Goal: Task Accomplishment & Management: Use online tool/utility

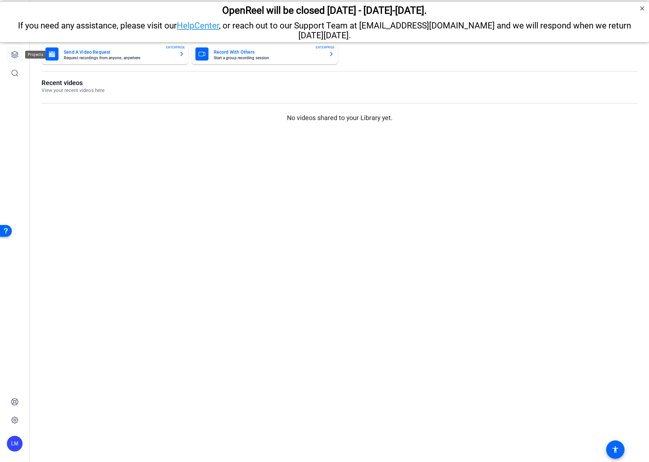
click at [12, 49] on link at bounding box center [15, 55] width 16 height 16
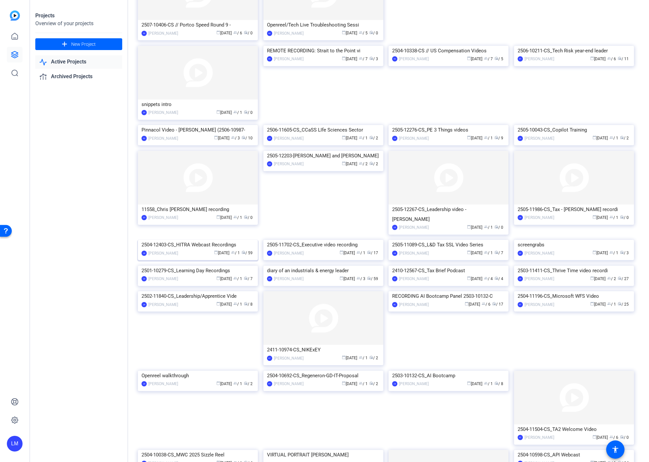
scroll to position [187, 0]
click at [198, 249] on div "2504-12403-CS_HITRA Webcast Recordings" at bounding box center [198, 244] width 113 height 10
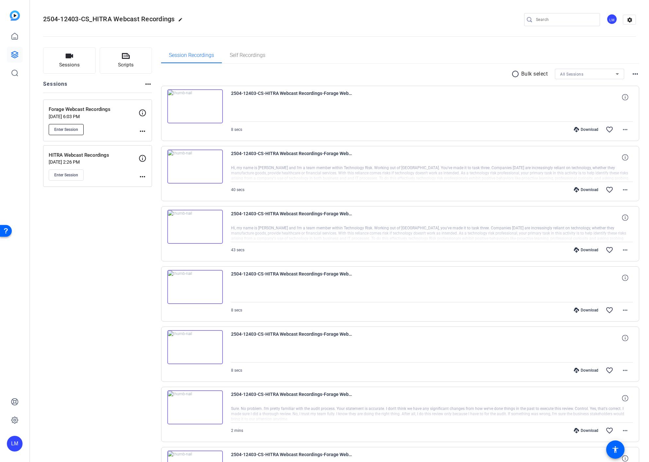
click at [69, 126] on button "Enter Session" at bounding box center [66, 129] width 35 height 11
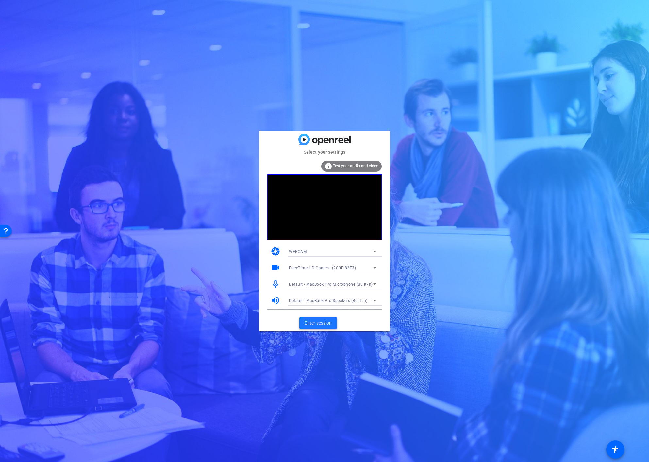
click at [318, 322] on span "Enter session" at bounding box center [318, 322] width 27 height 7
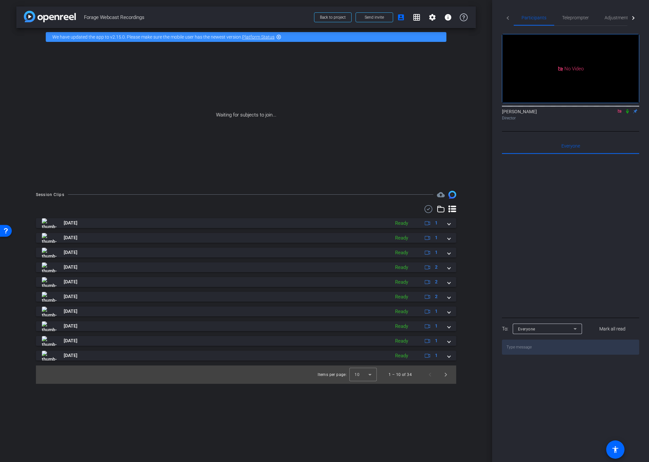
click at [628, 113] on icon at bounding box center [627, 111] width 5 height 5
click at [380, 17] on span "Send invite" at bounding box center [374, 17] width 19 height 5
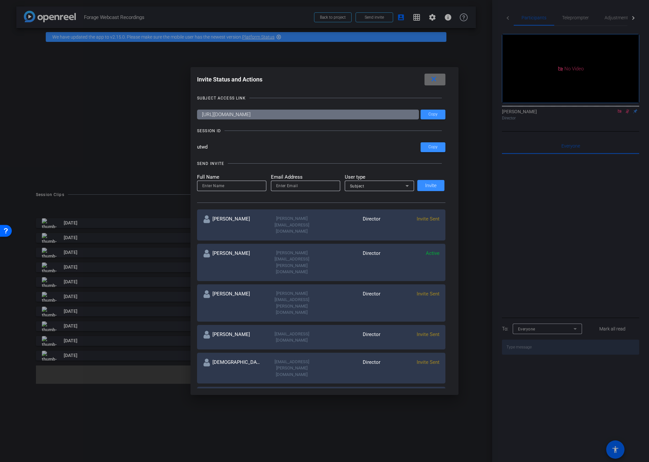
click at [432, 77] on mat-icon "close" at bounding box center [434, 79] width 8 height 8
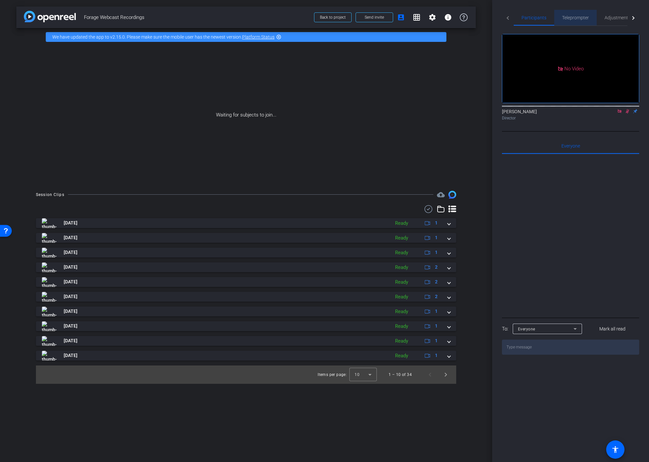
click at [570, 17] on span "Teleprompter" at bounding box center [575, 17] width 27 height 5
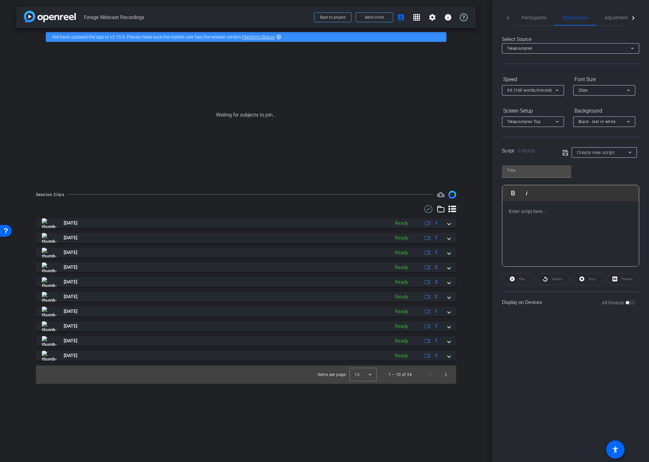
click at [606, 152] on span "Create new script" at bounding box center [596, 152] width 38 height 5
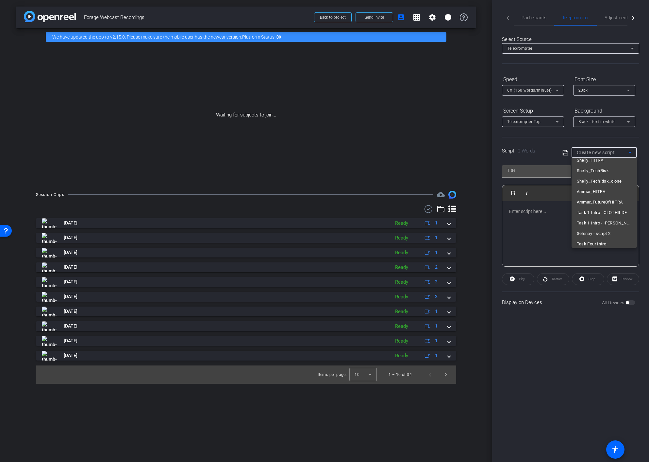
scroll to position [100, 0]
click at [587, 213] on span "Task 1 Intro - CLOTHILDE" at bounding box center [602, 212] width 50 height 8
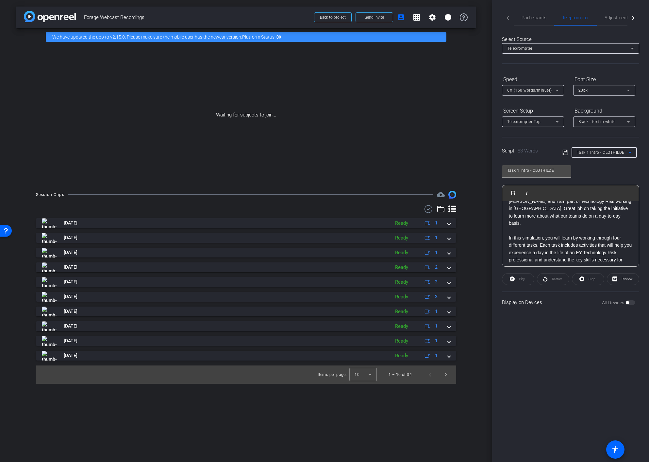
scroll to position [12, 0]
click at [609, 150] on span "Task 1 Intro - CLOTHILDE" at bounding box center [601, 152] width 48 height 5
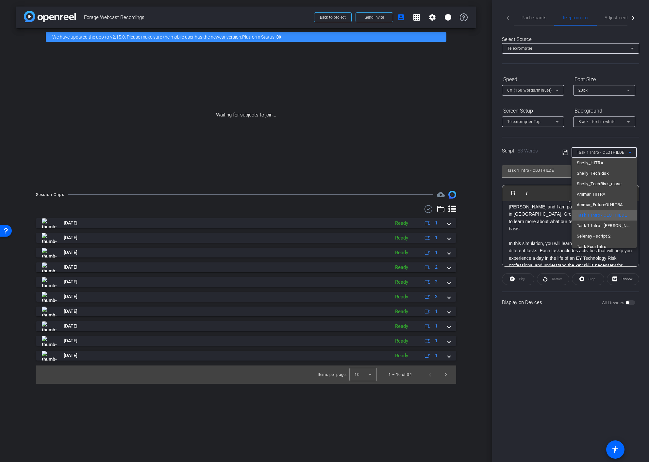
scroll to position [97, 0]
click at [608, 223] on span "Task 1 Intro - Selenay" at bounding box center [604, 225] width 55 height 8
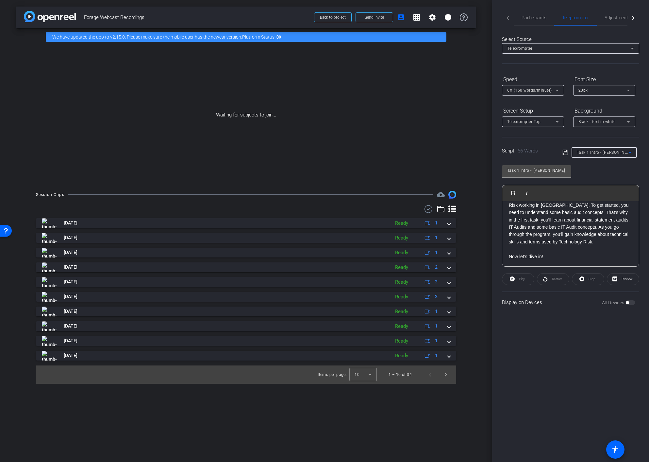
scroll to position [0, 0]
click at [609, 152] on span "Task 1 Intro - Selenay" at bounding box center [606, 151] width 58 height 5
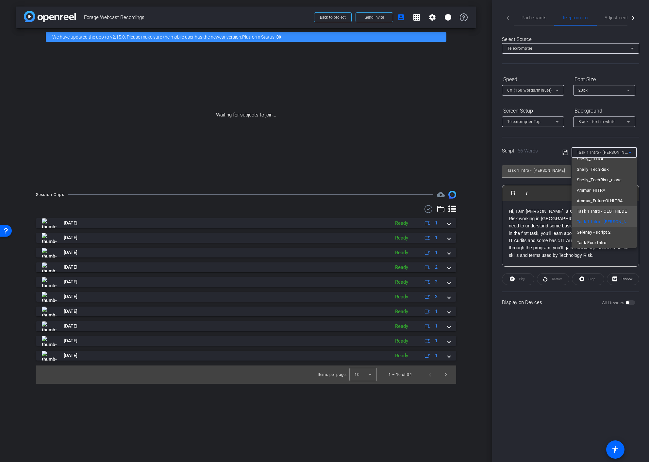
scroll to position [103, 0]
click at [536, 228] on div at bounding box center [324, 231] width 649 height 462
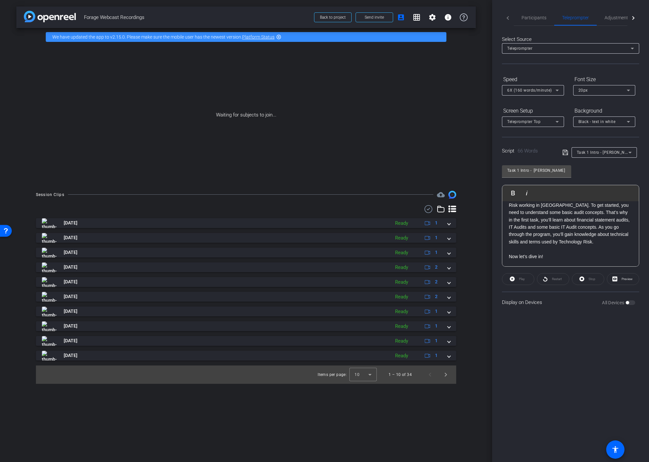
scroll to position [0, 0]
click at [604, 153] on span "Task 1 Intro - Selenay" at bounding box center [606, 151] width 58 height 5
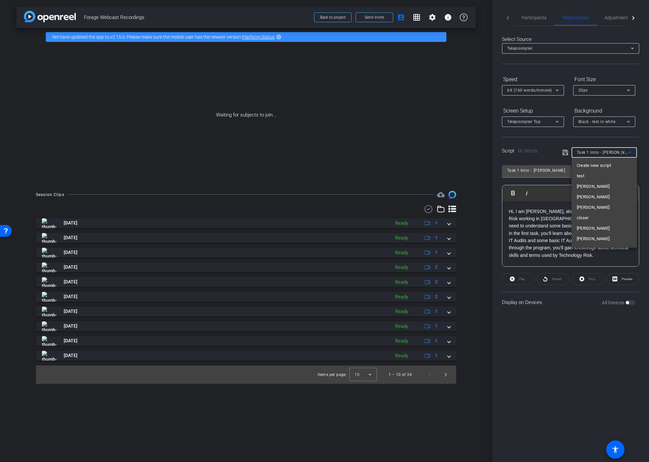
scroll to position [80, 0]
click at [601, 230] on span "Task 1 Intro - CLOTHILDE" at bounding box center [602, 232] width 50 height 8
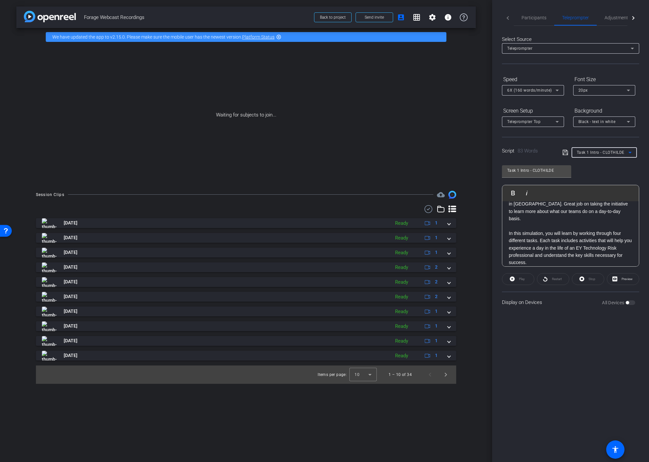
scroll to position [35, 0]
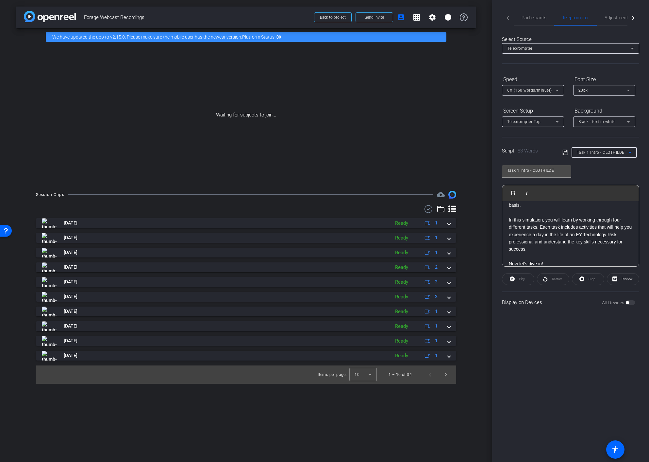
click at [598, 154] on span "Task 1 Intro - CLOTHILDE" at bounding box center [601, 152] width 48 height 5
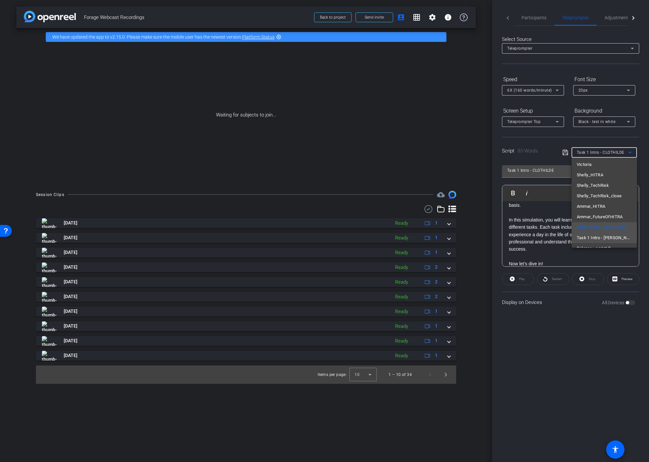
scroll to position [85, 0]
click at [591, 239] on span "Task 1 Intro - Selenay" at bounding box center [604, 237] width 55 height 8
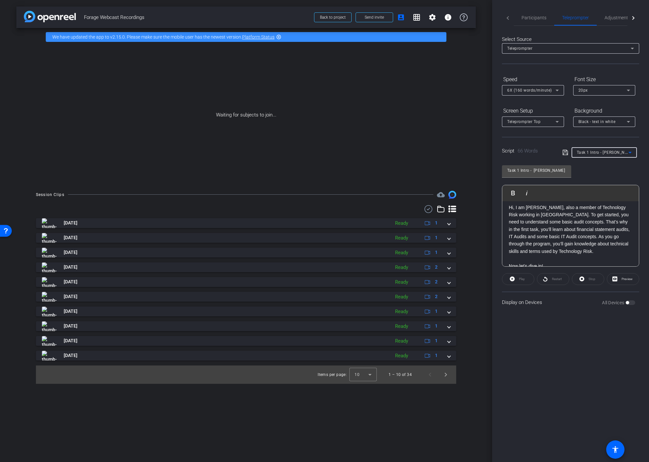
scroll to position [0, 0]
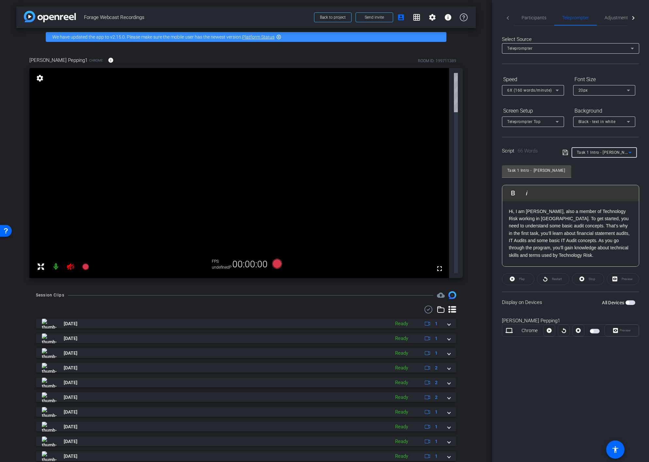
click at [600, 152] on span "Task 1 Intro - Selenay" at bounding box center [606, 151] width 58 height 5
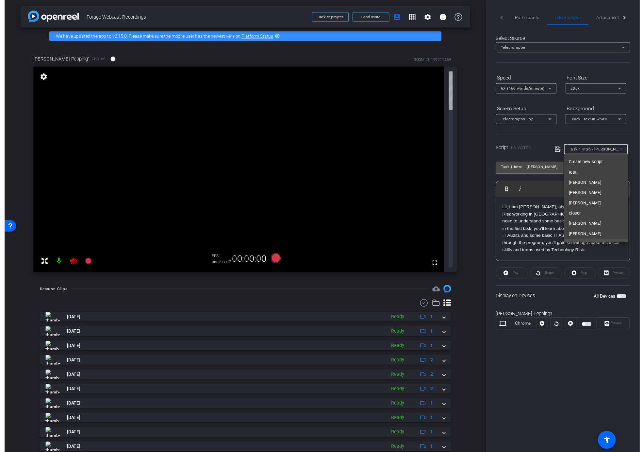
scroll to position [80, 0]
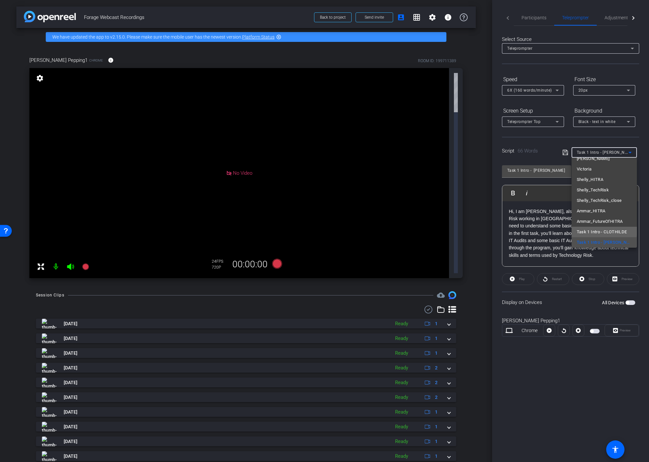
click at [597, 230] on span "Task 1 Intro - CLOTHILDE" at bounding box center [602, 232] width 50 height 8
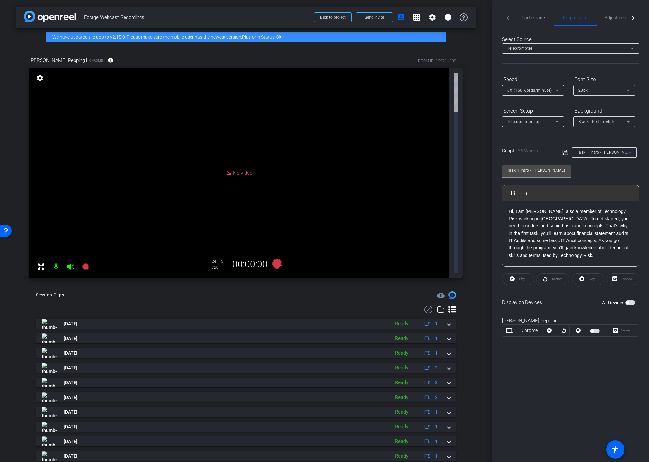
type input "Task 1 Intro - CLOTHILDE"
click at [509, 15] on mat-tab-header "Participants Teleprompter Adjustments Live" at bounding box center [570, 18] width 137 height 16
click at [509, 18] on mat-tab-header "Participants Teleprompter Adjustments Live" at bounding box center [570, 18] width 137 height 16
click at [507, 18] on mat-tab-header "Participants Teleprompter Adjustments Live" at bounding box center [570, 18] width 137 height 16
click at [508, 19] on mat-tab-header "Participants Teleprompter Adjustments Live" at bounding box center [570, 18] width 137 height 16
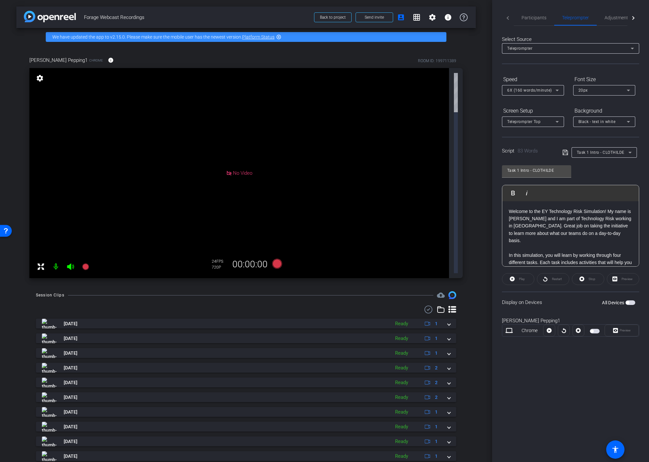
click at [500, 106] on div "Participants Teleprompter Adjustments Live Lalo Moreno Director Everyone 0 Mark…" at bounding box center [570, 231] width 157 height 462
click at [529, 18] on span "Participants" at bounding box center [534, 17] width 25 height 5
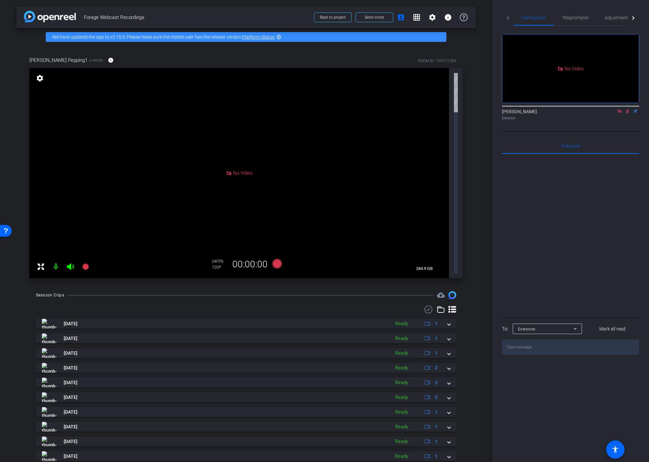
click at [627, 109] on icon at bounding box center [628, 111] width 4 height 4
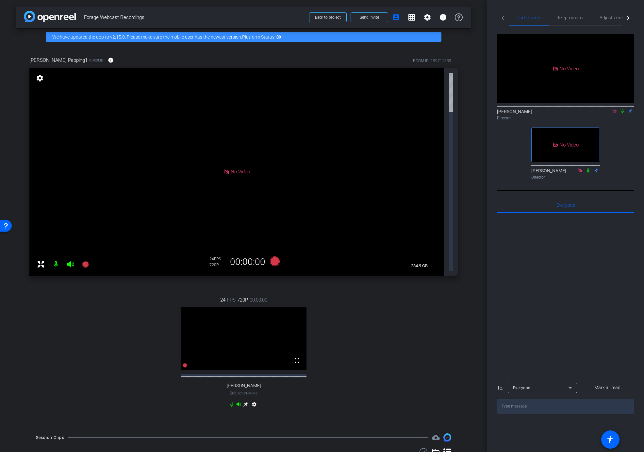
click at [244, 401] on icon at bounding box center [245, 403] width 5 height 5
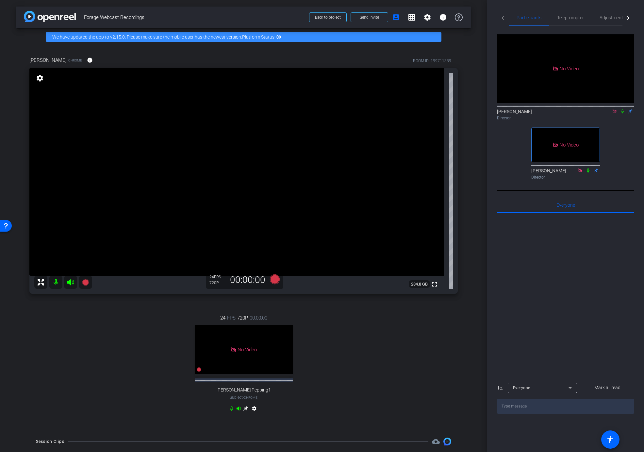
click at [55, 280] on mat-icon at bounding box center [55, 282] width 13 height 13
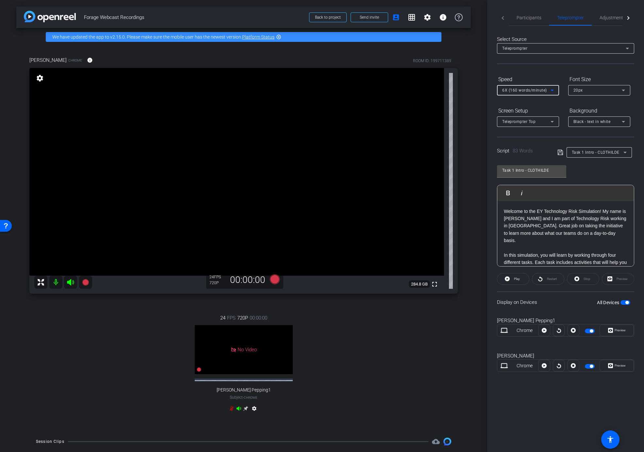
click at [538, 89] on span "6X (160 words/minute)" at bounding box center [524, 90] width 45 height 5
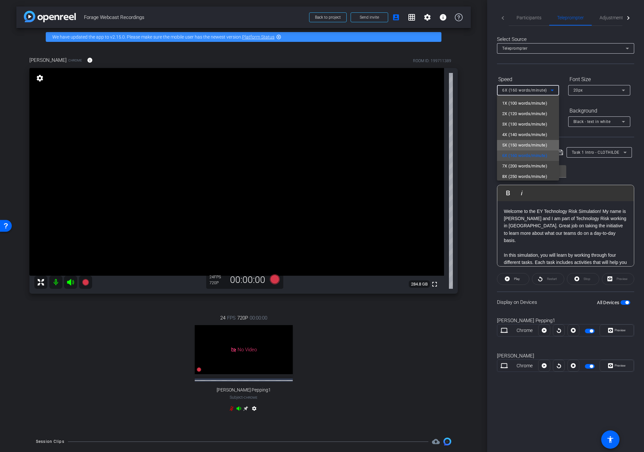
click at [528, 147] on span "5X (150 words/minute)" at bounding box center [524, 145] width 45 height 8
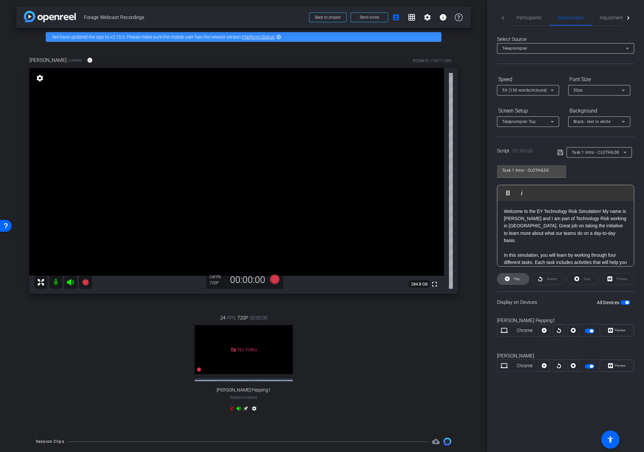
click at [514, 279] on span "Play" at bounding box center [517, 278] width 8 height 9
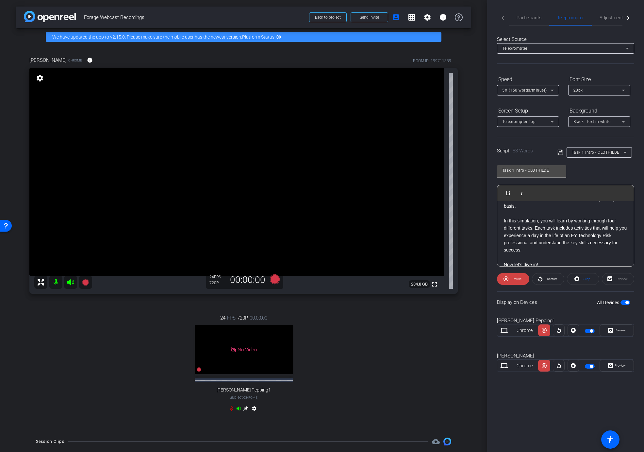
scroll to position [35, 0]
click at [512, 253] on p at bounding box center [566, 256] width 124 height 7
click at [560, 154] on icon at bounding box center [561, 152] width 6 height 8
click at [85, 281] on icon at bounding box center [85, 282] width 7 height 7
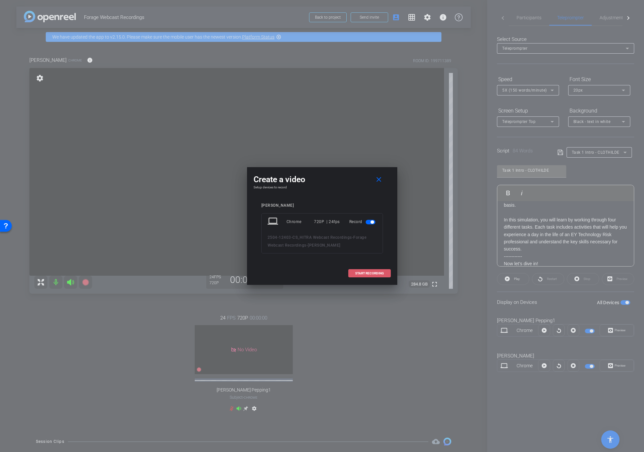
click at [365, 272] on span "START RECORDING" at bounding box center [369, 273] width 29 height 3
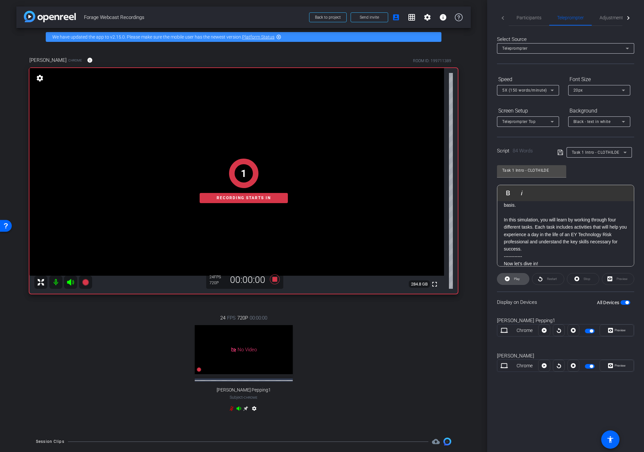
click at [516, 279] on span "Play" at bounding box center [517, 279] width 6 height 4
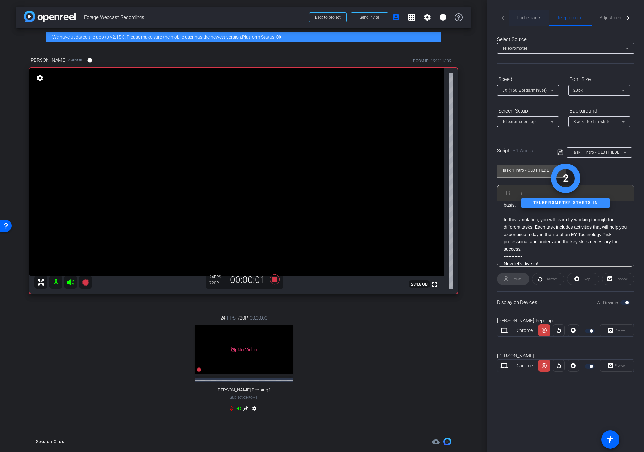
click at [530, 17] on span "Participants" at bounding box center [529, 17] width 25 height 5
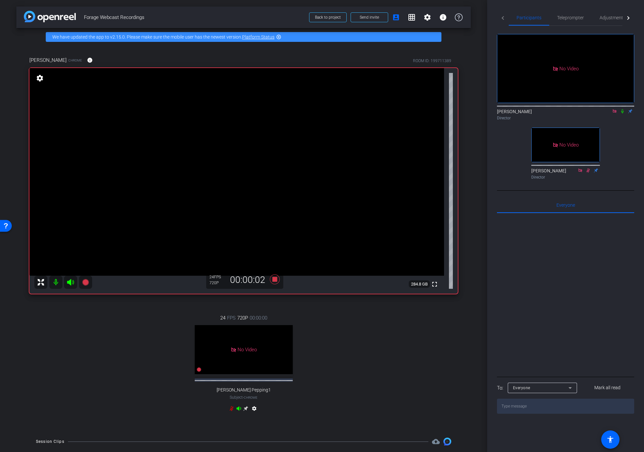
click at [623, 109] on icon at bounding box center [622, 111] width 3 height 4
click at [567, 16] on span "Teleprompter" at bounding box center [570, 17] width 27 height 5
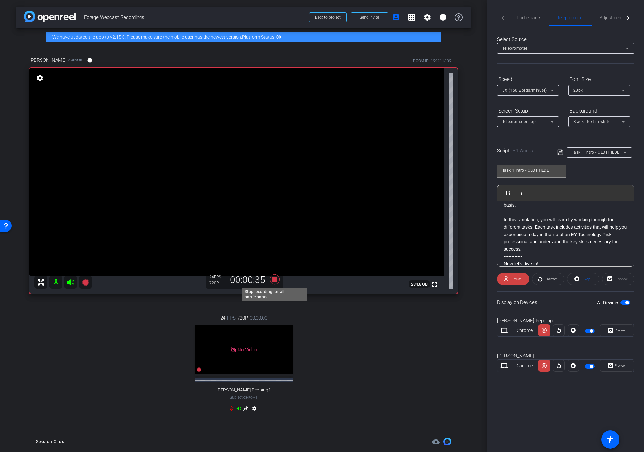
click at [273, 278] on icon at bounding box center [275, 279] width 10 height 10
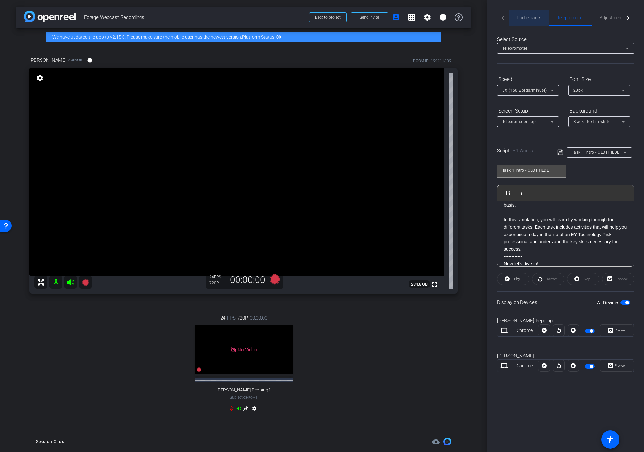
click at [532, 21] on span "Participants" at bounding box center [529, 18] width 25 height 16
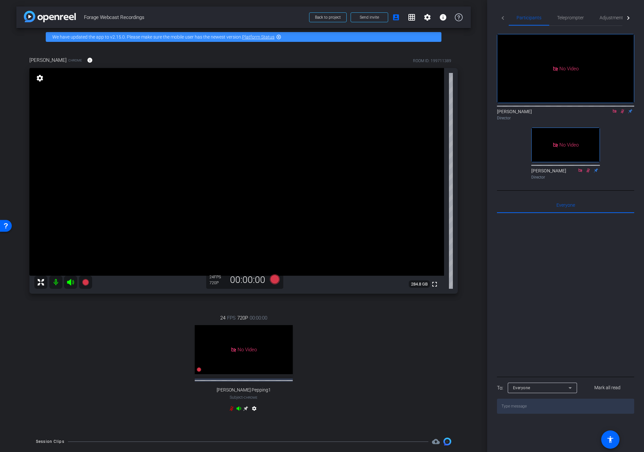
click at [625, 109] on icon at bounding box center [622, 111] width 5 height 5
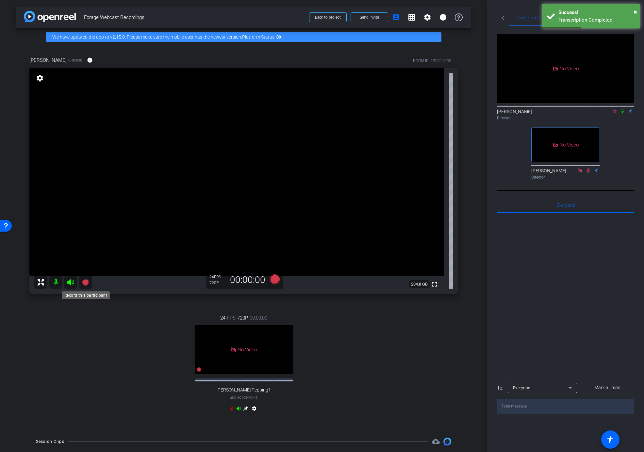
click at [87, 284] on icon at bounding box center [85, 282] width 7 height 7
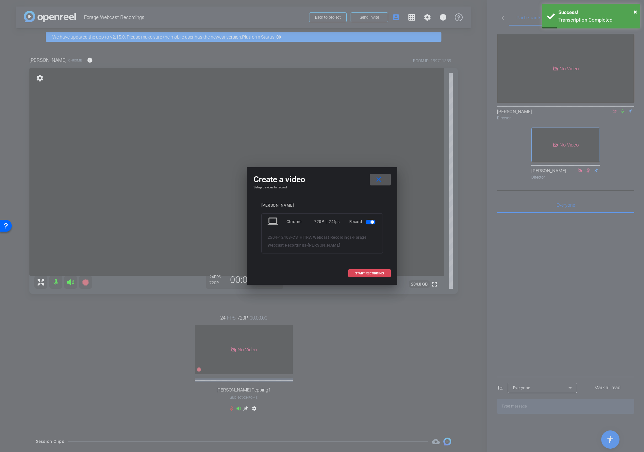
click at [363, 274] on span "START RECORDING" at bounding box center [369, 273] width 29 height 3
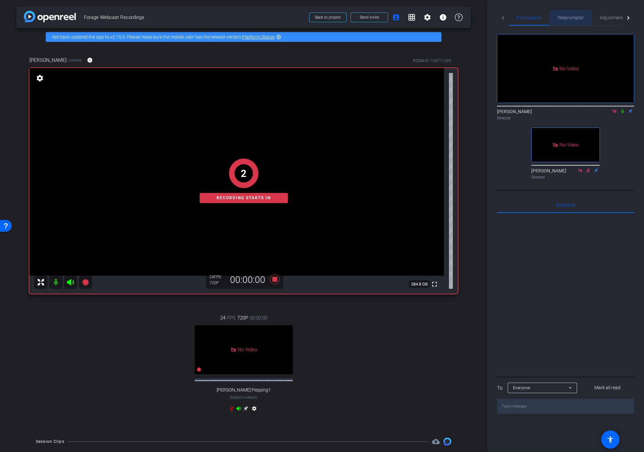
click at [573, 17] on span "Teleprompter" at bounding box center [570, 17] width 27 height 5
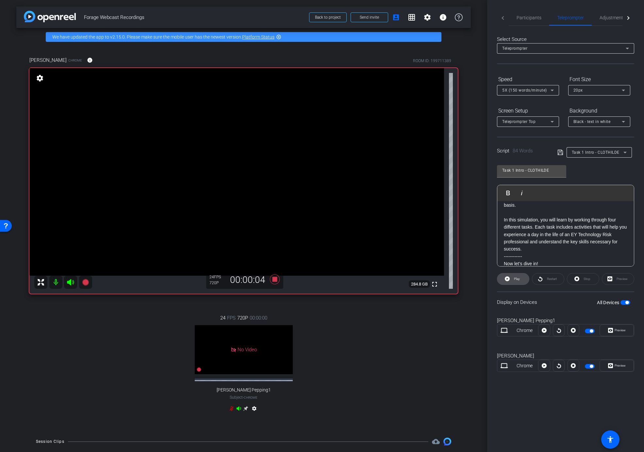
click at [511, 279] on span at bounding box center [514, 279] width 32 height 16
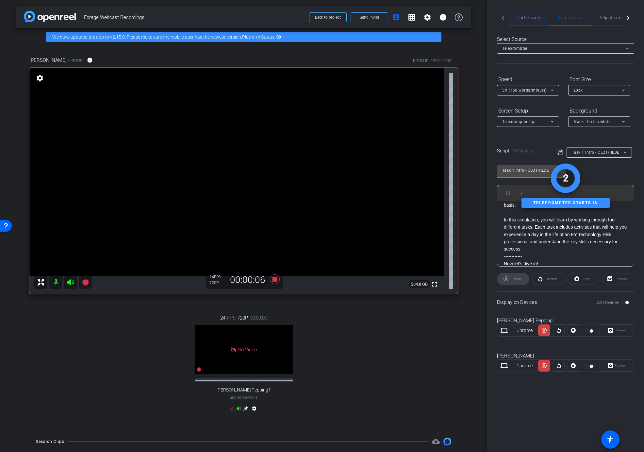
click at [529, 18] on span "Participants" at bounding box center [529, 17] width 25 height 5
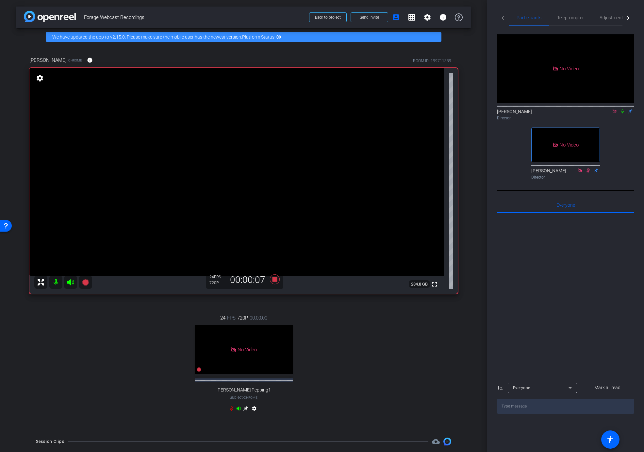
click at [624, 109] on icon at bounding box center [622, 111] width 5 height 5
click at [569, 15] on span "Teleprompter" at bounding box center [570, 17] width 27 height 5
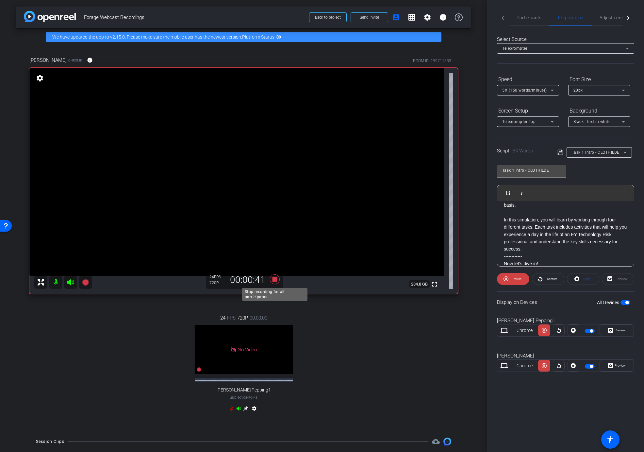
click at [272, 276] on icon at bounding box center [275, 279] width 16 height 12
drag, startPoint x: 526, startPoint y: 19, endPoint x: 520, endPoint y: 28, distance: 11.0
click at [526, 19] on span "Participants" at bounding box center [529, 17] width 25 height 5
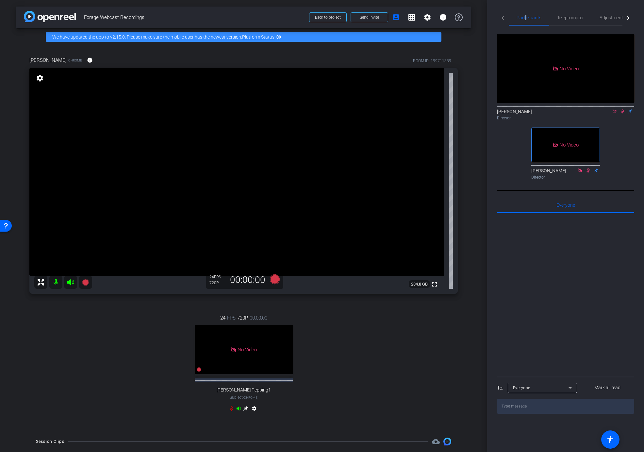
click at [622, 109] on icon at bounding box center [622, 111] width 5 height 5
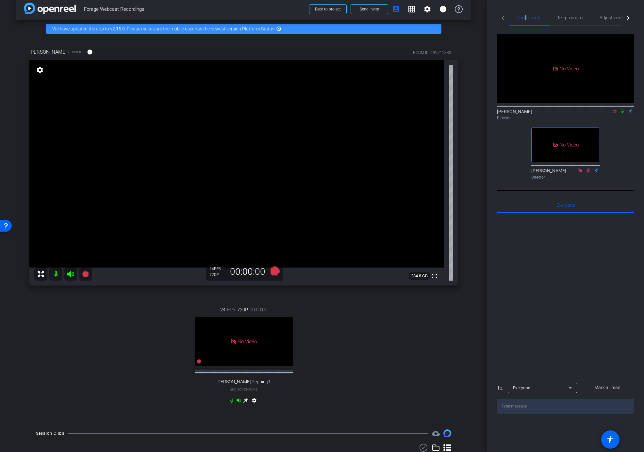
scroll to position [7, 0]
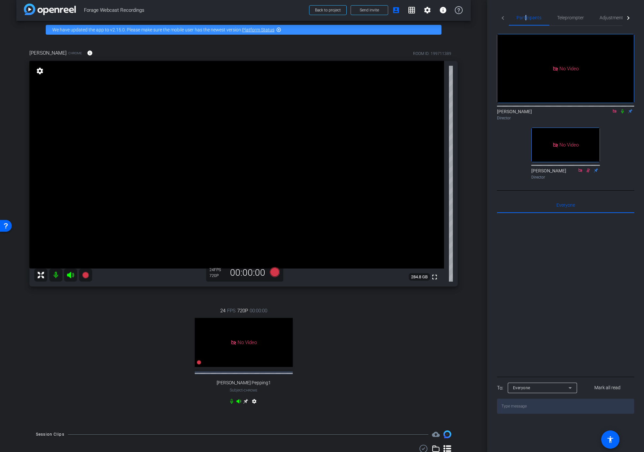
click at [38, 70] on mat-icon "settings" at bounding box center [39, 71] width 9 height 8
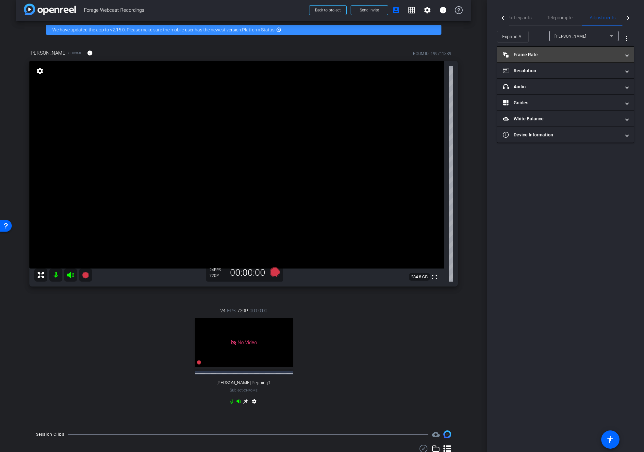
click at [544, 57] on mat-panel-title "Frame Rate Frame Rate" at bounding box center [562, 54] width 118 height 7
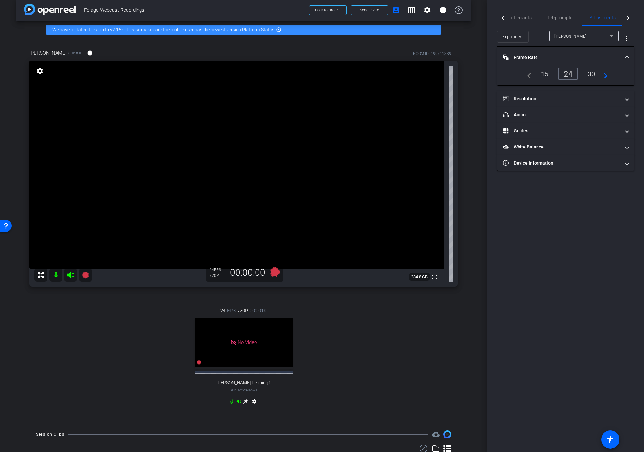
click at [594, 74] on div "30" at bounding box center [591, 73] width 17 height 11
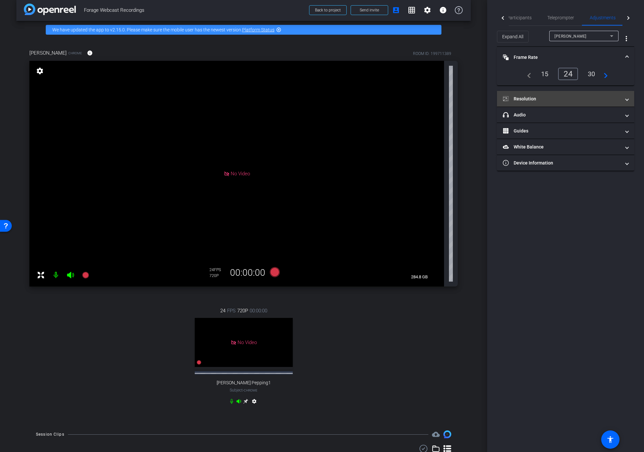
click at [582, 97] on mat-panel-title "Resolution" at bounding box center [562, 98] width 118 height 7
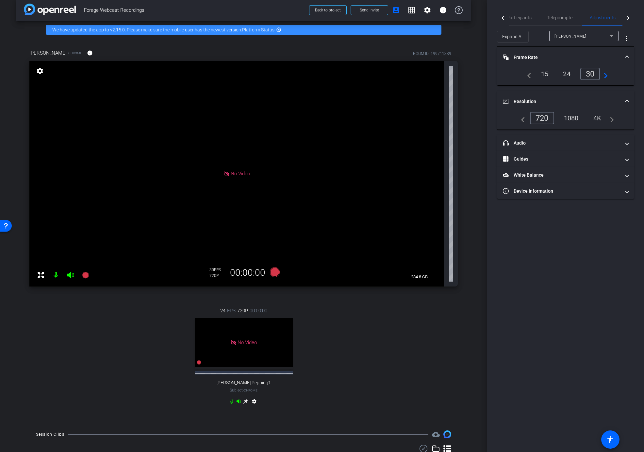
click at [572, 119] on div "1080" at bounding box center [571, 117] width 25 height 11
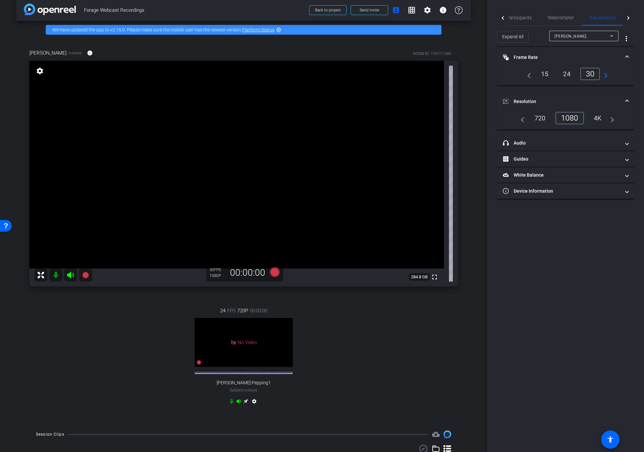
click at [453, 359] on div "24 FPS 720P 00:00:00 No Video Kristy Pepping1 Subject - Chrome settings" at bounding box center [243, 356] width 429 height 121
click at [528, 17] on span "Participants" at bounding box center [519, 17] width 25 height 5
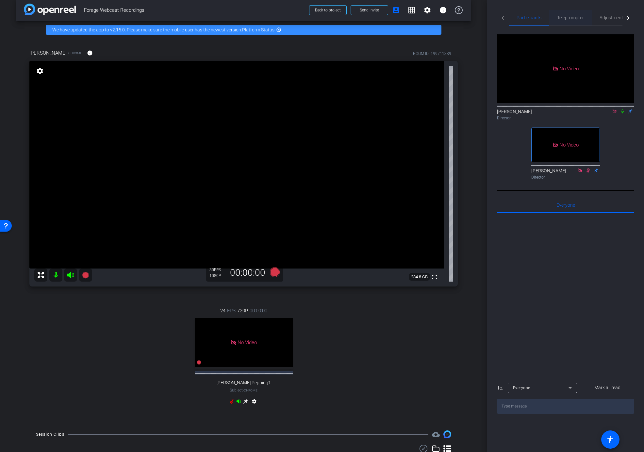
click at [568, 17] on span "Teleprompter" at bounding box center [570, 17] width 27 height 5
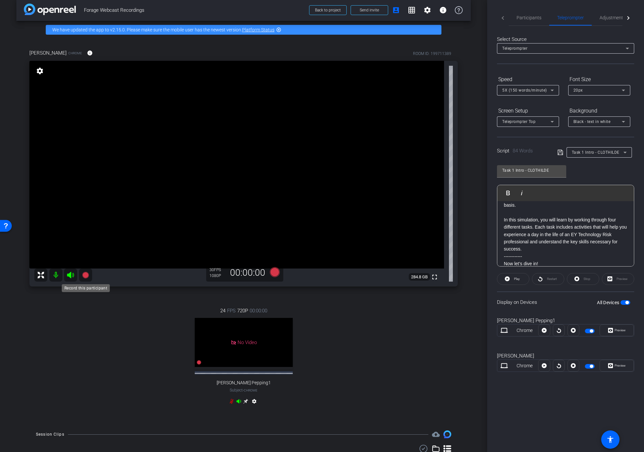
click at [86, 277] on icon at bounding box center [85, 275] width 7 height 7
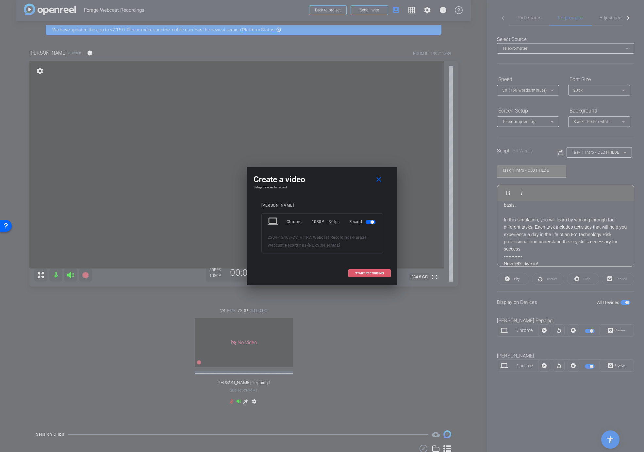
click at [366, 274] on span "START RECORDING" at bounding box center [369, 273] width 29 height 3
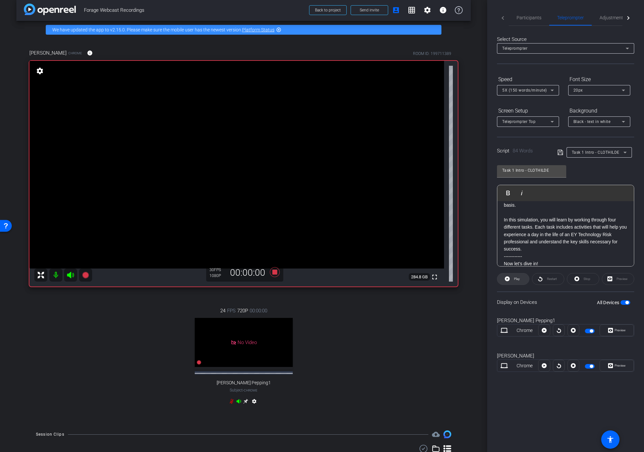
click at [516, 279] on span "Play" at bounding box center [517, 279] width 6 height 4
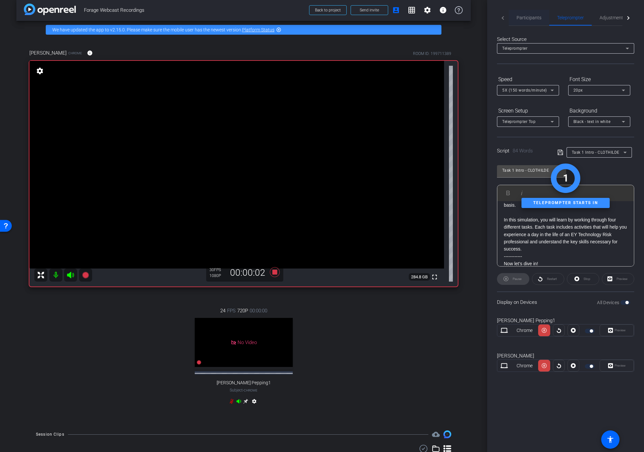
click at [523, 17] on span "Participants" at bounding box center [529, 17] width 25 height 5
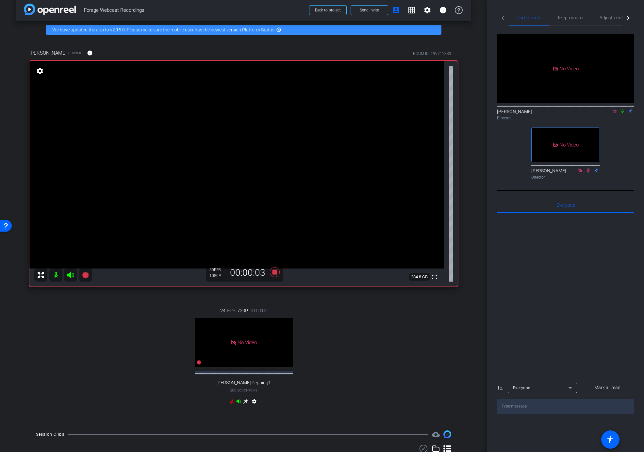
click at [622, 109] on icon at bounding box center [622, 111] width 5 height 5
click at [570, 18] on span "Teleprompter" at bounding box center [570, 17] width 27 height 5
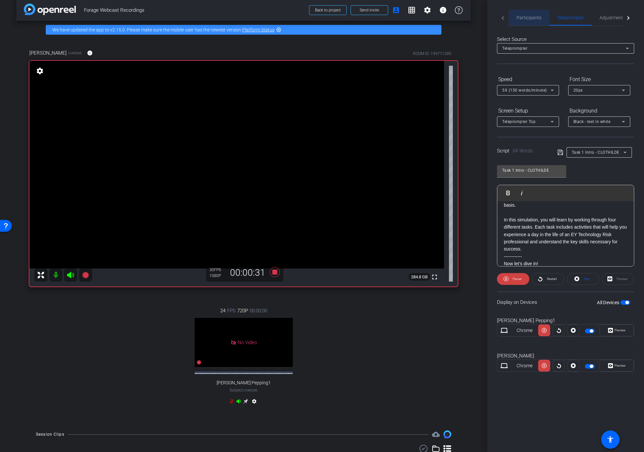
click at [522, 17] on span "Participants" at bounding box center [529, 17] width 25 height 5
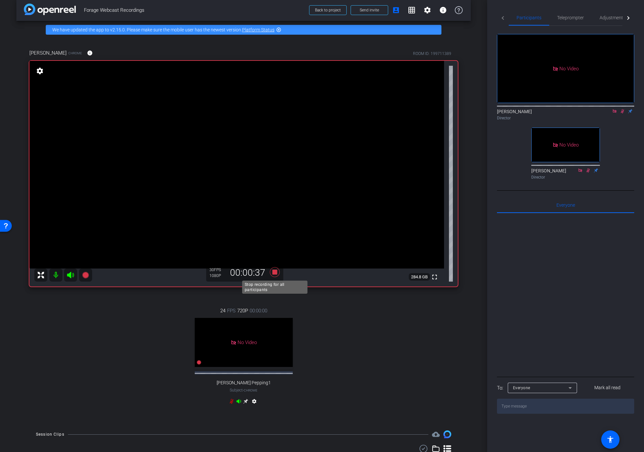
click at [273, 268] on icon at bounding box center [275, 272] width 16 height 12
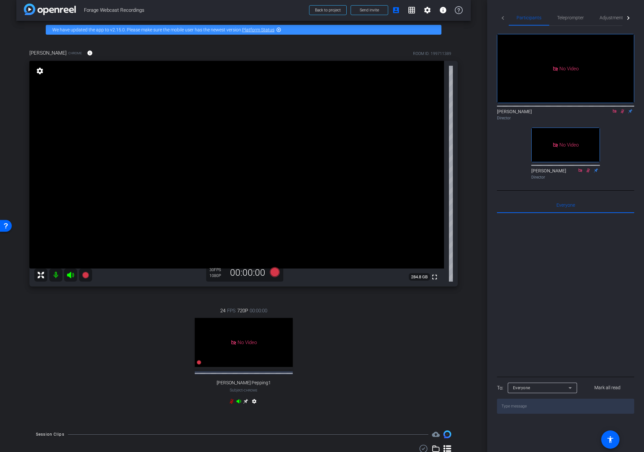
click at [621, 109] on icon at bounding box center [622, 111] width 5 height 5
click at [87, 275] on icon at bounding box center [85, 275] width 7 height 7
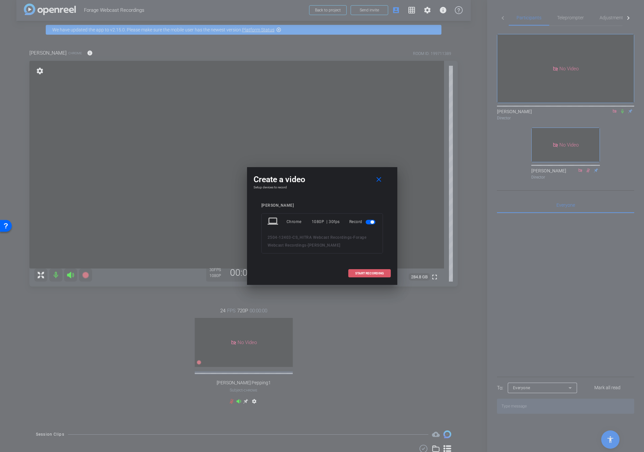
click at [379, 276] on span at bounding box center [370, 273] width 42 height 16
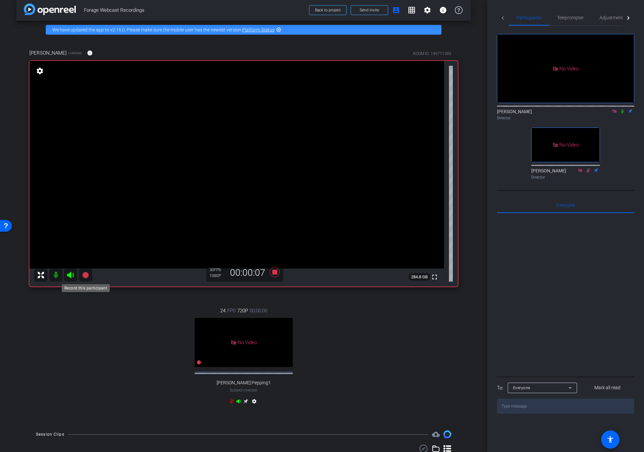
click at [85, 276] on icon at bounding box center [85, 275] width 7 height 7
click at [275, 268] on icon at bounding box center [275, 272] width 16 height 12
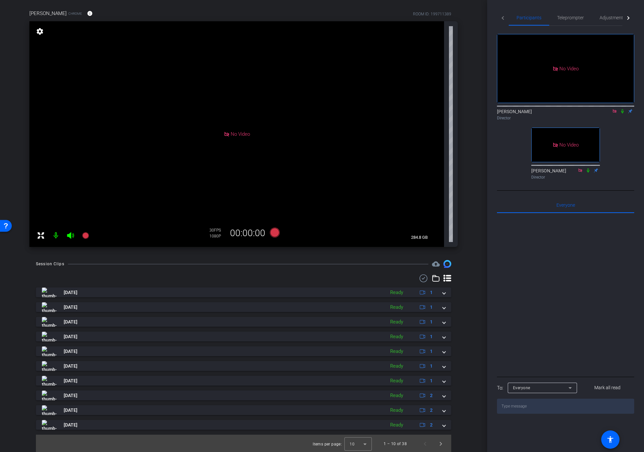
scroll to position [0, 0]
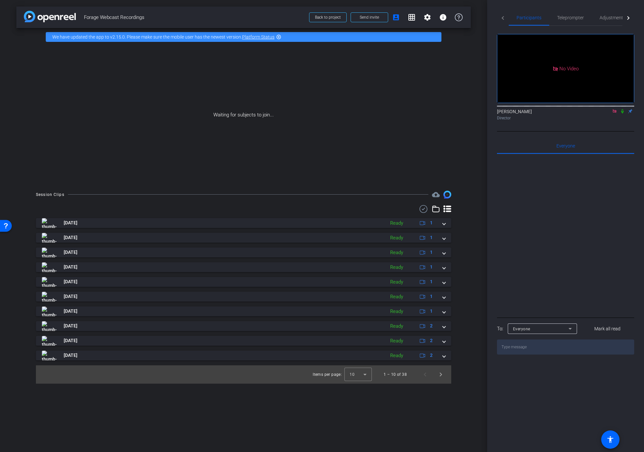
click at [621, 109] on icon at bounding box center [622, 111] width 5 height 5
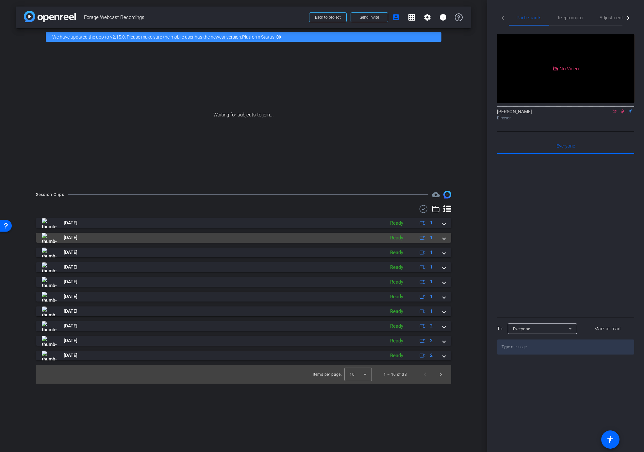
click at [445, 239] on span at bounding box center [444, 237] width 3 height 7
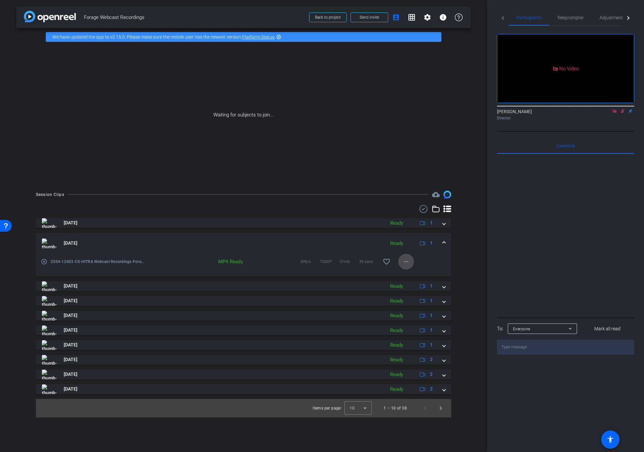
click at [405, 263] on mat-icon "more_horiz" at bounding box center [406, 262] width 8 height 8
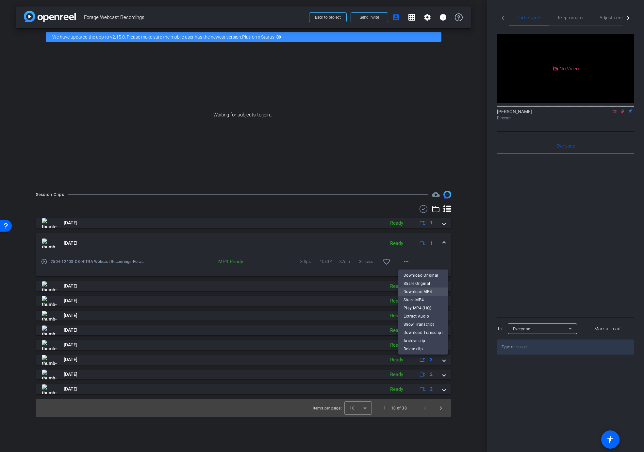
click at [418, 290] on span "Download MP4" at bounding box center [423, 291] width 39 height 8
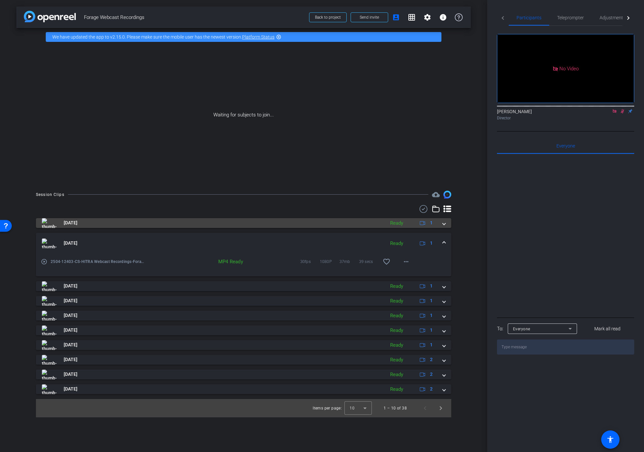
click at [441, 223] on div "Aug 15, 2025 Ready 1" at bounding box center [242, 223] width 401 height 10
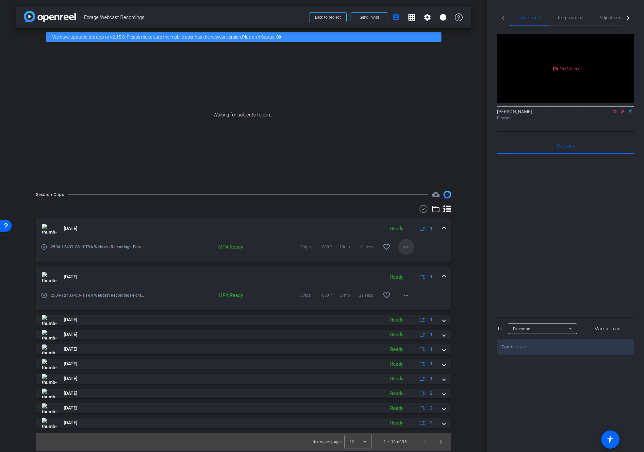
click at [409, 246] on mat-icon "more_horiz" at bounding box center [406, 247] width 8 height 8
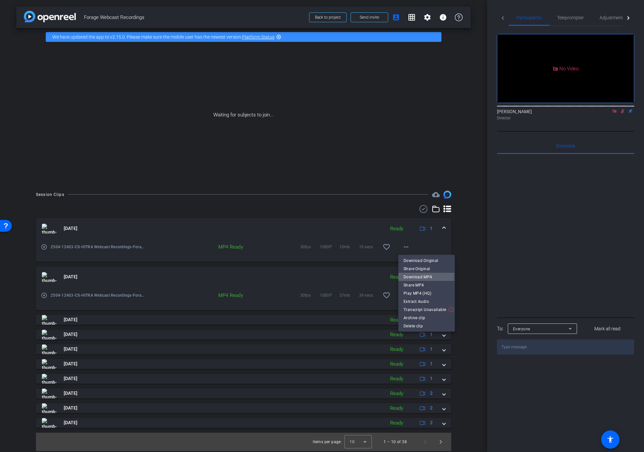
click at [415, 276] on span "Download MP4" at bounding box center [427, 277] width 46 height 8
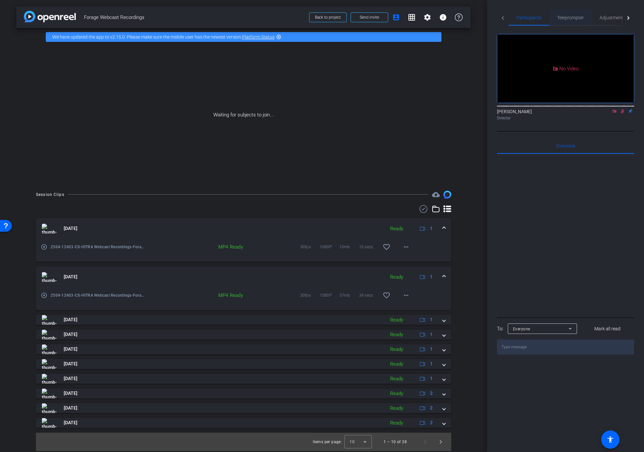
click at [566, 16] on span "Teleprompter" at bounding box center [570, 17] width 27 height 5
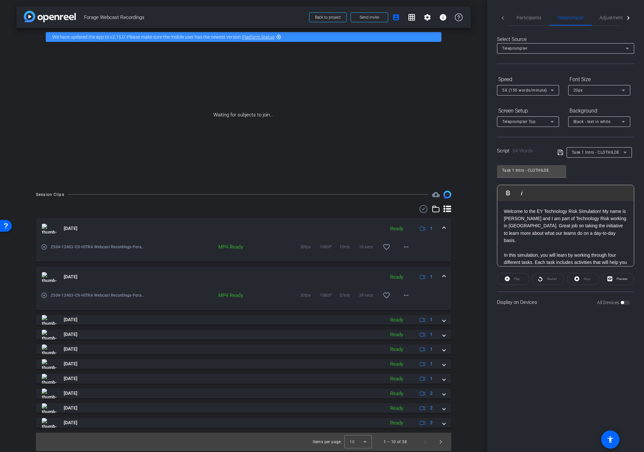
click at [513, 217] on p "Welcome to the EY Technology Risk Simulation! My name is Clothilde and I am par…" at bounding box center [566, 226] width 124 height 37
copy p "Clothilde"
click at [531, 16] on span "Participants" at bounding box center [529, 17] width 25 height 5
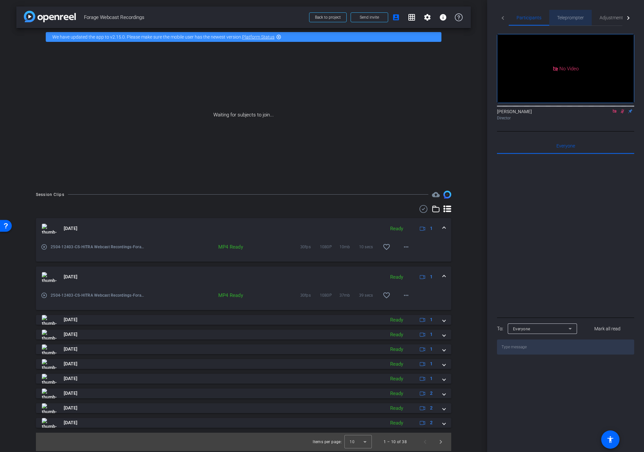
click at [564, 19] on span "Teleprompter" at bounding box center [570, 17] width 27 height 5
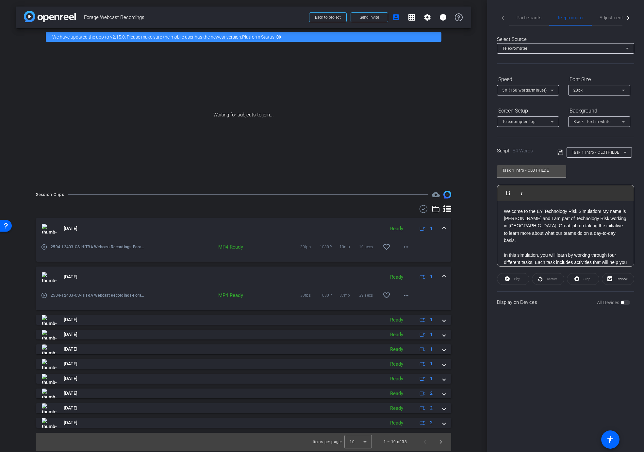
click at [627, 151] on icon at bounding box center [625, 152] width 8 height 8
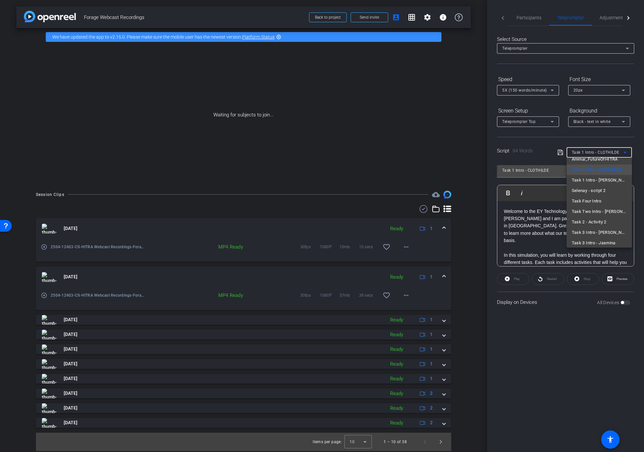
scroll to position [145, 0]
click at [580, 239] on span "Task 3 Intro - Jasmina" at bounding box center [594, 240] width 44 height 8
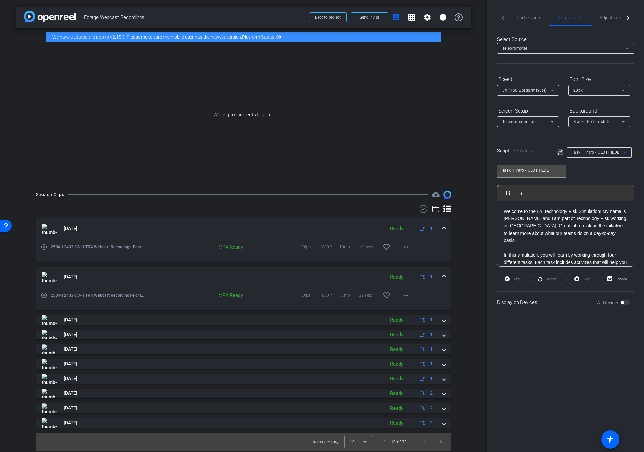
type input "Task 3 Intro - Jasmina"
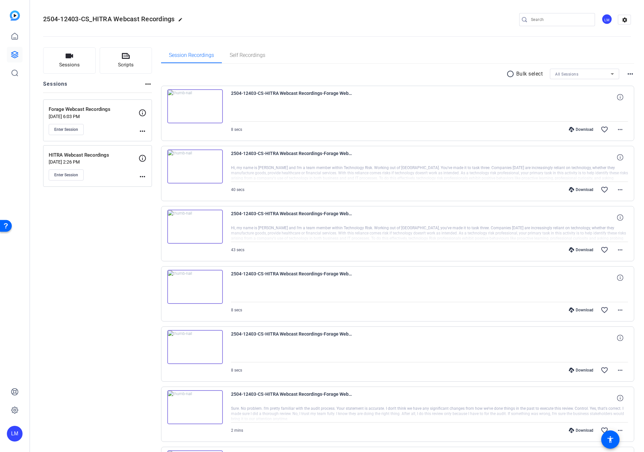
click at [14, 53] on icon at bounding box center [15, 55] width 8 height 8
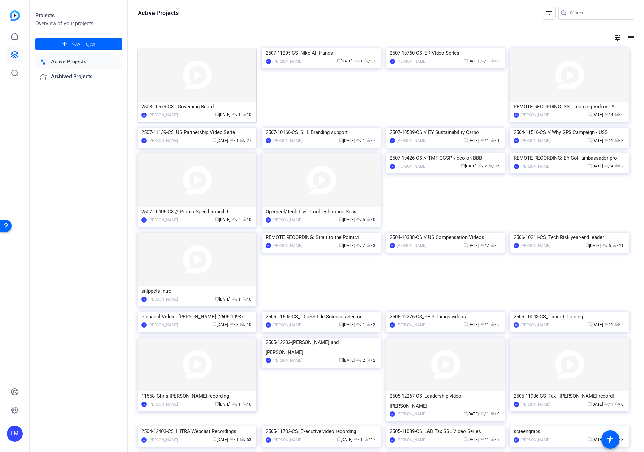
click at [191, 106] on div "2508-10579-CS - Governing Board" at bounding box center [197, 107] width 111 height 10
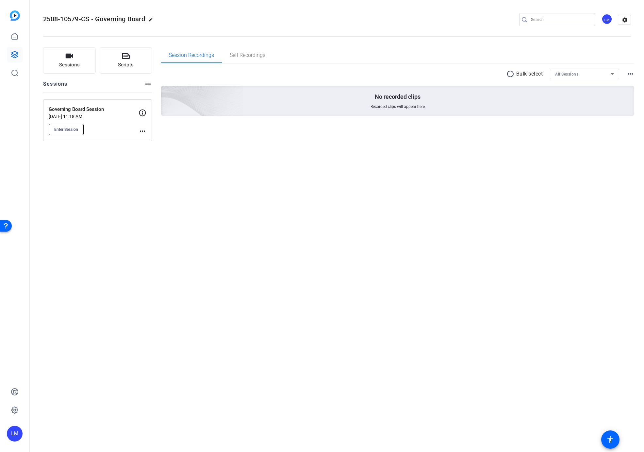
click at [64, 128] on span "Enter Session" at bounding box center [66, 129] width 24 height 5
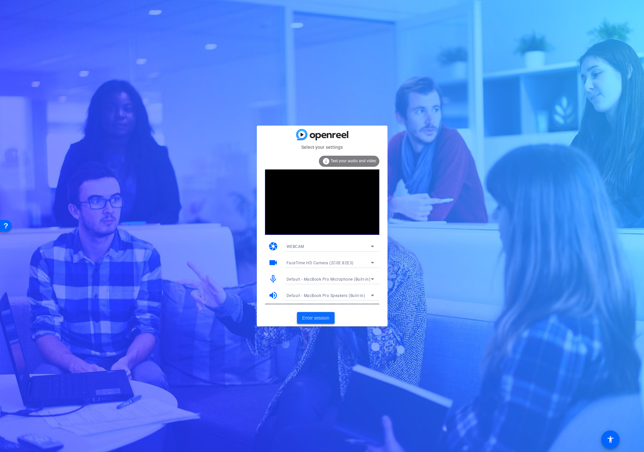
click at [311, 318] on span "Enter session" at bounding box center [315, 317] width 27 height 7
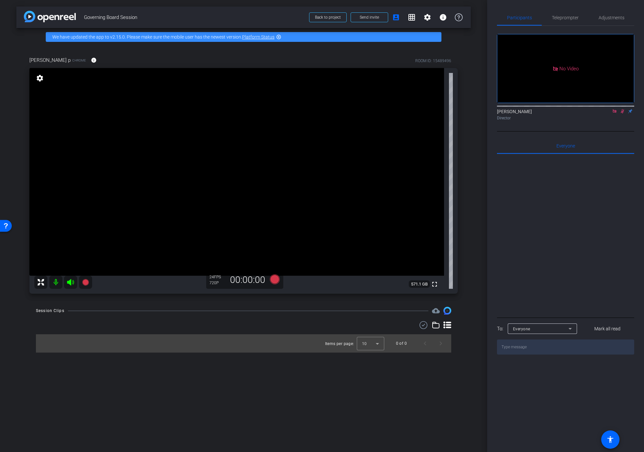
click at [622, 113] on icon at bounding box center [622, 111] width 5 height 5
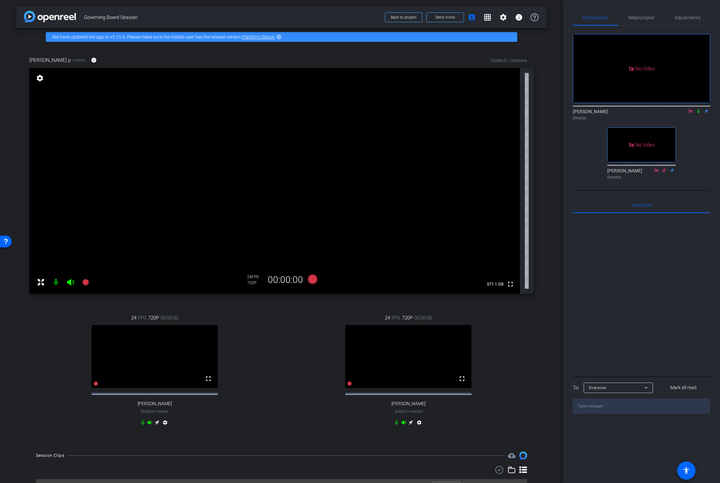
click at [420, 428] on mat-icon "settings" at bounding box center [419, 424] width 8 height 8
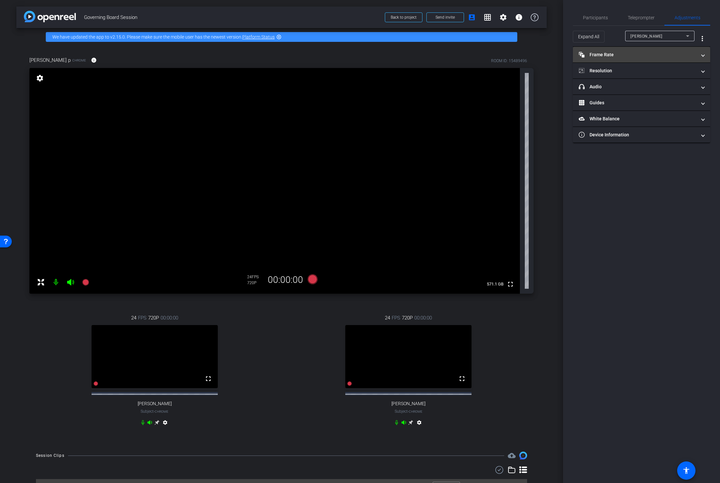
click at [640, 54] on mat-panel-title "Frame Rate Frame Rate" at bounding box center [638, 54] width 118 height 7
click at [644, 74] on div "30" at bounding box center [667, 73] width 17 height 11
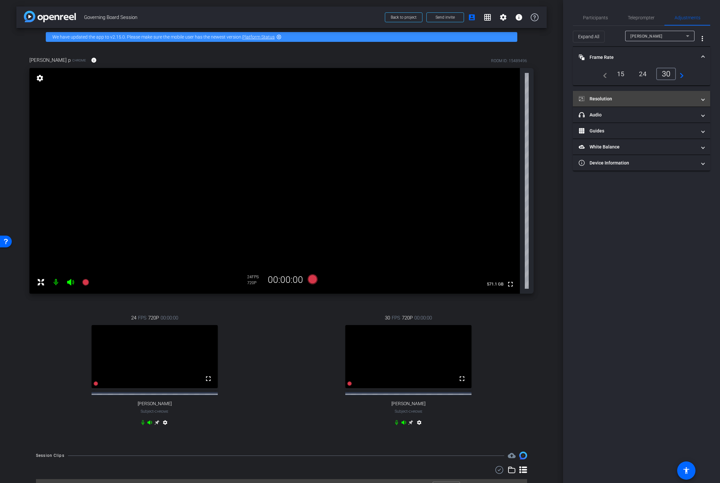
click at [644, 97] on mat-panel-title "Resolution" at bounding box center [638, 98] width 118 height 7
click at [644, 118] on div "1080" at bounding box center [647, 117] width 25 height 11
click at [519, 359] on div "30 FPS 1080P 00:00:00 fullscreen Peter Odell Davis Subject - Chrome settings" at bounding box center [408, 370] width 250 height 135
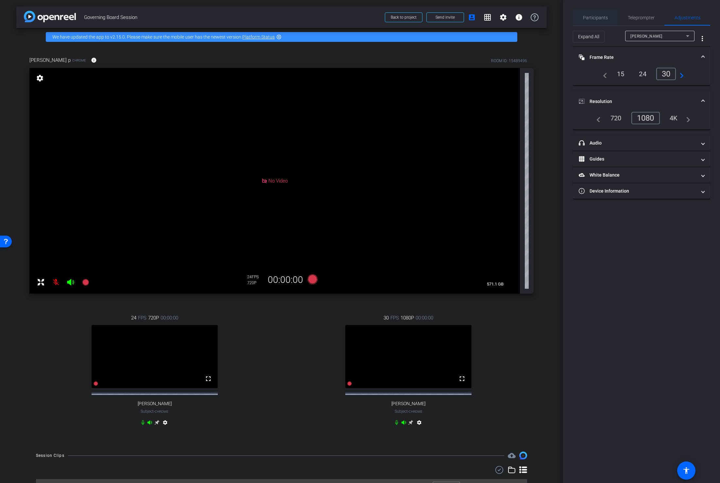
click at [593, 17] on span "Participants" at bounding box center [595, 17] width 25 height 5
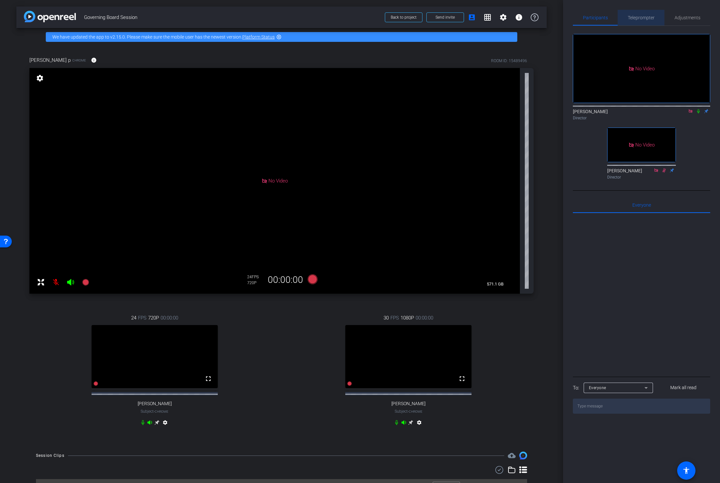
click at [639, 17] on span "Teleprompter" at bounding box center [641, 17] width 27 height 5
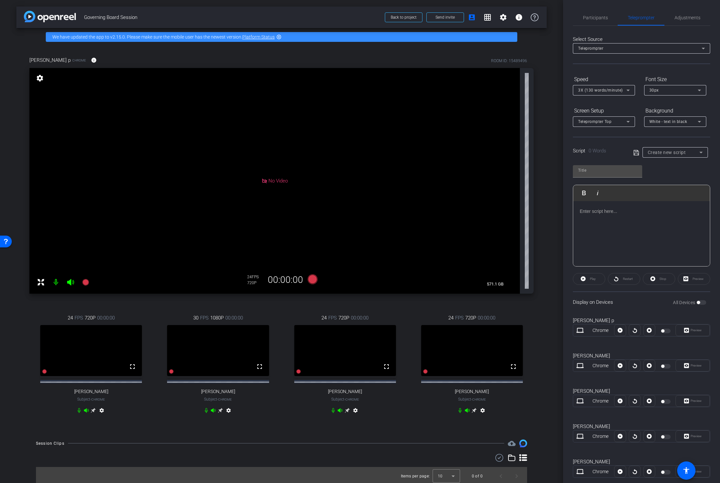
click at [355, 415] on mat-icon "settings" at bounding box center [355, 412] width 8 height 8
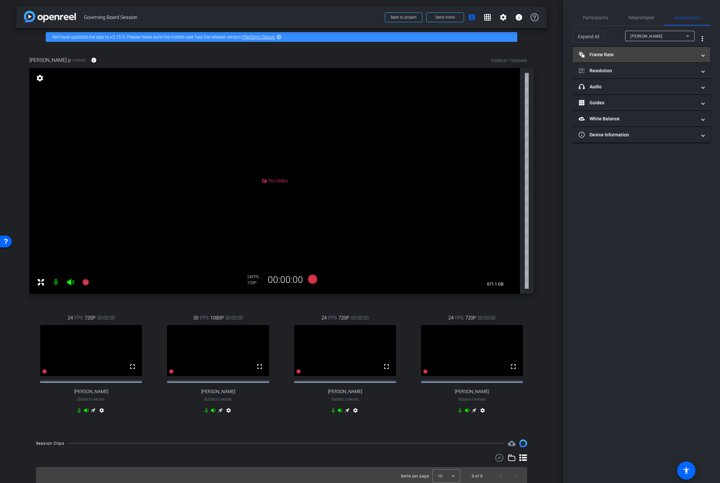
click at [611, 53] on mat-panel-title "Frame Rate Frame Rate" at bounding box center [638, 54] width 118 height 7
click at [644, 73] on div "30" at bounding box center [667, 73] width 17 height 11
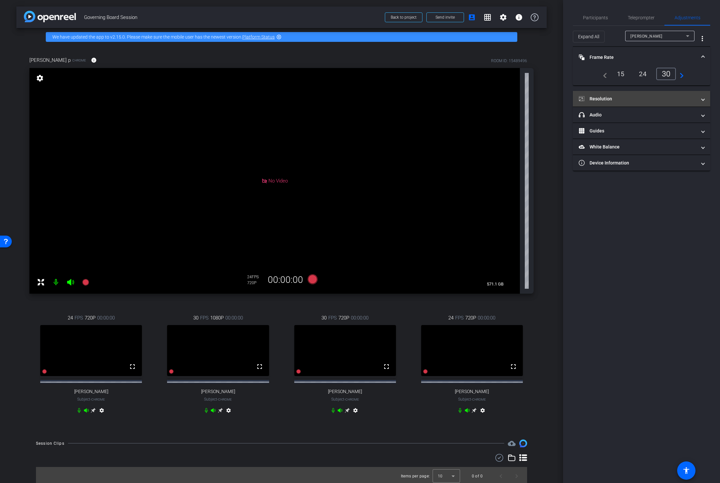
click at [644, 101] on mat-panel-title "Resolution" at bounding box center [638, 98] width 118 height 7
click at [644, 119] on div "1080" at bounding box center [647, 117] width 25 height 11
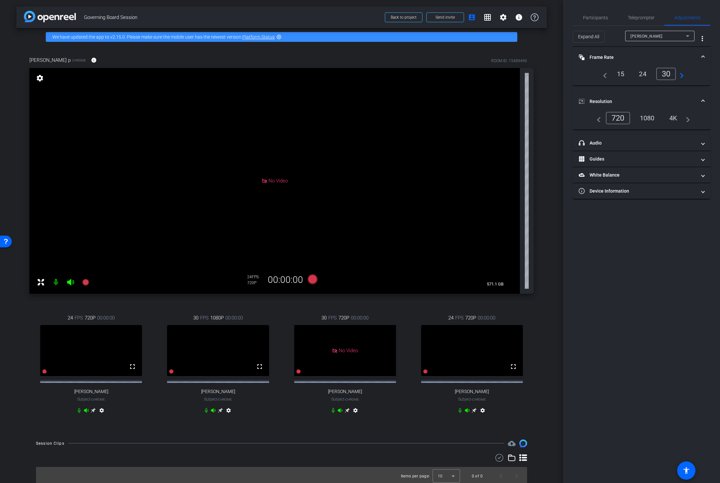
click at [507, 412] on div "24 FPS 720P 00:00:00 fullscreen Anita Holloway Subject - Chrome settings" at bounding box center [471, 364] width 123 height 123
click at [483, 415] on mat-icon "settings" at bounding box center [483, 412] width 8 height 8
type input "1000"
click at [644, 75] on div "30" at bounding box center [667, 73] width 17 height 11
click at [644, 119] on div "1080" at bounding box center [647, 117] width 25 height 11
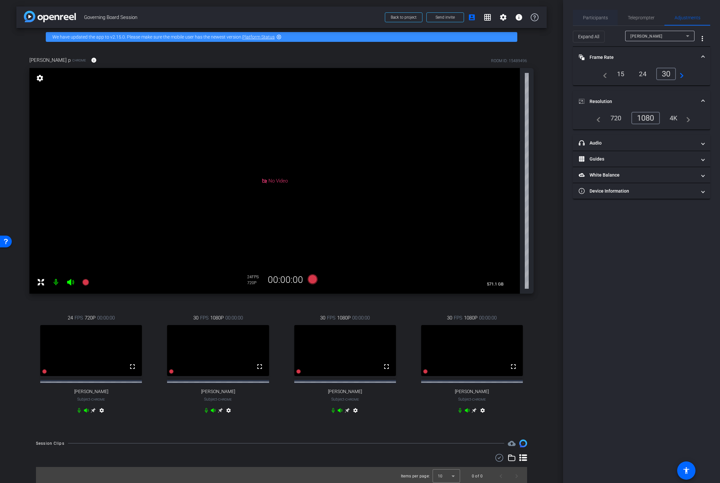
click at [594, 19] on span "Participants" at bounding box center [595, 17] width 25 height 5
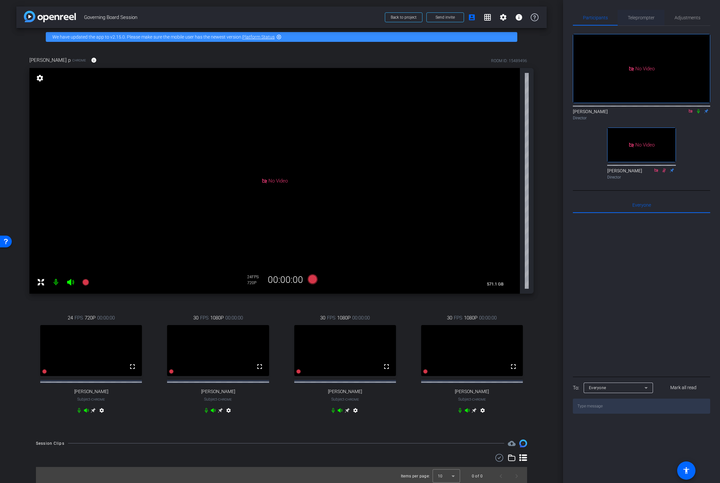
click at [636, 17] on span "Teleprompter" at bounding box center [641, 17] width 27 height 5
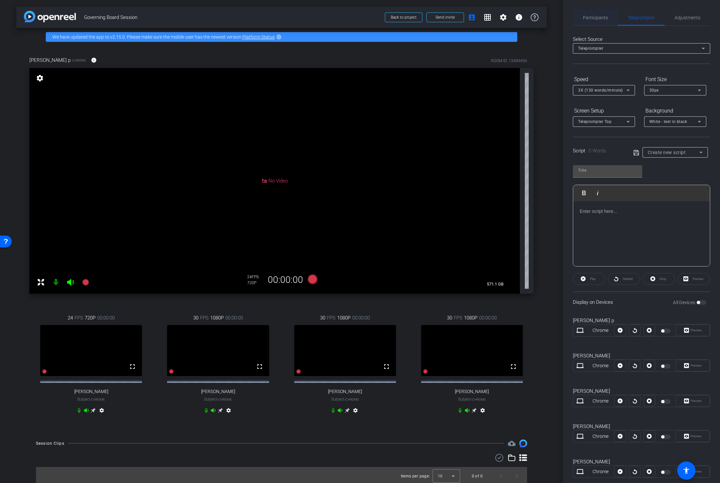
click at [594, 17] on span "Participants" at bounding box center [595, 17] width 25 height 5
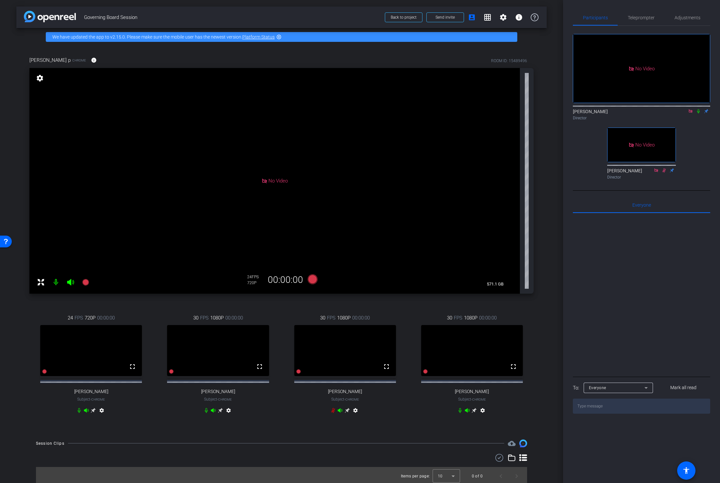
click at [644, 109] on icon at bounding box center [698, 111] width 5 height 5
click at [637, 18] on span "Teleprompter" at bounding box center [641, 17] width 27 height 5
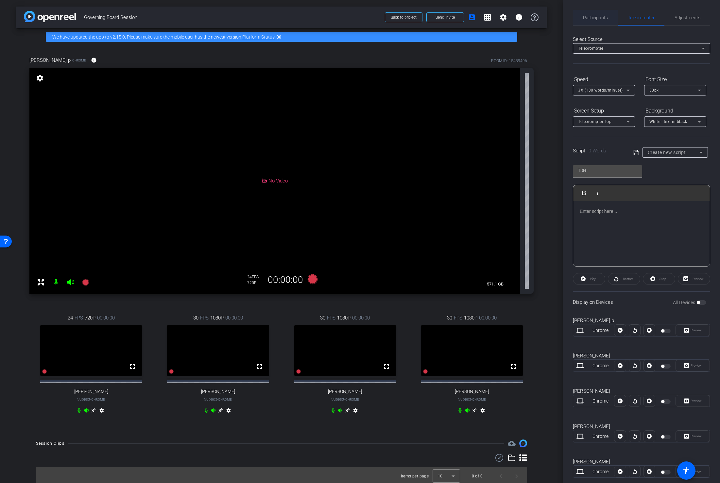
click at [599, 22] on span "Participants" at bounding box center [595, 18] width 25 height 16
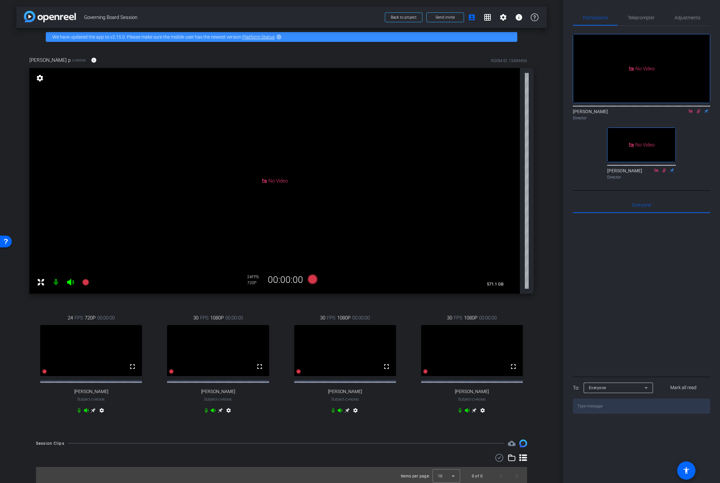
click at [644, 109] on icon at bounding box center [698, 111] width 5 height 5
click at [637, 17] on span "Teleprompter" at bounding box center [641, 17] width 27 height 5
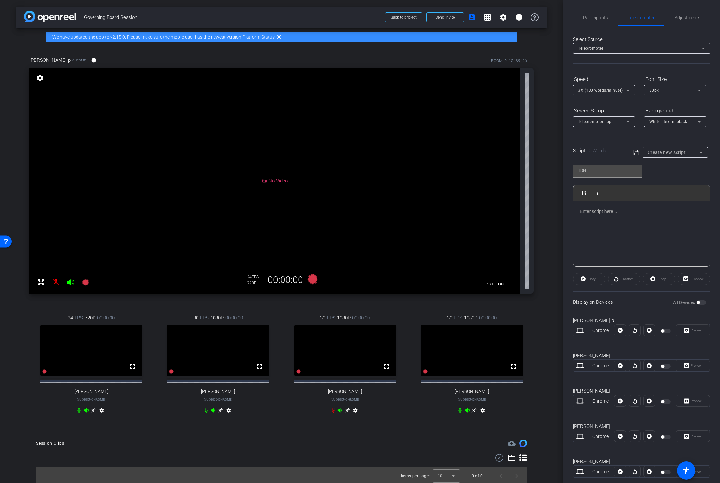
click at [621, 232] on div at bounding box center [641, 233] width 137 height 65
click at [608, 176] on div at bounding box center [607, 171] width 69 height 12
click at [608, 173] on input "text" at bounding box center [607, 170] width 59 height 8
type input "Peter - Script"
click at [599, 222] on div at bounding box center [641, 233] width 137 height 65
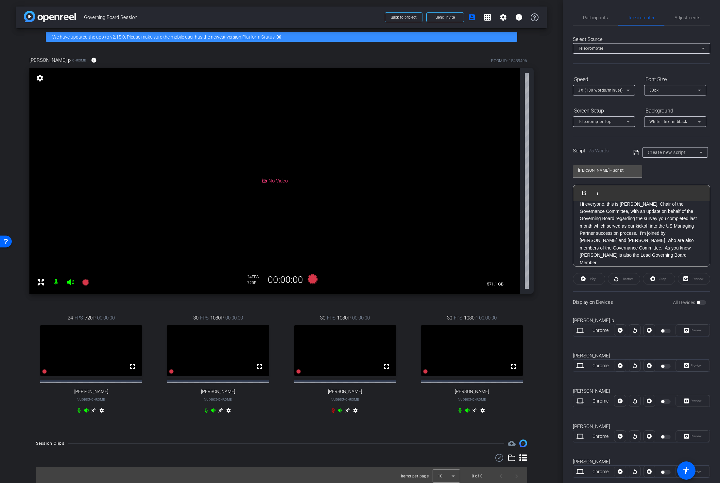
scroll to position [13, 0]
click at [644, 260] on p "Anita, would you like to share the survey results?" at bounding box center [642, 267] width 124 height 15
click at [606, 270] on p "-------" at bounding box center [642, 273] width 124 height 7
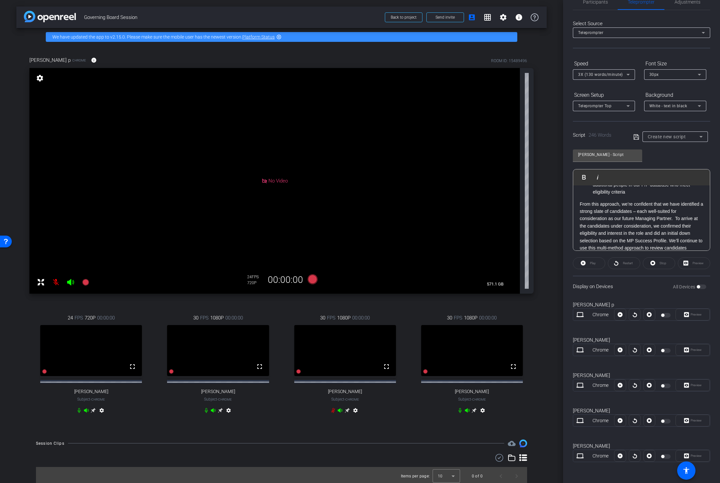
click at [641, 239] on p "From this approach, we’re confident that we have identified a strong slate of c…" at bounding box center [642, 229] width 124 height 59
click at [644, 242] on p "From this approach, we’re confident that we have identified a strong slate of c…" at bounding box center [642, 229] width 124 height 59
click at [636, 138] on icon at bounding box center [636, 137] width 6 height 8
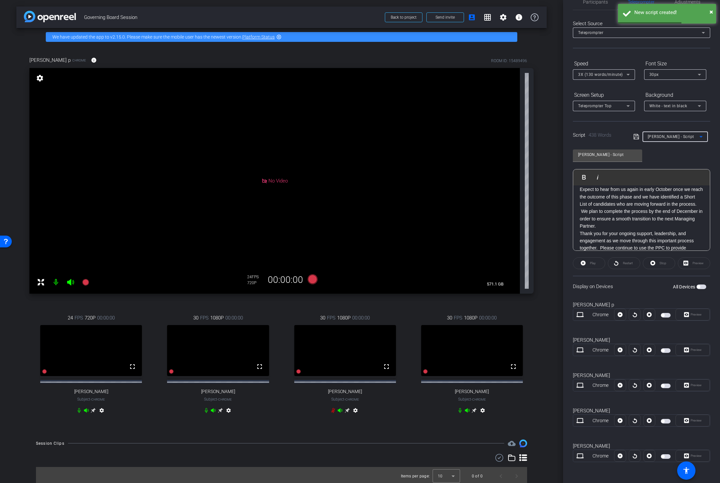
click at [644, 136] on span "Peter - Script" at bounding box center [671, 136] width 46 height 5
click at [644, 151] on span "Create new script" at bounding box center [665, 150] width 34 height 8
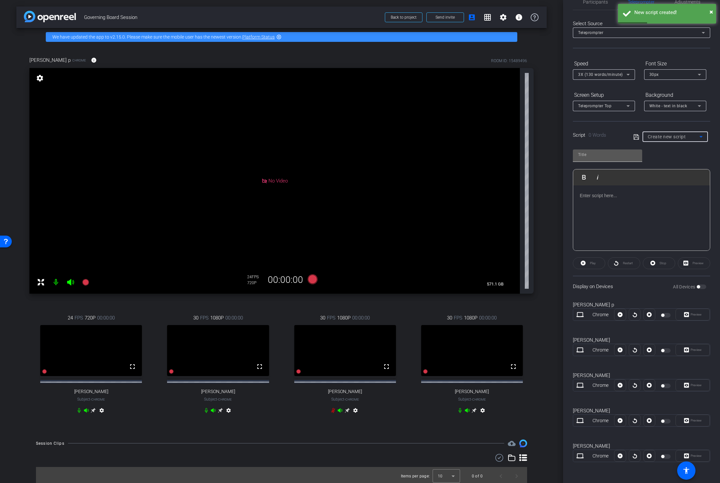
click at [595, 157] on input "text" at bounding box center [607, 155] width 59 height 8
click at [602, 7] on span "Participants" at bounding box center [595, 2] width 25 height 16
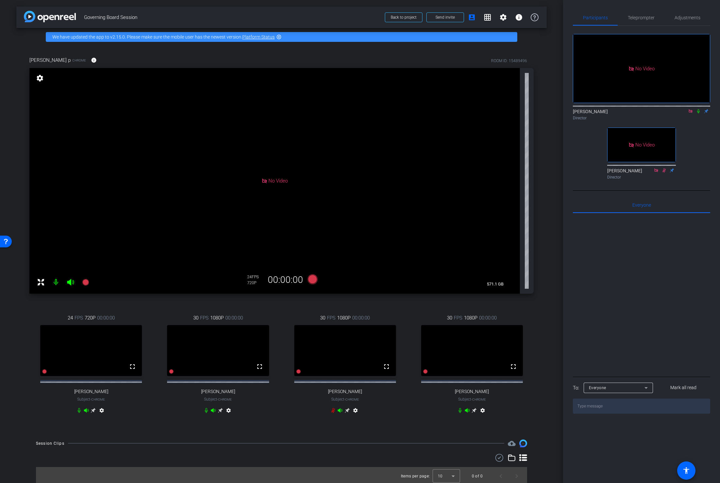
click at [644, 109] on icon at bounding box center [698, 111] width 5 height 5
click at [640, 20] on span "Teleprompter" at bounding box center [641, 17] width 27 height 5
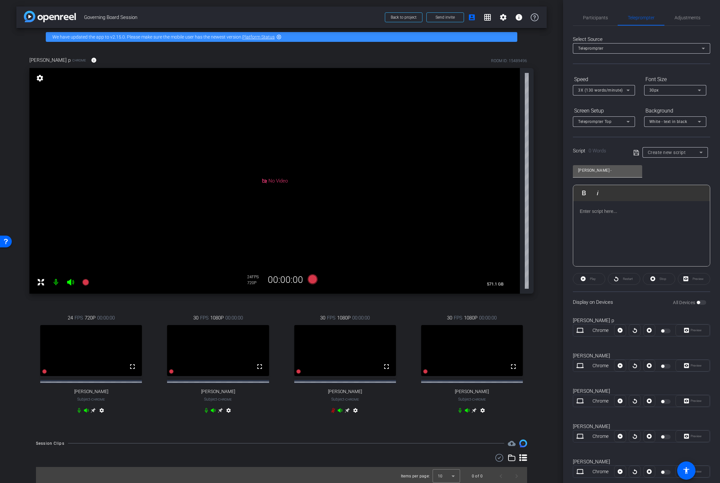
click at [605, 171] on input "Anita -" at bounding box center [607, 170] width 59 height 8
click at [593, 17] on span "Participants" at bounding box center [595, 17] width 25 height 5
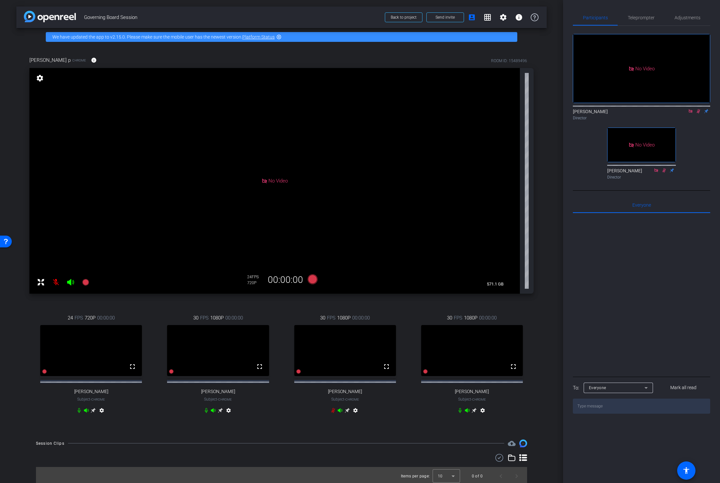
click at [644, 109] on icon at bounding box center [699, 111] width 4 height 4
type input "Peter - Script"
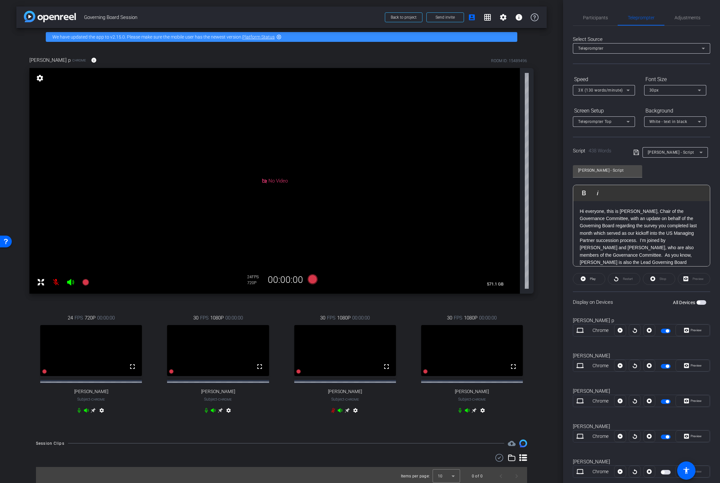
scroll to position [5, 0]
click at [644, 151] on icon at bounding box center [701, 152] width 8 height 8
click at [644, 164] on span "Create new script" at bounding box center [665, 165] width 34 height 8
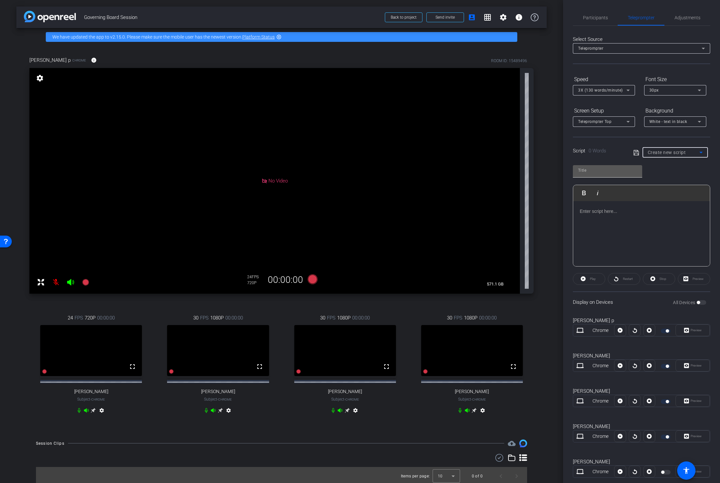
click at [606, 173] on input "text" at bounding box center [607, 170] width 59 height 8
type input "Anita - Script"
click at [601, 227] on div at bounding box center [641, 233] width 137 height 65
click at [591, 220] on div at bounding box center [641, 233] width 137 height 65
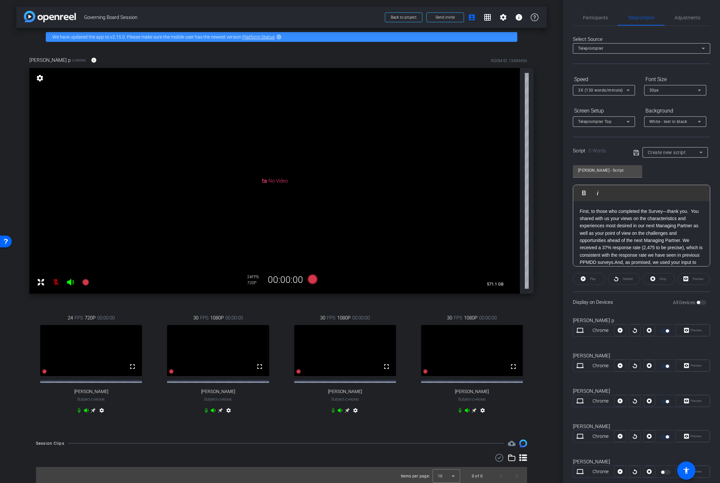
scroll to position [59, 0]
click at [635, 150] on icon at bounding box center [635, 152] width 5 height 5
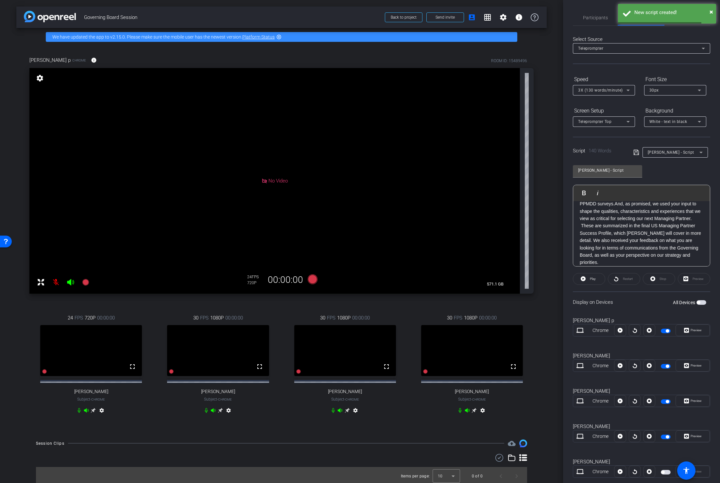
scroll to position [65, 0]
click at [612, 259] on p "First, to those who completed the Survey—thank you. You shared with us your vie…" at bounding box center [642, 201] width 124 height 117
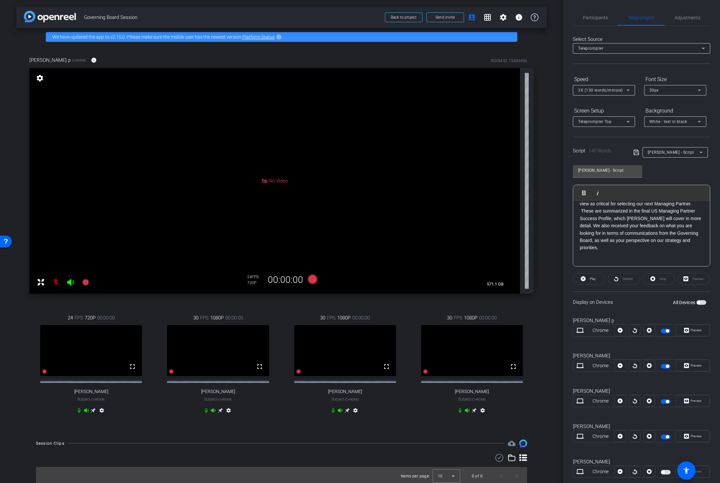
scroll to position [110, 0]
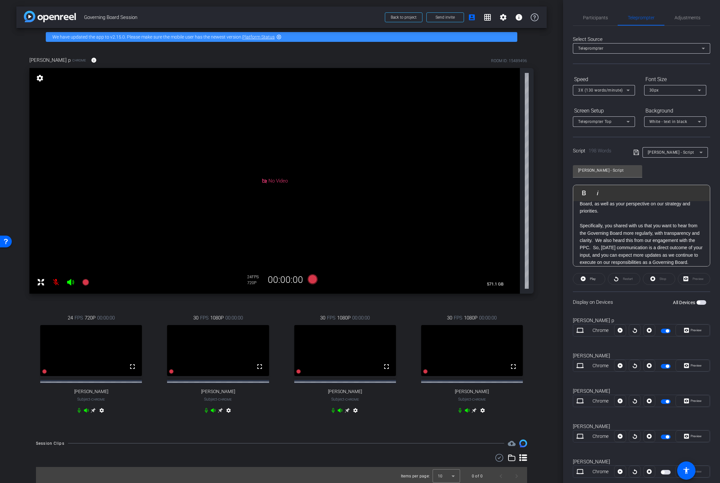
click at [635, 155] on icon at bounding box center [635, 152] width 5 height 5
click at [644, 153] on span "Anita - Script" at bounding box center [671, 152] width 46 height 5
click at [644, 166] on span "Create new script" at bounding box center [665, 165] width 34 height 8
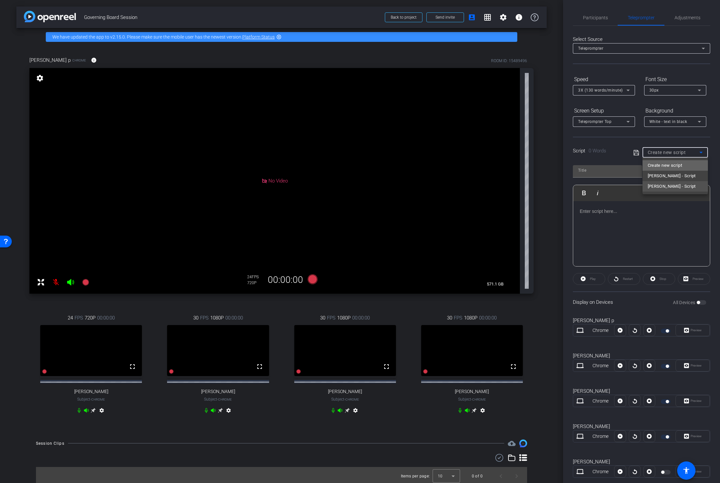
scroll to position [0, 0]
click at [584, 172] on input "text" at bounding box center [607, 170] width 59 height 8
click at [596, 218] on div at bounding box center [641, 233] width 137 height 65
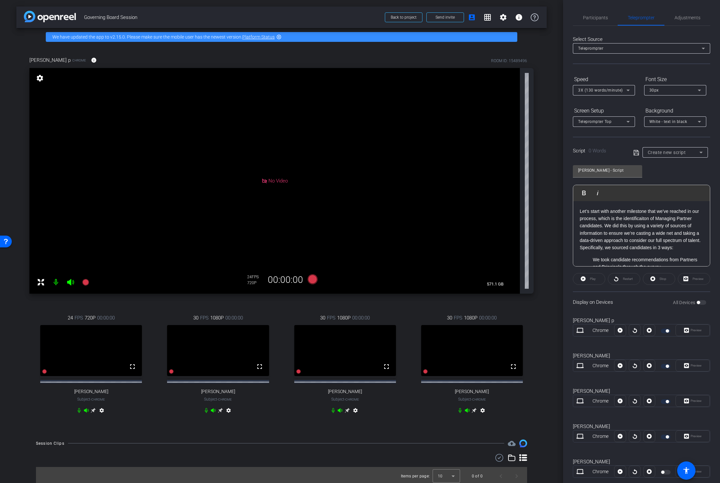
scroll to position [111, 0]
click at [634, 154] on icon at bounding box center [636, 153] width 6 height 8
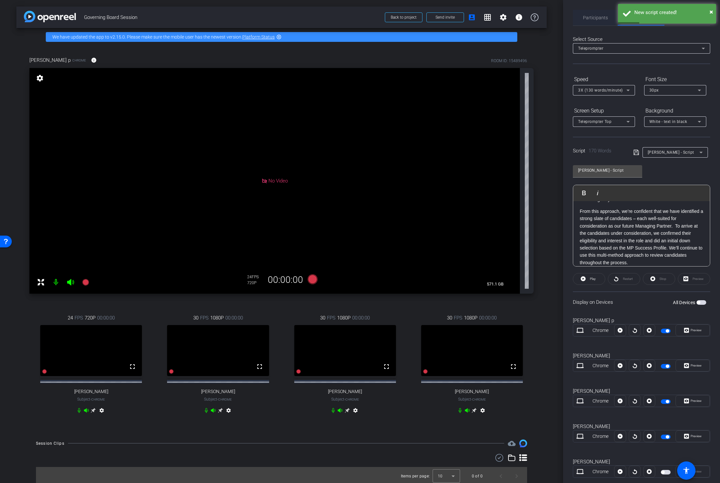
click at [599, 14] on span "Participants" at bounding box center [595, 18] width 25 height 16
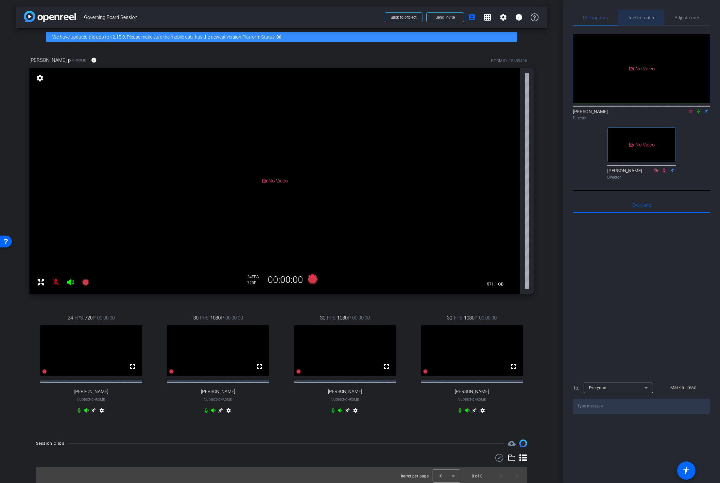
click at [644, 18] on span "Teleprompter" at bounding box center [641, 17] width 27 height 5
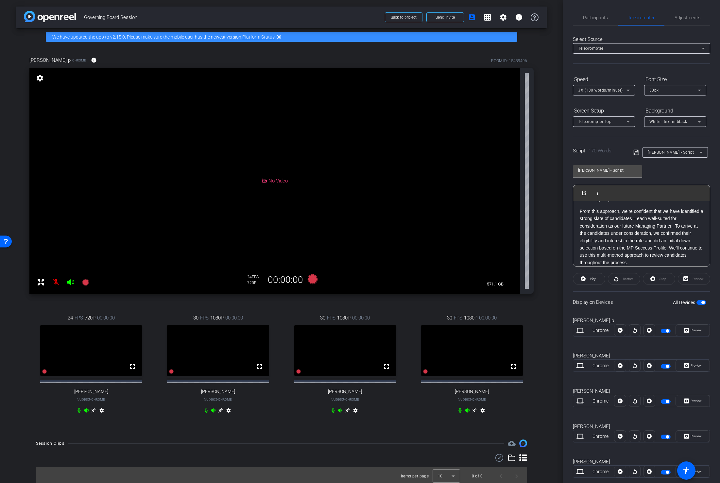
click at [634, 236] on p "From this approach, we’re confident that we have identified a strong slate of c…" at bounding box center [642, 237] width 124 height 59
type input "Peter - Script"
click at [644, 280] on div "Preview" at bounding box center [694, 279] width 32 height 12
click at [644, 292] on div "Display on Devices All Devices" at bounding box center [641, 301] width 137 height 21
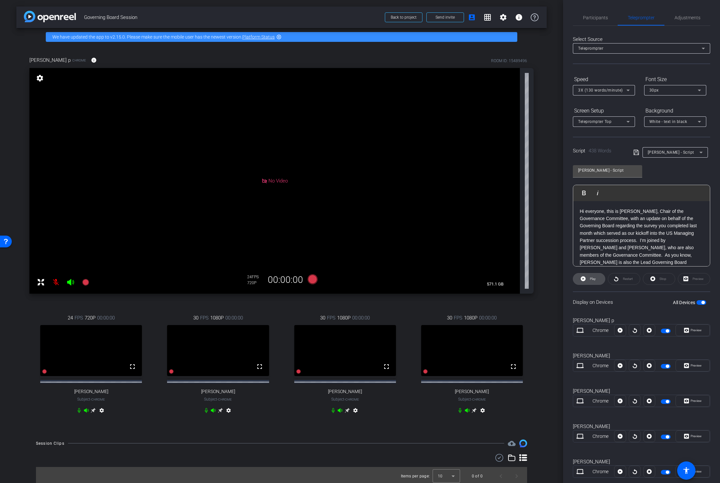
click at [590, 279] on span "Play" at bounding box center [593, 279] width 6 height 4
click at [594, 17] on span "Participants" at bounding box center [595, 17] width 25 height 5
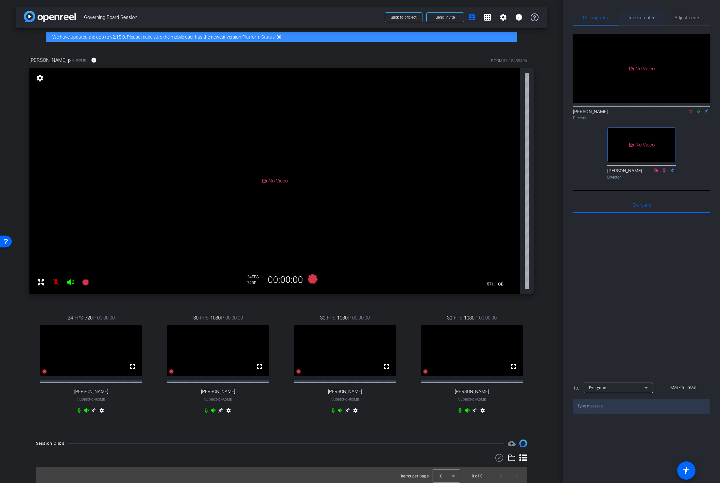
click at [638, 18] on span "Teleprompter" at bounding box center [641, 17] width 27 height 5
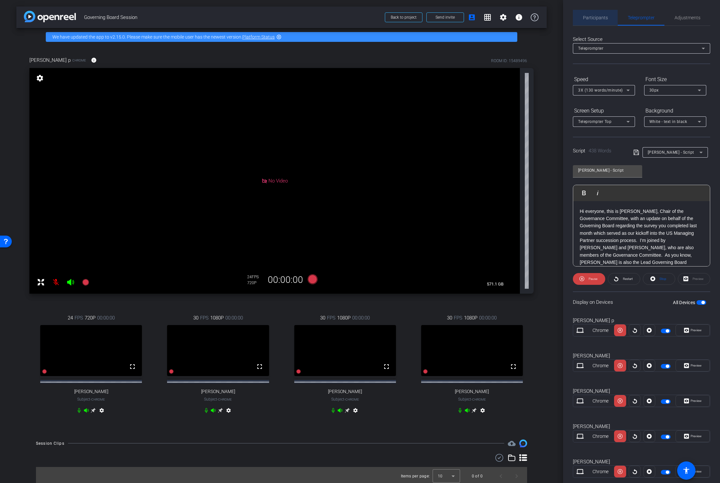
click at [594, 16] on span "Participants" at bounding box center [595, 17] width 25 height 5
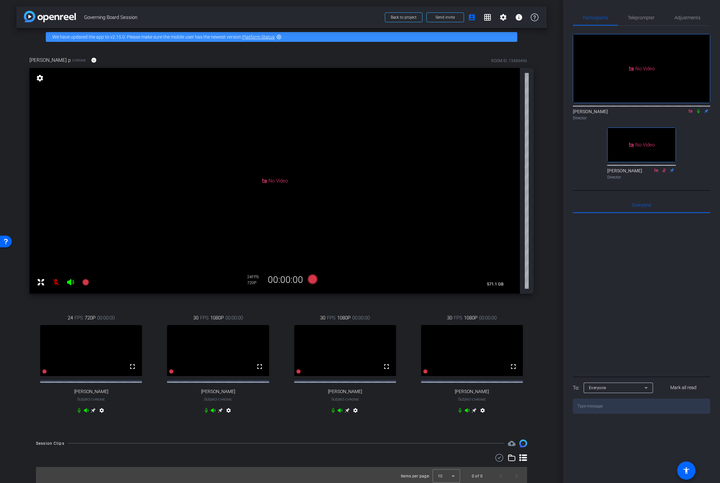
click at [644, 109] on icon at bounding box center [698, 111] width 3 height 4
click at [644, 109] on icon at bounding box center [698, 111] width 5 height 5
click at [638, 14] on span "Teleprompter" at bounding box center [641, 18] width 27 height 16
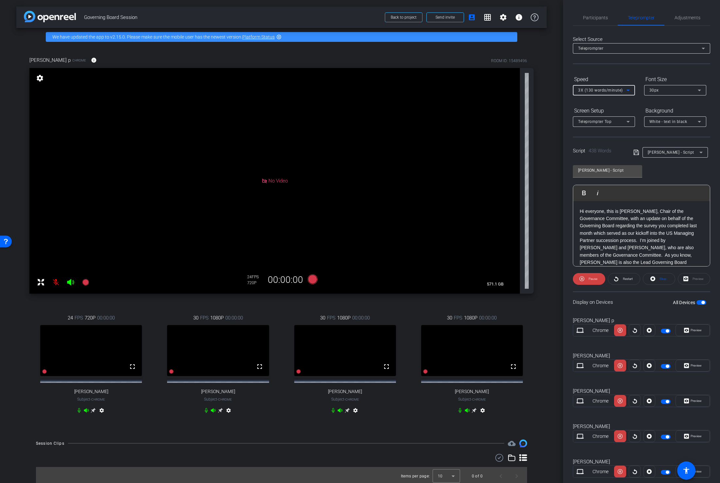
click at [628, 90] on icon at bounding box center [627, 91] width 3 height 2
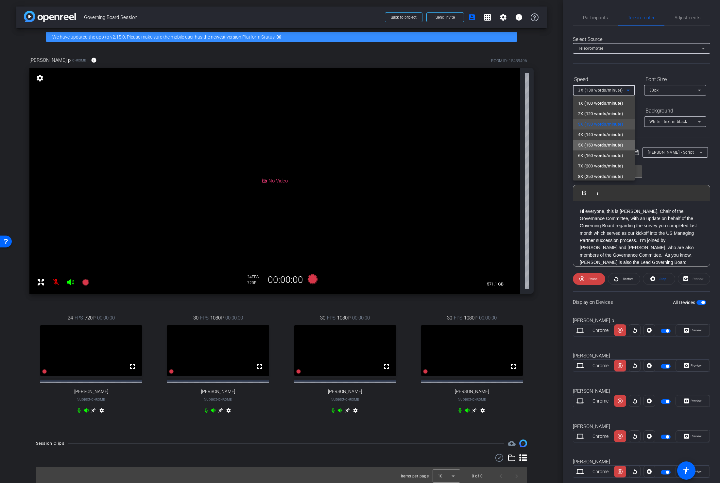
click at [610, 142] on span "5X (150 words/minute)" at bounding box center [600, 145] width 45 height 8
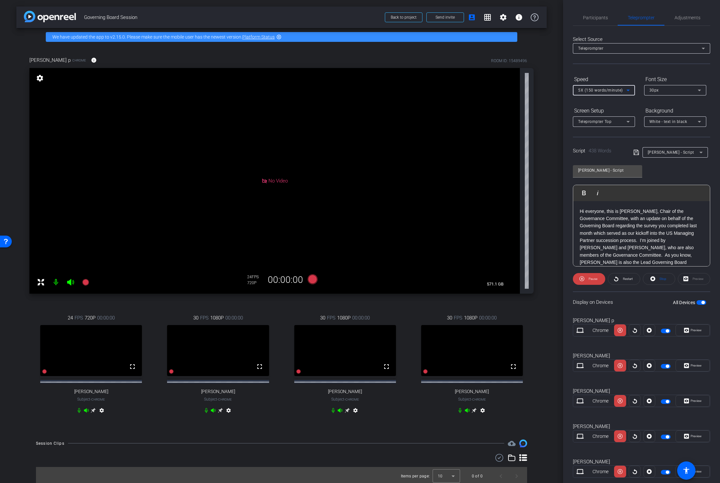
click at [219, 413] on icon at bounding box center [220, 410] width 5 height 5
drag, startPoint x: 597, startPoint y: 12, endPoint x: 597, endPoint y: 17, distance: 4.9
click at [597, 12] on span "Participants" at bounding box center [595, 18] width 25 height 16
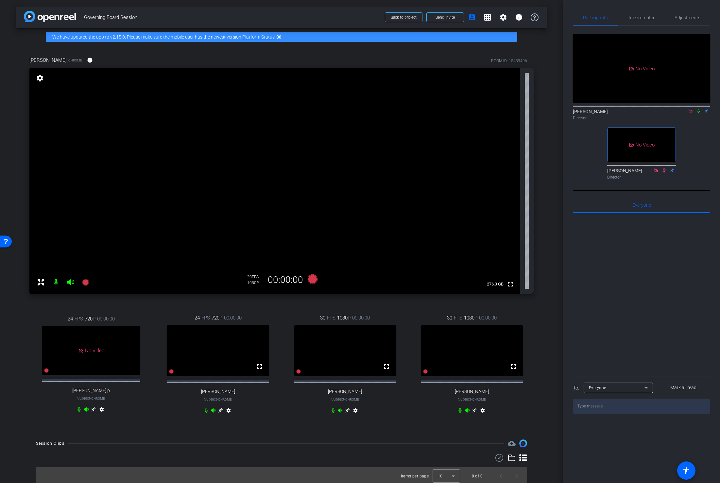
click at [644, 109] on icon at bounding box center [698, 111] width 3 height 4
click at [644, 109] on icon at bounding box center [699, 111] width 4 height 4
click at [311, 282] on icon at bounding box center [313, 279] width 10 height 10
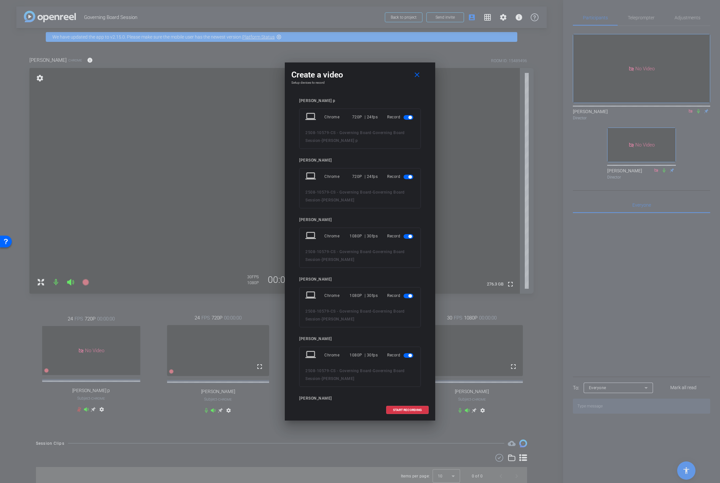
click at [409, 117] on span "button" at bounding box center [409, 117] width 3 height 3
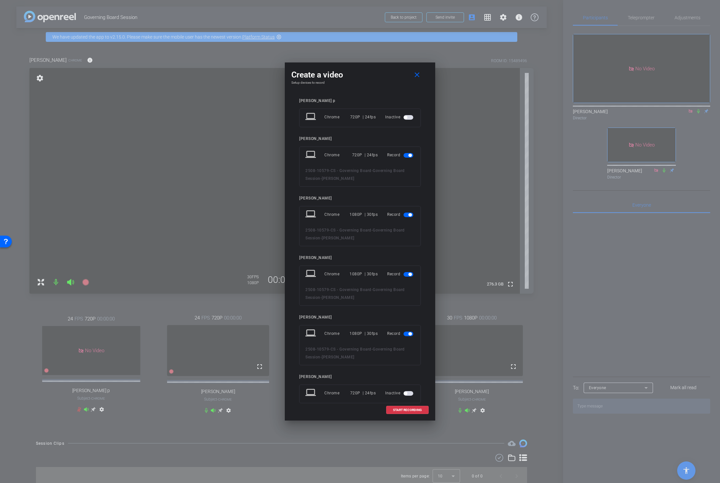
click at [410, 154] on span "button" at bounding box center [409, 155] width 3 height 3
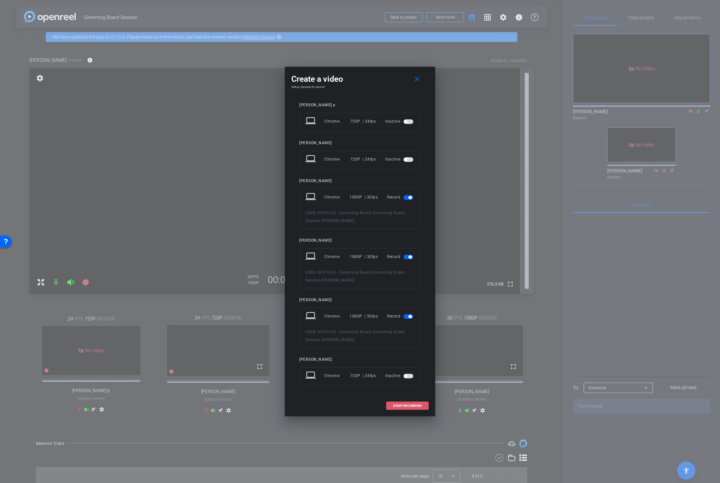
click at [402, 406] on span "START RECORDING" at bounding box center [407, 405] width 29 height 3
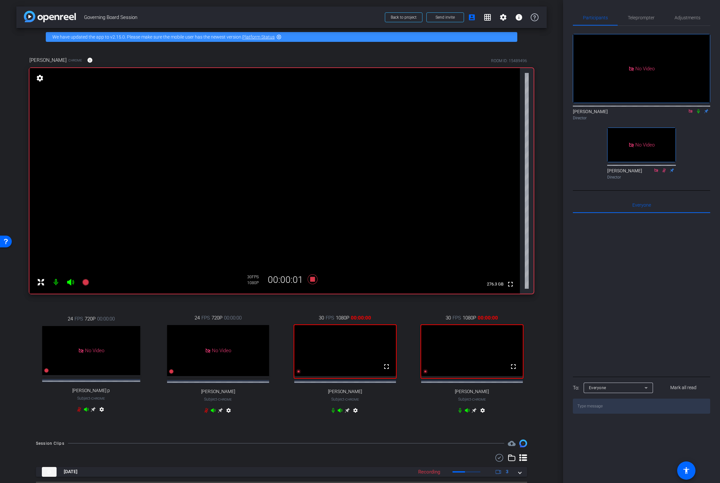
click at [644, 109] on icon at bounding box center [698, 111] width 3 height 4
click at [644, 17] on span "Teleprompter" at bounding box center [641, 17] width 27 height 5
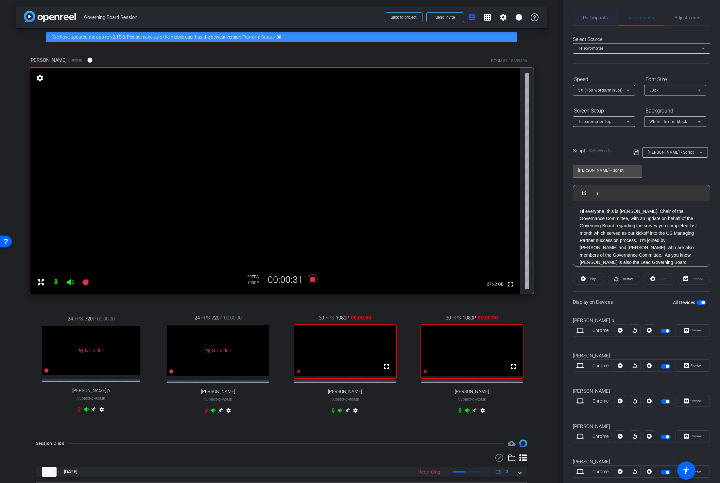
click at [595, 17] on span "Participants" at bounding box center [595, 17] width 25 height 5
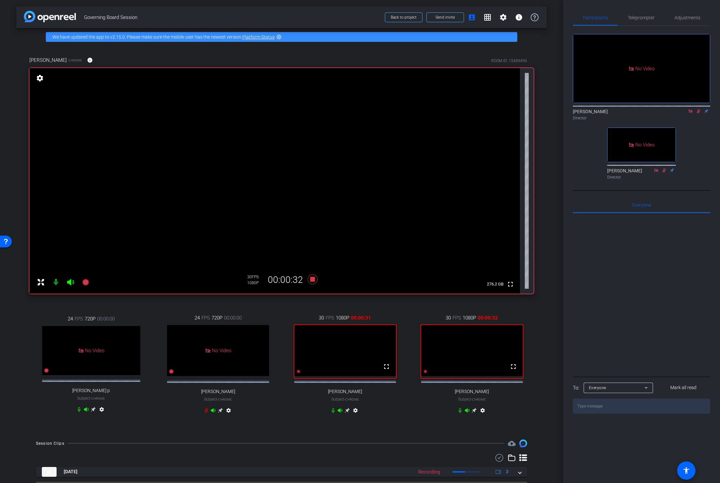
click at [644, 109] on icon at bounding box center [698, 111] width 5 height 5
click at [311, 281] on icon at bounding box center [313, 279] width 16 height 12
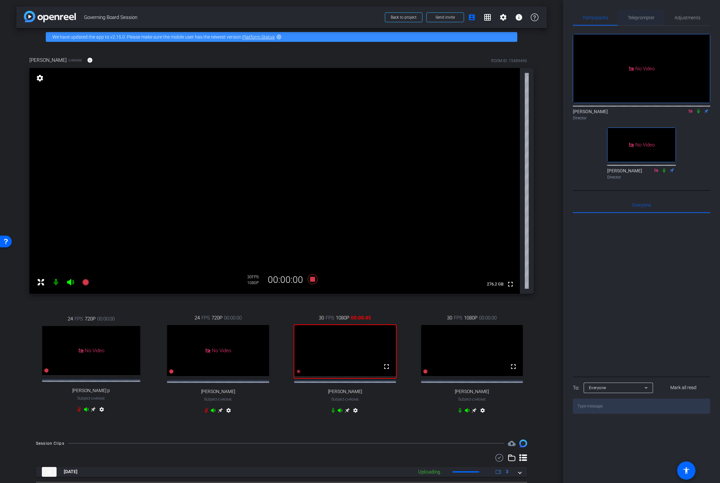
click at [636, 15] on span "Teleprompter" at bounding box center [641, 17] width 27 height 5
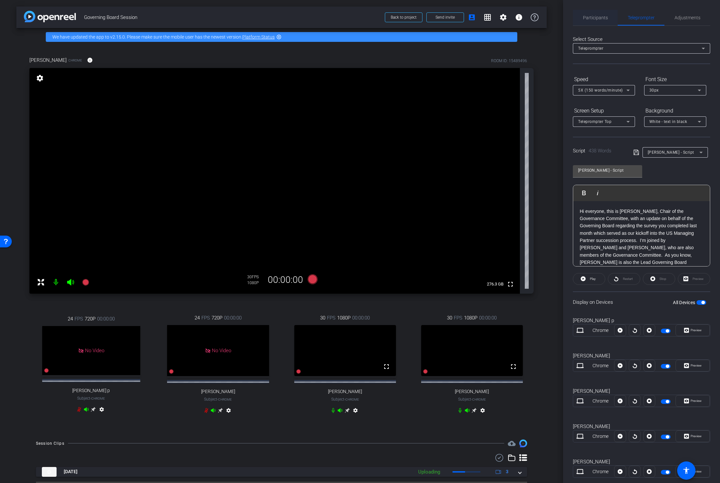
click at [596, 16] on span "Participants" at bounding box center [595, 17] width 25 height 5
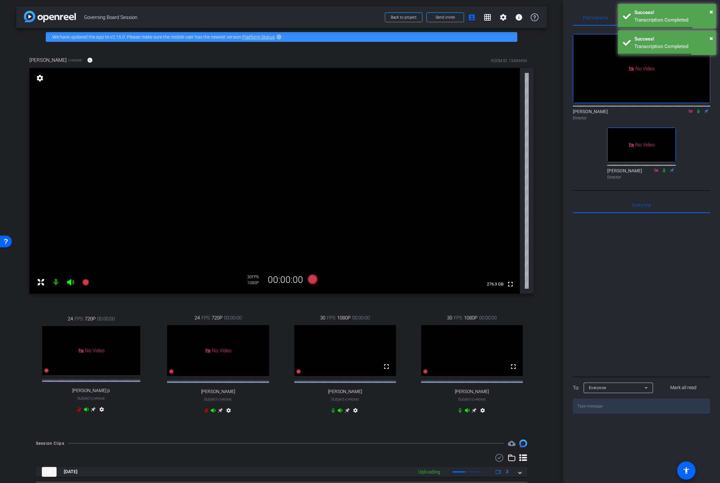
click at [644, 109] on icon at bounding box center [698, 111] width 5 height 5
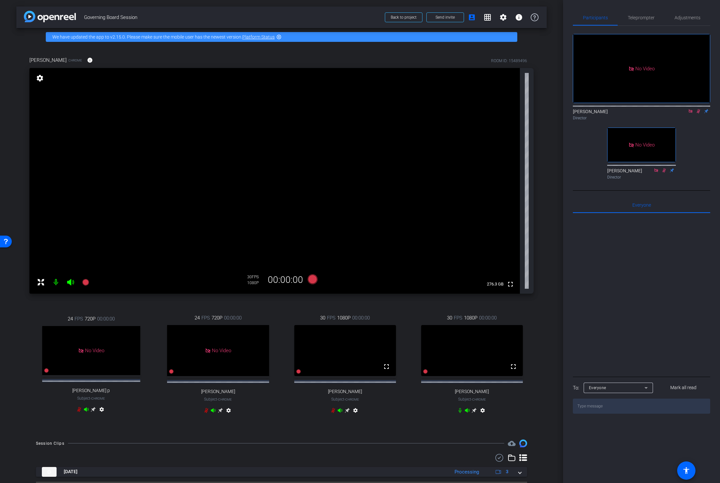
click at [644, 109] on icon at bounding box center [699, 111] width 4 height 4
click at [644, 109] on icon at bounding box center [698, 111] width 3 height 4
click at [644, 109] on icon at bounding box center [699, 111] width 4 height 4
click at [312, 279] on icon at bounding box center [313, 279] width 10 height 10
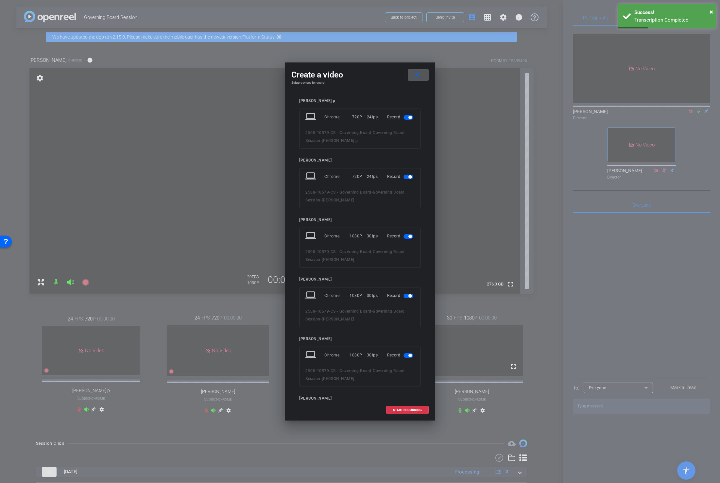
click at [410, 117] on span "button" at bounding box center [409, 117] width 3 height 3
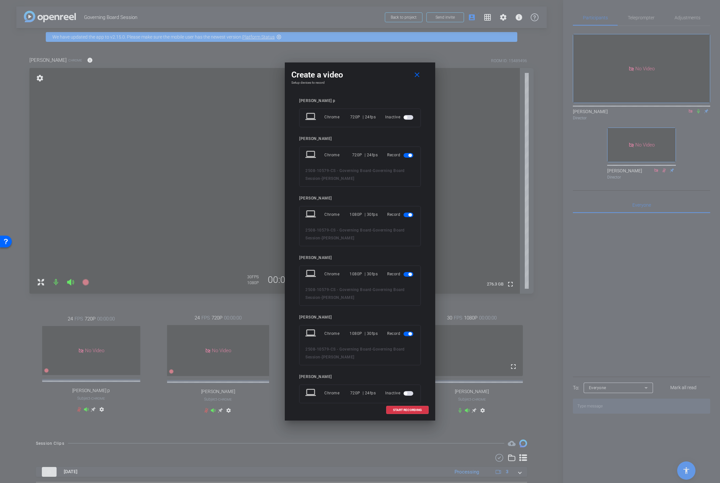
click at [409, 157] on span "button" at bounding box center [408, 155] width 10 height 5
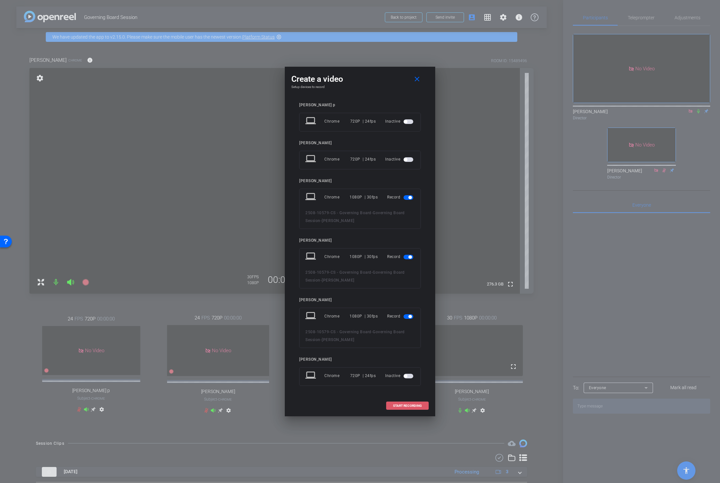
click at [404, 406] on span "START RECORDING" at bounding box center [407, 405] width 29 height 3
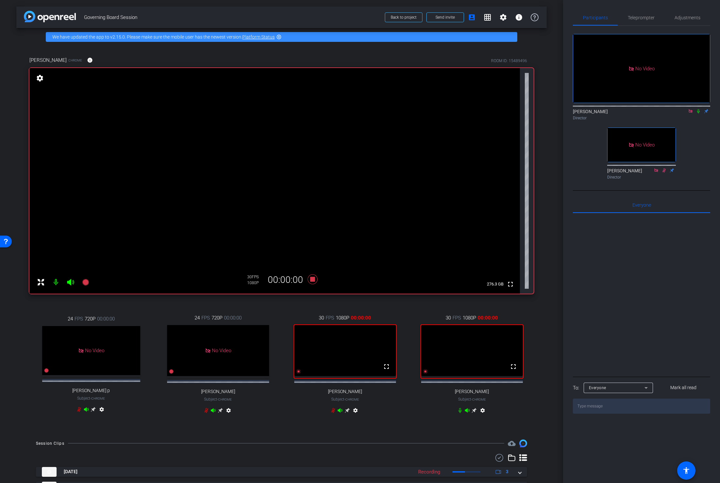
click at [644, 109] on icon at bounding box center [698, 111] width 3 height 4
click at [644, 115] on div "Director" at bounding box center [641, 118] width 137 height 6
click at [644, 109] on icon at bounding box center [698, 111] width 5 height 5
click at [315, 279] on icon at bounding box center [313, 279] width 16 height 12
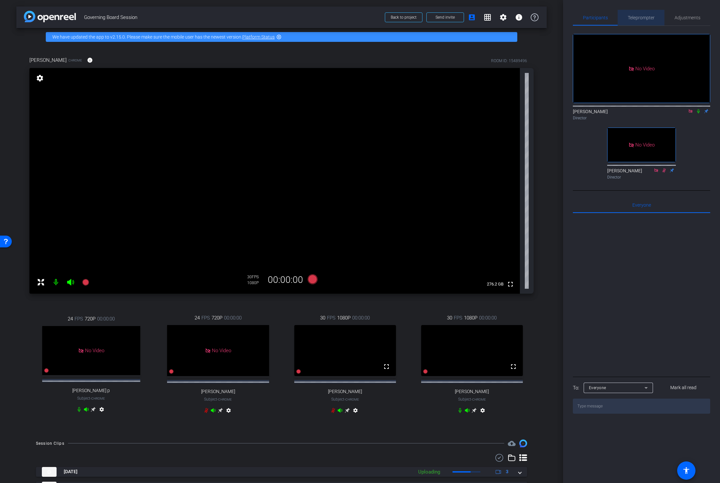
click at [643, 18] on span "Teleprompter" at bounding box center [641, 17] width 27 height 5
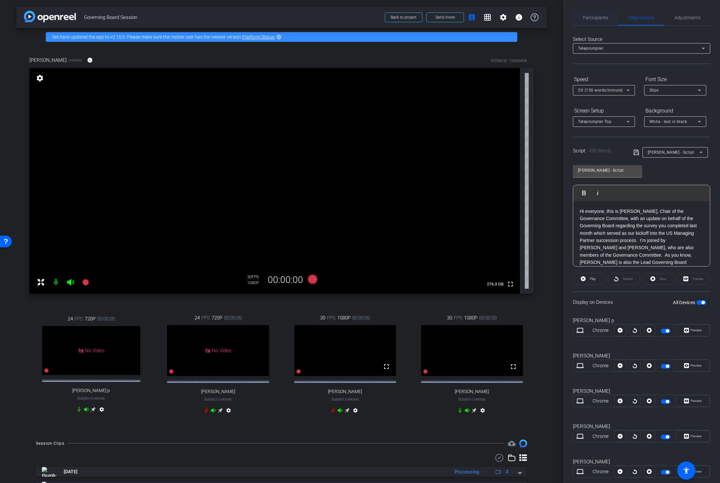
click at [595, 17] on span "Participants" at bounding box center [595, 17] width 25 height 5
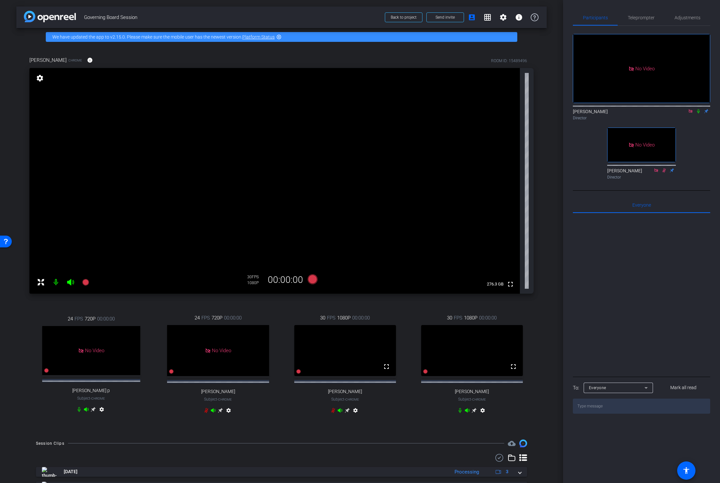
click at [644, 109] on icon at bounding box center [698, 111] width 5 height 5
click at [311, 280] on icon at bounding box center [313, 279] width 10 height 10
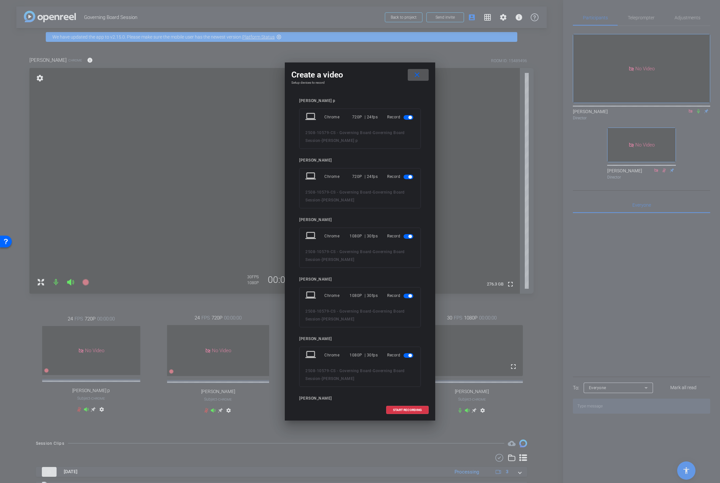
click at [406, 118] on span "button" at bounding box center [408, 117] width 10 height 5
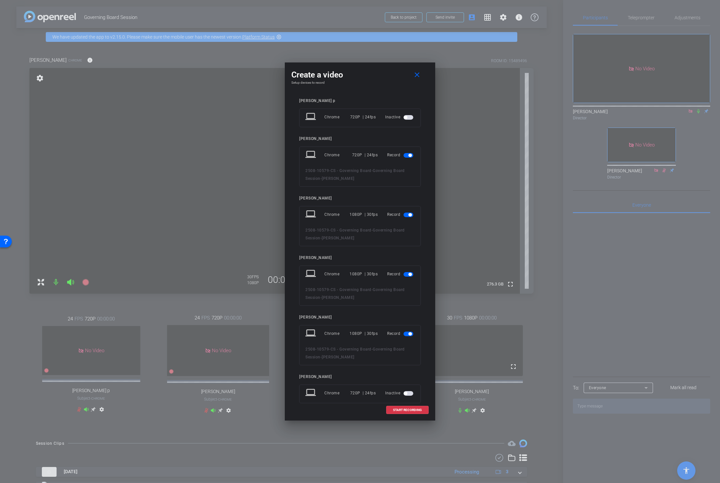
click at [407, 155] on span "button" at bounding box center [408, 155] width 10 height 5
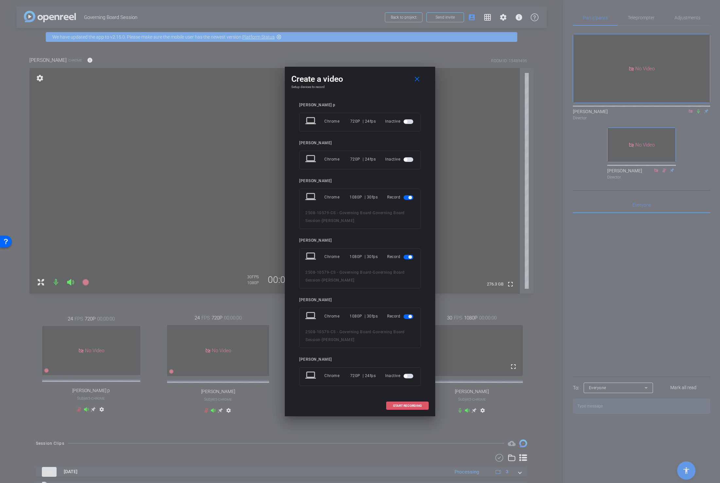
click at [403, 402] on span at bounding box center [407, 406] width 42 height 16
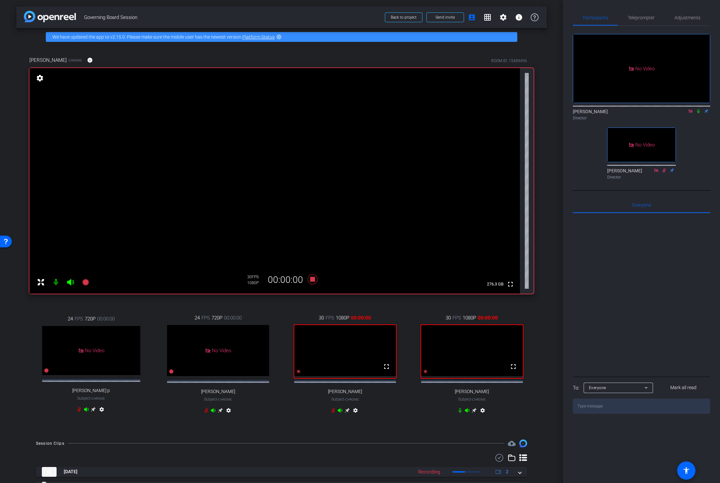
click at [644, 109] on icon at bounding box center [698, 111] width 3 height 4
click at [640, 16] on span "Teleprompter" at bounding box center [641, 17] width 27 height 5
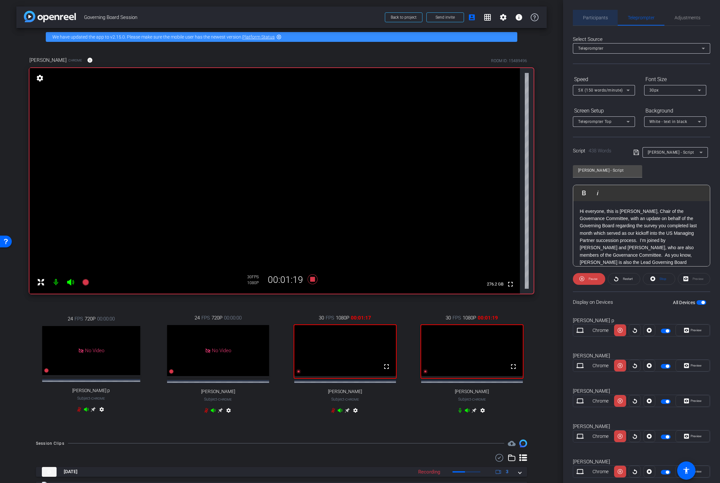
click at [595, 17] on span "Participants" at bounding box center [595, 17] width 25 height 5
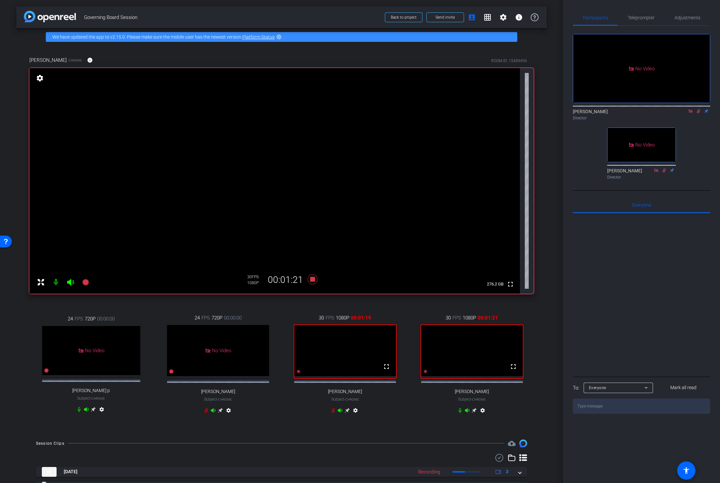
click at [644, 109] on icon at bounding box center [699, 111] width 4 height 4
click at [312, 278] on icon at bounding box center [313, 279] width 10 height 10
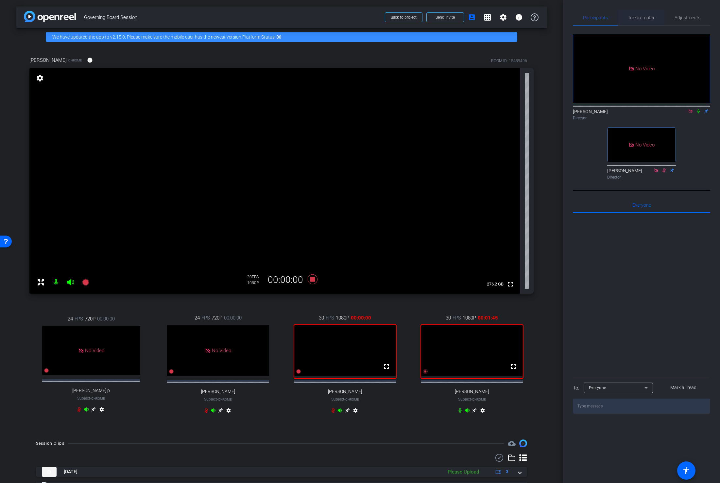
click at [644, 15] on span "Teleprompter" at bounding box center [641, 17] width 27 height 5
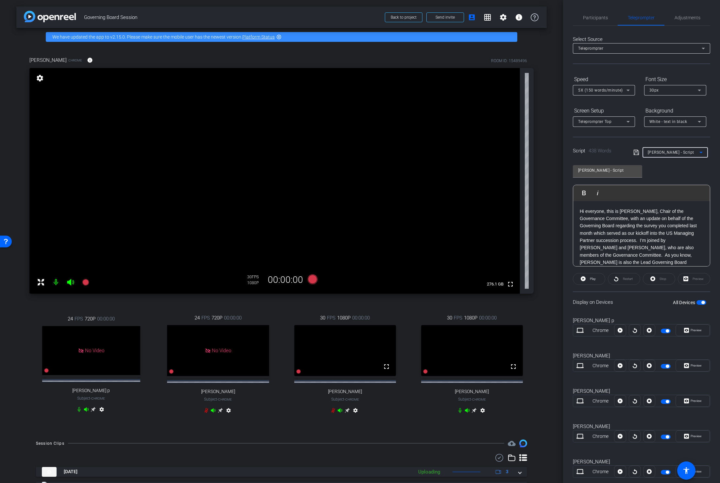
click at [644, 155] on div "Peter - Script" at bounding box center [674, 152] width 52 height 8
click at [605, 238] on div at bounding box center [360, 241] width 720 height 483
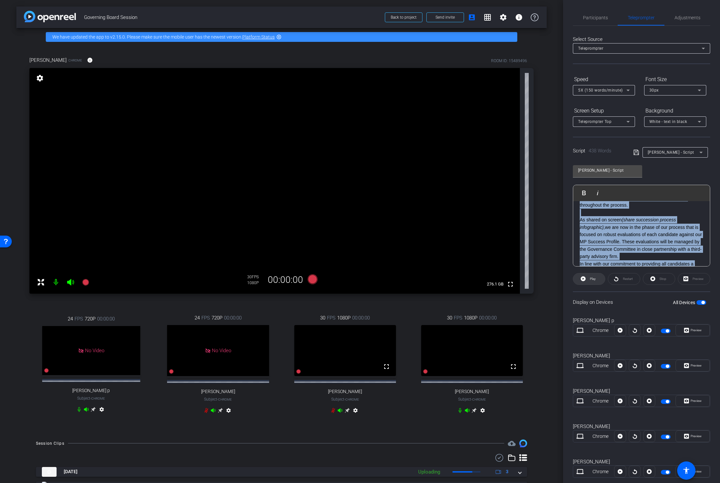
scroll to position [367, 0]
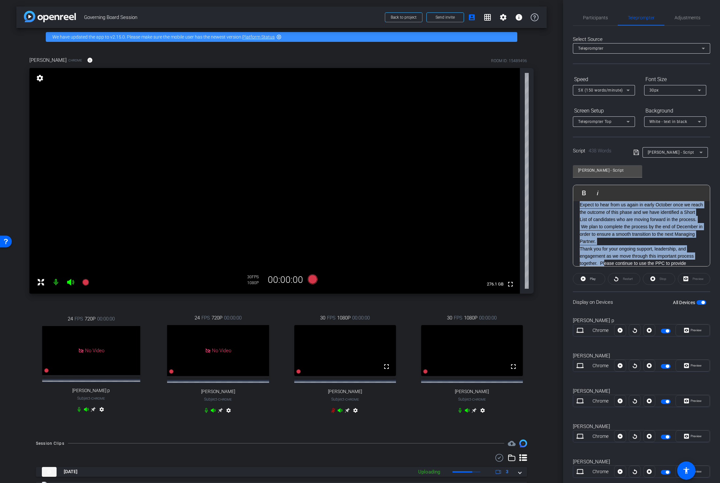
drag, startPoint x: 579, startPoint y: 214, endPoint x: 623, endPoint y: 273, distance: 72.8
click at [623, 273] on openreel-capture-teleprompter "Speed 5X (150 words/minute) Font Size 30px Screen Setup Teleprompter Top Backgr…" at bounding box center [641, 281] width 137 height 415
copy div "Let’s start with another milestone that we’ve reached in our process, which is …"
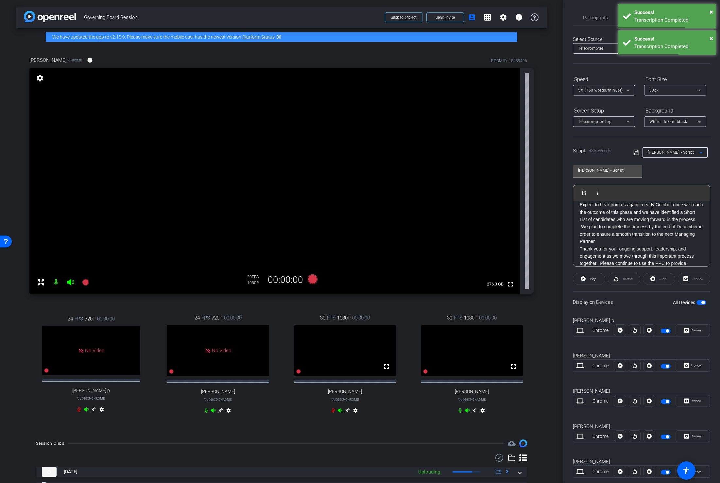
click at [644, 151] on div "Peter - Script" at bounding box center [674, 152] width 52 height 8
click at [626, 139] on div at bounding box center [360, 241] width 720 height 483
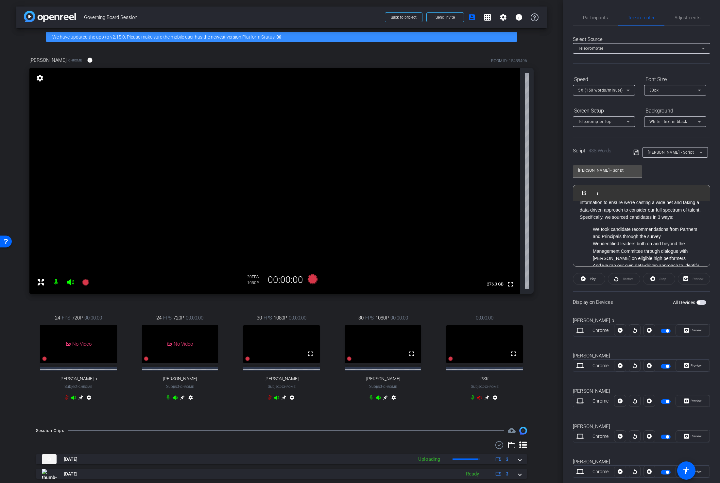
scroll to position [100, 0]
click at [592, 244] on ul "We took candidate recommendations from Partners and Principals through the surv…" at bounding box center [642, 273] width 124 height 59
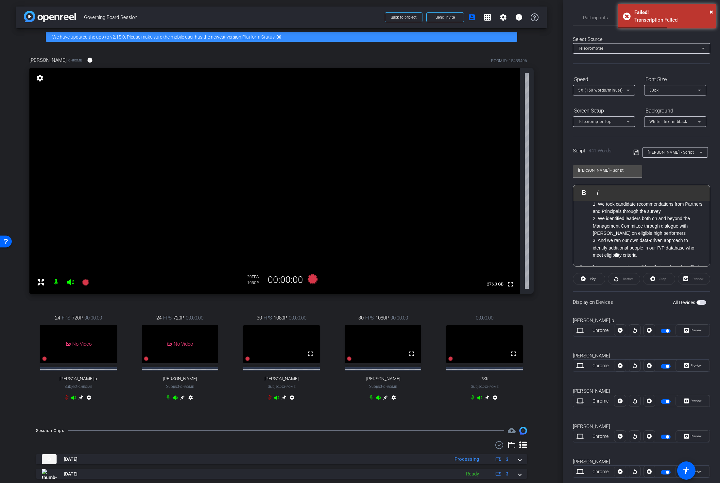
click at [636, 152] on icon at bounding box center [636, 152] width 6 height 8
click at [644, 11] on span "×" at bounding box center [711, 12] width 4 height 8
click at [592, 19] on span "Participants" at bounding box center [595, 17] width 25 height 5
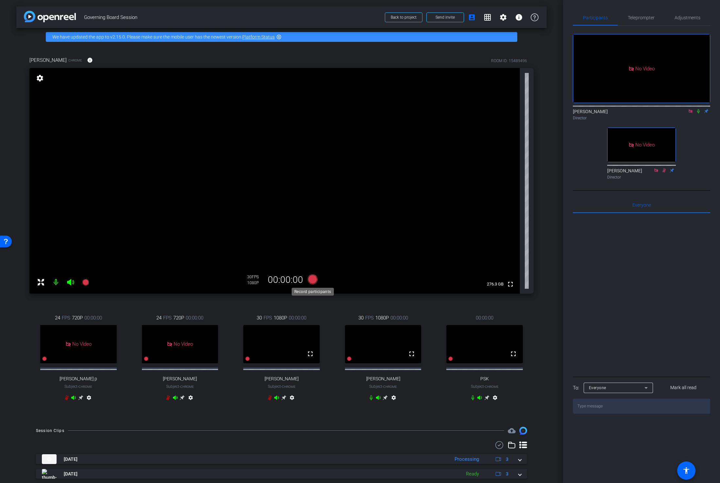
click at [313, 279] on icon at bounding box center [313, 279] width 10 height 10
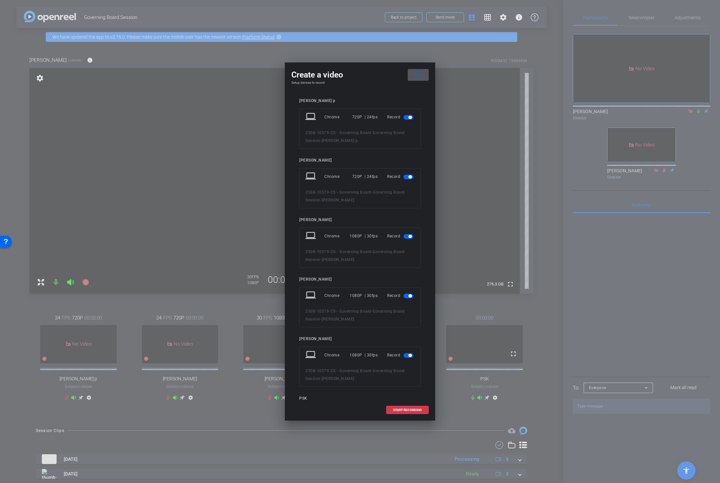
click at [405, 117] on span "button" at bounding box center [408, 117] width 10 height 5
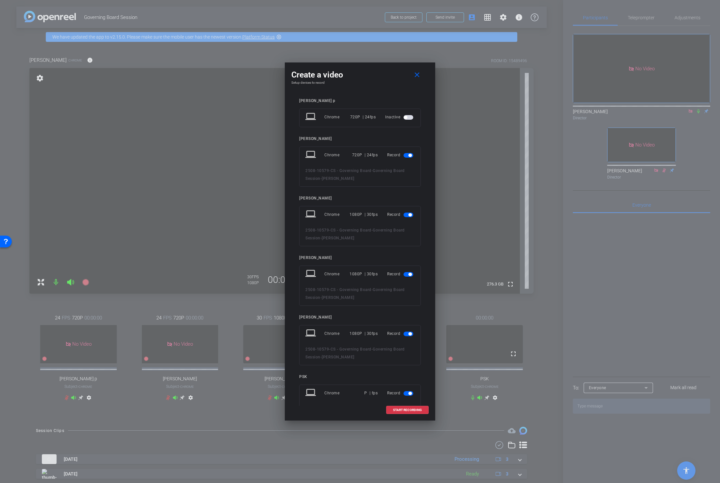
click at [406, 154] on span "button" at bounding box center [408, 155] width 10 height 5
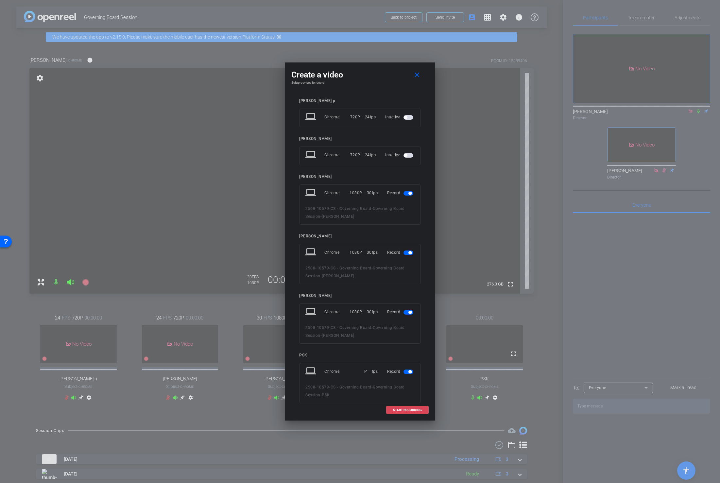
click at [399, 410] on span "START RECORDING" at bounding box center [407, 409] width 29 height 3
click at [644, 11] on span "×" at bounding box center [711, 12] width 4 height 8
click at [414, 411] on span "START RECORDING" at bounding box center [407, 409] width 29 height 3
click at [644, 10] on span "×" at bounding box center [711, 12] width 4 height 8
click at [417, 74] on mat-icon "close" at bounding box center [417, 75] width 8 height 8
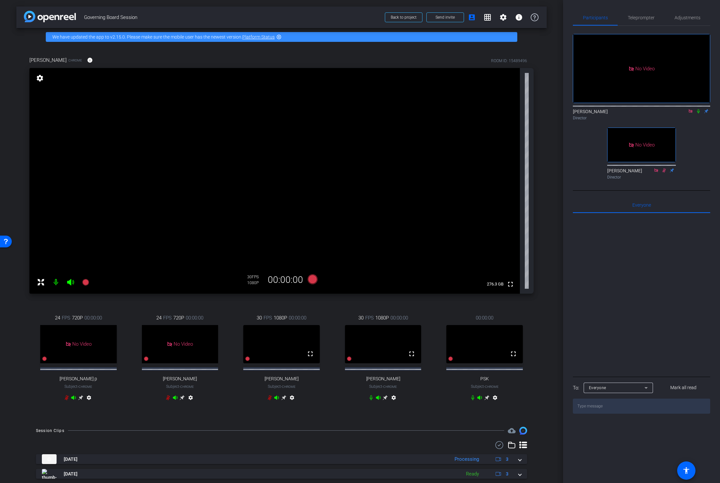
click at [556, 116] on div "arrow_back Governing Board Session Back to project Send invite account_box grid…" at bounding box center [281, 241] width 563 height 483
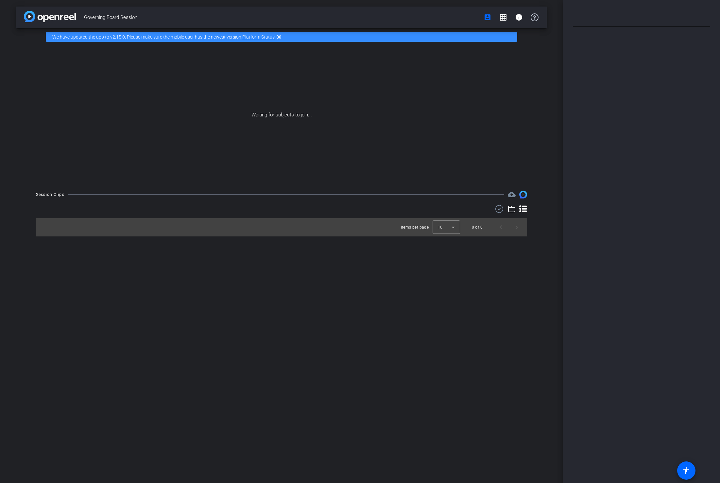
type input "Peter - Script"
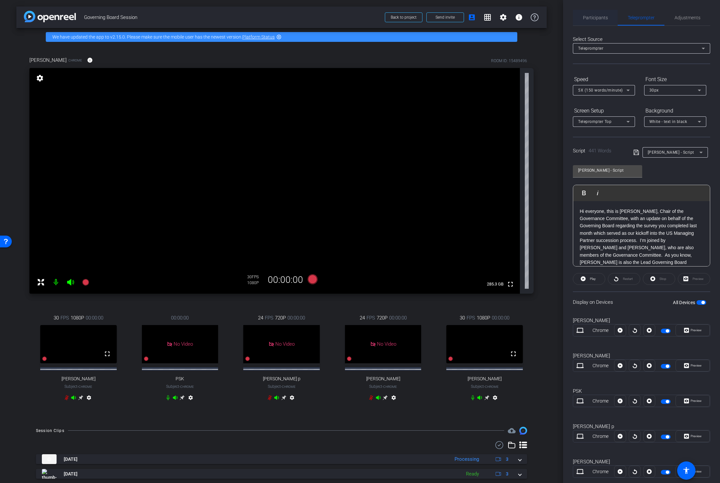
click at [598, 20] on span "Participants" at bounding box center [595, 17] width 25 height 5
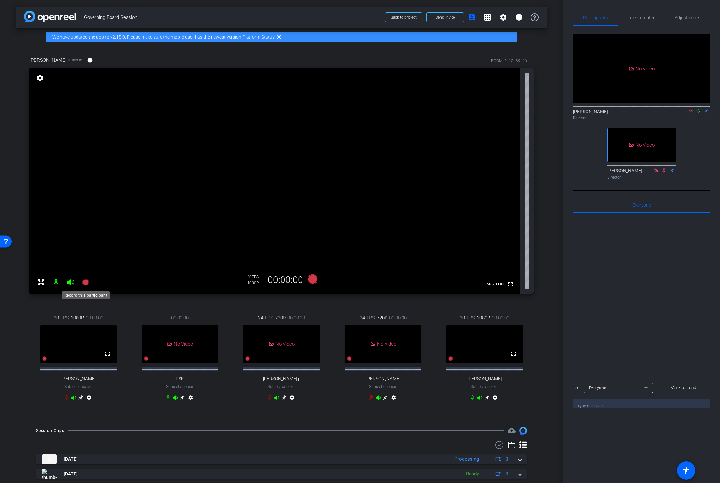
click at [85, 282] on icon at bounding box center [85, 282] width 7 height 7
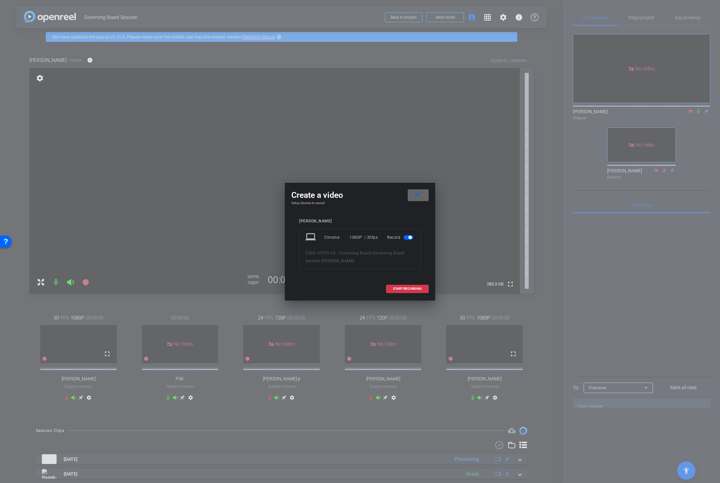
click at [414, 191] on mat-icon "close" at bounding box center [417, 195] width 8 height 8
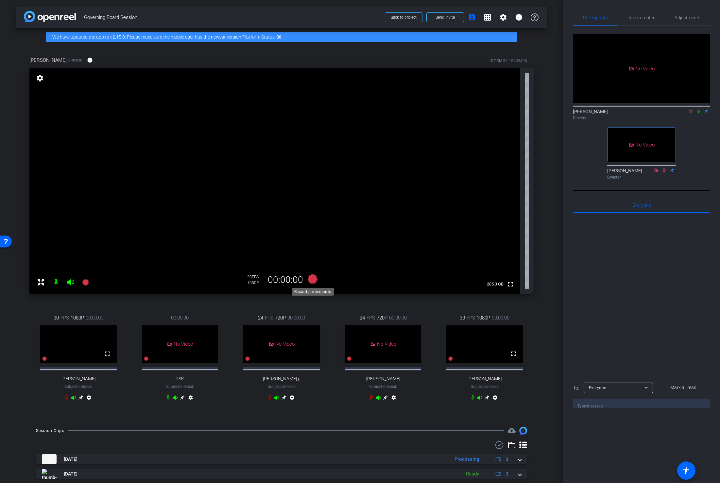
click at [314, 276] on icon at bounding box center [313, 279] width 10 height 10
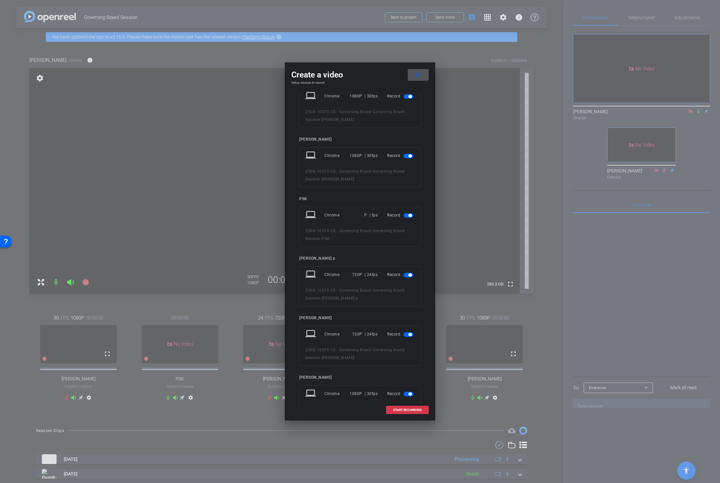
scroll to position [27, 0]
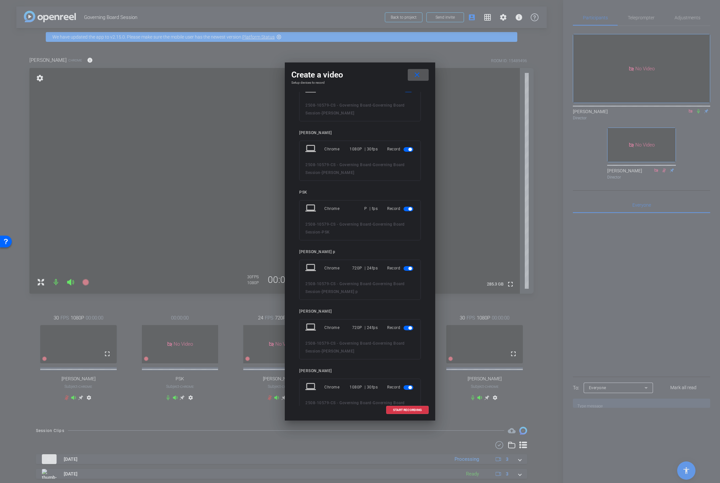
click at [406, 268] on span "button" at bounding box center [408, 268] width 10 height 5
click at [408, 209] on span "button" at bounding box center [409, 208] width 3 height 3
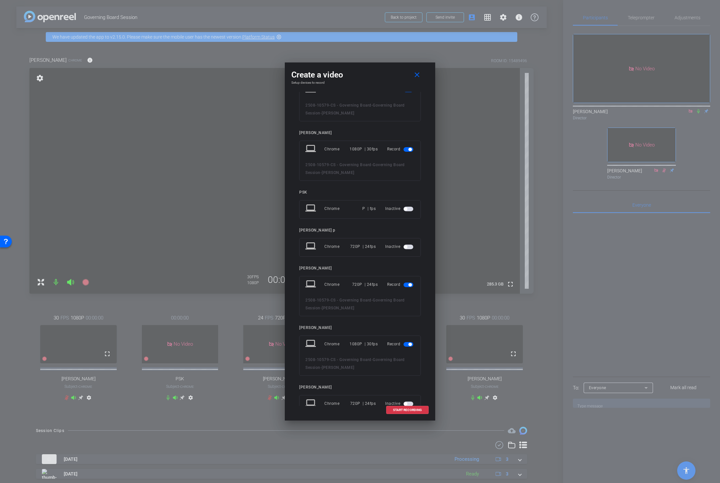
scroll to position [38, 0]
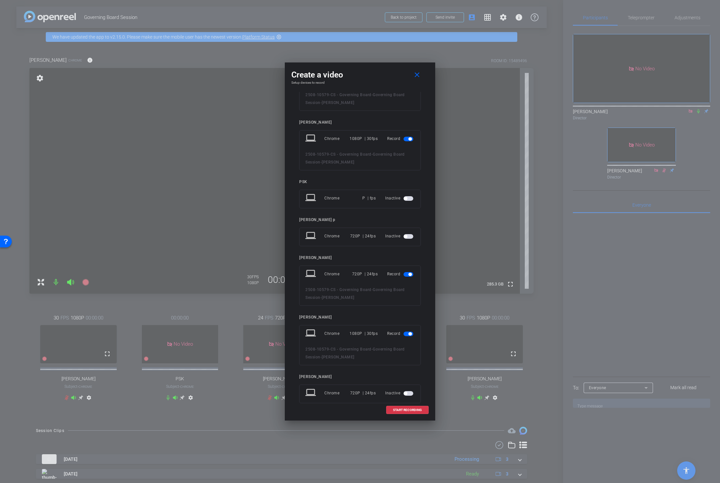
click at [407, 273] on span "button" at bounding box center [408, 274] width 10 height 5
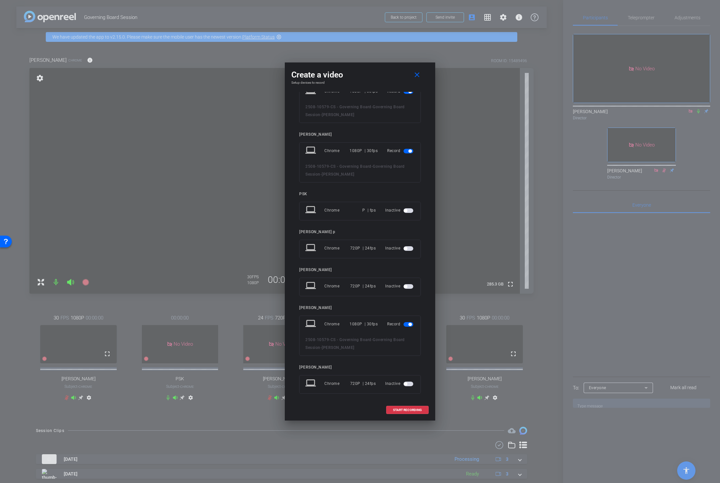
scroll to position [29, 0]
click at [407, 410] on span "START RECORDING" at bounding box center [407, 409] width 29 height 3
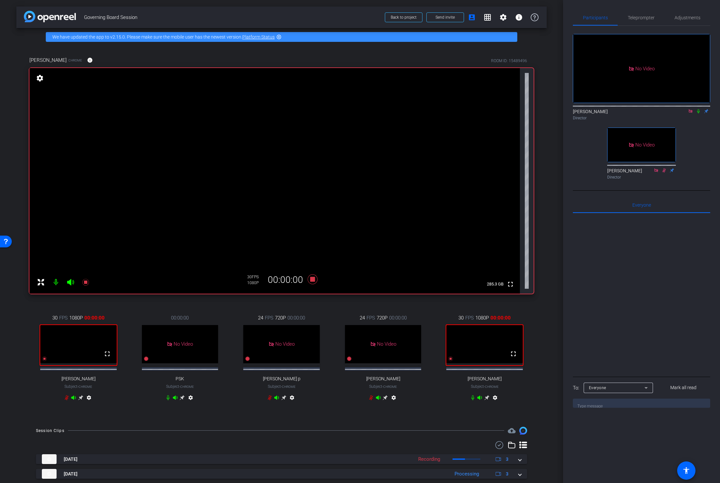
click at [698, 109] on icon at bounding box center [698, 111] width 5 height 5
click at [486, 400] on icon at bounding box center [486, 397] width 5 height 5
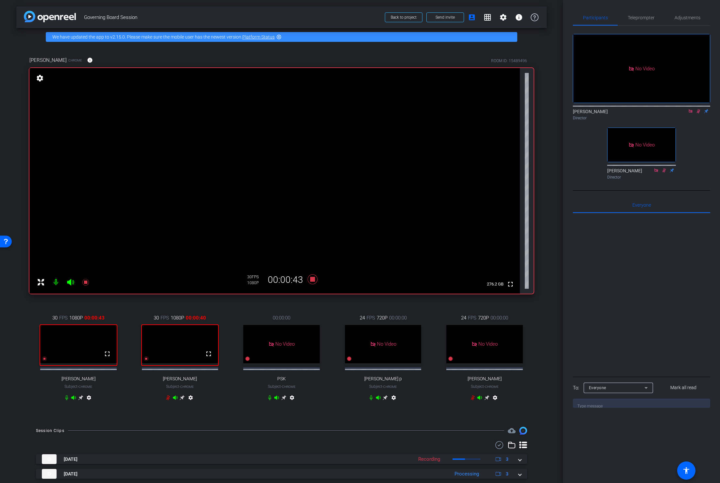
click at [695, 108] on mat-icon at bounding box center [698, 111] width 8 height 6
click at [312, 280] on icon at bounding box center [313, 279] width 10 height 10
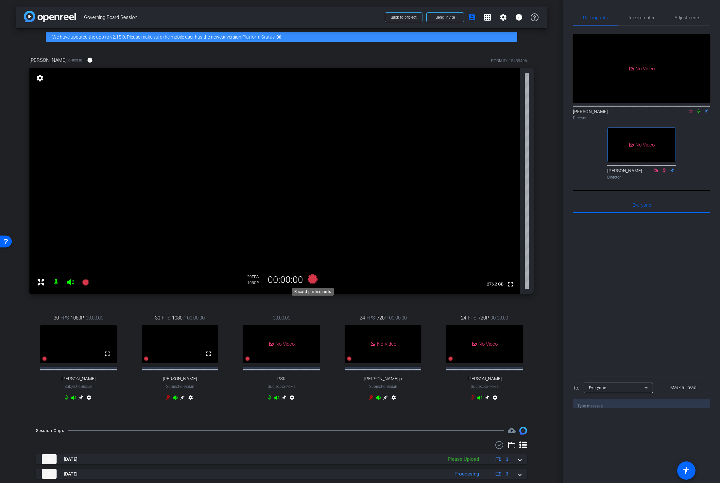
click at [314, 279] on icon at bounding box center [313, 279] width 10 height 10
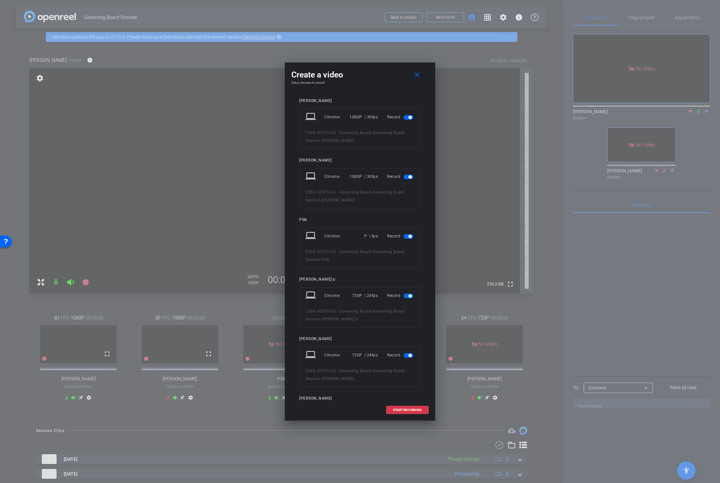
click at [409, 116] on span "button" at bounding box center [409, 117] width 3 height 3
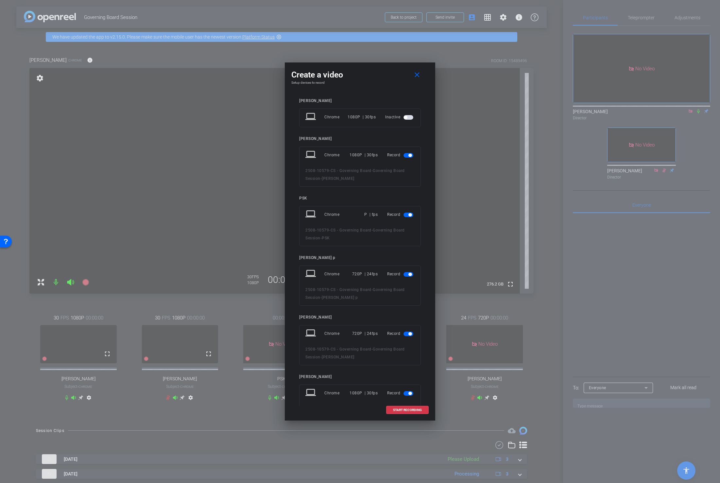
click at [409, 117] on span "button" at bounding box center [408, 117] width 10 height 5
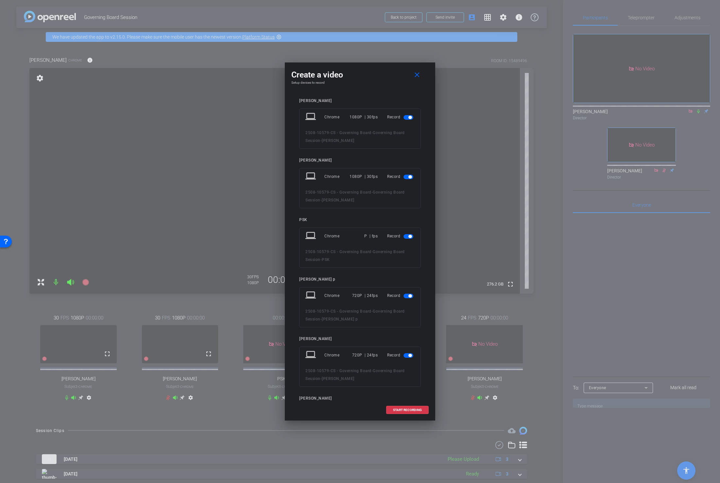
click at [407, 236] on span "button" at bounding box center [408, 236] width 10 height 5
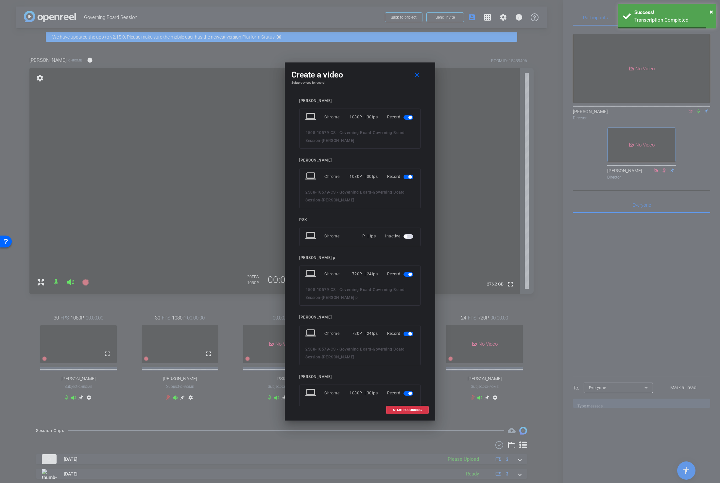
click at [404, 276] on span "button" at bounding box center [408, 274] width 10 height 5
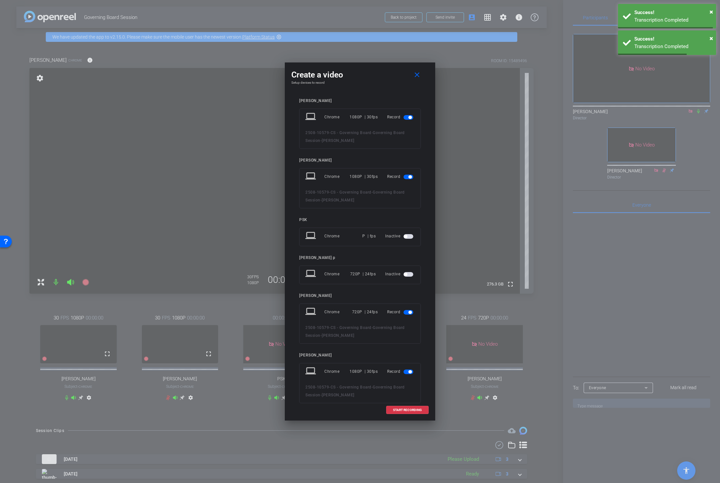
click at [408, 313] on span "button" at bounding box center [408, 312] width 10 height 5
click at [402, 409] on span "START RECORDING" at bounding box center [407, 409] width 29 height 3
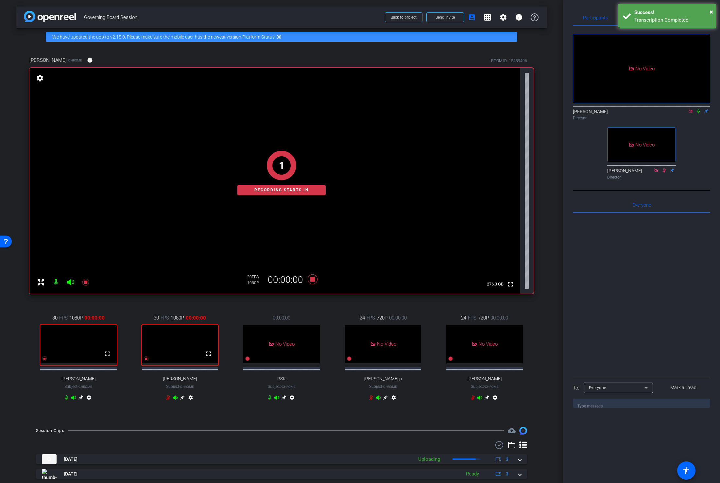
click at [699, 109] on icon at bounding box center [698, 111] width 3 height 4
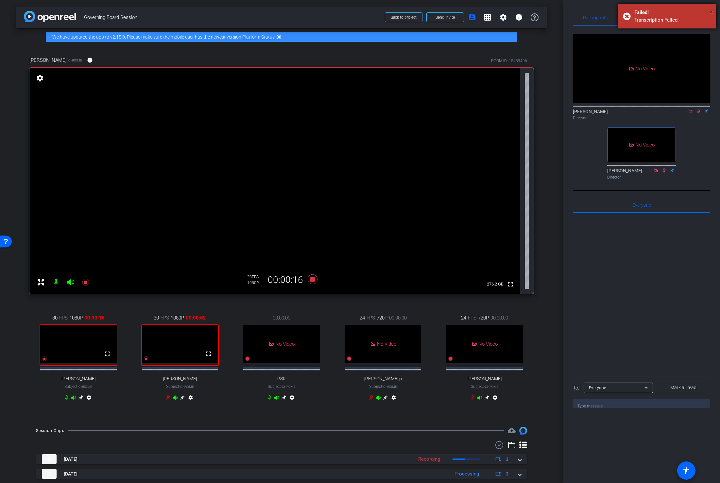
click at [710, 11] on span "×" at bounding box center [711, 12] width 4 height 8
click at [640, 17] on span "Teleprompter" at bounding box center [641, 17] width 27 height 5
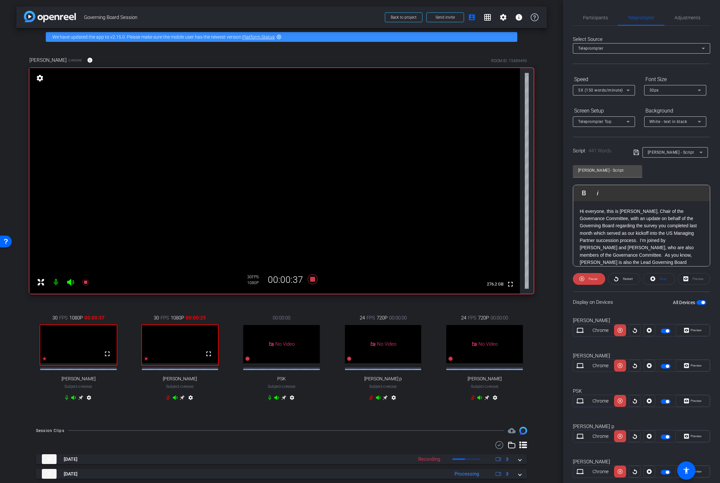
click at [68, 400] on icon at bounding box center [66, 397] width 3 height 5
click at [66, 400] on icon at bounding box center [66, 397] width 3 height 5
click at [591, 17] on span "Participants" at bounding box center [595, 17] width 25 height 5
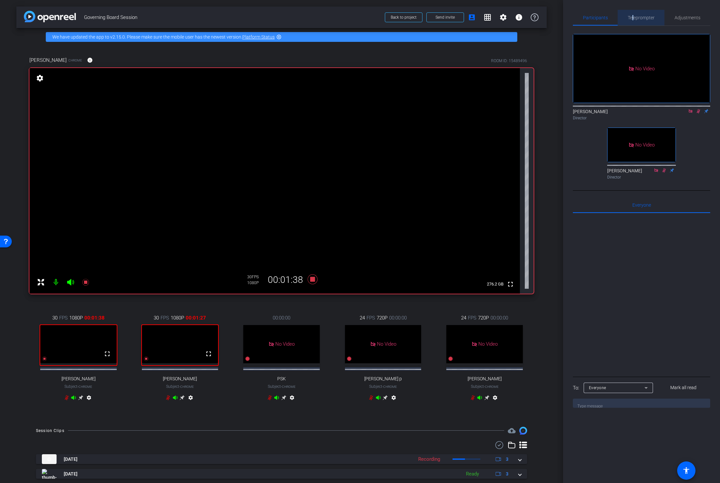
click at [633, 20] on span "Teleprompter" at bounding box center [641, 17] width 27 height 5
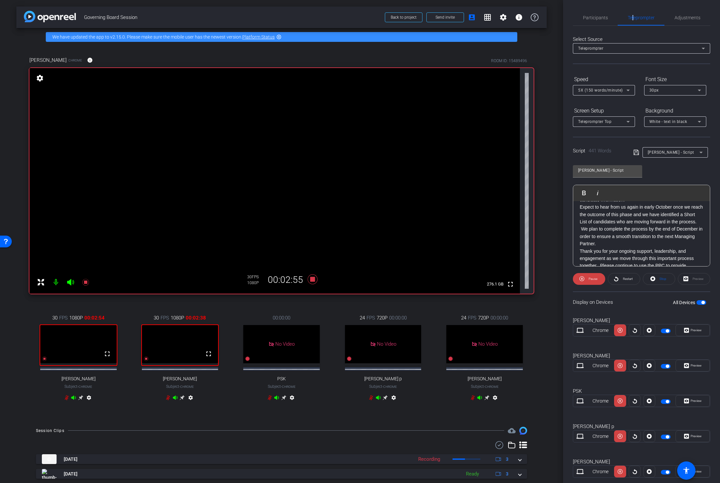
scroll to position [366, 0]
click at [602, 20] on span "Participants" at bounding box center [595, 17] width 25 height 5
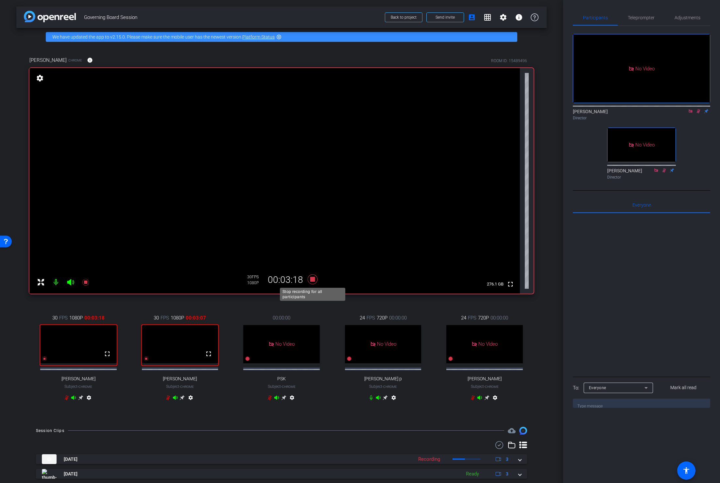
click at [313, 281] on icon at bounding box center [313, 279] width 10 height 10
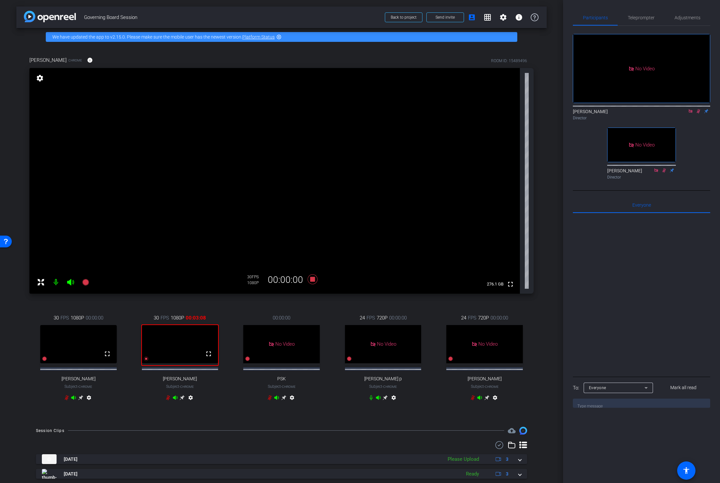
click at [696, 109] on icon at bounding box center [698, 111] width 5 height 5
click at [644, 17] on span "Teleprompter" at bounding box center [641, 17] width 27 height 5
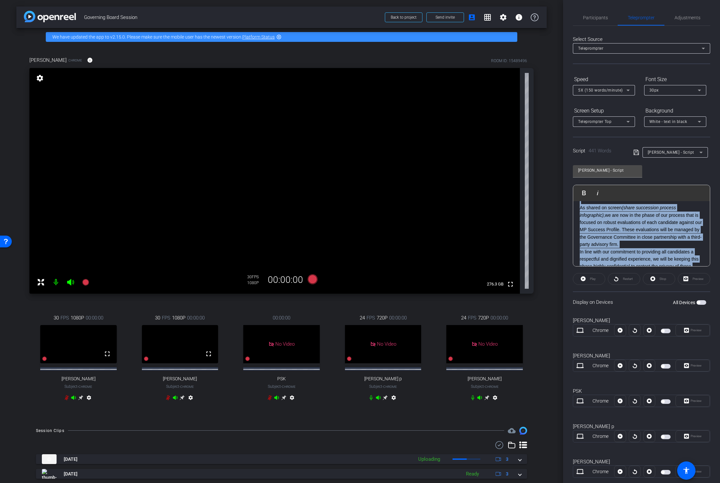
scroll to position [367, 0]
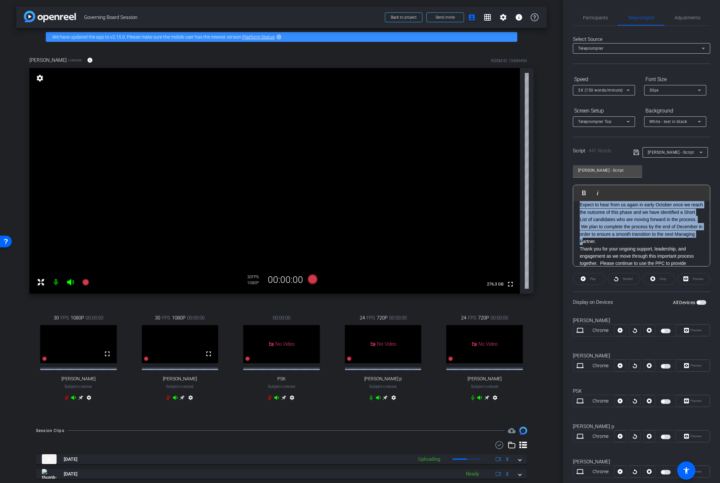
drag, startPoint x: 579, startPoint y: 228, endPoint x: 603, endPoint y: 275, distance: 53.2
click at [603, 275] on openreel-capture-teleprompter "Speed 5X (150 words/minute) Font Size 30px Screen Setup Teleprompter Top Backgr…" at bounding box center [641, 299] width 137 height 450
copy div "Let’s start with another milestone that we’ve reached in our process, which is …"
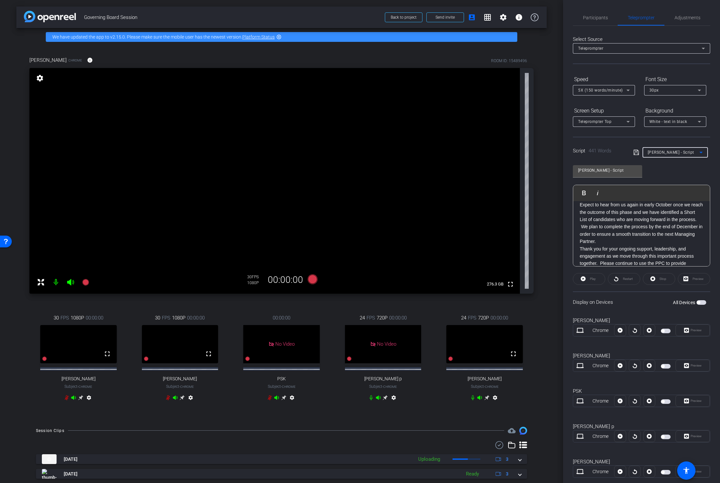
click at [674, 153] on div "Peter - Script" at bounding box center [674, 152] width 52 height 8
click at [668, 163] on span "Create new script" at bounding box center [665, 165] width 34 height 8
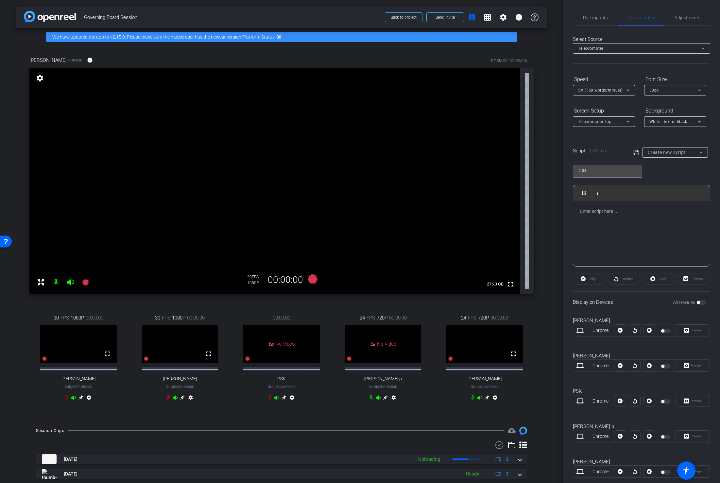
click at [620, 226] on div at bounding box center [641, 233] width 137 height 65
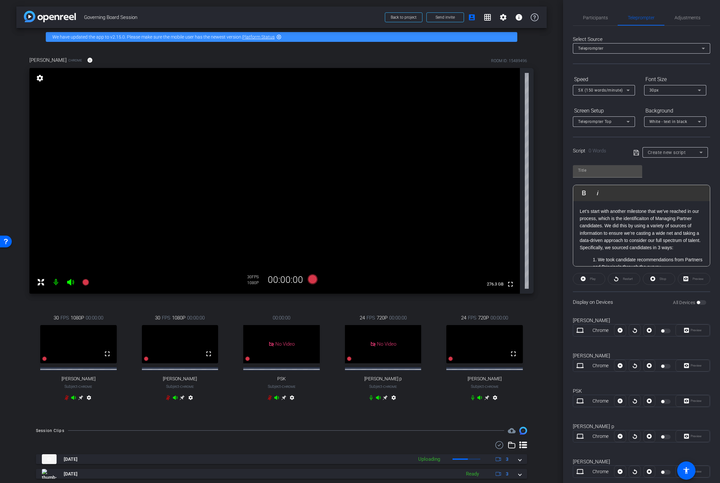
scroll to position [287, 0]
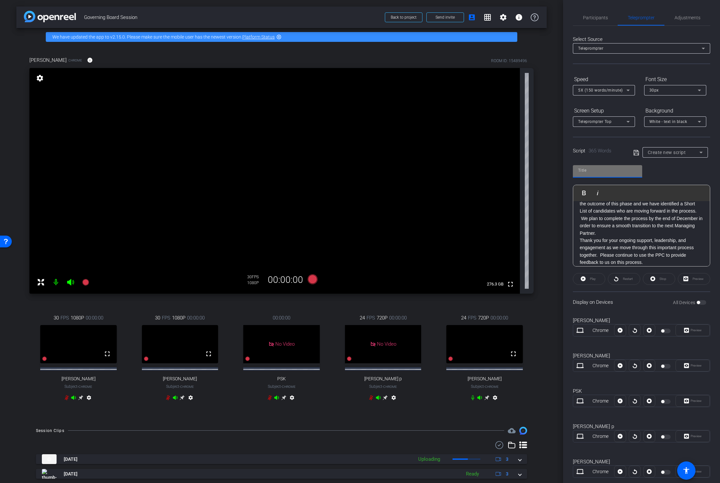
click at [604, 172] on input "text" at bounding box center [607, 170] width 59 height 8
click at [600, 21] on span "Participants" at bounding box center [595, 18] width 25 height 16
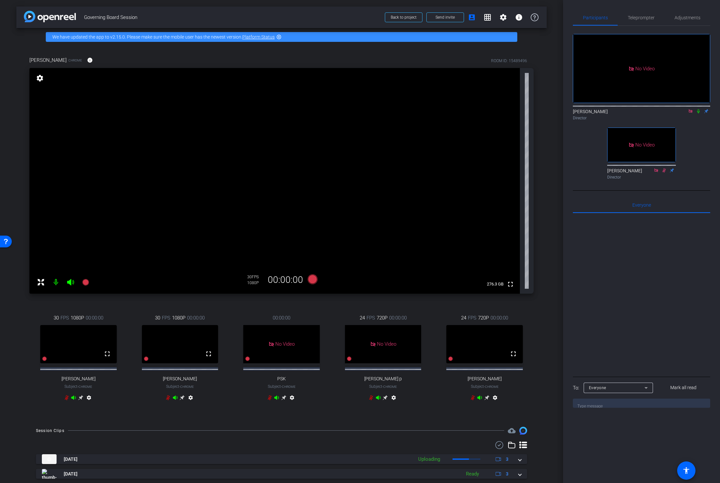
click at [696, 109] on icon at bounding box center [698, 111] width 5 height 5
click at [697, 109] on icon at bounding box center [698, 111] width 5 height 5
click at [638, 16] on span "Teleprompter" at bounding box center [641, 17] width 27 height 5
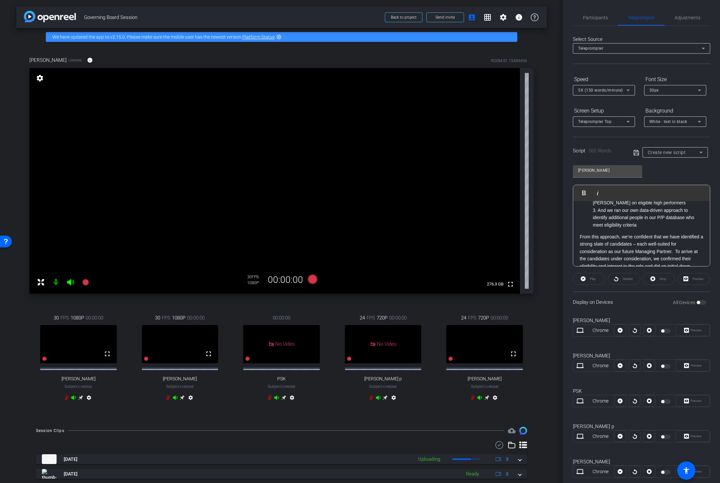
scroll to position [0, 0]
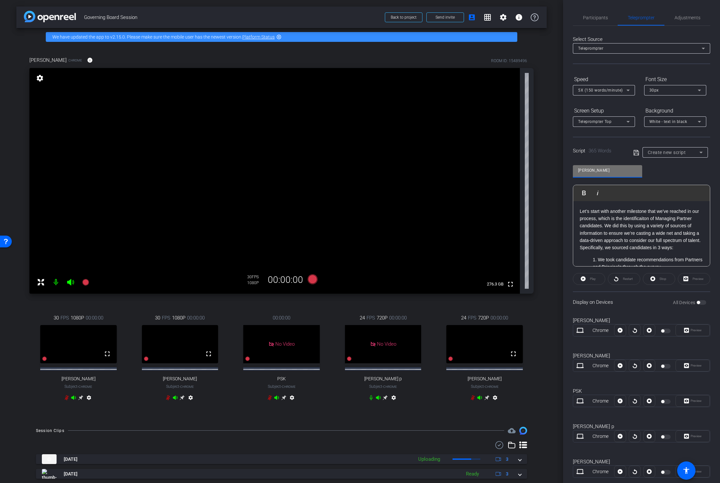
click at [606, 171] on input "Pete" at bounding box center [607, 170] width 59 height 8
click at [634, 151] on icon at bounding box center [636, 153] width 6 height 8
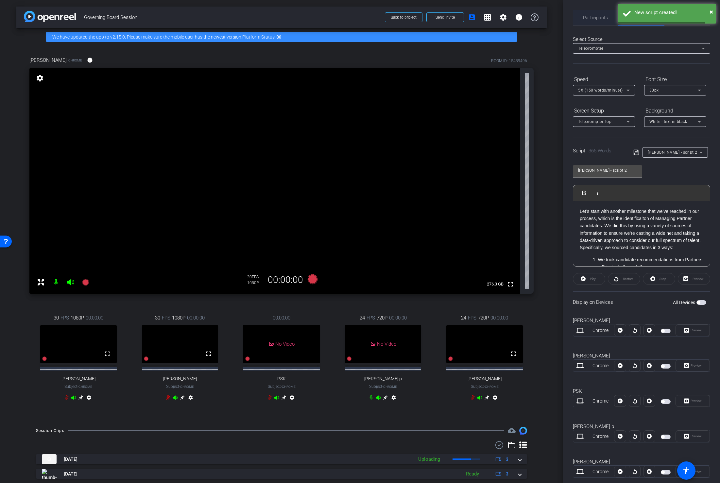
click at [603, 17] on span "Participants" at bounding box center [595, 17] width 25 height 5
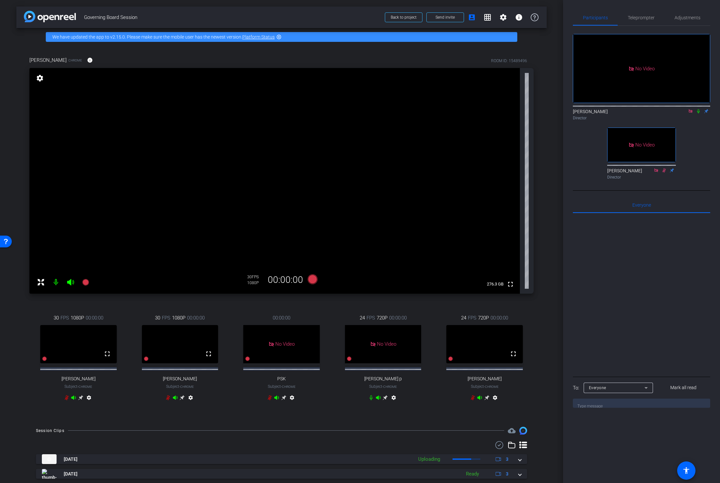
click at [698, 109] on icon at bounding box center [698, 111] width 5 height 5
click at [56, 283] on mat-icon at bounding box center [55, 282] width 13 height 13
click at [697, 109] on icon at bounding box center [698, 111] width 5 height 5
click at [55, 283] on mat-icon at bounding box center [55, 282] width 13 height 13
click at [39, 78] on mat-icon "settings" at bounding box center [39, 78] width 9 height 8
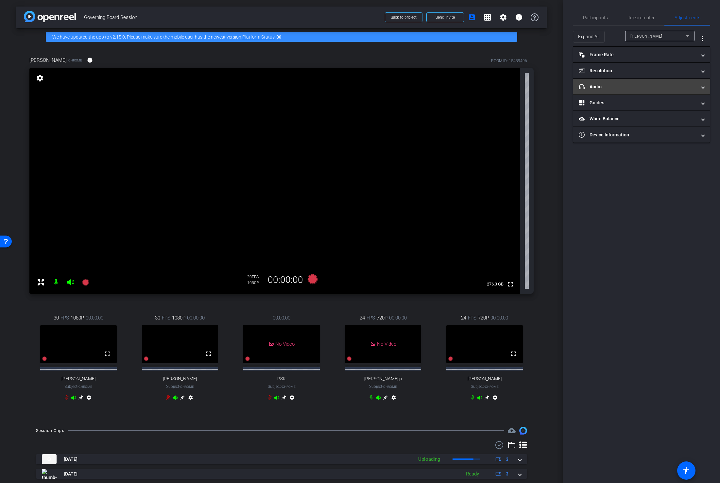
click at [653, 88] on mat-panel-title "headphone icon Audio" at bounding box center [638, 86] width 118 height 7
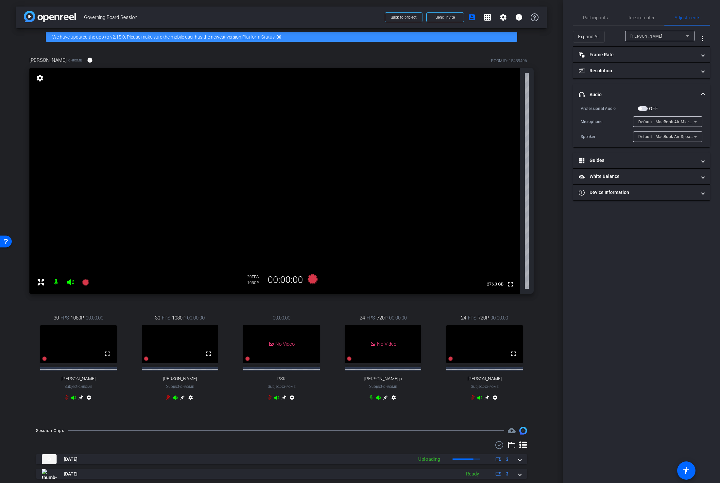
click at [695, 137] on icon at bounding box center [695, 137] width 8 height 8
click at [692, 123] on div at bounding box center [360, 241] width 720 height 483
click at [693, 122] on icon at bounding box center [695, 122] width 8 height 8
click at [693, 118] on icon at bounding box center [695, 122] width 8 height 8
click at [677, 134] on span "Default - MacBook Air Microphone (Built-in)" at bounding box center [667, 135] width 59 height 8
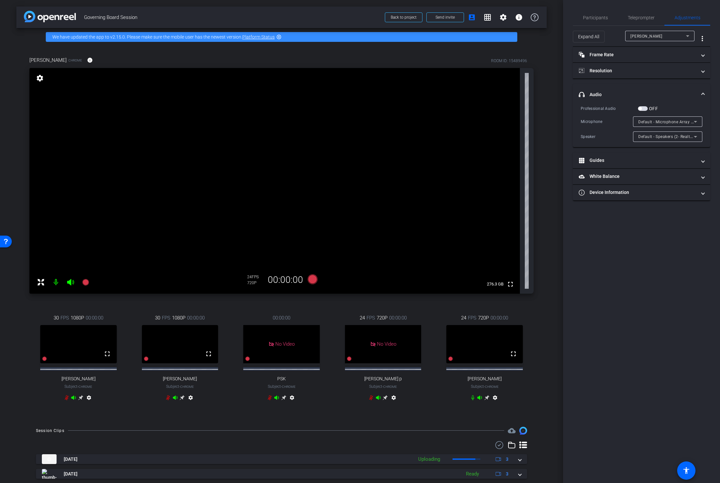
click at [40, 76] on mat-icon "settings" at bounding box center [39, 78] width 9 height 8
click at [632, 55] on mat-panel-title "Frame Rate Frame Rate" at bounding box center [638, 54] width 118 height 7
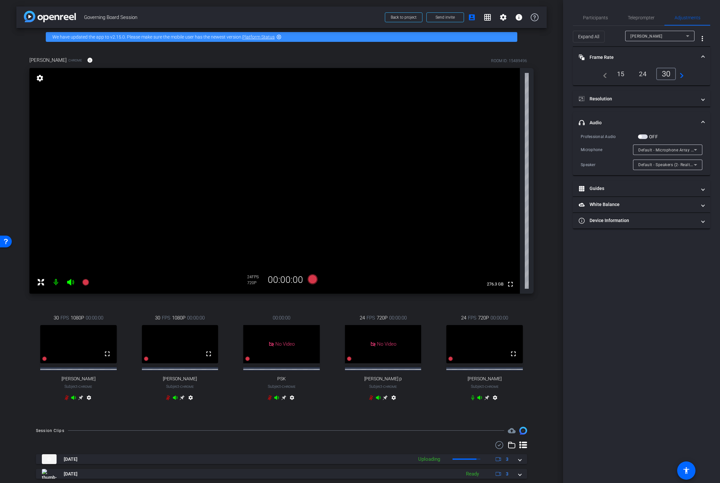
click at [39, 76] on mat-icon "settings" at bounding box center [39, 78] width 9 height 8
click at [39, 77] on mat-icon "settings" at bounding box center [39, 78] width 9 height 8
click at [680, 38] on div "Anita Holloway" at bounding box center [658, 36] width 56 height 8
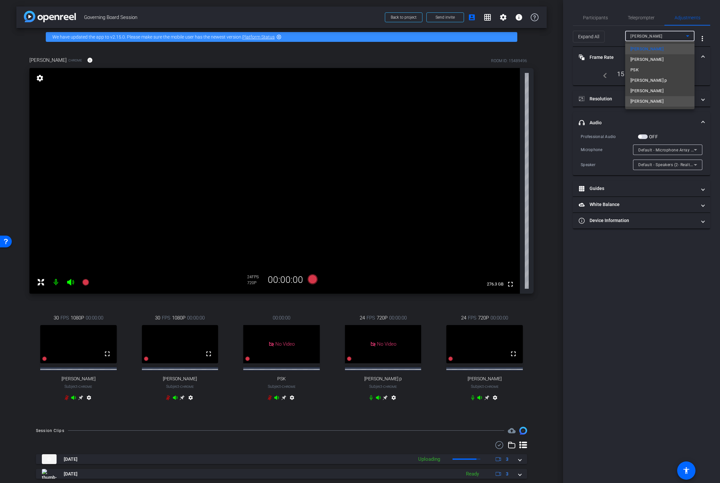
click at [636, 102] on span "Peter Odell Davis" at bounding box center [646, 101] width 33 height 8
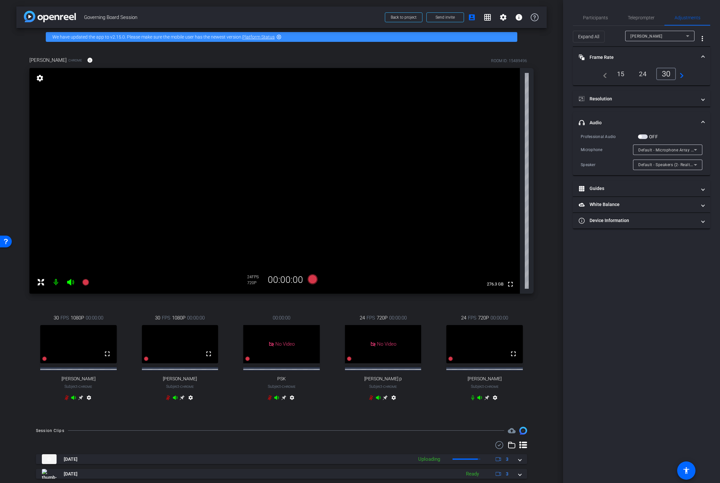
click at [665, 72] on div "30" at bounding box center [666, 74] width 20 height 12
click at [41, 76] on mat-icon "settings" at bounding box center [39, 78] width 9 height 8
click at [671, 38] on div "Peter Odell Davis" at bounding box center [658, 36] width 56 height 8
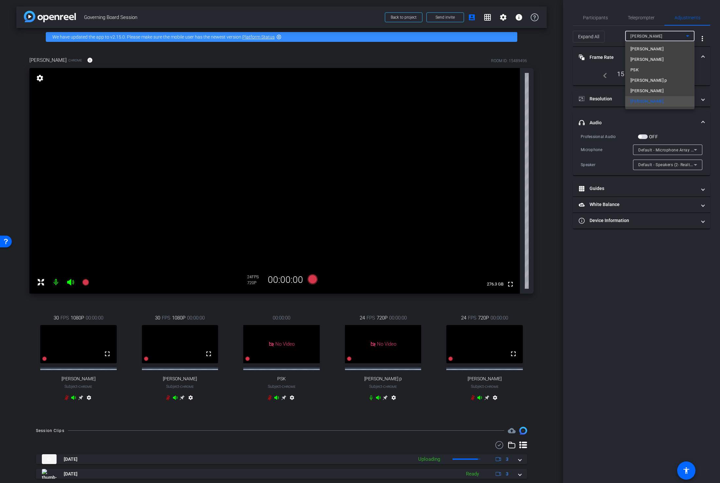
click at [39, 76] on div at bounding box center [360, 241] width 720 height 483
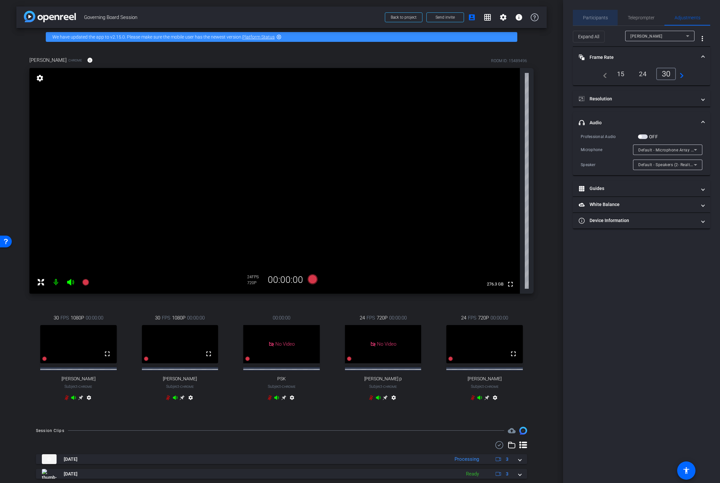
click at [595, 17] on span "Participants" at bounding box center [595, 17] width 25 height 5
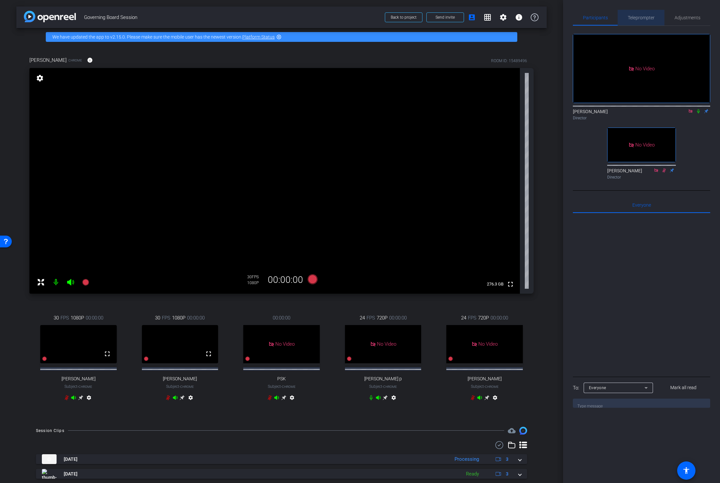
click at [637, 19] on span "Teleprompter" at bounding box center [641, 17] width 27 height 5
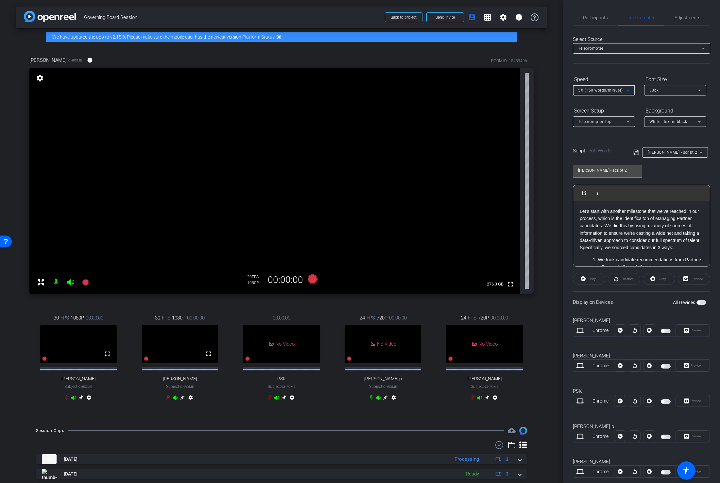
click at [629, 91] on icon at bounding box center [628, 90] width 8 height 8
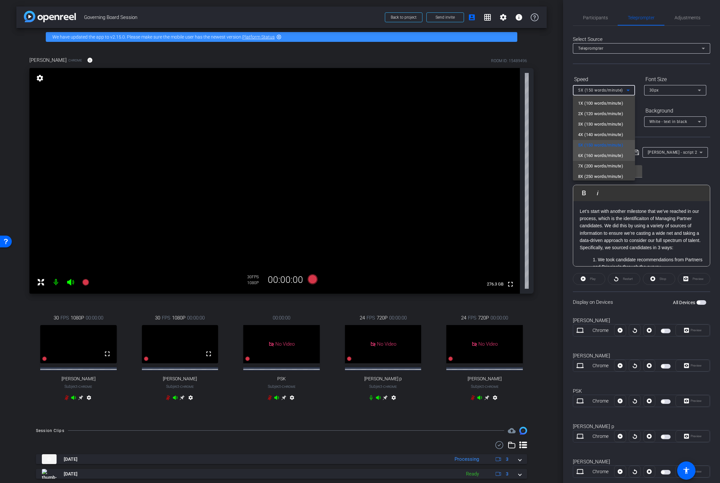
click at [620, 157] on span "6X (160 words/minute)" at bounding box center [600, 156] width 45 height 8
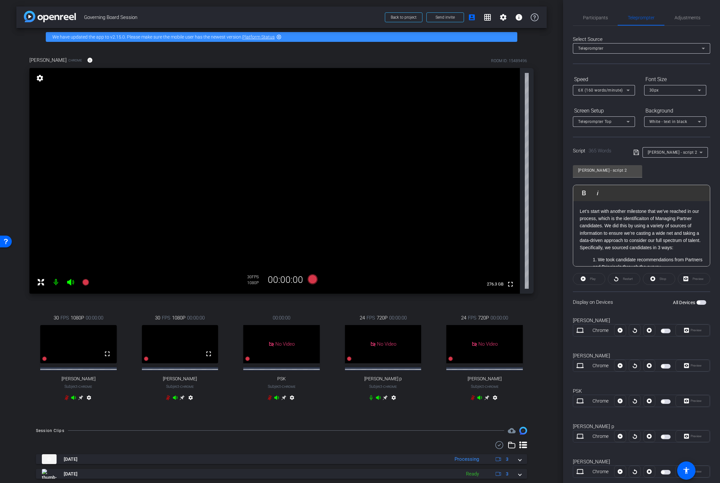
click at [663, 171] on div "Peter - script 2 Play Play from this location Play Selected Play and display th…" at bounding box center [641, 213] width 137 height 106
click at [587, 20] on span "Participants" at bounding box center [595, 17] width 25 height 5
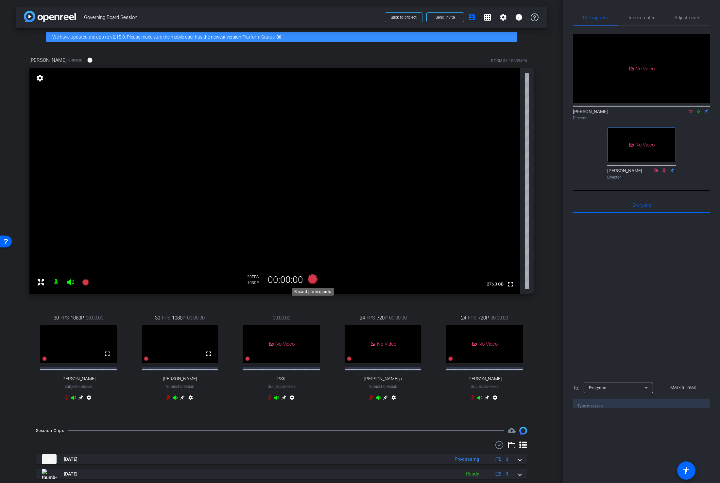
click at [312, 279] on icon at bounding box center [313, 279] width 10 height 10
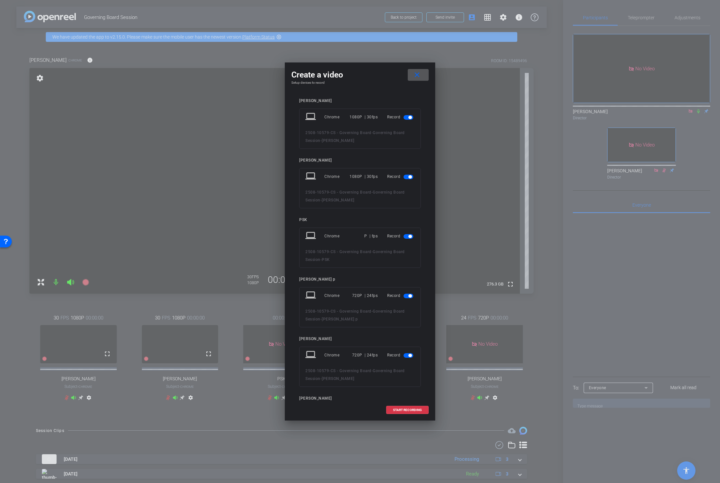
click at [409, 236] on span "button" at bounding box center [409, 236] width 3 height 3
click at [406, 273] on span "button" at bounding box center [408, 274] width 10 height 5
click at [408, 313] on span "button" at bounding box center [409, 312] width 3 height 3
click at [403, 408] on span "START RECORDING" at bounding box center [407, 409] width 29 height 3
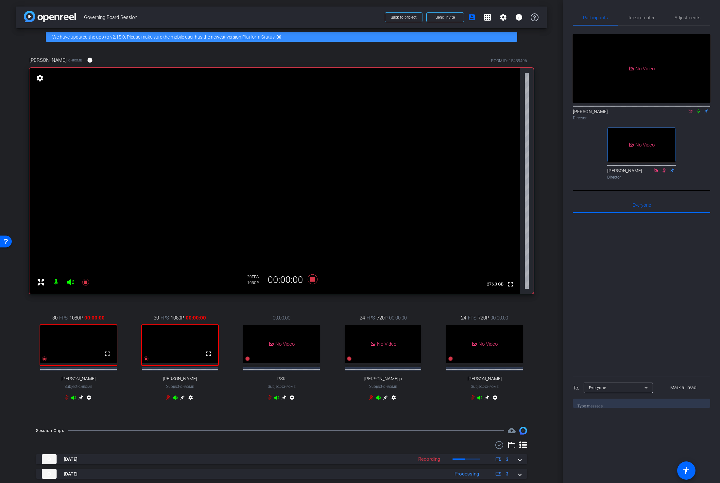
click at [697, 109] on icon at bounding box center [698, 111] width 3 height 4
click at [640, 18] on span "Teleprompter" at bounding box center [641, 17] width 27 height 5
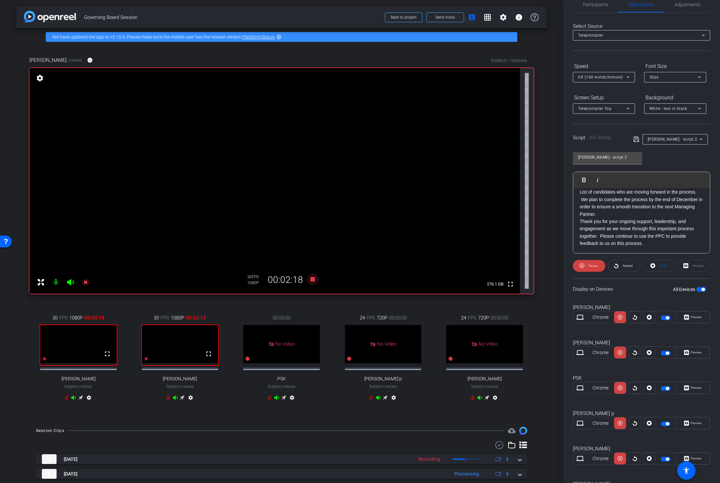
scroll to position [14, 0]
click at [598, 5] on span "Participants" at bounding box center [595, 3] width 25 height 5
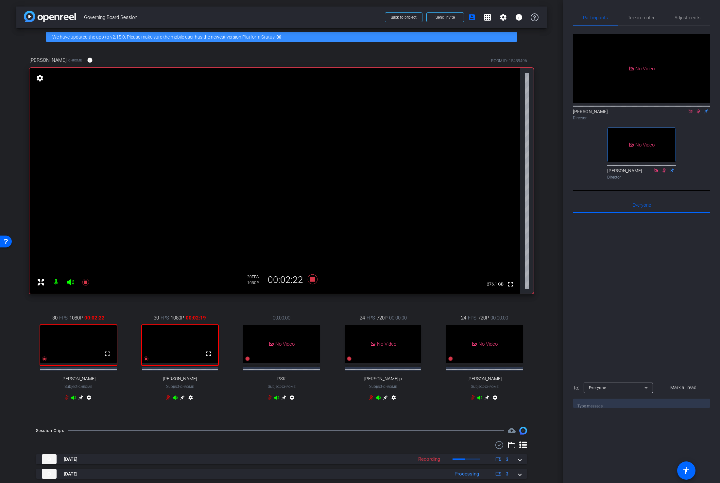
click at [699, 109] on icon at bounding box center [699, 111] width 4 height 4
click at [311, 278] on icon at bounding box center [313, 279] width 10 height 10
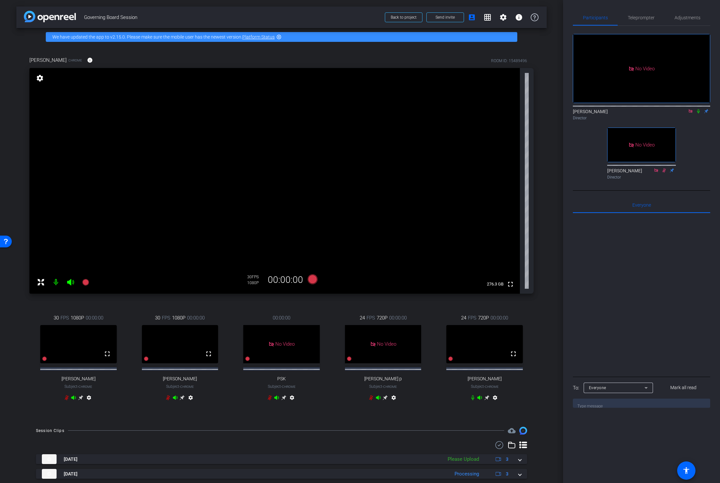
click at [67, 400] on icon at bounding box center [66, 397] width 5 height 5
click at [643, 17] on span "Teleprompter" at bounding box center [641, 17] width 27 height 5
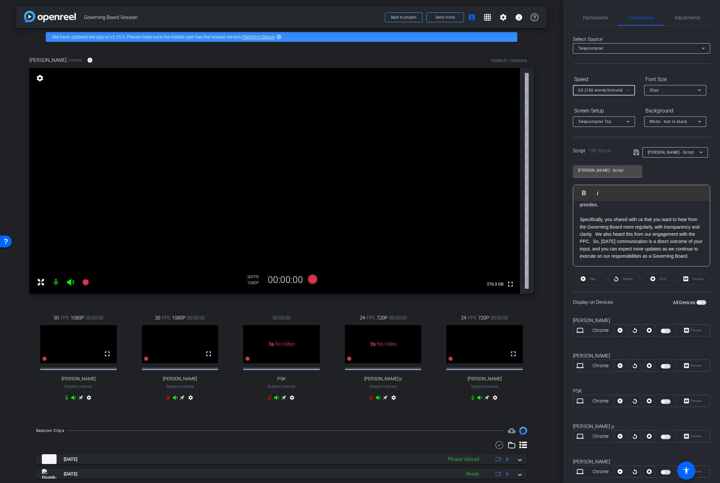
click at [628, 89] on icon at bounding box center [628, 90] width 8 height 8
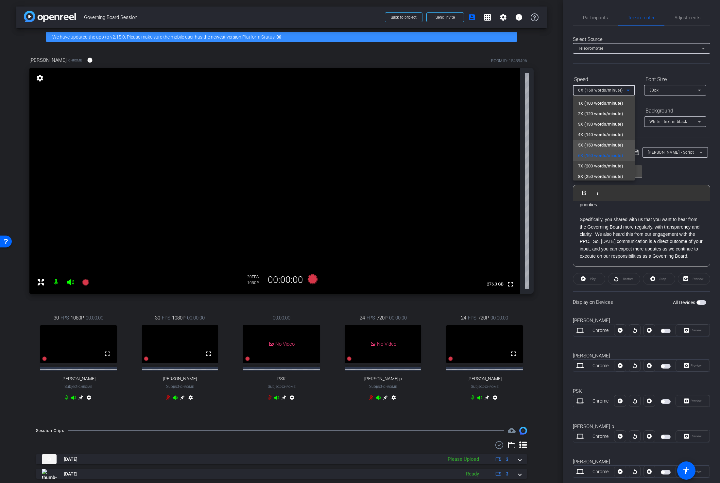
click at [609, 143] on span "5X (150 words/minute)" at bounding box center [600, 145] width 45 height 8
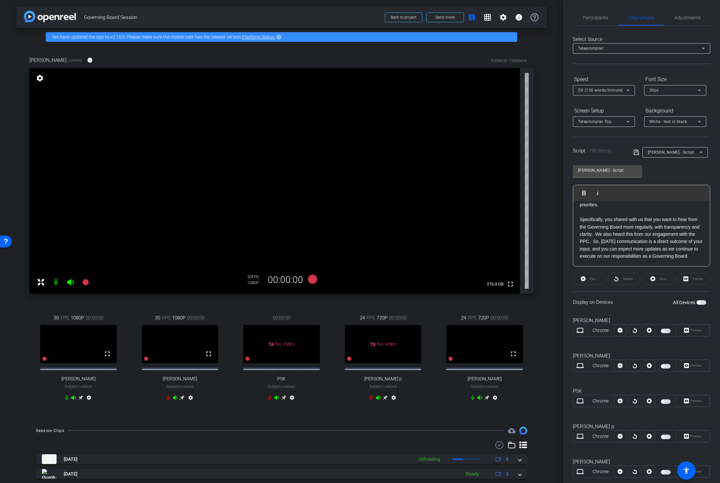
click at [80, 400] on icon at bounding box center [80, 397] width 5 height 5
click at [85, 282] on icon at bounding box center [85, 282] width 7 height 7
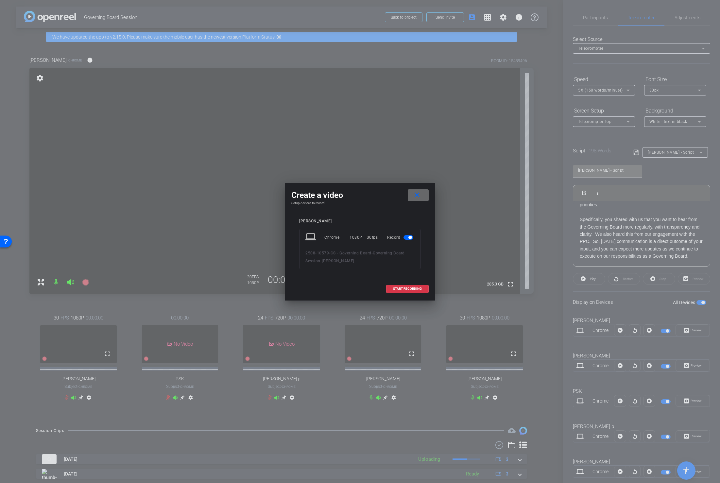
click at [414, 198] on mat-icon "close" at bounding box center [417, 195] width 8 height 8
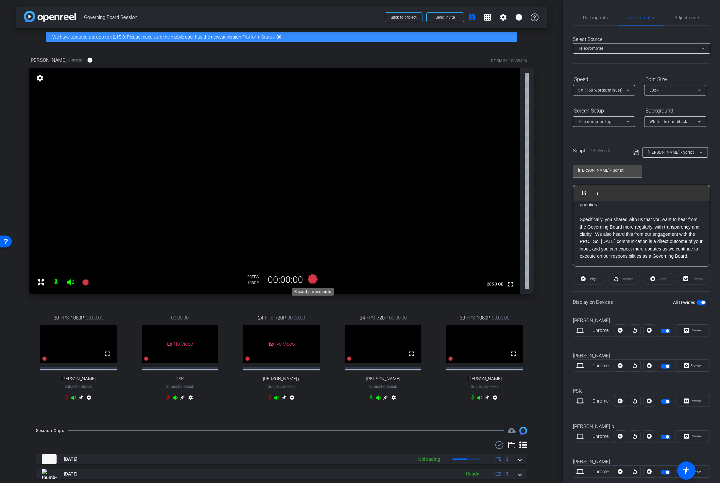
click at [314, 278] on icon at bounding box center [313, 279] width 10 height 10
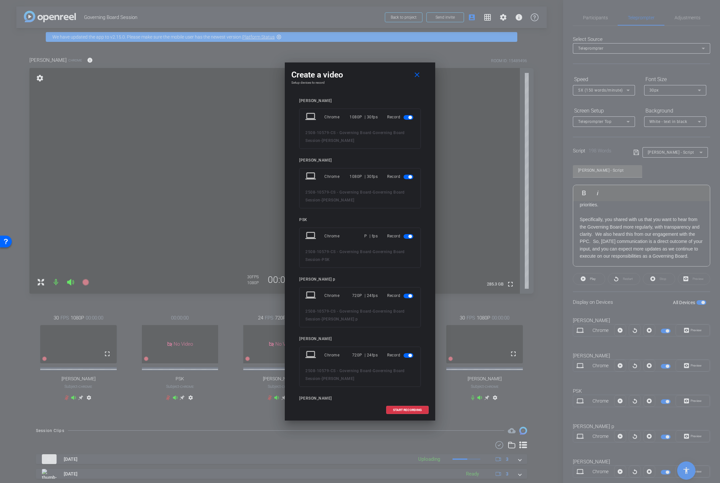
click at [410, 237] on span "button" at bounding box center [409, 236] width 3 height 3
click at [406, 271] on mat-slide-toggle at bounding box center [408, 274] width 11 height 8
click at [409, 273] on span "button" at bounding box center [409, 274] width 3 height 3
click at [406, 312] on span "button" at bounding box center [408, 312] width 10 height 5
click at [406, 410] on span "START RECORDING" at bounding box center [407, 409] width 29 height 3
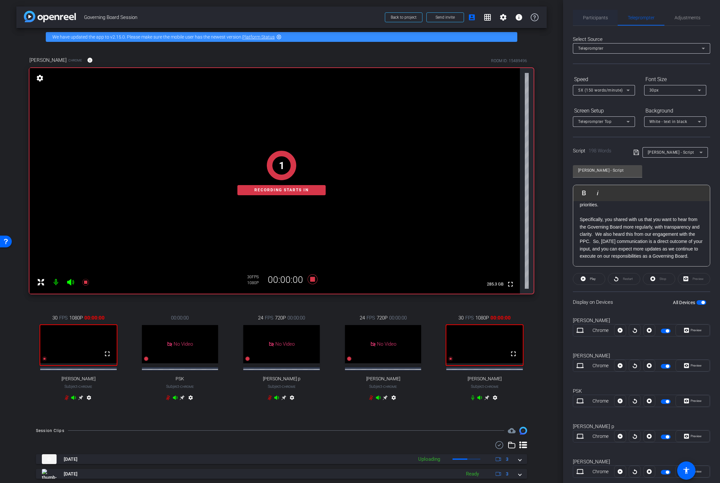
click at [599, 17] on span "Participants" at bounding box center [595, 17] width 25 height 5
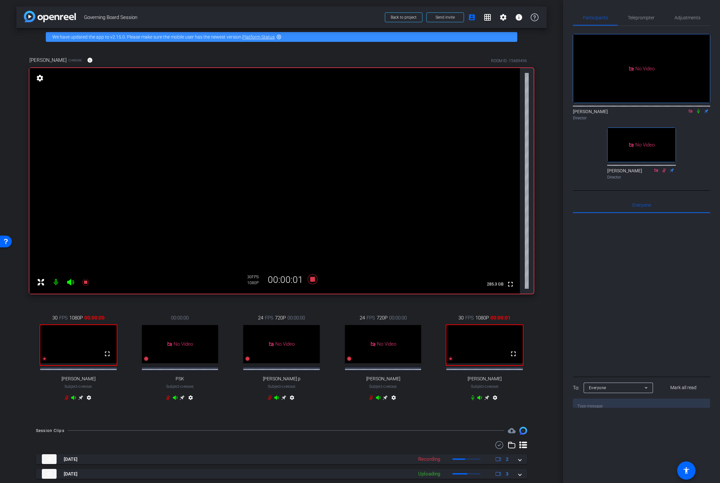
click at [698, 109] on icon at bounding box center [698, 111] width 3 height 4
click at [471, 400] on icon at bounding box center [472, 397] width 5 height 5
click at [642, 20] on span "Teleprompter" at bounding box center [641, 17] width 27 height 5
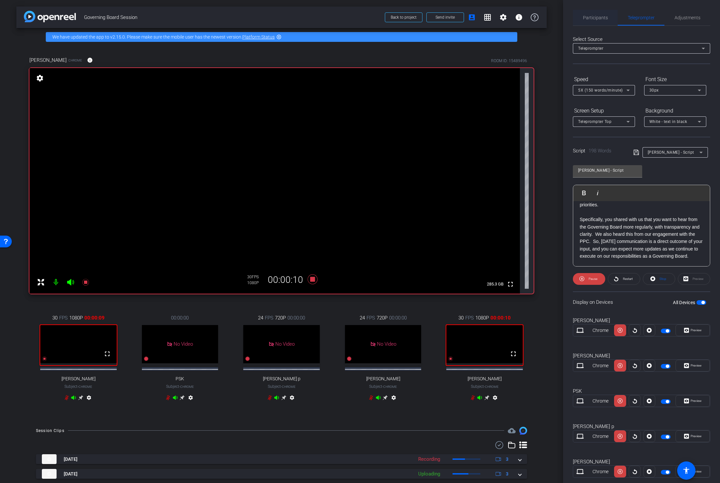
click at [599, 14] on span "Participants" at bounding box center [595, 18] width 25 height 16
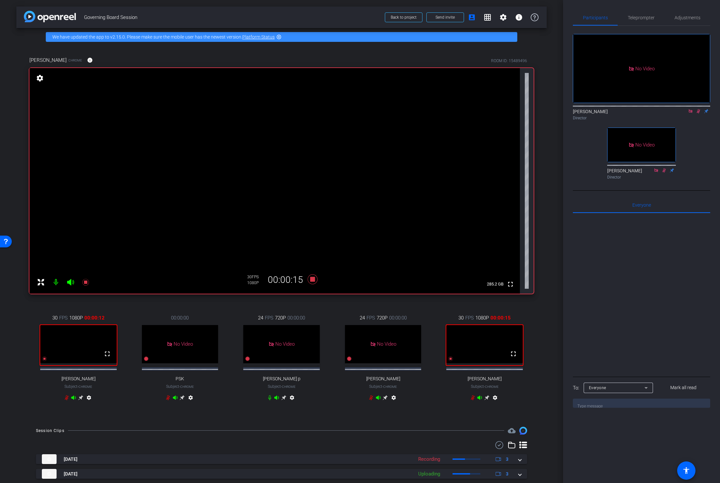
click at [698, 109] on icon at bounding box center [698, 111] width 5 height 5
click at [309, 281] on icon at bounding box center [313, 279] width 16 height 12
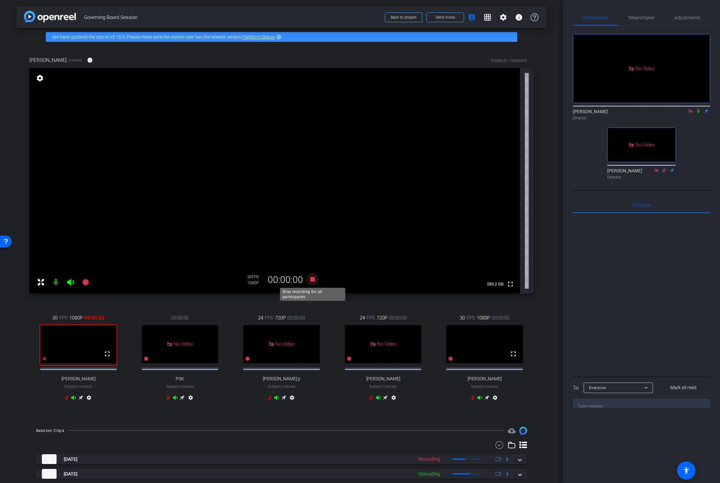
click at [313, 279] on icon at bounding box center [313, 279] width 10 height 10
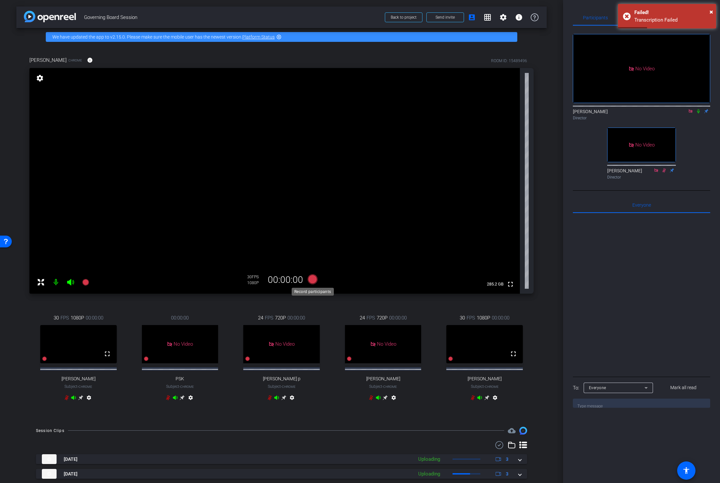
click at [313, 280] on icon at bounding box center [313, 279] width 10 height 10
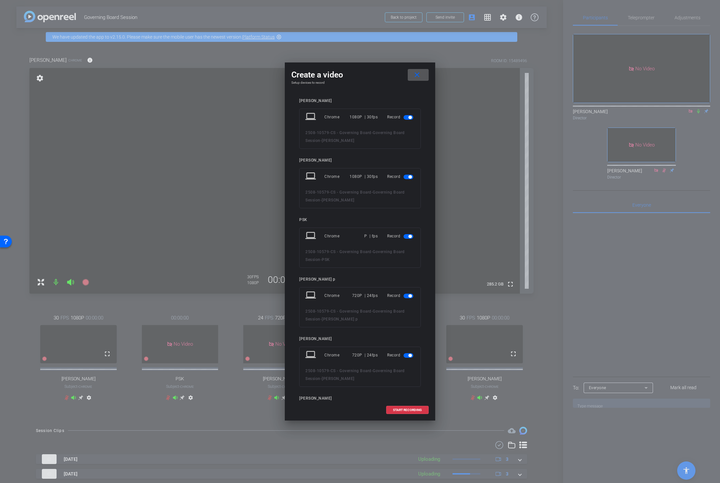
click at [408, 234] on span "button" at bounding box center [408, 236] width 10 height 5
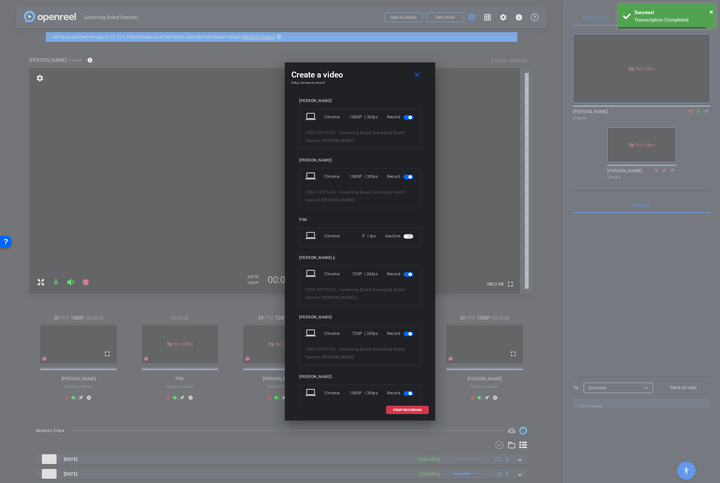
click at [407, 275] on span "button" at bounding box center [408, 274] width 10 height 5
click at [408, 313] on span "button" at bounding box center [409, 312] width 3 height 3
click at [404, 409] on span "START RECORDING" at bounding box center [407, 409] width 29 height 3
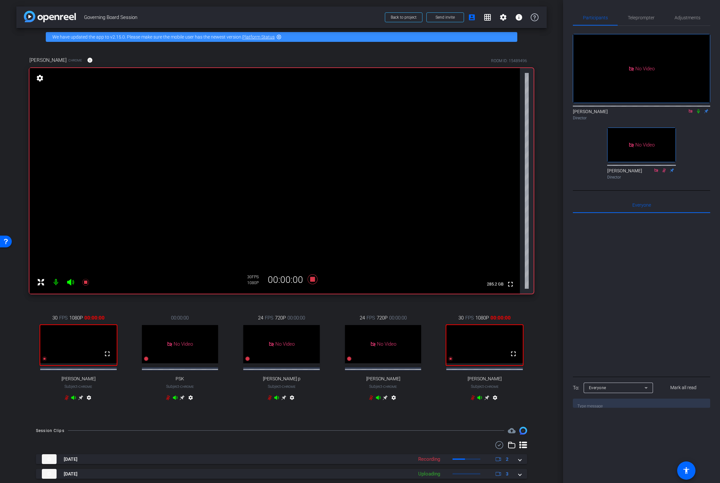
click at [698, 109] on icon at bounding box center [698, 111] width 3 height 4
click at [637, 18] on span "Teleprompter" at bounding box center [641, 17] width 27 height 5
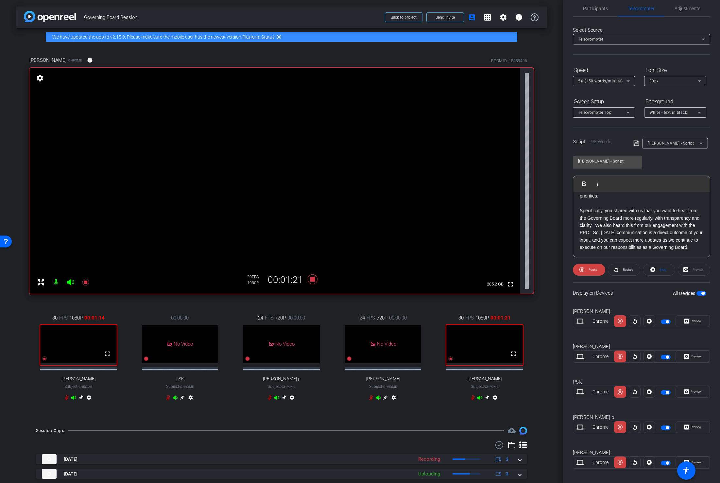
scroll to position [9, 0]
click at [594, 10] on span "Participants" at bounding box center [595, 8] width 25 height 5
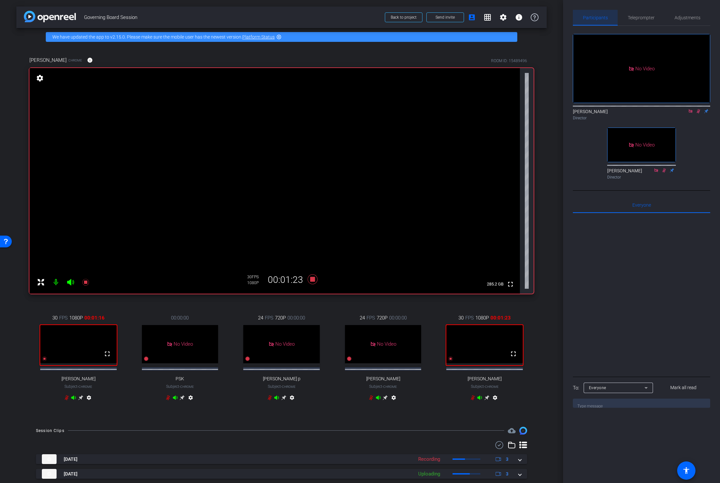
scroll to position [0, 0]
click at [312, 278] on icon at bounding box center [313, 279] width 10 height 10
click at [698, 109] on icon at bounding box center [699, 111] width 4 height 4
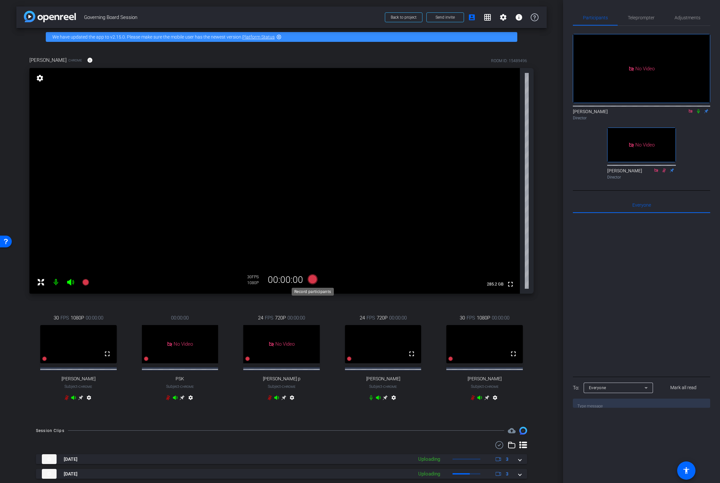
click at [313, 279] on icon at bounding box center [313, 279] width 10 height 10
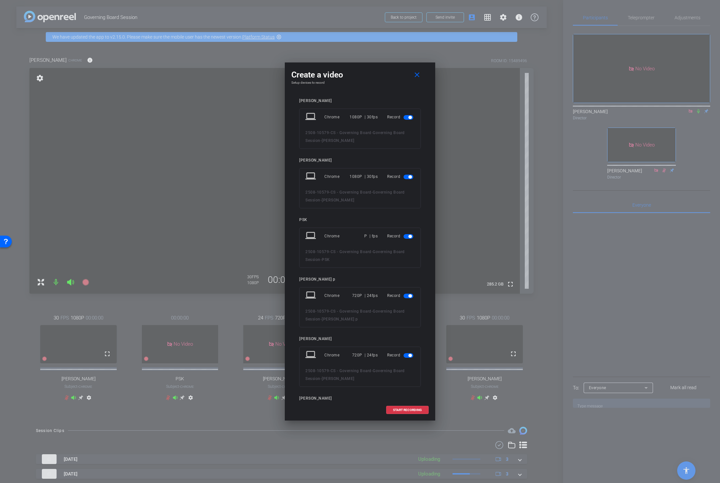
click at [407, 116] on span "button" at bounding box center [408, 117] width 10 height 5
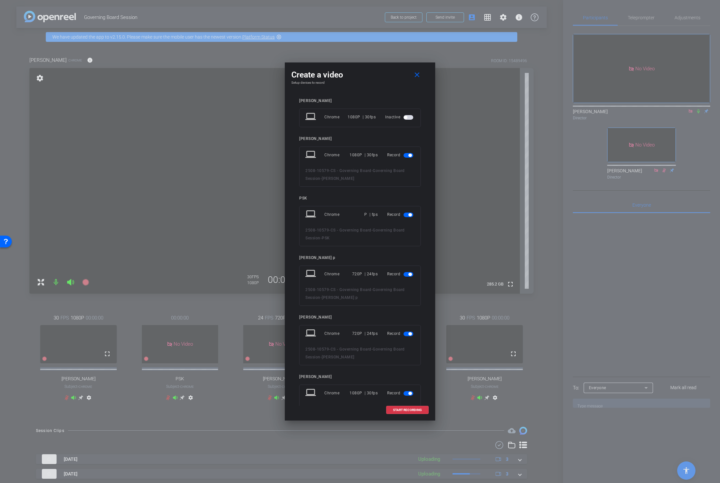
click at [407, 116] on span "button" at bounding box center [405, 117] width 3 height 3
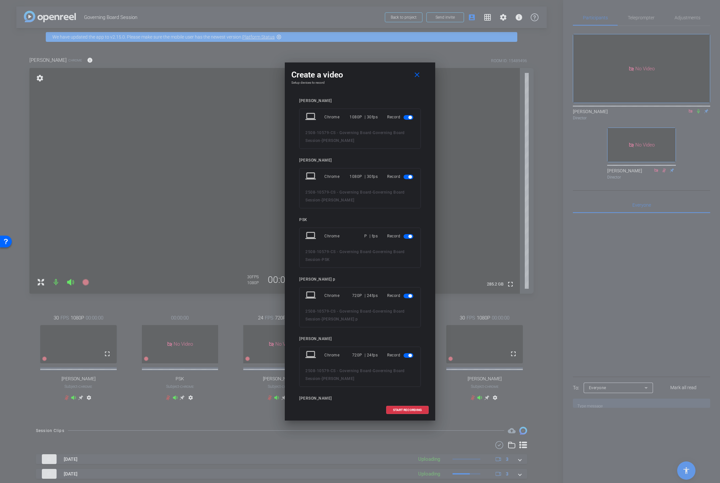
click at [409, 235] on span "button" at bounding box center [409, 236] width 3 height 3
click at [408, 276] on span "button" at bounding box center [408, 274] width 10 height 5
click at [407, 312] on span "button" at bounding box center [408, 312] width 10 height 5
click at [403, 408] on span "START RECORDING" at bounding box center [407, 409] width 29 height 3
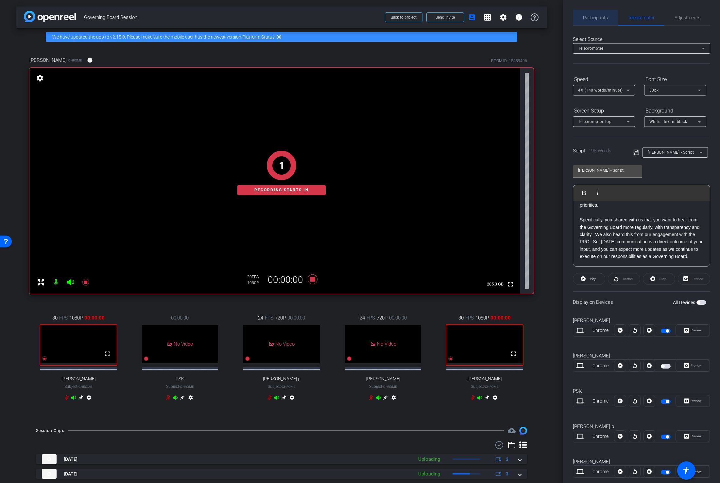
click at [598, 16] on span "Participants" at bounding box center [595, 17] width 25 height 5
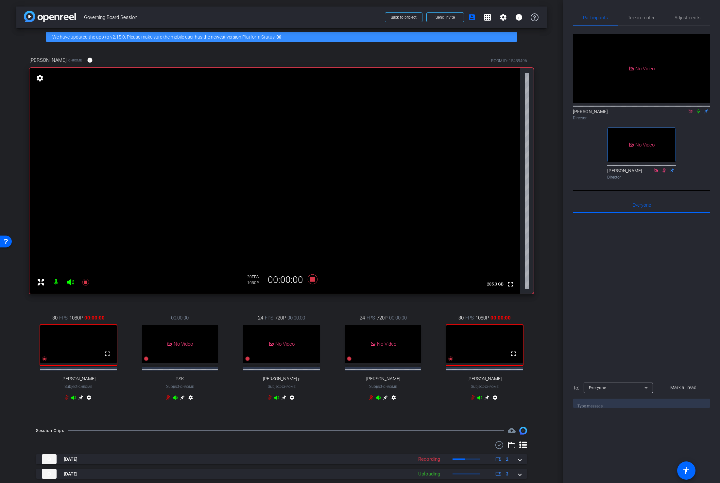
click at [698, 109] on icon at bounding box center [698, 111] width 3 height 4
click at [645, 17] on span "Teleprompter" at bounding box center [641, 17] width 27 height 5
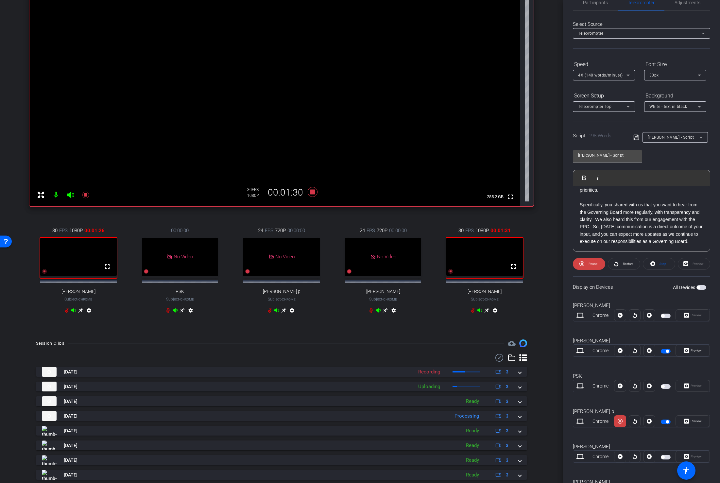
scroll to position [86, 0]
click at [312, 193] on icon at bounding box center [313, 193] width 10 height 10
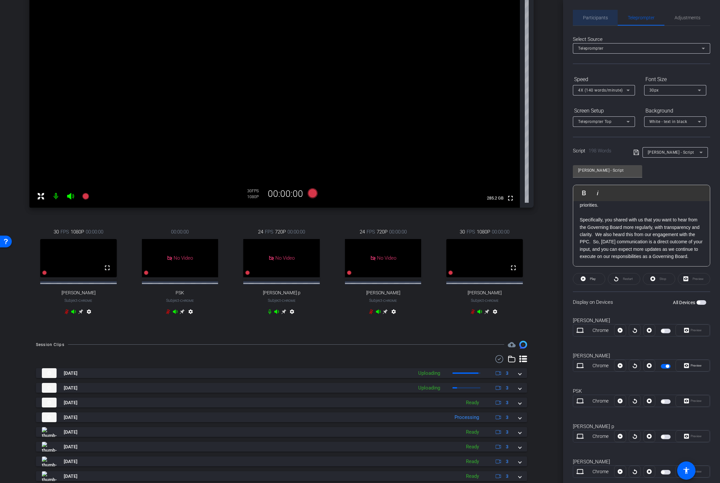
click at [596, 16] on span "Participants" at bounding box center [595, 17] width 25 height 5
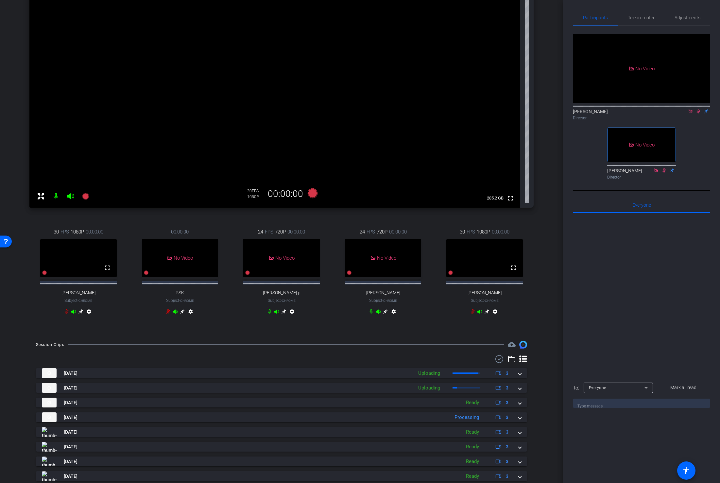
click at [698, 109] on icon at bounding box center [698, 111] width 5 height 5
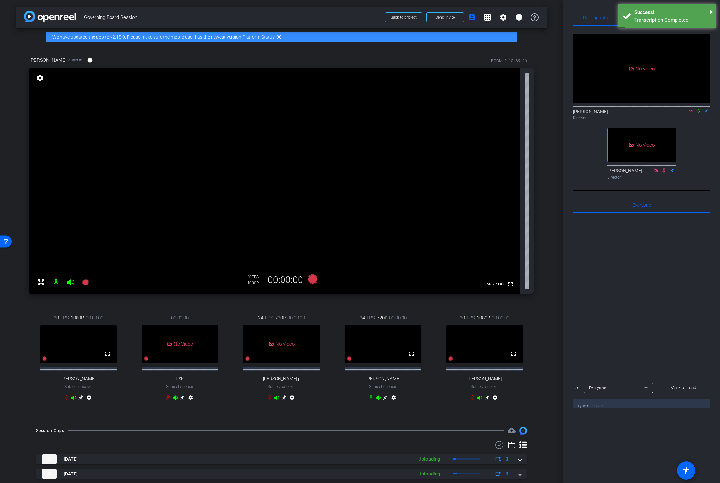
click at [80, 400] on icon at bounding box center [80, 397] width 5 height 5
click at [709, 12] on div "Success!" at bounding box center [672, 13] width 77 height 8
click at [636, 20] on span "Teleprompter" at bounding box center [641, 17] width 27 height 5
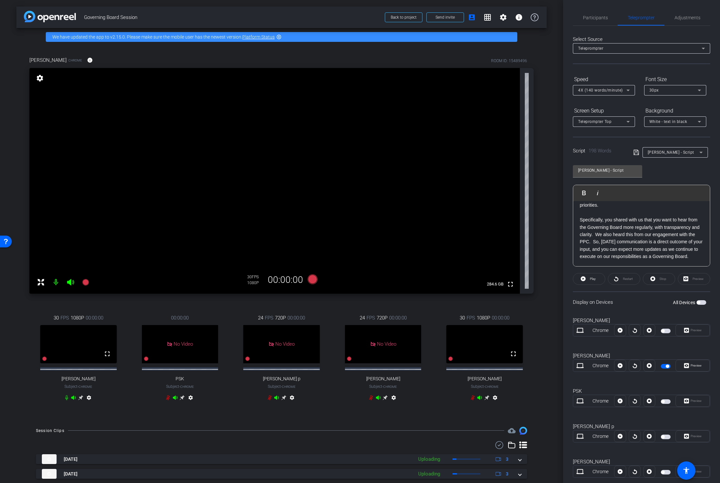
click at [691, 149] on div "Anita - Script" at bounding box center [674, 152] width 52 height 8
click at [673, 194] on span "Steve - Script" at bounding box center [672, 197] width 48 height 8
type input "Steve - Script"
click at [589, 18] on span "Participants" at bounding box center [595, 17] width 25 height 5
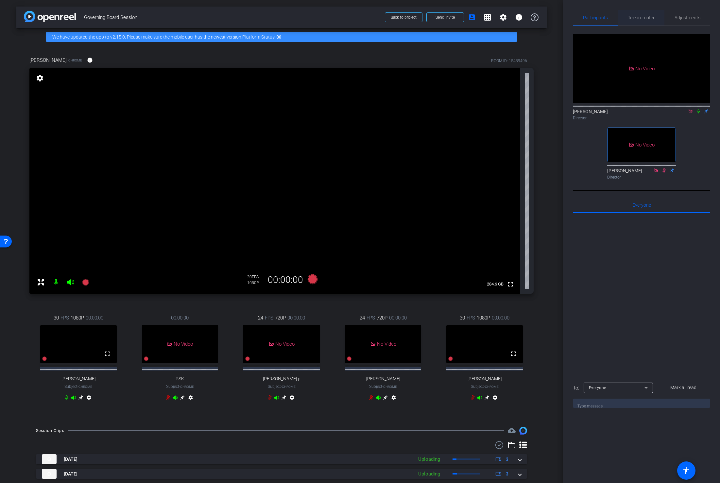
click at [637, 19] on span "Teleprompter" at bounding box center [641, 17] width 27 height 5
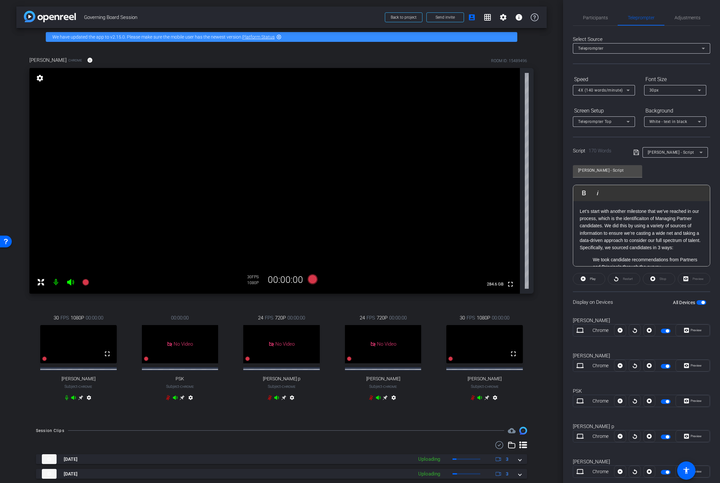
click at [634, 236] on p "Let’s start with another milestone that we’ve reached in our process, which is …" at bounding box center [642, 230] width 124 height 44
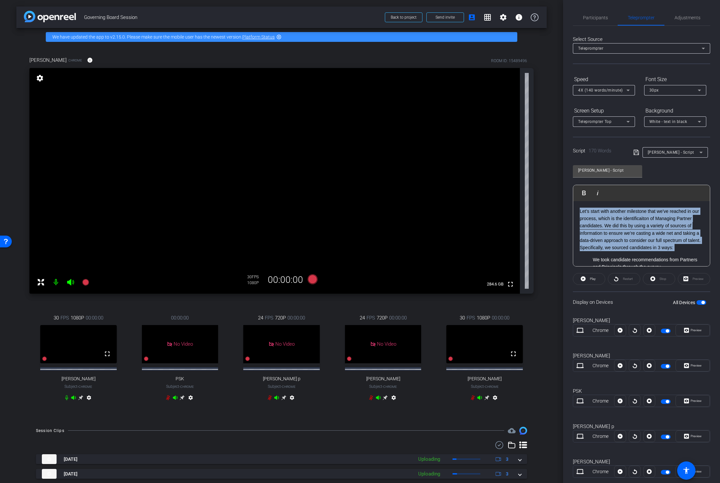
click at [634, 236] on p "Let’s start with another milestone that we’ve reached in our process, which is …" at bounding box center [642, 230] width 124 height 44
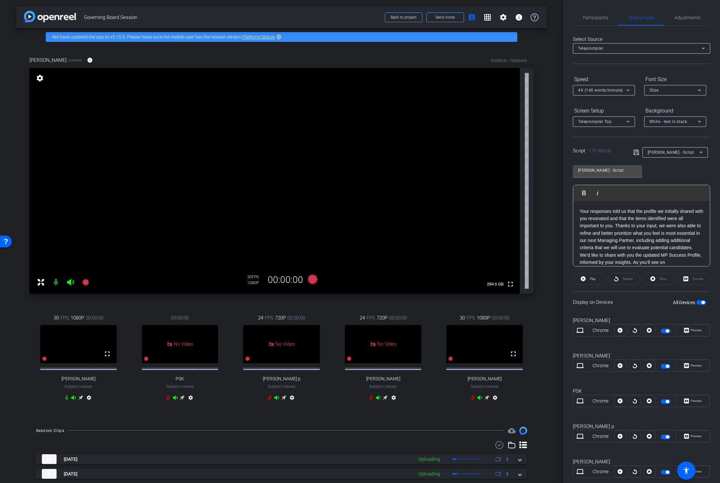
scroll to position [124, 0]
click at [635, 151] on icon at bounding box center [636, 152] width 6 height 8
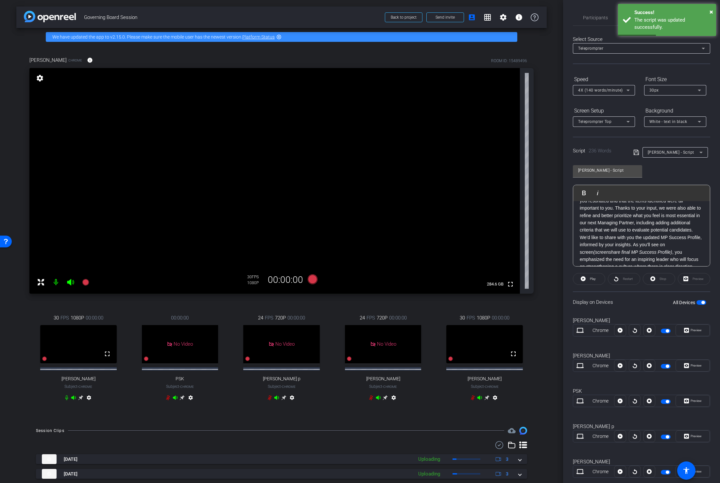
scroll to position [0, 0]
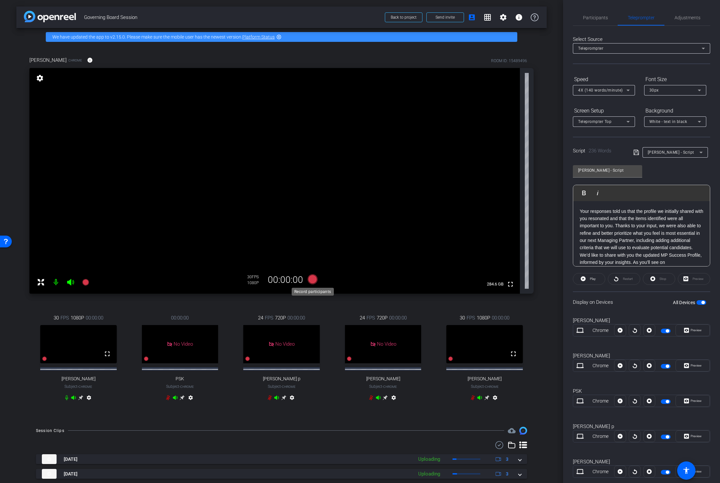
click at [310, 280] on icon at bounding box center [313, 279] width 10 height 10
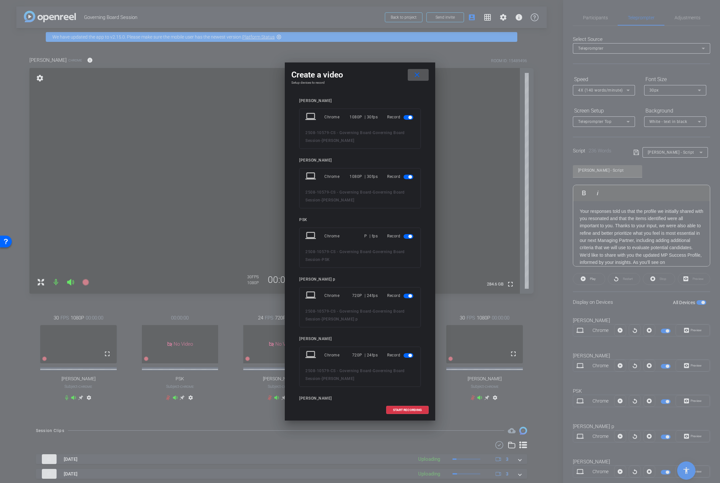
click at [410, 236] on span "button" at bounding box center [409, 236] width 3 height 3
click at [407, 273] on span "button" at bounding box center [408, 274] width 10 height 5
click at [407, 312] on span "button" at bounding box center [408, 312] width 10 height 5
click at [405, 405] on span at bounding box center [407, 410] width 42 height 16
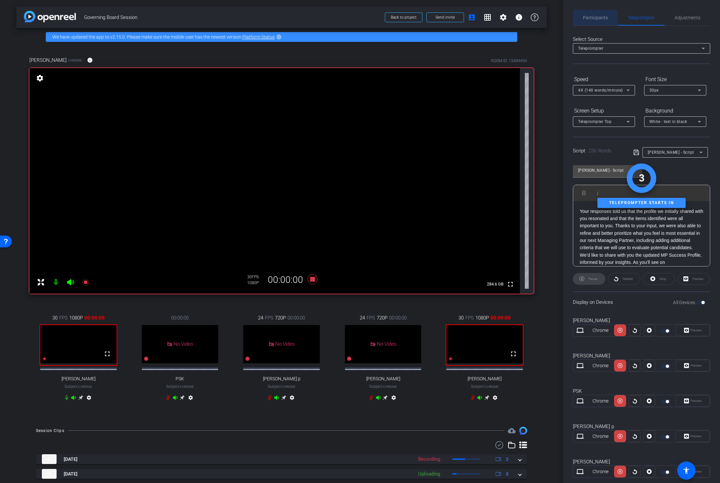
click at [592, 20] on span "Participants" at bounding box center [595, 17] width 25 height 5
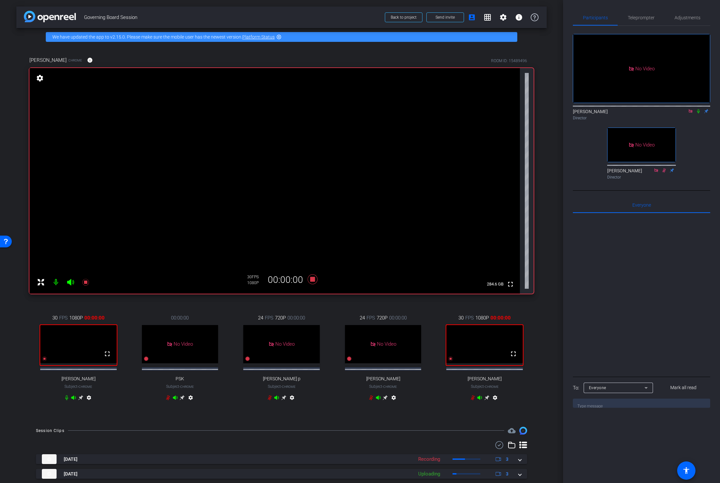
click at [698, 109] on icon at bounding box center [698, 111] width 3 height 4
click at [639, 18] on span "Teleprompter" at bounding box center [641, 17] width 27 height 5
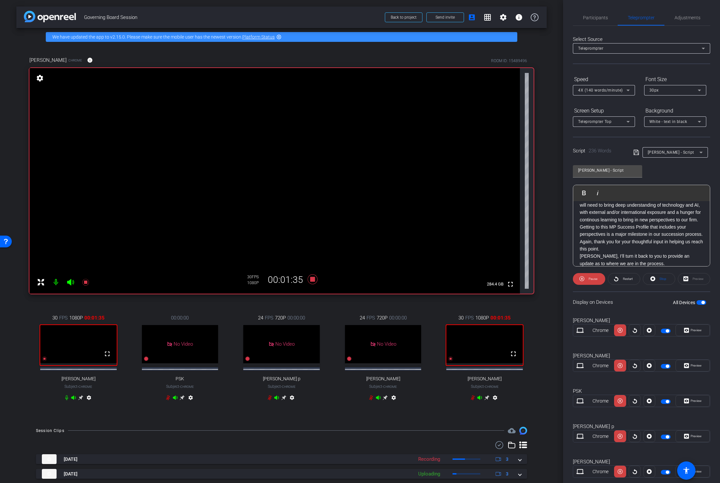
scroll to position [130, 0]
click at [593, 18] on span "Participants" at bounding box center [595, 17] width 25 height 5
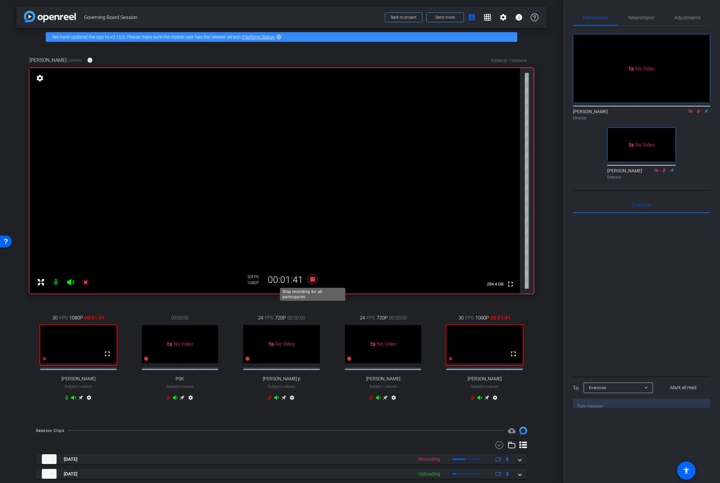
click at [313, 280] on icon at bounding box center [313, 279] width 10 height 10
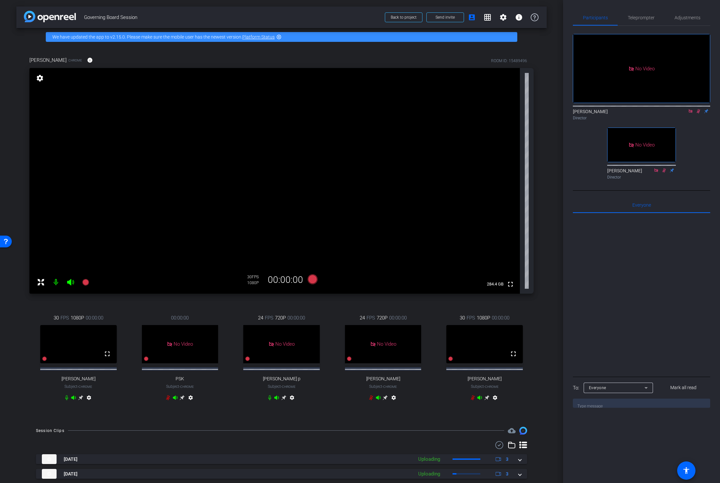
click at [699, 109] on icon at bounding box center [699, 111] width 4 height 4
click at [261, 305] on div "24 FPS 720P 00:00:00 No Video dan p Subject - Chrome settings" at bounding box center [281, 358] width 98 height 110
click at [313, 280] on icon at bounding box center [313, 279] width 10 height 10
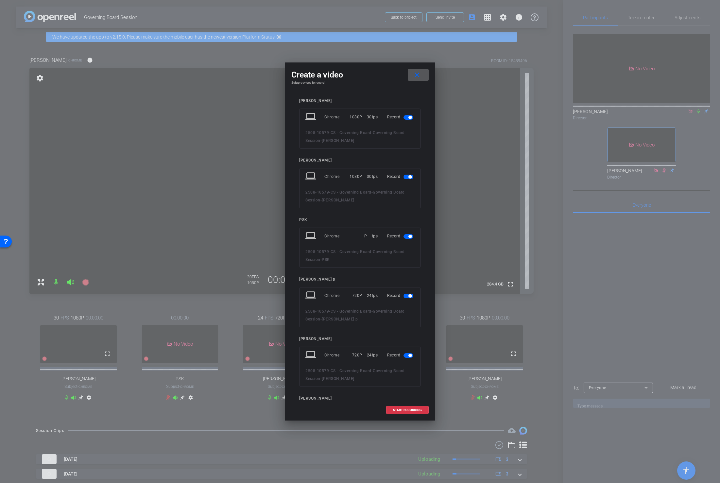
click at [409, 237] on span "button" at bounding box center [409, 236] width 3 height 3
click at [408, 274] on span "button" at bounding box center [408, 274] width 10 height 5
click at [407, 311] on span "button" at bounding box center [408, 312] width 10 height 5
click at [405, 409] on span "START RECORDING" at bounding box center [407, 409] width 29 height 3
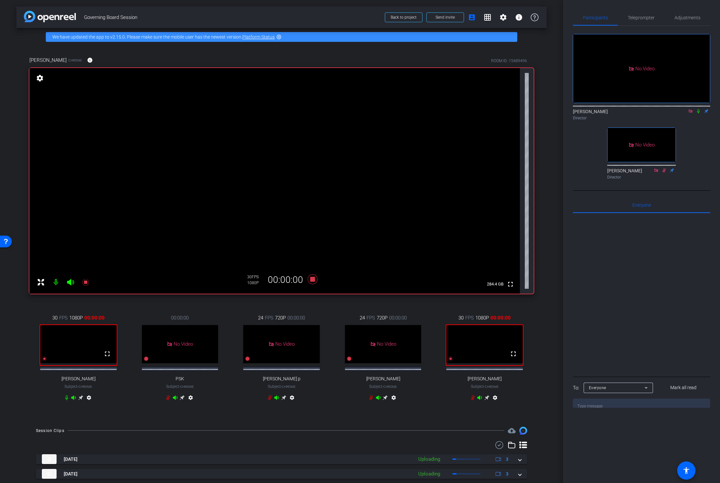
click at [699, 109] on icon at bounding box center [698, 111] width 5 height 5
click at [638, 16] on span "Teleprompter" at bounding box center [641, 17] width 27 height 5
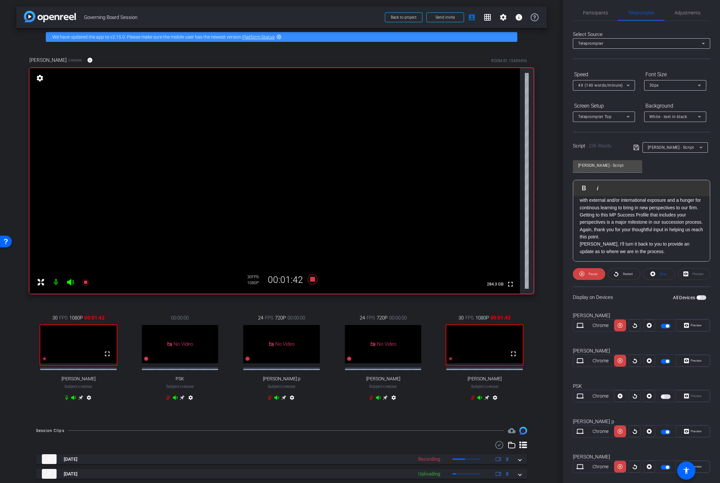
scroll to position [8, 0]
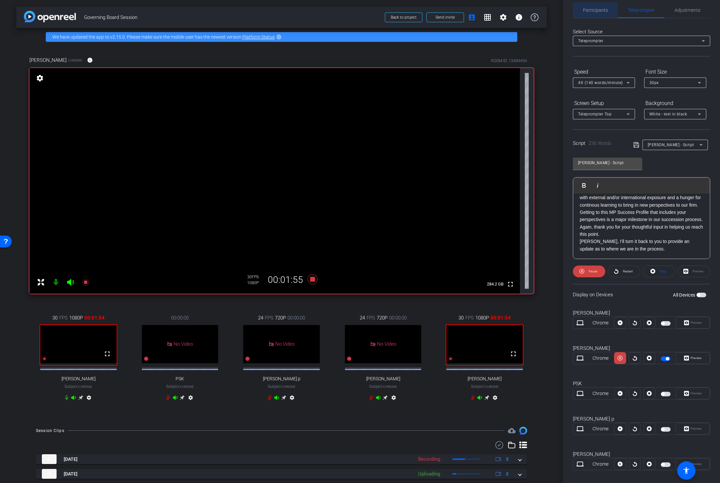
click at [595, 10] on span "Participants" at bounding box center [595, 10] width 25 height 5
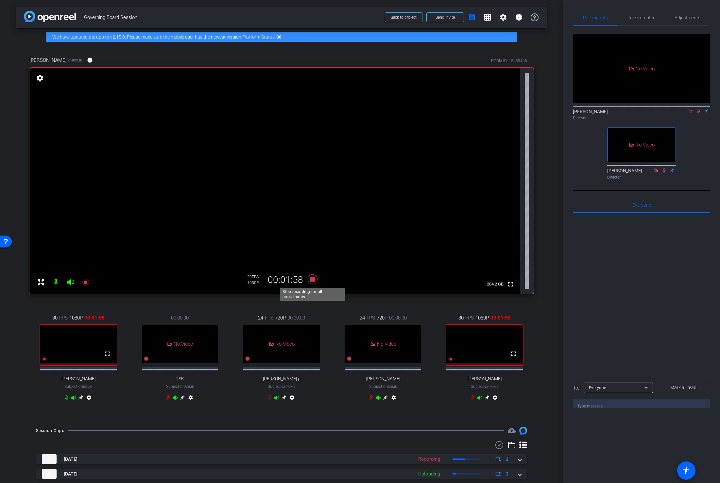
click at [313, 279] on icon at bounding box center [313, 279] width 10 height 10
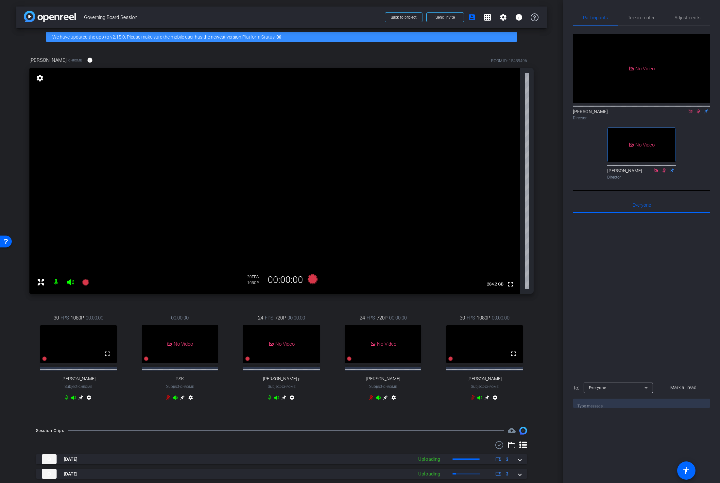
click at [700, 109] on icon at bounding box center [698, 111] width 5 height 5
click at [552, 253] on div "arrow_back Governing Board Session Back to project Send invite account_box grid…" at bounding box center [281, 241] width 563 height 483
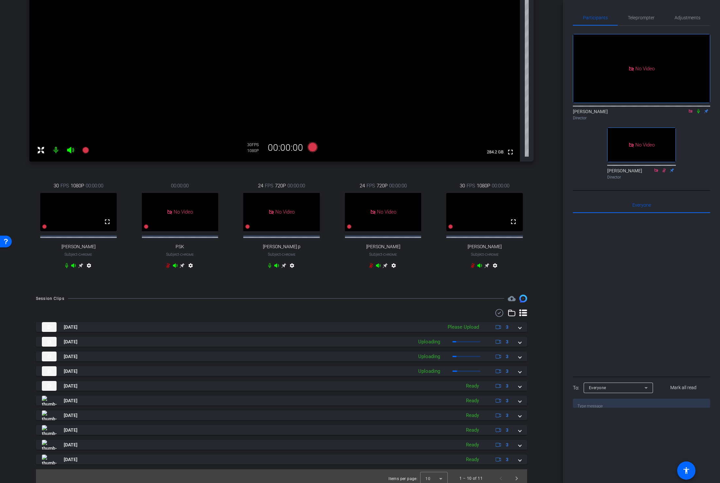
scroll to position [147, 0]
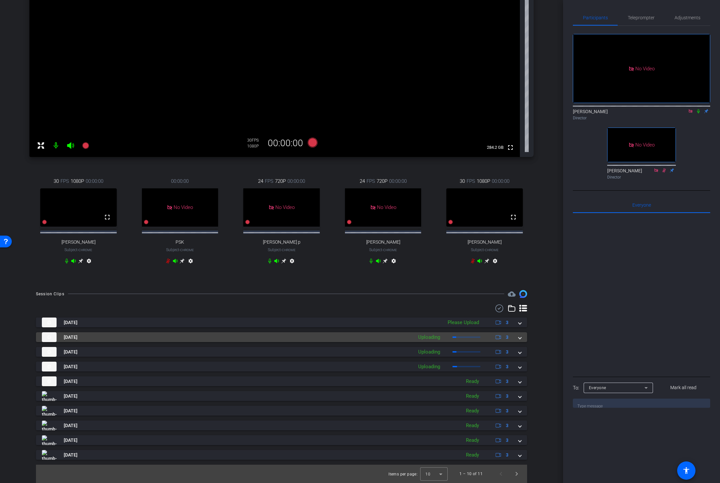
click at [520, 336] on span at bounding box center [519, 337] width 3 height 7
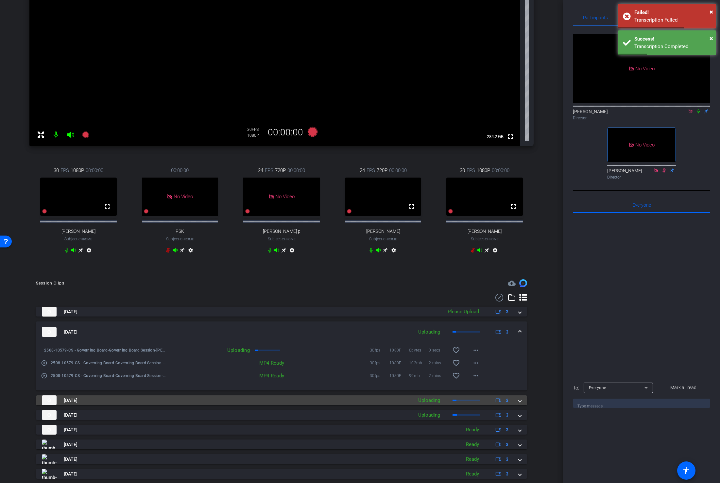
click at [518, 404] on span at bounding box center [519, 400] width 3 height 7
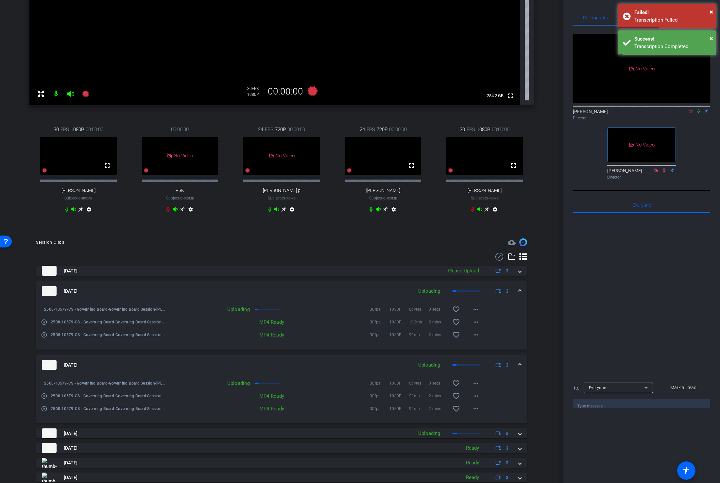
scroll to position [189, 0]
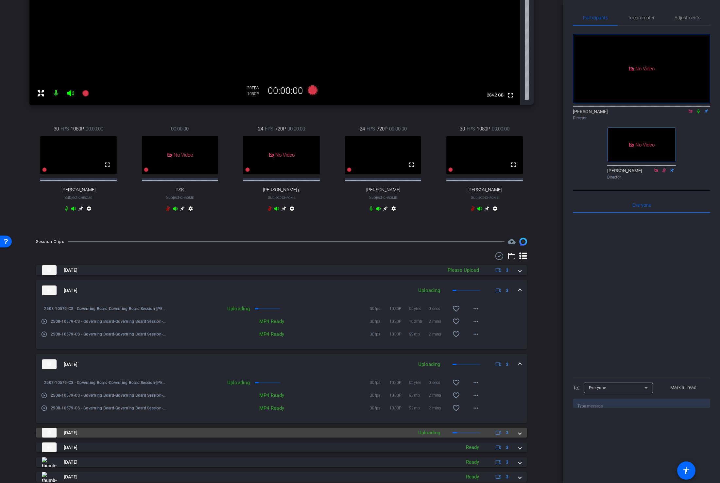
click at [519, 436] on span at bounding box center [519, 432] width 3 height 7
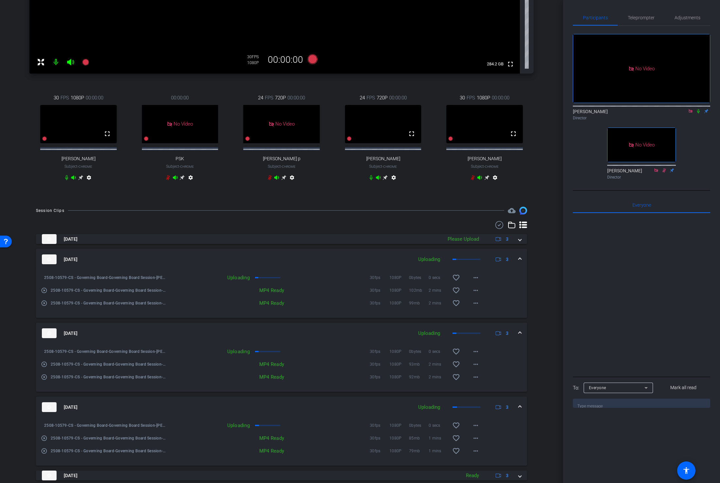
scroll to position [223, 0]
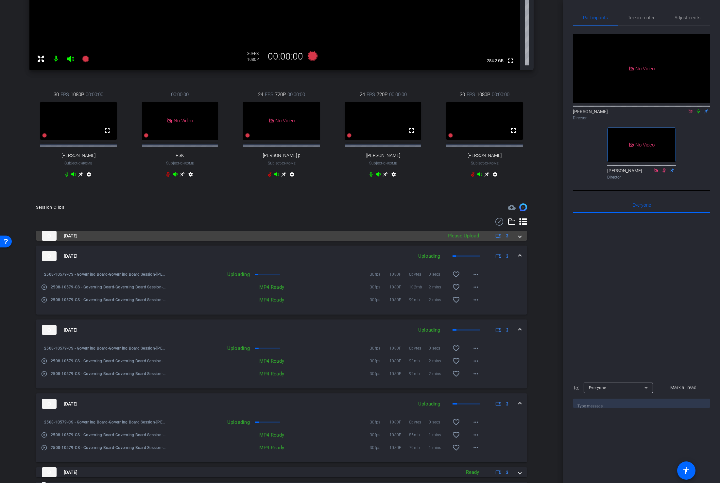
click at [521, 239] on span at bounding box center [519, 235] width 3 height 7
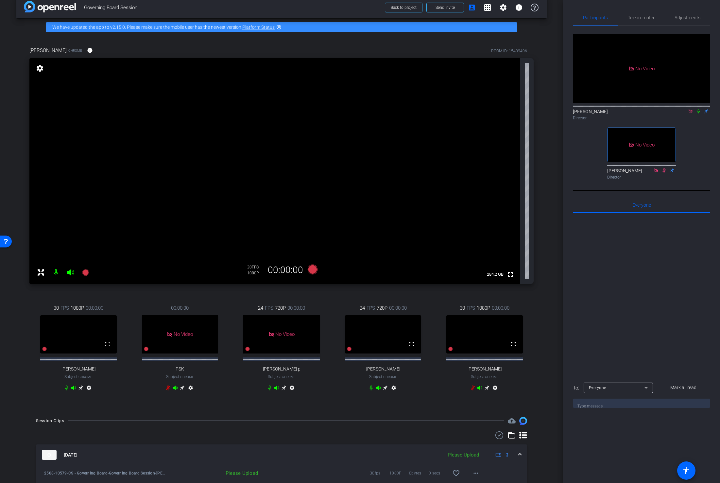
scroll to position [0, 0]
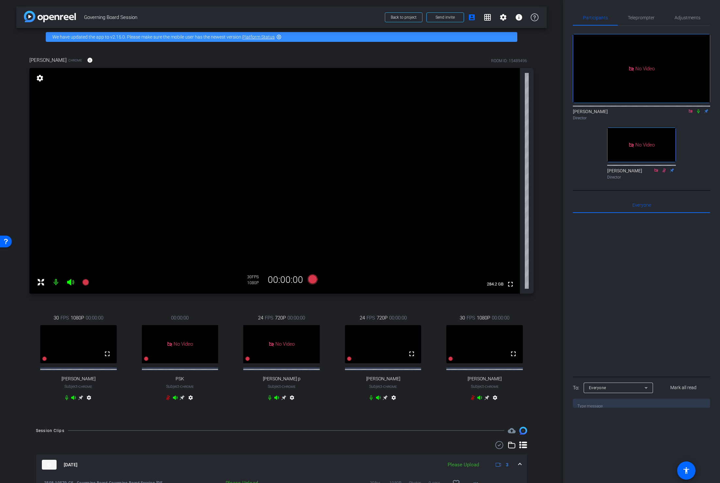
click at [40, 77] on mat-icon "settings" at bounding box center [39, 78] width 9 height 8
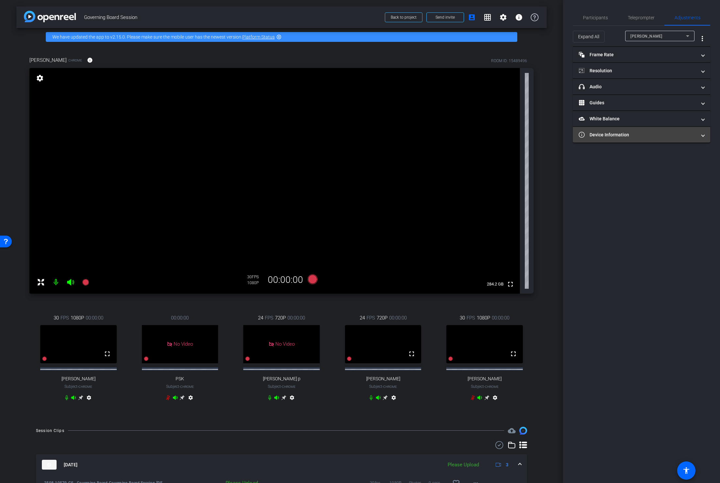
click at [670, 139] on mat-expansion-panel-header "Device Information" at bounding box center [641, 135] width 137 height 16
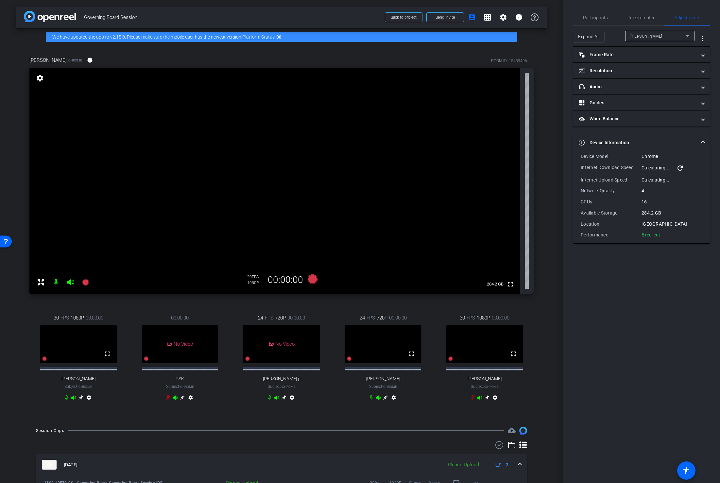
click at [678, 169] on mat-icon "refresh" at bounding box center [680, 168] width 8 height 8
click at [680, 168] on mat-icon "refresh" at bounding box center [680, 168] width 8 height 8
click at [593, 16] on span "Participants" at bounding box center [595, 17] width 25 height 5
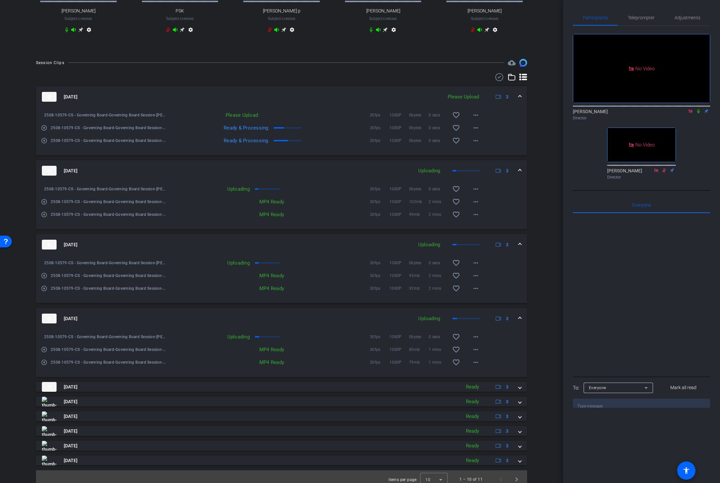
scroll to position [370, 0]
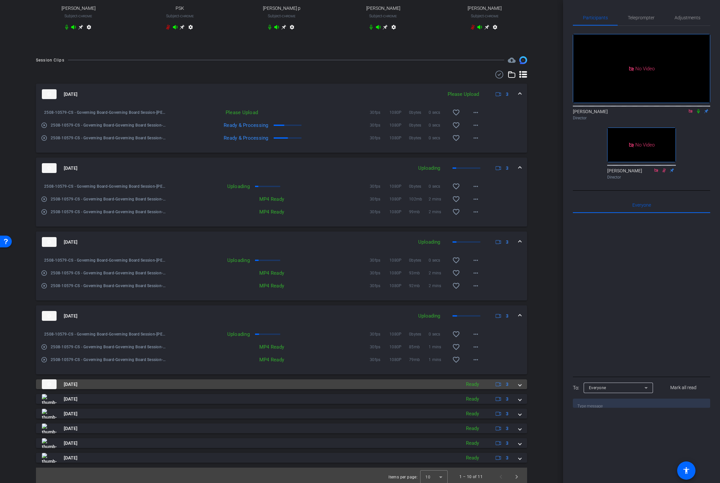
click at [520, 388] on span at bounding box center [519, 384] width 3 height 7
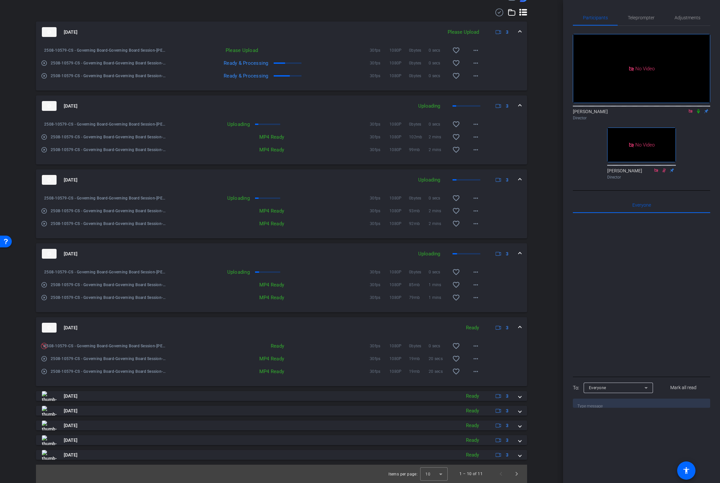
scroll to position [443, 0]
click at [476, 347] on mat-icon "more_horiz" at bounding box center [476, 346] width 8 height 8
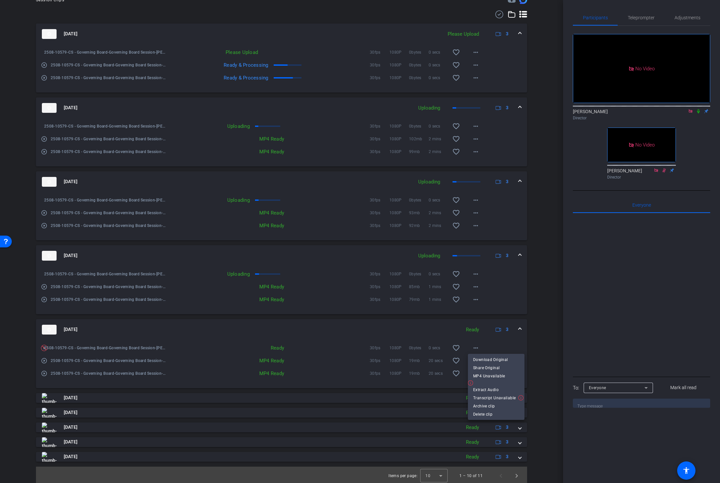
scroll to position [451, 0]
click at [532, 337] on div at bounding box center [360, 241] width 720 height 483
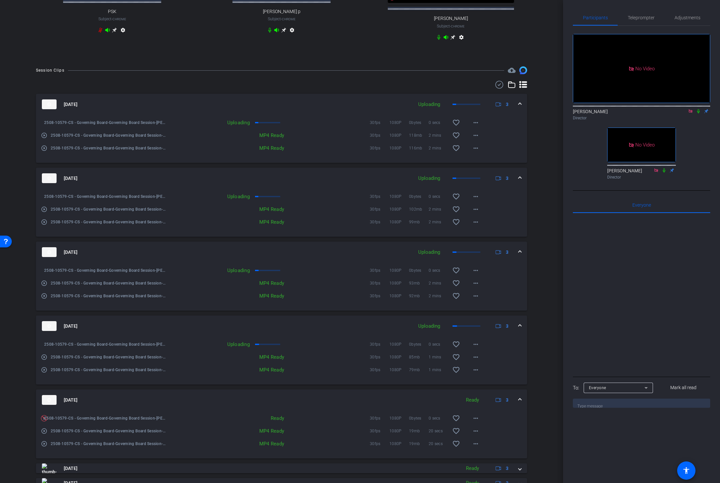
scroll to position [373, 0]
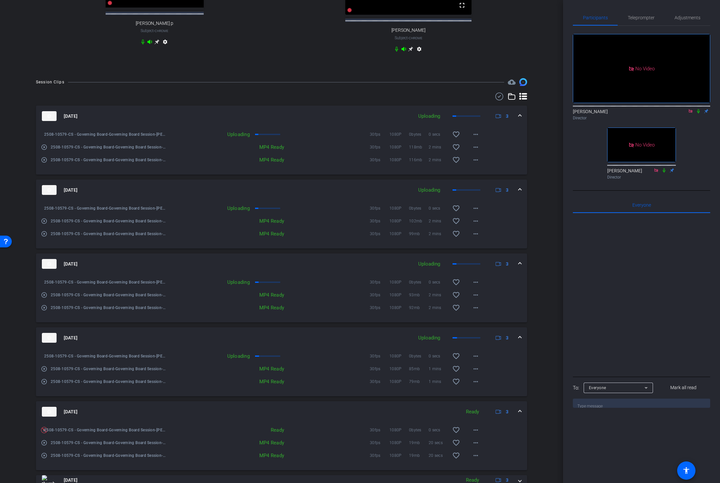
click at [534, 111] on div "Session Clips cloud_upload Aug 15, 2025 Uploading 3 2508-10579-CS - Governing B…" at bounding box center [281, 322] width 530 height 489
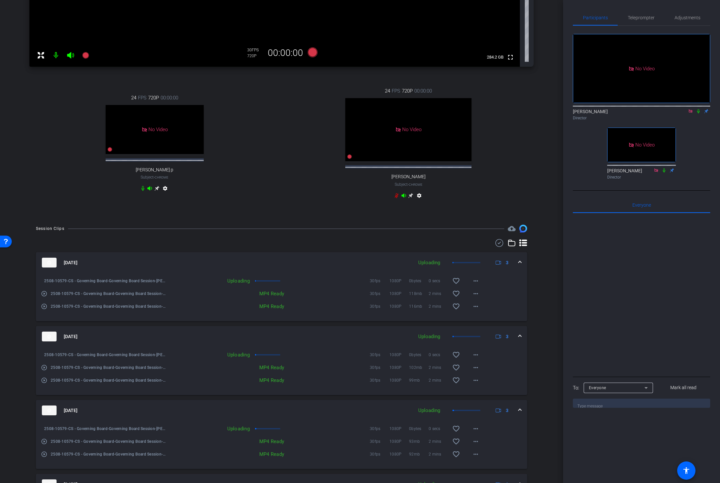
scroll to position [0, 0]
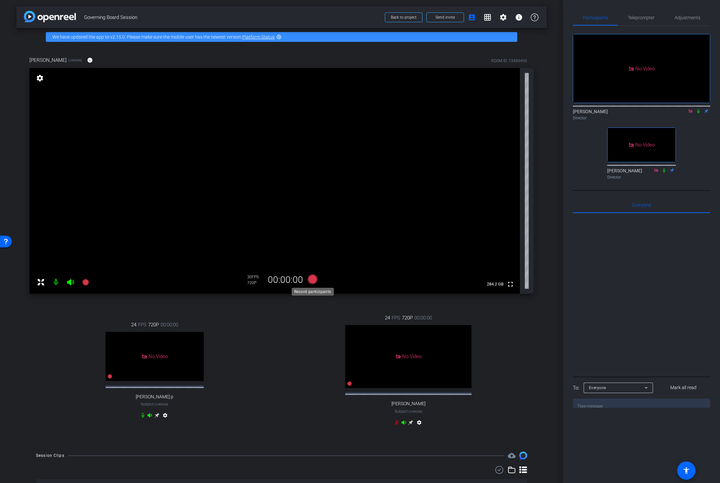
click at [313, 280] on icon at bounding box center [313, 279] width 10 height 10
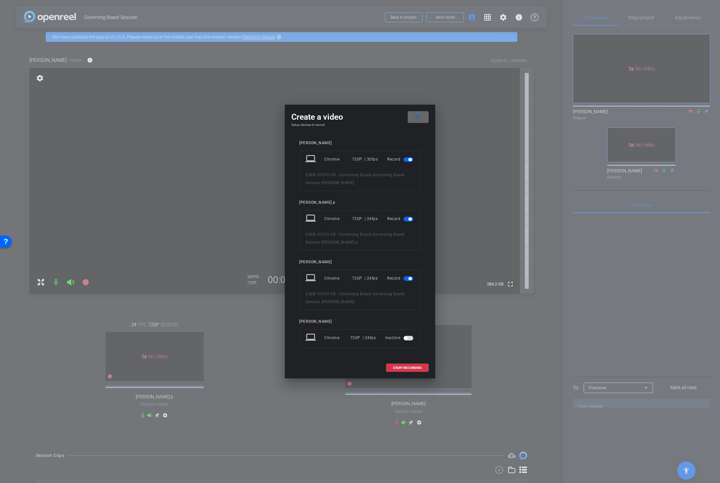
click at [421, 117] on span at bounding box center [418, 117] width 21 height 16
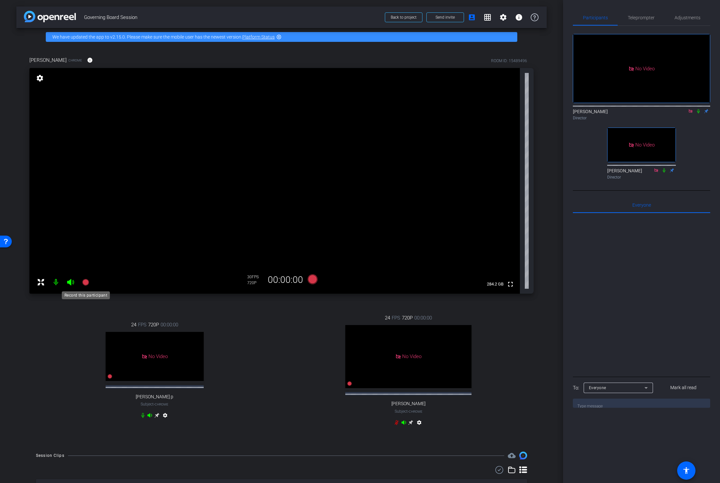
click at [89, 281] on icon at bounding box center [86, 282] width 8 height 8
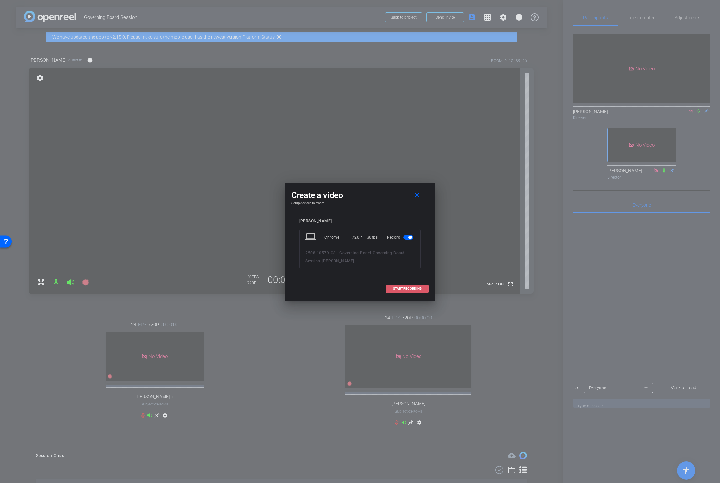
click at [411, 288] on span "START RECORDING" at bounding box center [407, 288] width 29 height 3
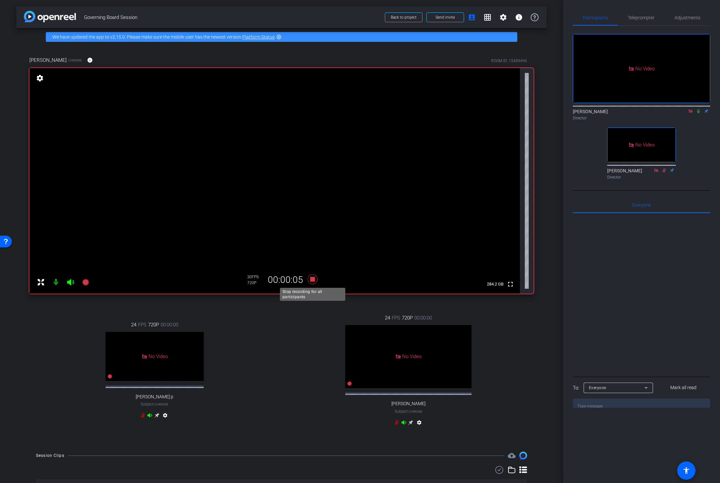
click at [314, 280] on icon at bounding box center [313, 279] width 10 height 10
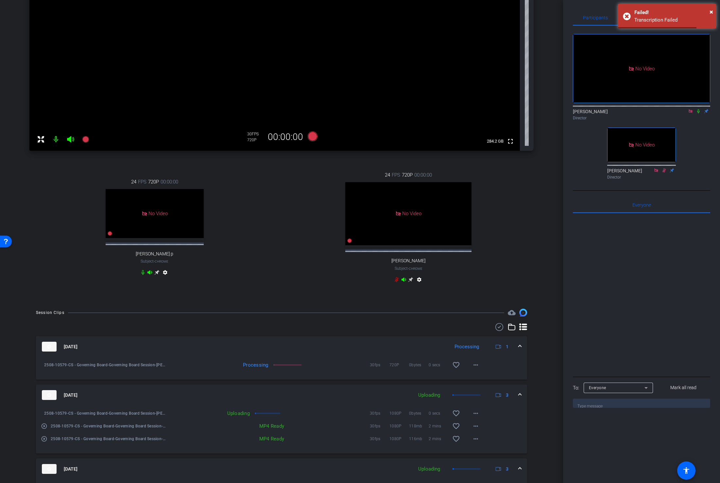
scroll to position [149, 0]
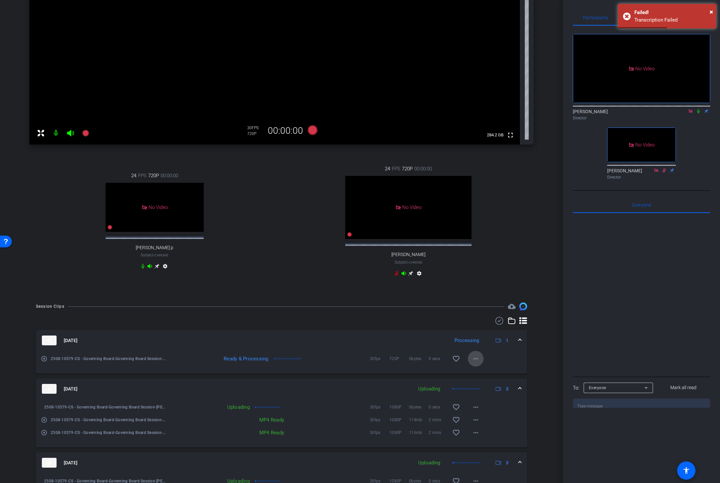
click at [474, 363] on mat-icon "more_horiz" at bounding box center [476, 359] width 8 height 8
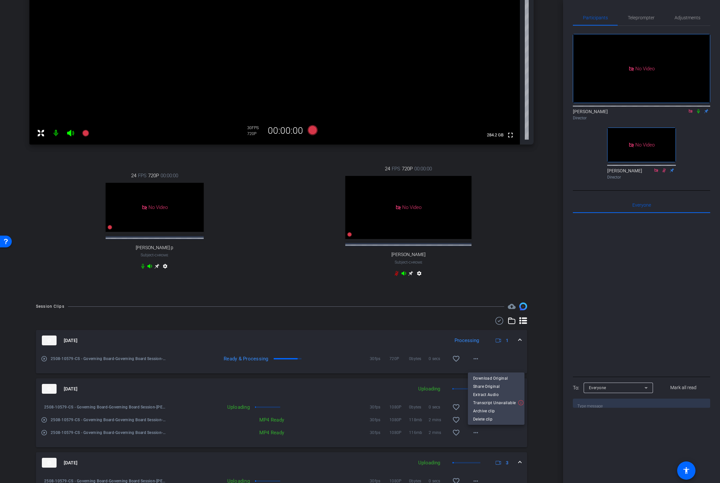
click at [542, 349] on div at bounding box center [360, 241] width 720 height 483
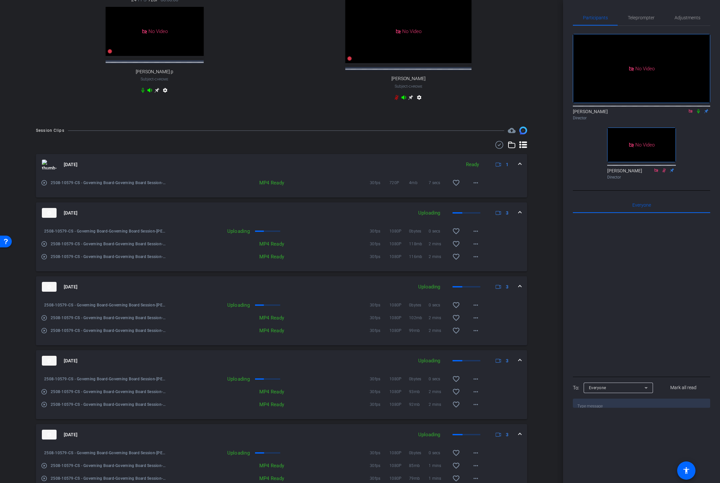
scroll to position [326, 0]
click at [478, 234] on mat-icon "more_horiz" at bounding box center [476, 230] width 8 height 8
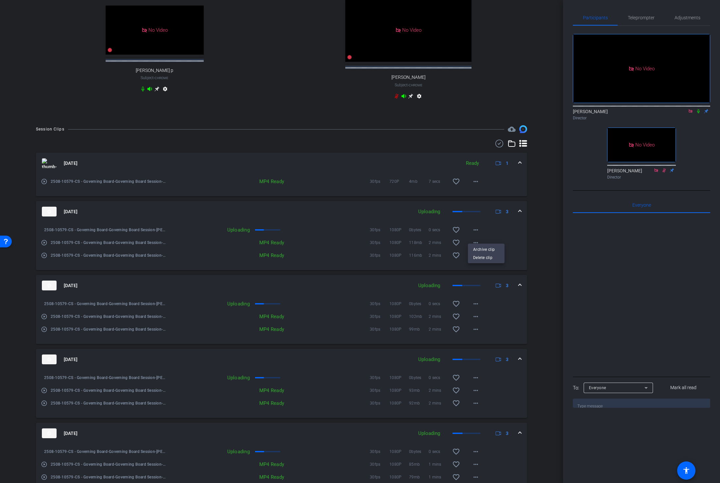
click at [525, 228] on div at bounding box center [360, 241] width 720 height 483
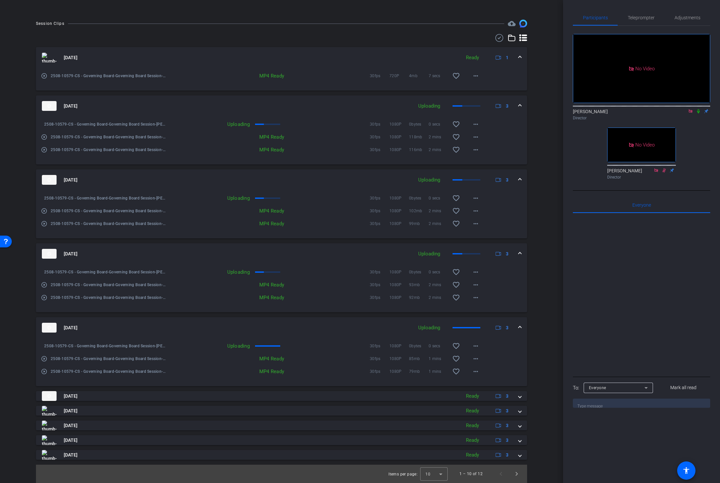
scroll to position [438, 0]
click at [520, 398] on span at bounding box center [519, 396] width 3 height 7
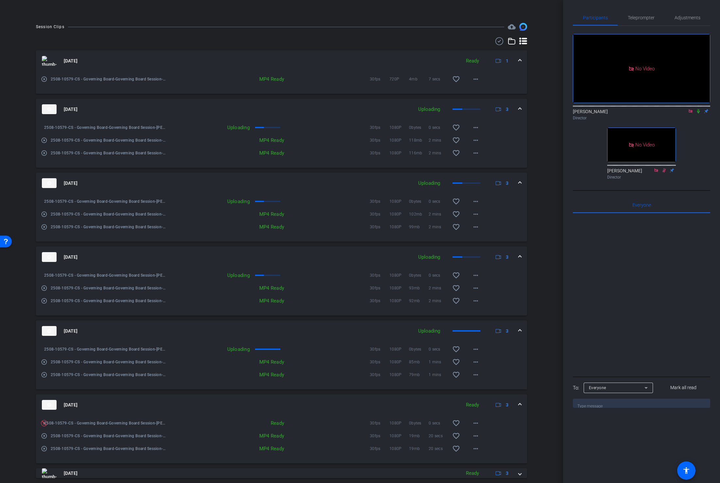
scroll to position [429, 0]
click at [547, 293] on div "arrow_back Governing Board Session Back to project Send invite account_box grid…" at bounding box center [281, 241] width 563 height 483
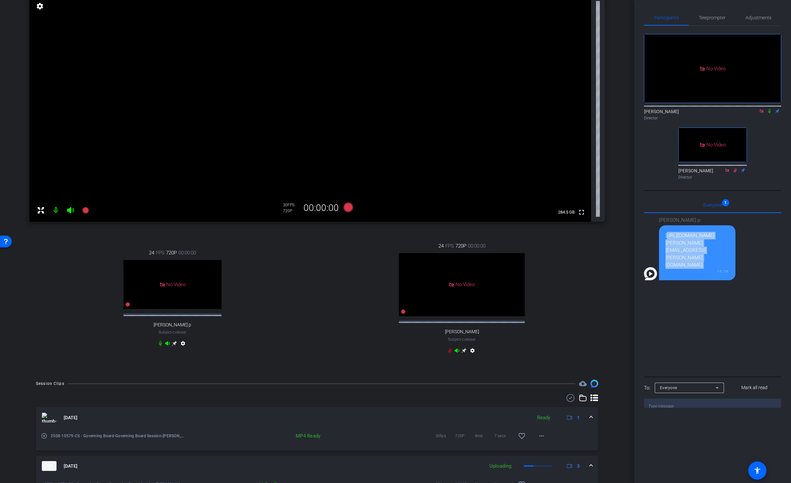
scroll to position [0, 103]
drag, startPoint x: 666, startPoint y: 230, endPoint x: 712, endPoint y: 247, distance: 48.7
click at [712, 247] on div "https://eyus-my.sharepoint.com/:f:/g/personal/daniel_palkowski_ey_com/EoFJ2sq7d…" at bounding box center [697, 250] width 63 height 37
copy div "https://eyus-my.sharepoint.com/:f:/g/personal/daniel_palkowski_ey_com/EoFJ2sq7d…"
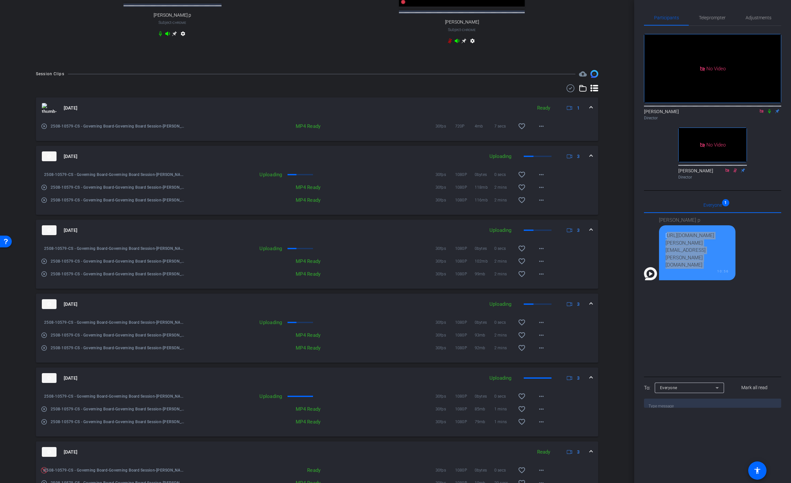
scroll to position [380, 0]
click at [719, 109] on icon at bounding box center [769, 111] width 5 height 5
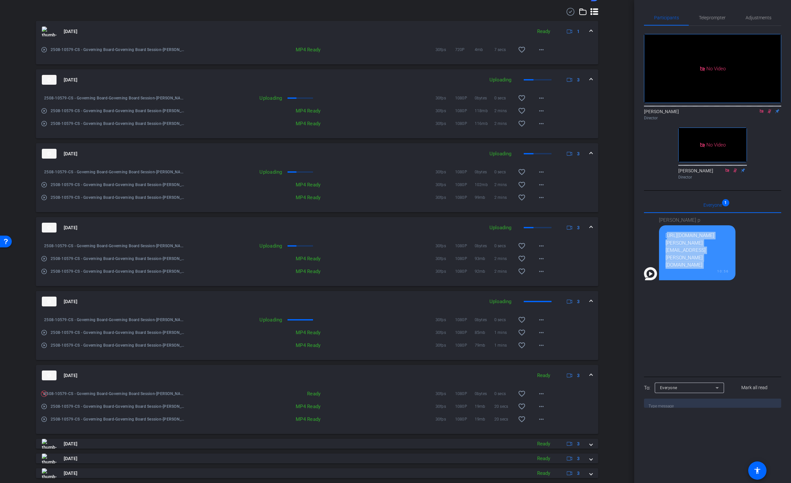
scroll to position [497, 0]
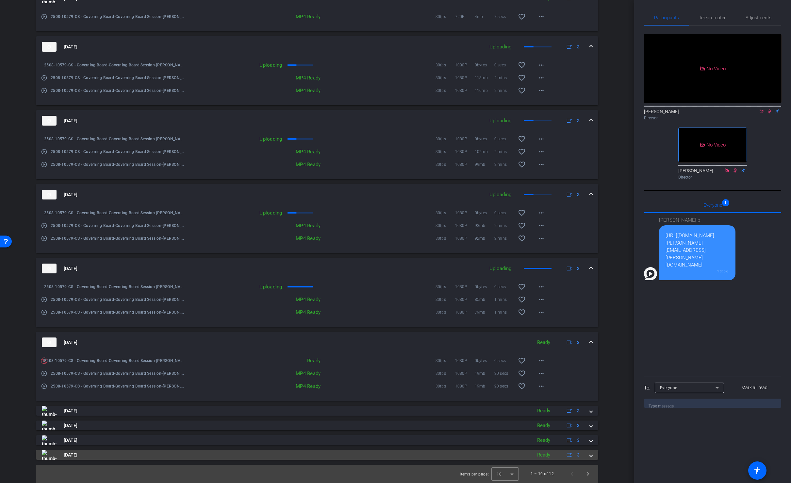
click at [592, 458] on mat-expansion-panel-header "Aug 15, 2025 Ready 3" at bounding box center [317, 455] width 563 height 10
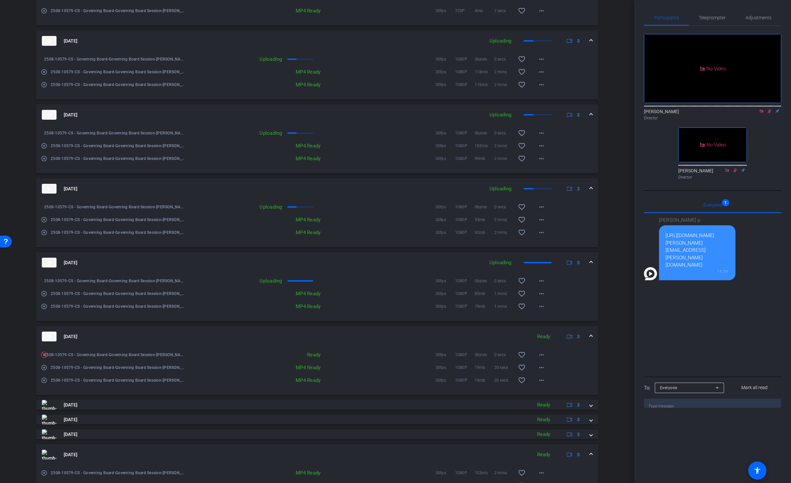
scroll to position [556, 0]
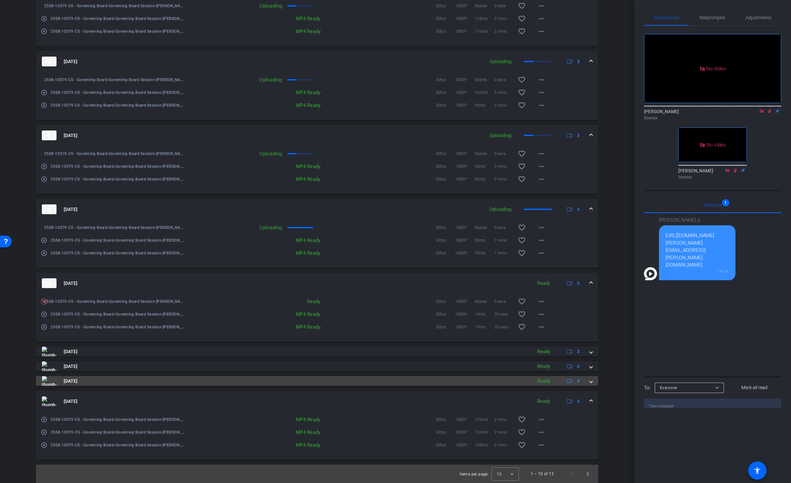
click at [592, 380] on span at bounding box center [591, 381] width 3 height 7
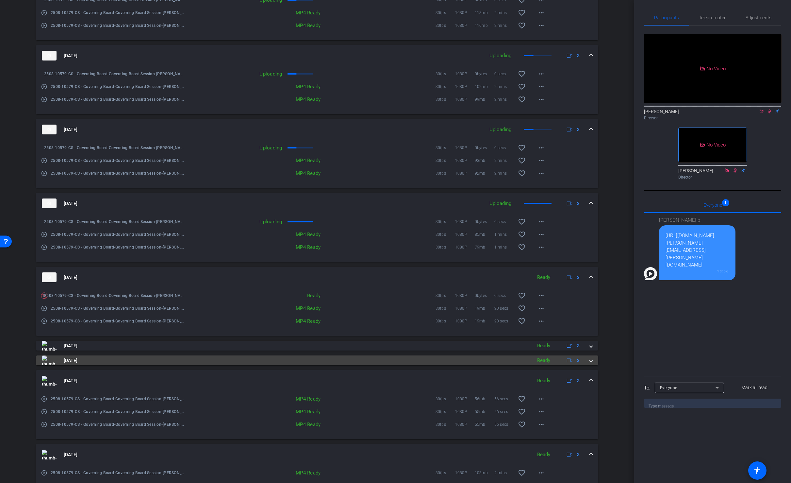
click at [590, 364] on span at bounding box center [591, 360] width 3 height 7
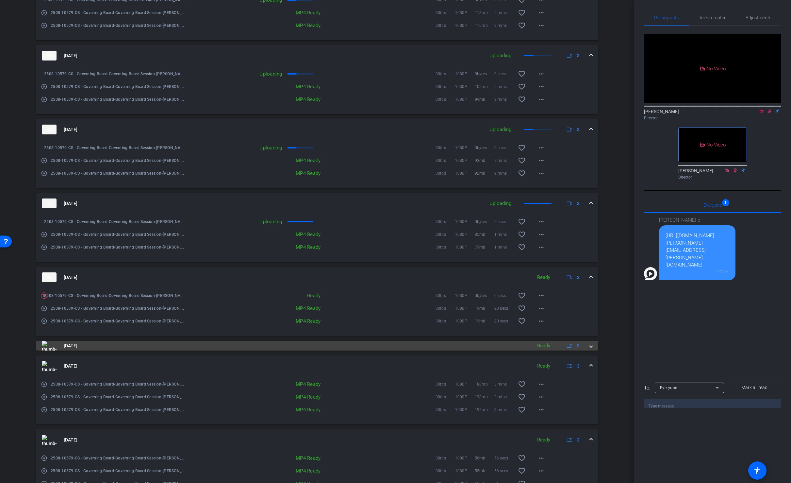
click at [591, 349] on span at bounding box center [591, 345] width 3 height 7
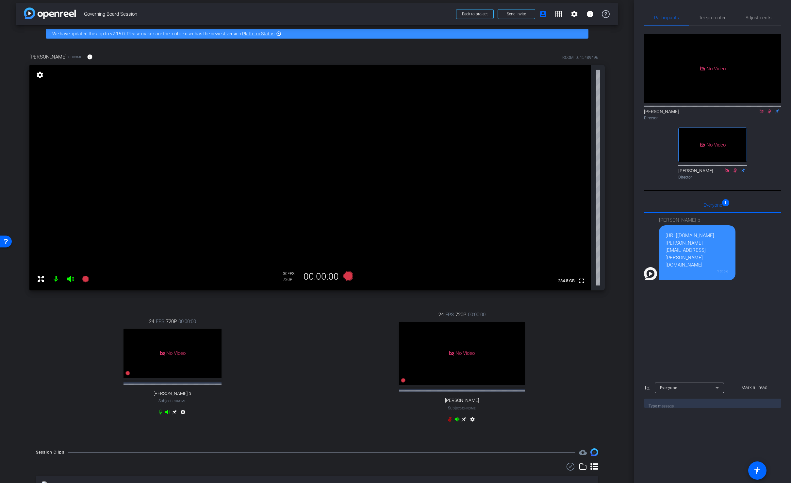
scroll to position [0, 0]
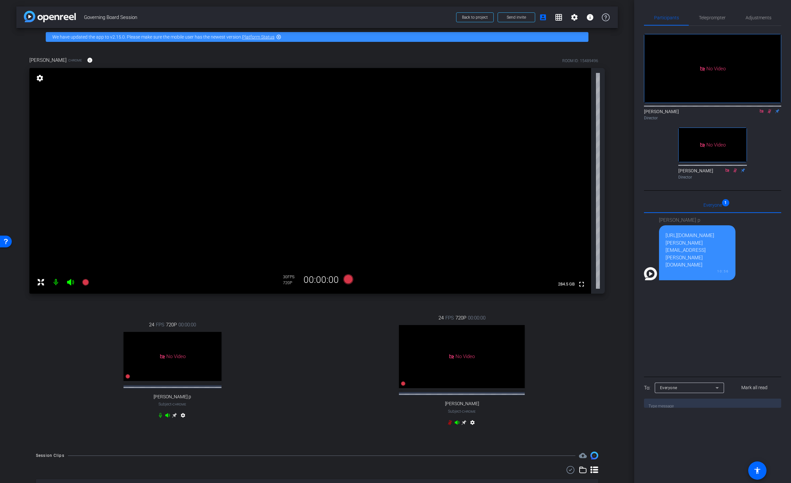
click at [719, 108] on mat-icon at bounding box center [770, 111] width 8 height 6
click at [719, 109] on icon at bounding box center [769, 111] width 5 height 5
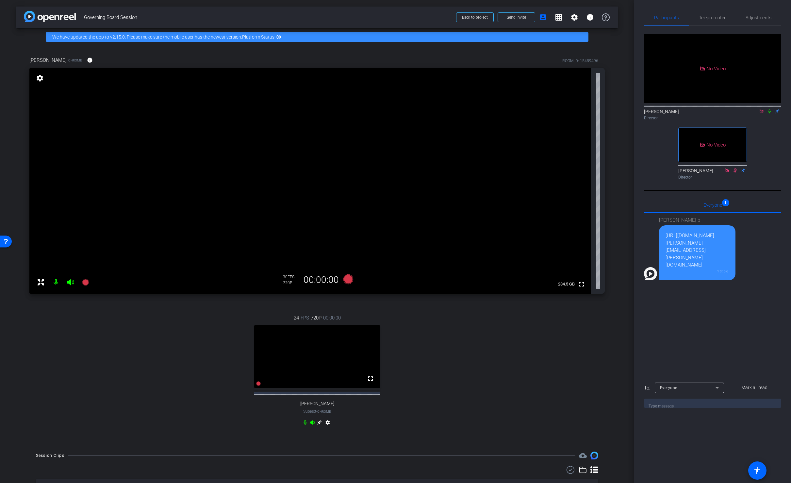
click at [55, 283] on mat-icon at bounding box center [55, 282] width 13 height 13
click at [70, 280] on icon at bounding box center [70, 282] width 7 height 7
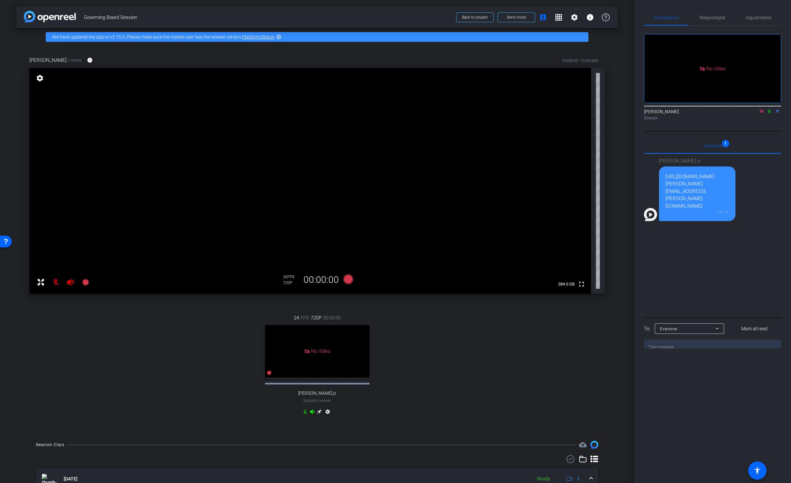
click at [590, 363] on div "24 FPS 720P 00:00:00 No Video dan p Subject - Chrome settings" at bounding box center [317, 365] width 576 height 124
click at [719, 109] on icon at bounding box center [770, 111] width 3 height 4
click at [304, 414] on icon at bounding box center [305, 411] width 5 height 5
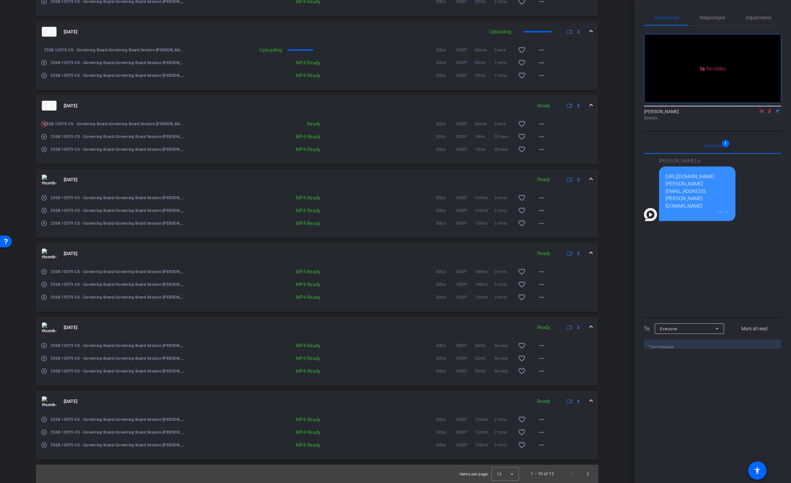
scroll to position [723, 0]
click at [589, 473] on span "Next page" at bounding box center [588, 474] width 16 height 16
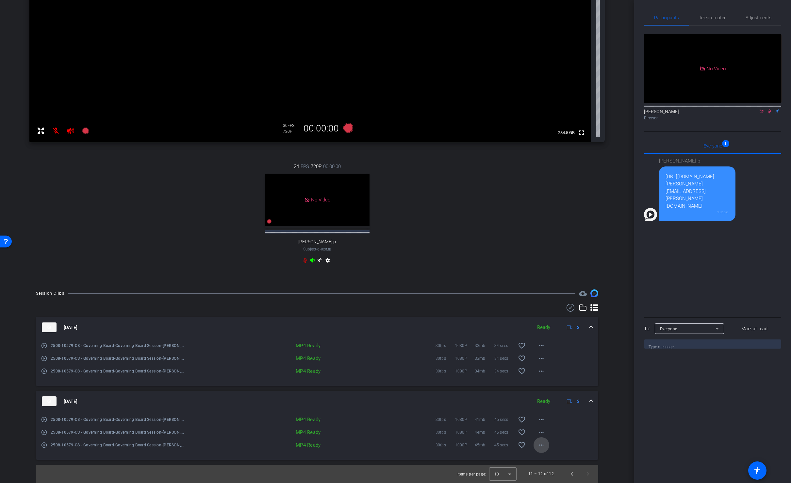
click at [542, 446] on mat-icon "more_horiz" at bounding box center [542, 445] width 8 height 8
click at [559, 373] on span "Download MP4" at bounding box center [558, 374] width 39 height 8
click at [544, 432] on mat-icon "more_horiz" at bounding box center [542, 432] width 8 height 8
click at [564, 363] on span "Download MP4" at bounding box center [558, 362] width 39 height 8
click at [542, 421] on mat-icon "more_horiz" at bounding box center [542, 419] width 8 height 8
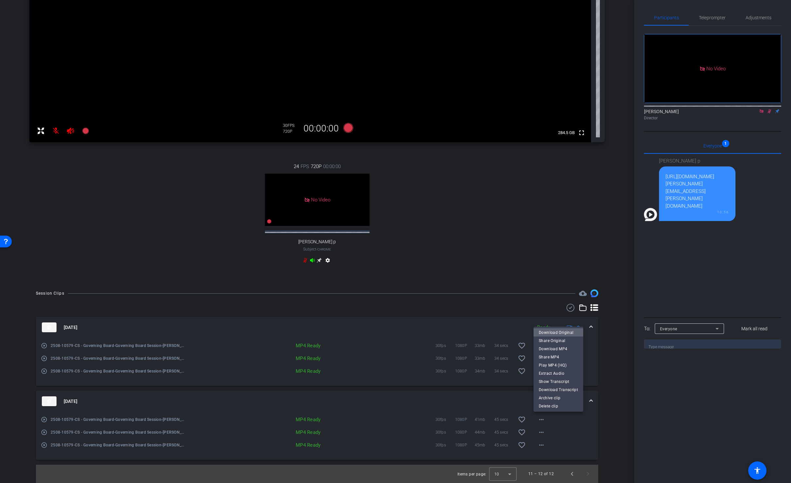
click at [564, 333] on span "Download Original" at bounding box center [558, 333] width 39 height 8
click at [541, 418] on mat-icon "more_horiz" at bounding box center [542, 419] width 8 height 8
click at [563, 347] on span "Download MP4" at bounding box center [558, 349] width 39 height 8
click at [432, 330] on mat-panel-title "[DATE]" at bounding box center [285, 327] width 487 height 10
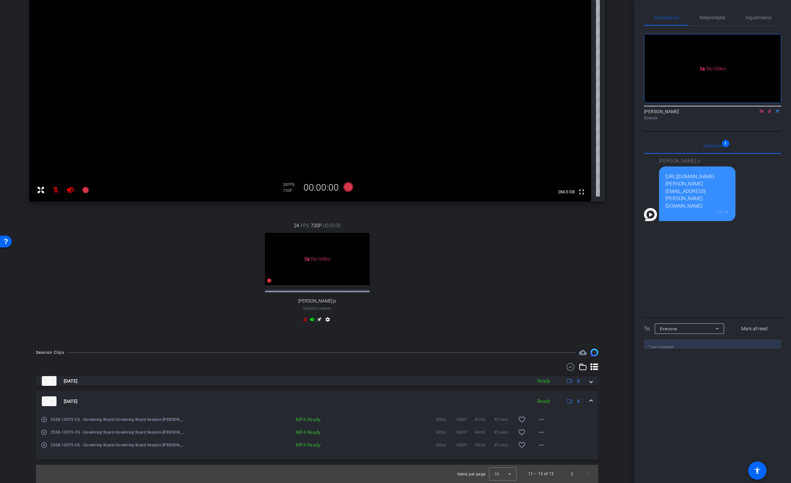
scroll to position [99, 0]
click at [592, 400] on span at bounding box center [591, 401] width 3 height 7
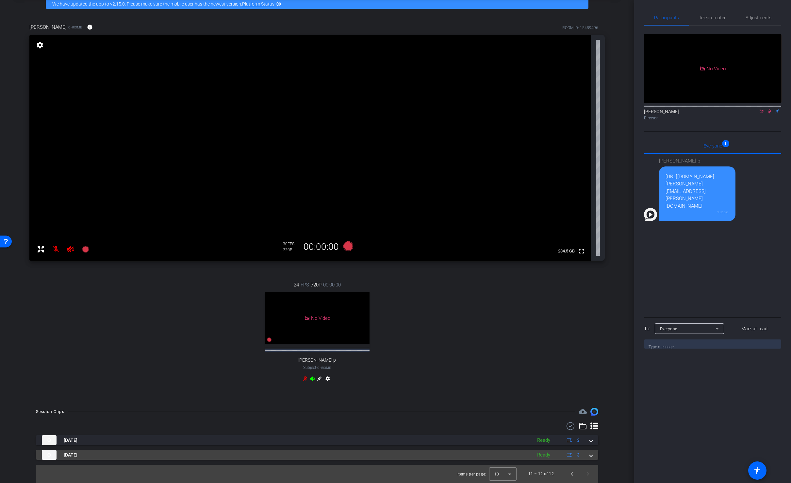
scroll to position [40, 0]
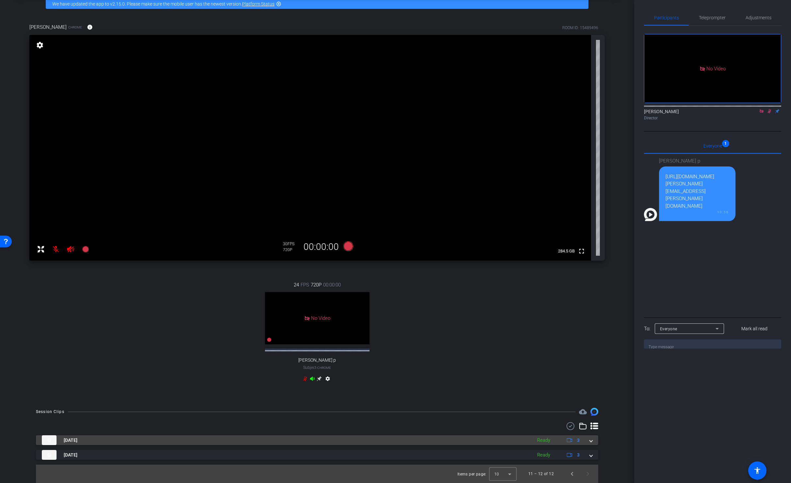
click at [592, 441] on span at bounding box center [591, 440] width 3 height 7
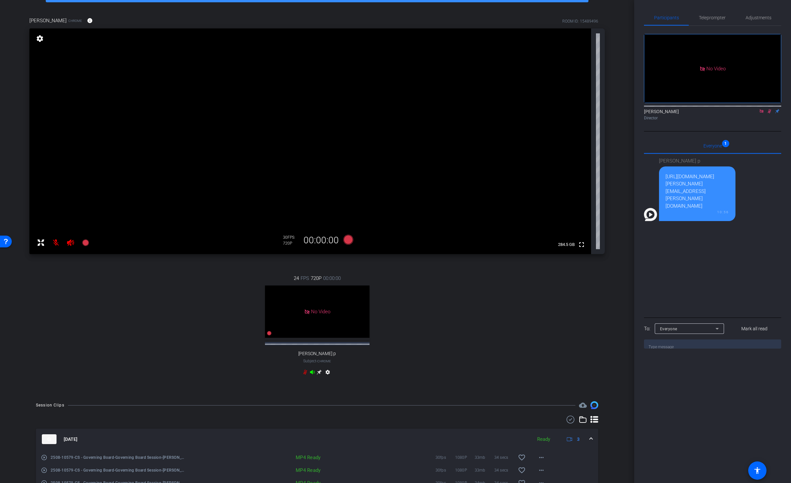
scroll to position [99, 0]
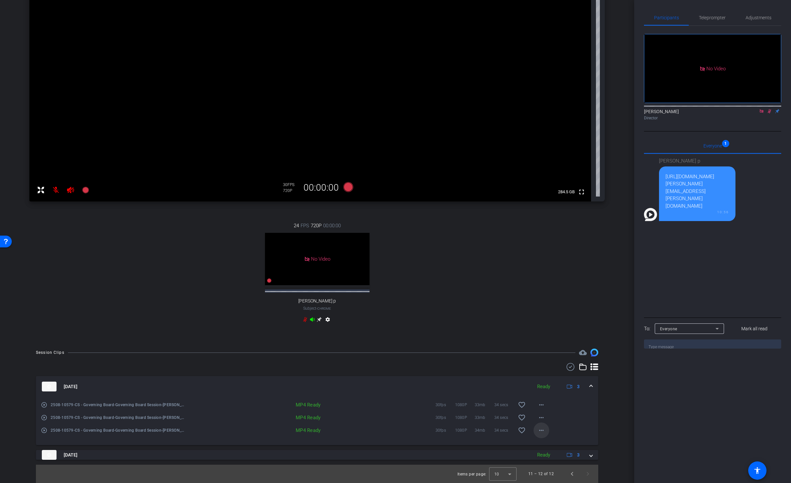
click at [541, 428] on mat-icon "more_horiz" at bounding box center [542, 430] width 8 height 8
click at [551, 367] on span "Download MP4" at bounding box center [562, 368] width 46 height 8
click at [542, 417] on mat-icon "more_horiz" at bounding box center [542, 418] width 8 height 8
click at [557, 353] on span "Download MP4" at bounding box center [562, 355] width 46 height 8
click at [543, 404] on mat-icon "more_horiz" at bounding box center [542, 405] width 8 height 8
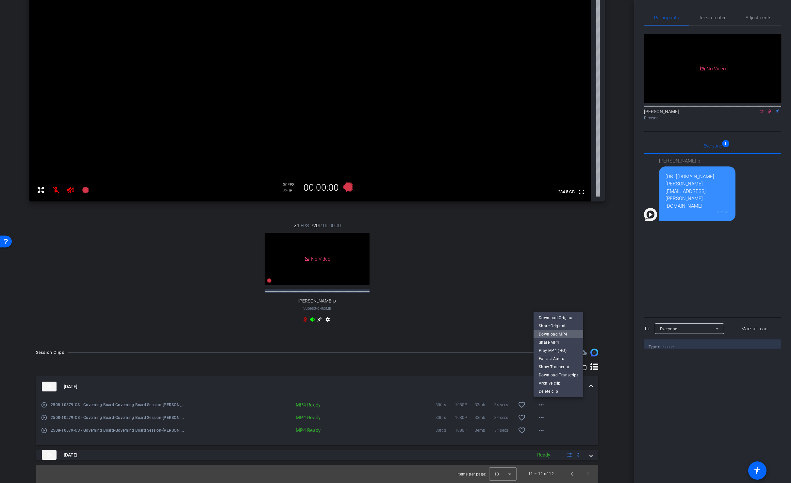
click at [560, 332] on span "Download MP4" at bounding box center [558, 334] width 39 height 8
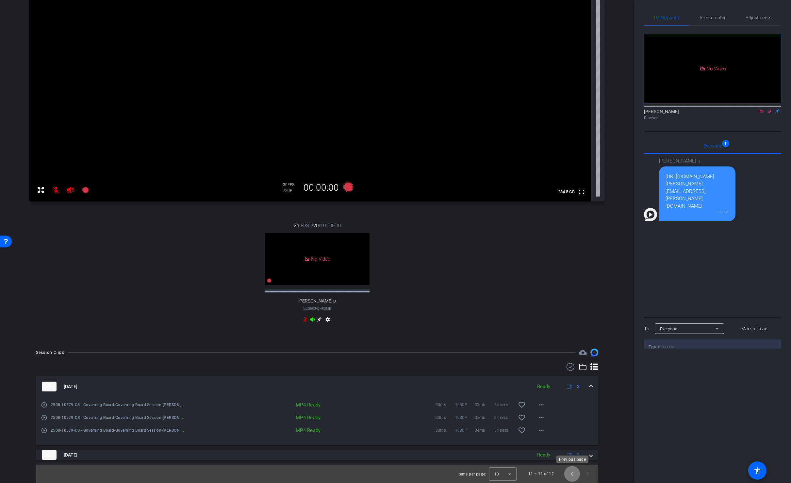
click at [569, 474] on span "Previous page" at bounding box center [573, 474] width 16 height 16
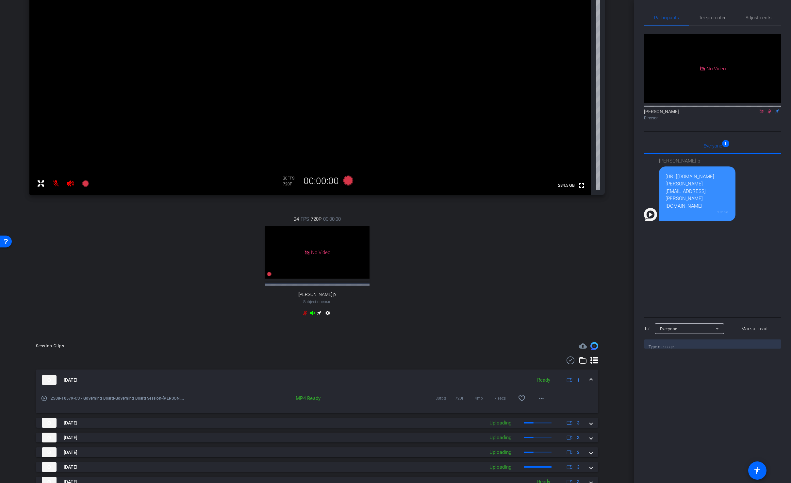
scroll to position [191, 0]
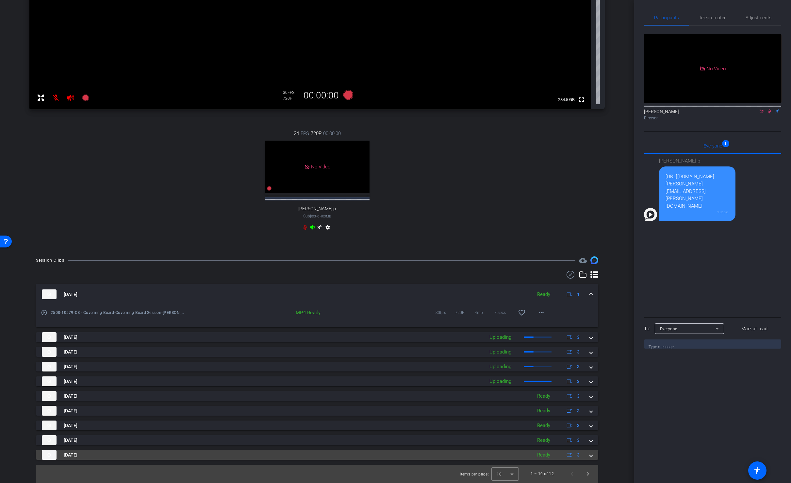
click at [592, 455] on span at bounding box center [591, 454] width 3 height 7
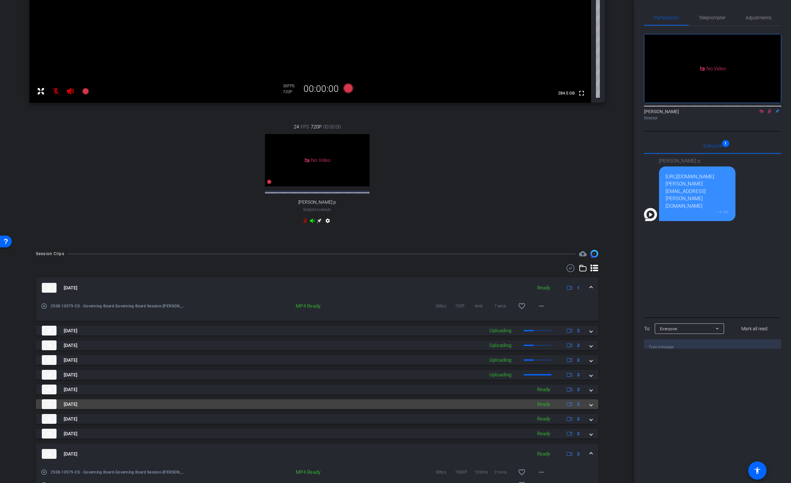
scroll to position [250, 0]
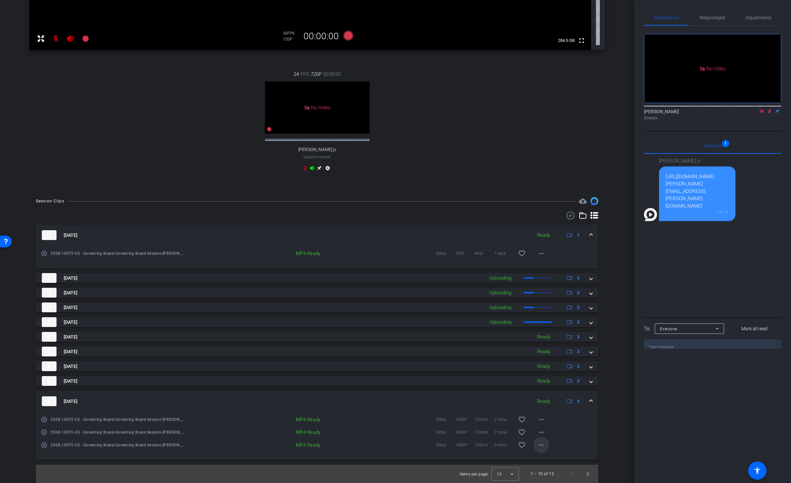
click at [540, 447] on mat-icon "more_horiz" at bounding box center [542, 445] width 8 height 8
click at [549, 374] on span "Download MP4" at bounding box center [558, 374] width 39 height 8
click at [543, 432] on mat-icon "more_horiz" at bounding box center [542, 432] width 8 height 8
click at [549, 368] on span "Download MP4" at bounding box center [562, 370] width 46 height 8
click at [542, 420] on mat-icon "more_horiz" at bounding box center [542, 419] width 8 height 8
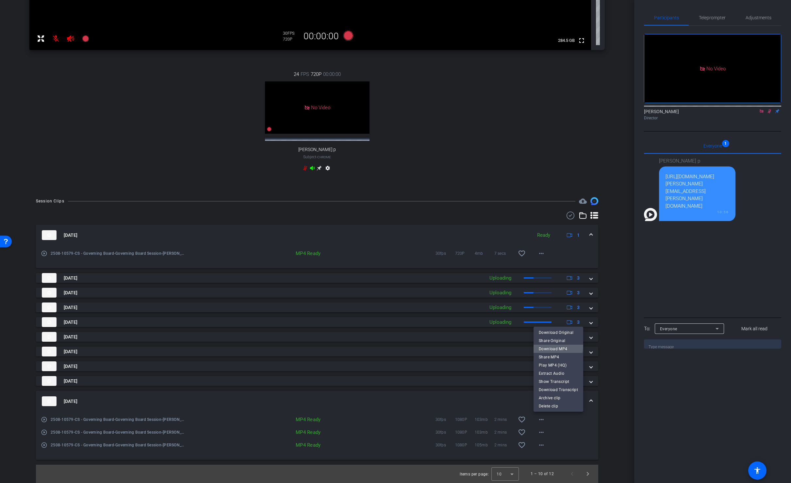
click at [551, 345] on span "Download MP4" at bounding box center [558, 349] width 39 height 8
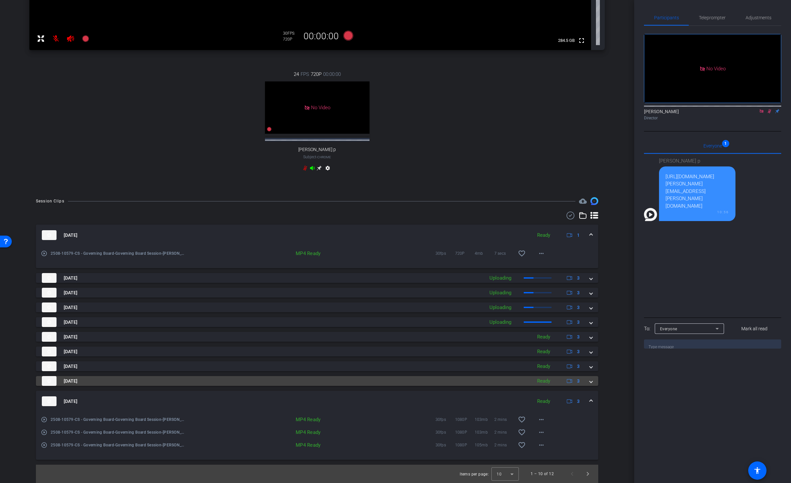
click at [591, 382] on span at bounding box center [591, 381] width 3 height 7
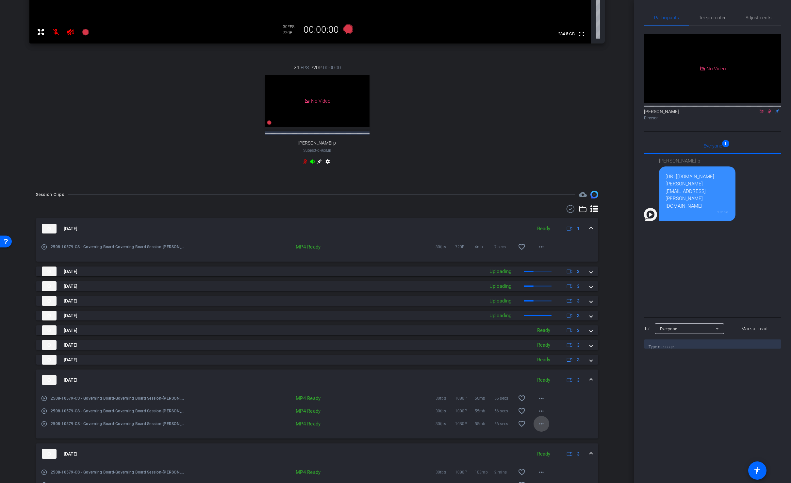
click at [541, 428] on mat-icon "more_horiz" at bounding box center [542, 424] width 8 height 8
click at [553, 358] on span "Download MP4" at bounding box center [558, 360] width 39 height 8
click at [543, 414] on mat-icon "more_horiz" at bounding box center [542, 411] width 8 height 8
click at [551, 355] on span "Download MP4" at bounding box center [562, 355] width 46 height 8
click at [545, 402] on mat-icon "more_horiz" at bounding box center [542, 398] width 8 height 8
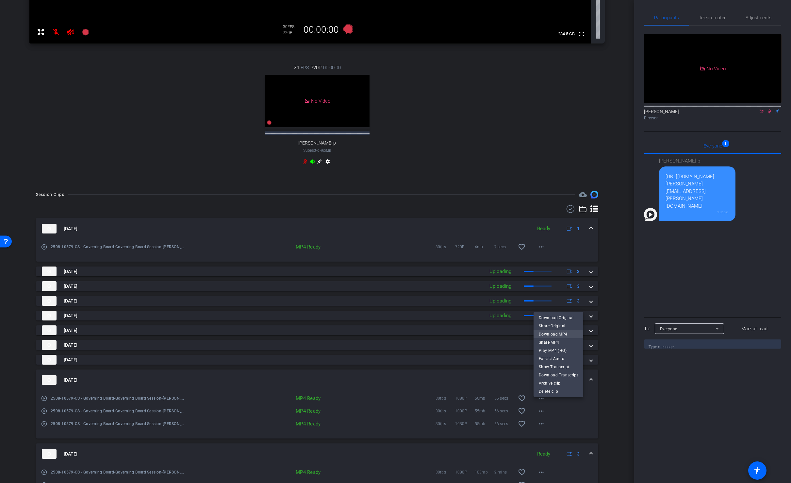
click at [551, 331] on span "Download MP4" at bounding box center [558, 334] width 39 height 8
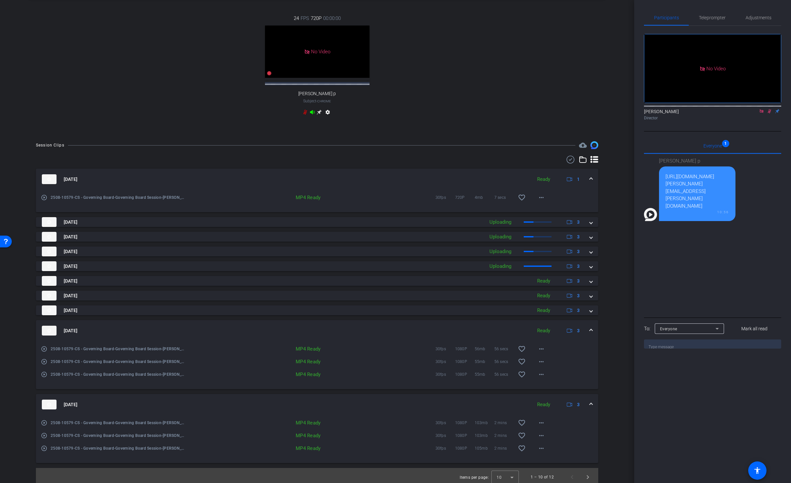
scroll to position [309, 0]
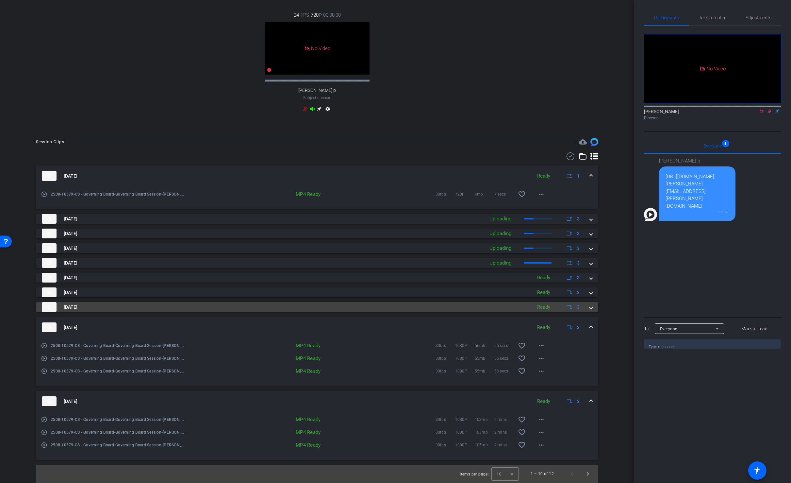
click at [590, 310] on span at bounding box center [591, 307] width 3 height 7
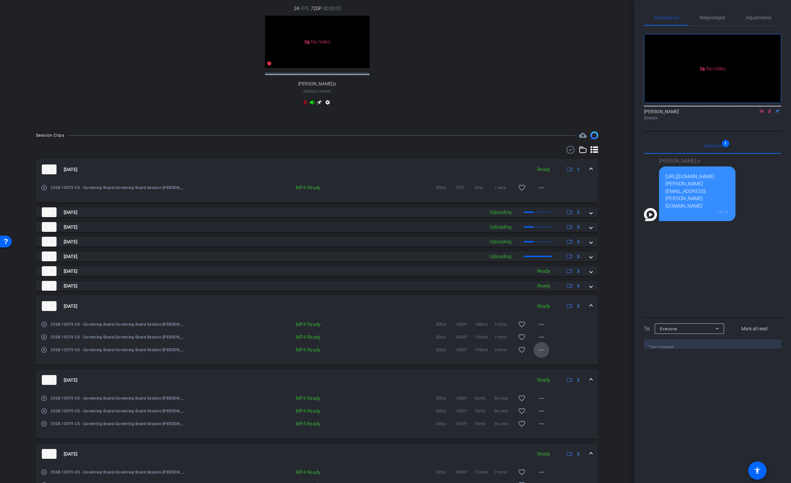
click at [540, 354] on mat-icon "more_horiz" at bounding box center [542, 350] width 8 height 8
click at [553, 385] on span "Download MP4" at bounding box center [558, 386] width 39 height 8
click at [543, 341] on mat-icon "more_horiz" at bounding box center [542, 337] width 8 height 8
click at [568, 375] on span "Download MP4" at bounding box center [558, 374] width 39 height 8
click at [542, 328] on mat-icon "more_horiz" at bounding box center [542, 324] width 8 height 8
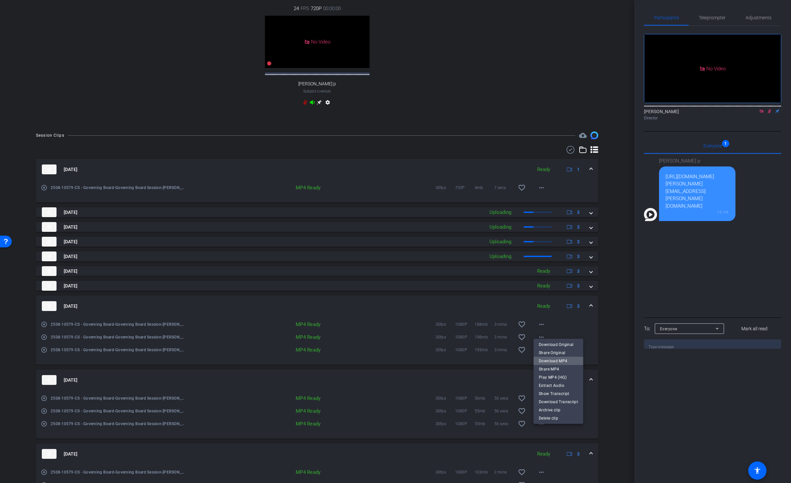
click at [570, 360] on span "Download MP4" at bounding box center [558, 361] width 39 height 8
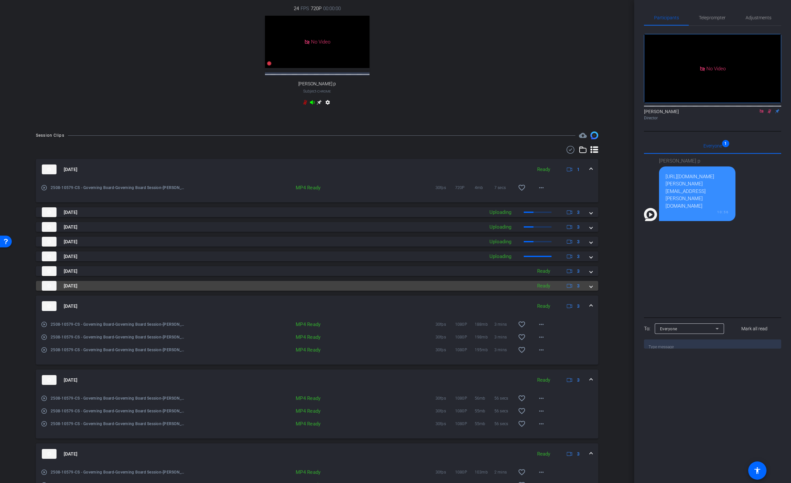
click at [591, 289] on span at bounding box center [591, 285] width 3 height 7
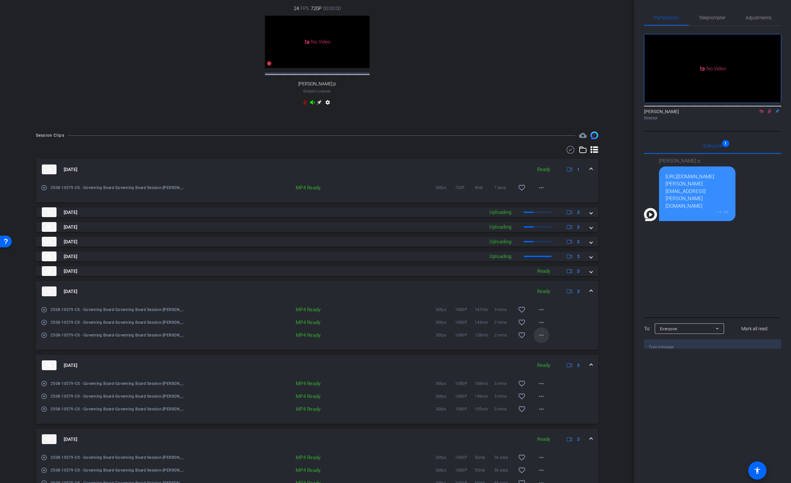
click at [543, 339] on mat-icon "more_horiz" at bounding box center [542, 335] width 8 height 8
click at [549, 371] on span "Download MP4" at bounding box center [558, 372] width 39 height 8
click at [542, 326] on mat-icon "more_horiz" at bounding box center [542, 322] width 8 height 8
click at [551, 359] on span "Download MP4" at bounding box center [558, 359] width 39 height 8
click at [542, 313] on mat-icon "more_horiz" at bounding box center [542, 310] width 8 height 8
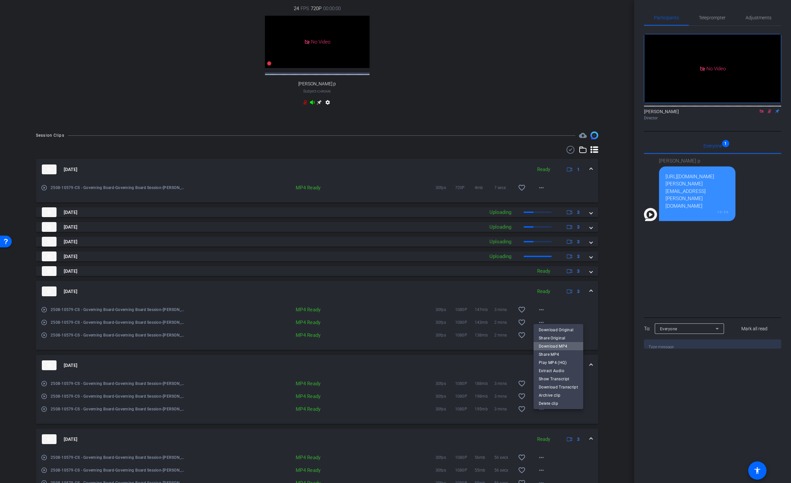
click at [564, 346] on span "Download MP4" at bounding box center [558, 346] width 39 height 8
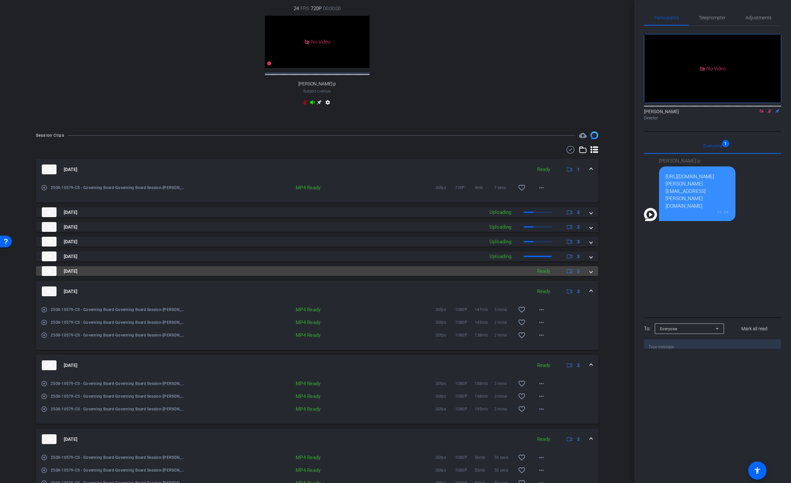
click at [592, 275] on span at bounding box center [591, 271] width 3 height 7
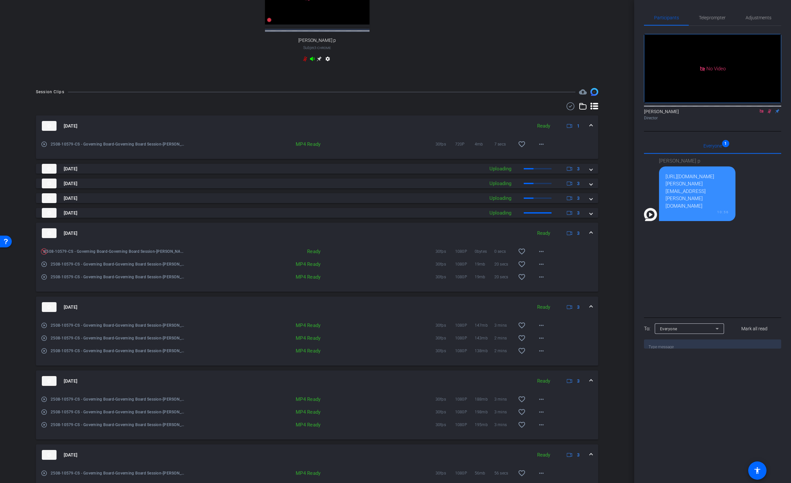
scroll to position [311, 0]
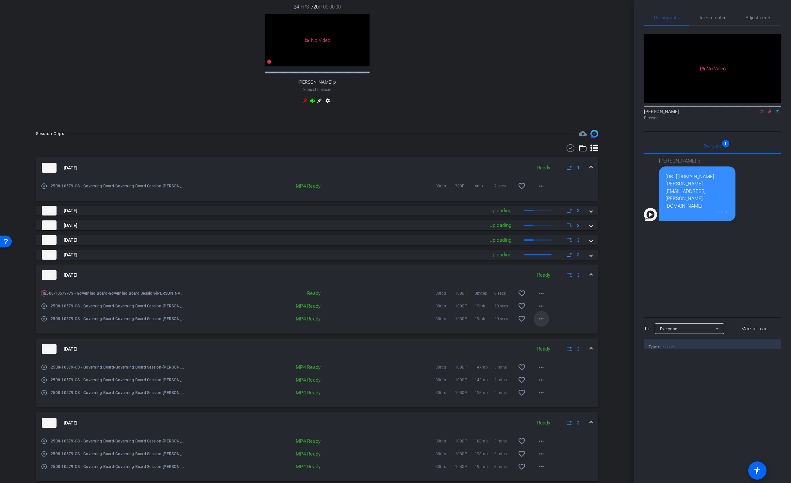
click at [542, 323] on mat-icon "more_horiz" at bounding box center [542, 319] width 8 height 8
click at [560, 355] on span "Download MP4" at bounding box center [562, 355] width 46 height 8
click at [543, 310] on mat-icon "more_horiz" at bounding box center [542, 306] width 8 height 8
click at [553, 344] on span "Download MP4" at bounding box center [558, 343] width 39 height 8
click at [543, 297] on mat-icon "more_horiz" at bounding box center [542, 293] width 8 height 8
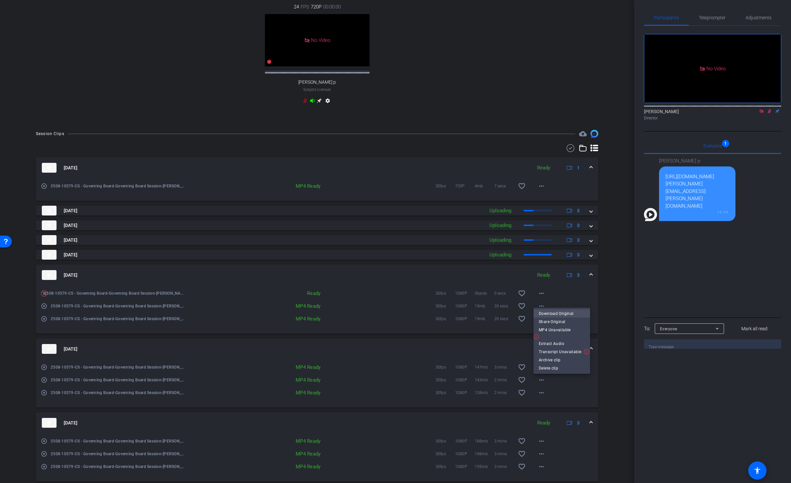
click at [558, 314] on span "Download Original" at bounding box center [562, 314] width 46 height 8
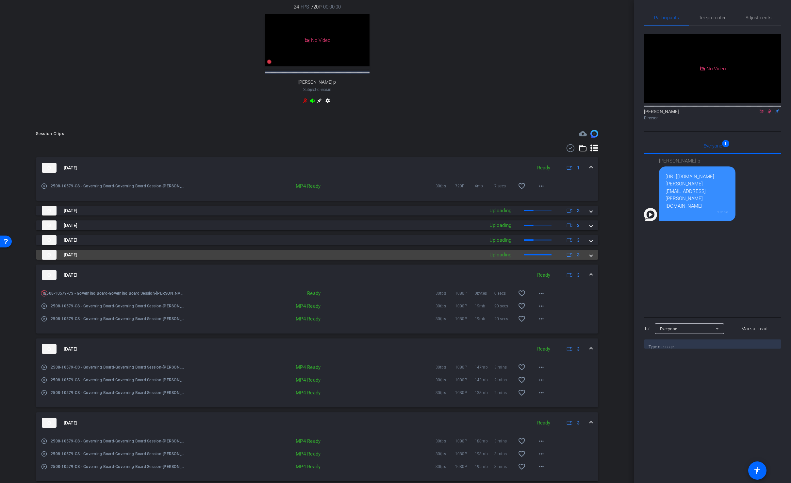
click at [592, 258] on span at bounding box center [591, 254] width 3 height 7
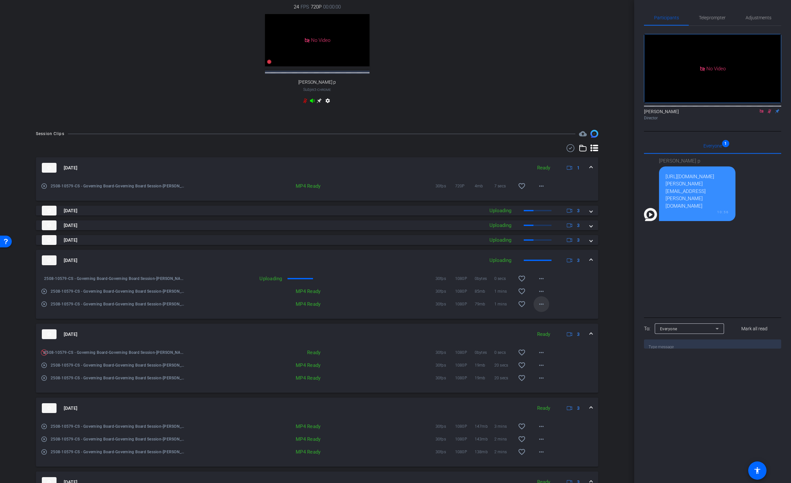
click at [541, 308] on mat-icon "more_horiz" at bounding box center [542, 304] width 8 height 8
click at [564, 342] on span "Download MP4" at bounding box center [558, 341] width 39 height 8
click at [544, 295] on mat-icon "more_horiz" at bounding box center [542, 291] width 8 height 8
click at [570, 327] on span "Download MP4" at bounding box center [558, 328] width 39 height 8
click at [545, 282] on mat-icon "more_horiz" at bounding box center [542, 279] width 8 height 8
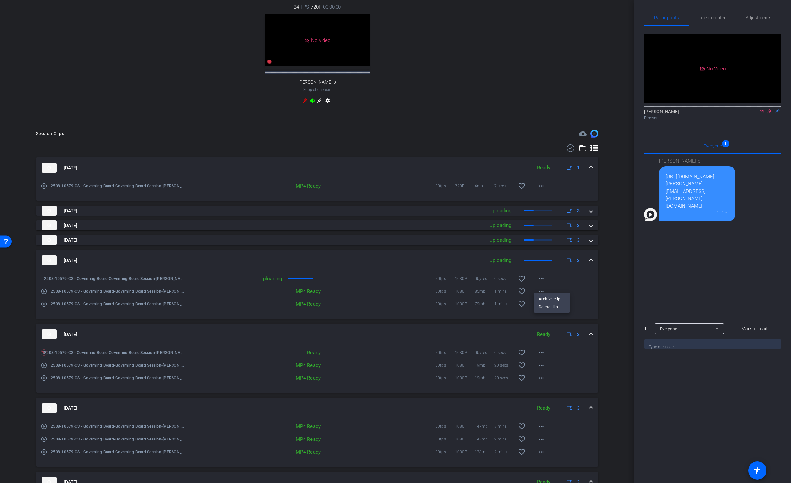
click at [623, 281] on div at bounding box center [395, 241] width 791 height 483
click at [590, 244] on span at bounding box center [591, 240] width 3 height 7
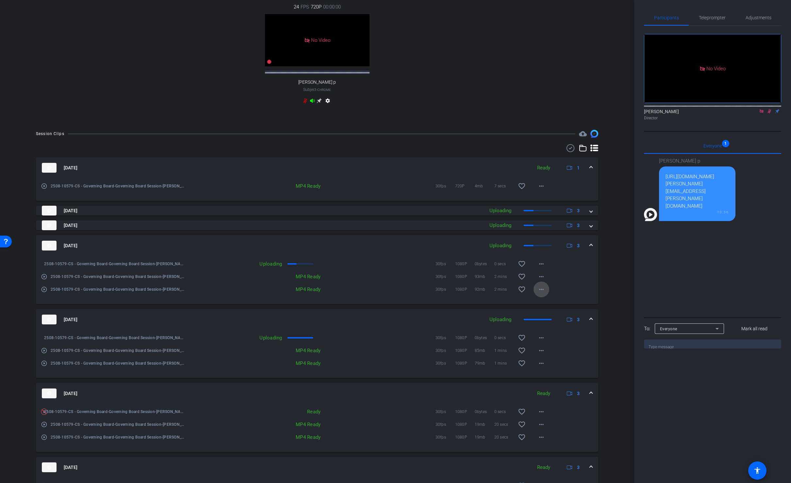
click at [540, 293] on mat-icon "more_horiz" at bounding box center [542, 289] width 8 height 8
click at [554, 326] on span "Download MP4" at bounding box center [558, 326] width 39 height 8
click at [541, 280] on mat-icon "more_horiz" at bounding box center [542, 277] width 8 height 8
click at [561, 312] on span "Download MP4" at bounding box center [558, 313] width 39 height 8
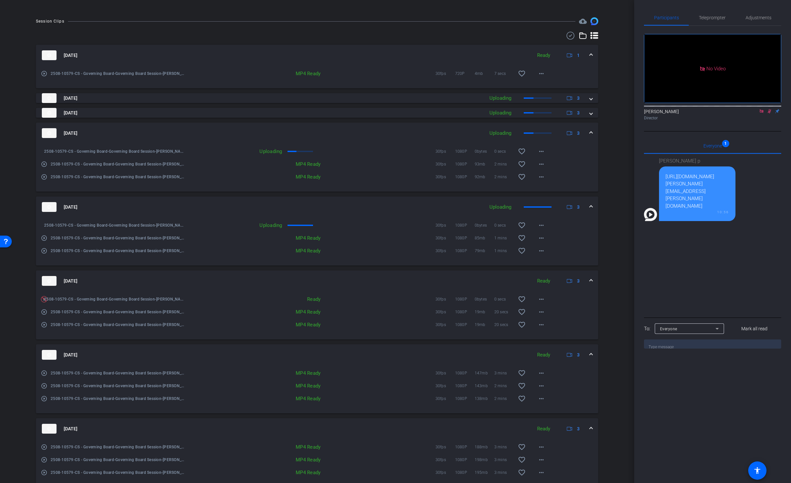
scroll to position [413, 0]
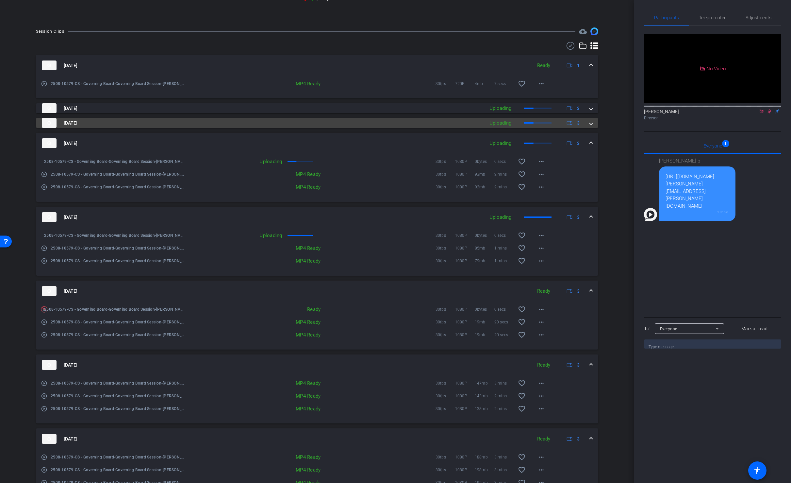
click at [591, 127] on span at bounding box center [591, 123] width 3 height 7
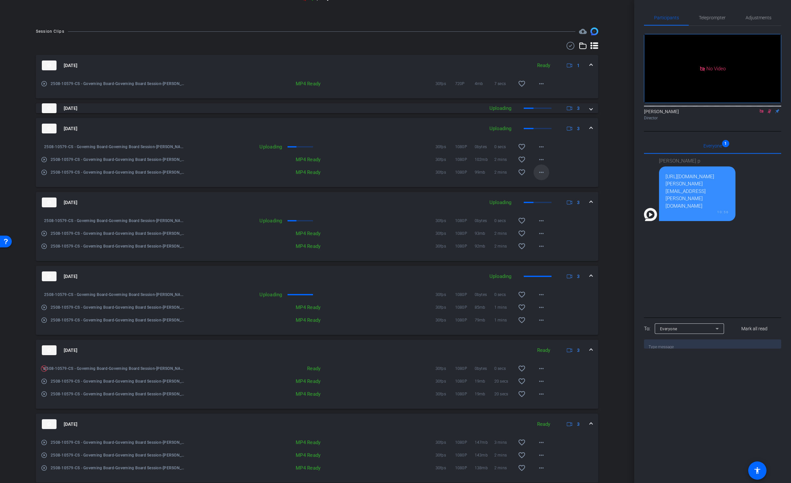
click at [538, 176] on mat-icon "more_horiz" at bounding box center [542, 172] width 8 height 8
click at [552, 209] on span "Download MP4" at bounding box center [558, 209] width 39 height 8
click at [540, 163] on mat-icon "more_horiz" at bounding box center [542, 160] width 8 height 8
click at [557, 198] on span "Download MP4" at bounding box center [558, 196] width 39 height 8
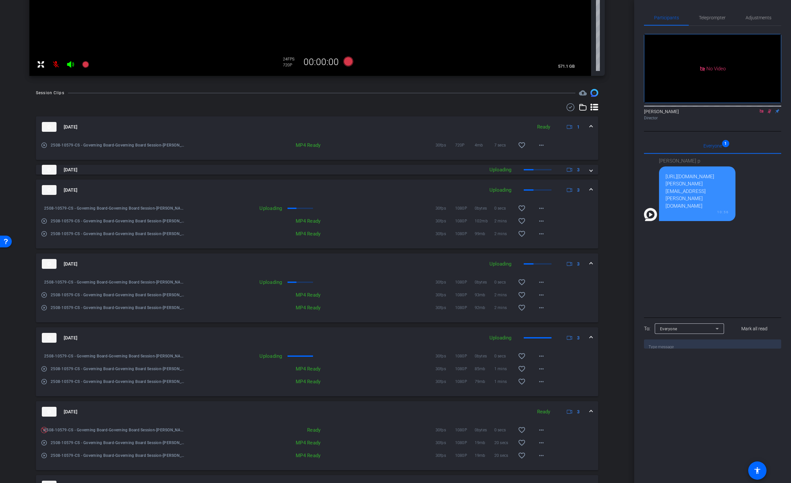
scroll to position [212, 0]
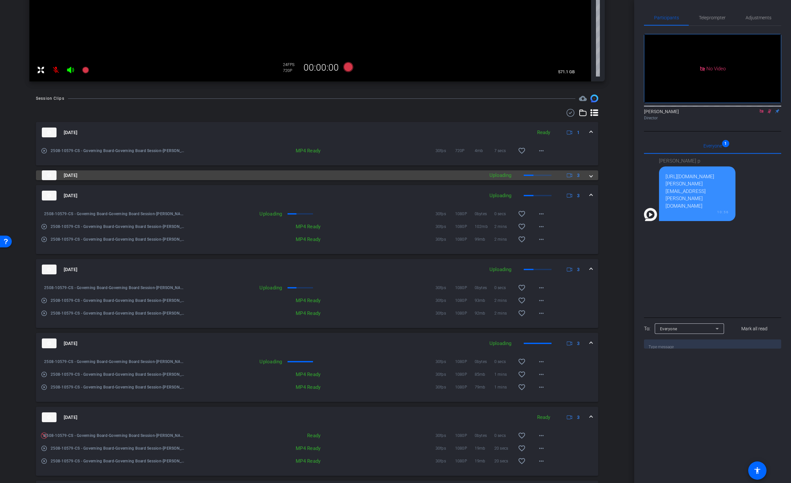
click at [591, 177] on span at bounding box center [591, 175] width 3 height 7
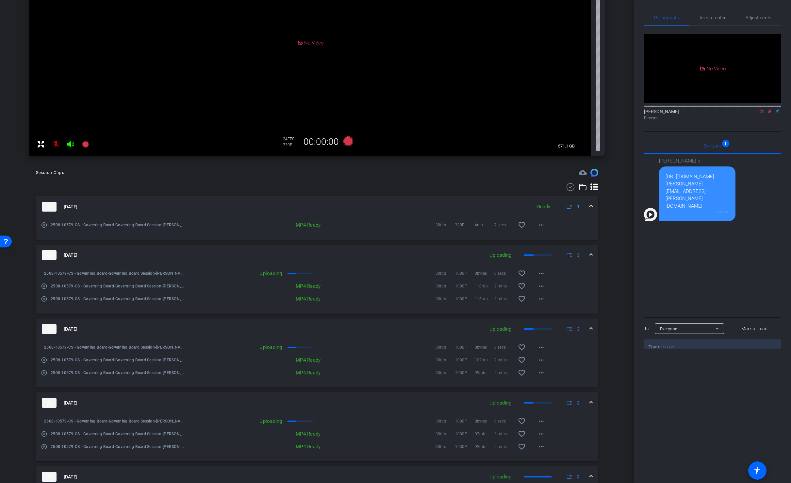
scroll to position [156, 0]
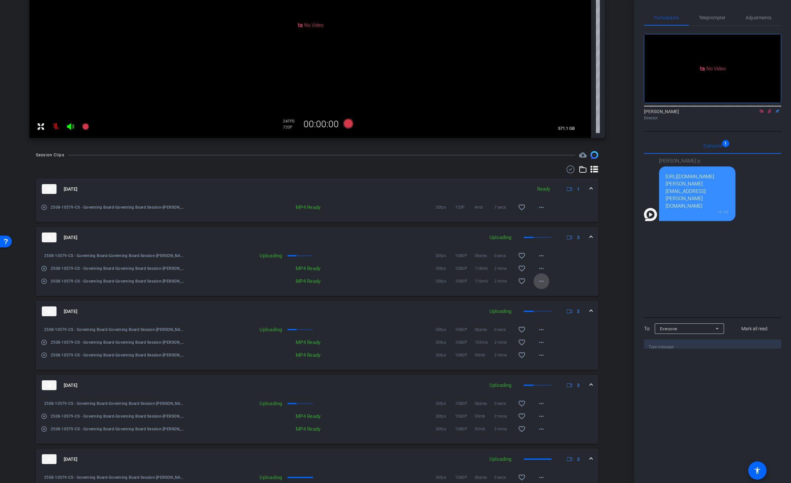
click at [542, 282] on mat-icon "more_horiz" at bounding box center [542, 281] width 8 height 8
click at [558, 314] on span "Download MP4" at bounding box center [558, 311] width 39 height 8
click at [542, 269] on mat-icon "more_horiz" at bounding box center [542, 268] width 8 height 8
click at [567, 298] on span "Download MP4" at bounding box center [562, 299] width 46 height 8
click at [703, 16] on span "Teleprompter" at bounding box center [712, 17] width 27 height 5
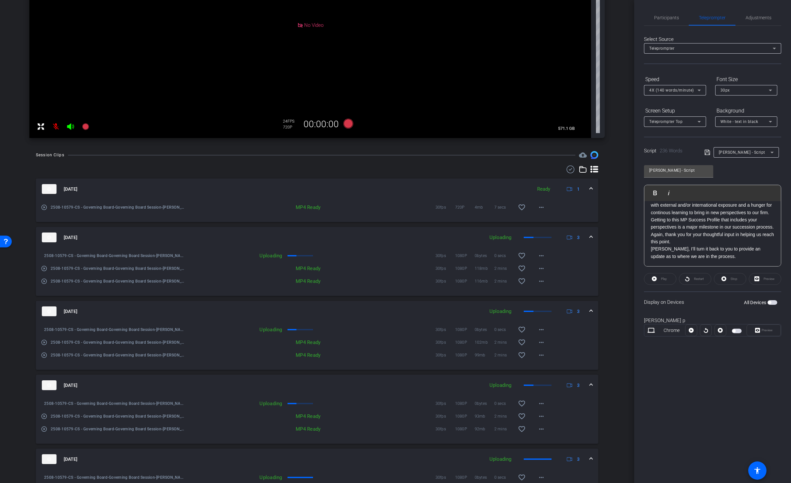
click at [704, 355] on div "Participants Teleprompter Adjustments Lalo Moreno Director Everyone 1 dan p htt…" at bounding box center [712, 241] width 157 height 483
click at [668, 17] on span "Participants" at bounding box center [666, 17] width 25 height 5
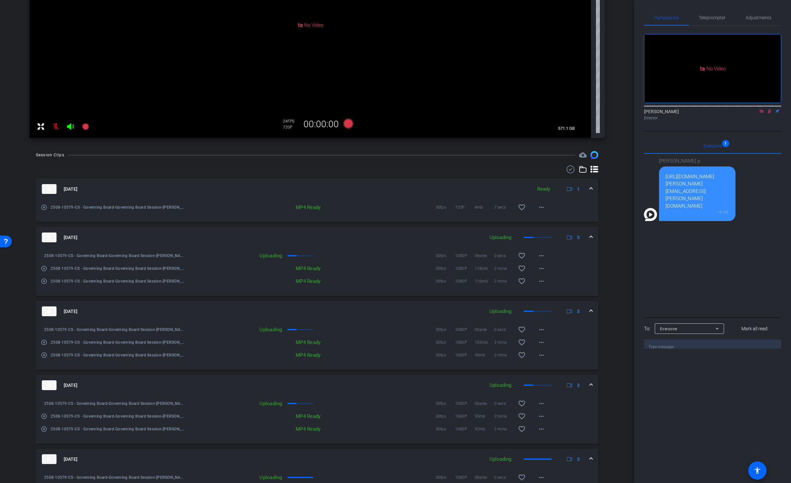
scroll to position [0, 0]
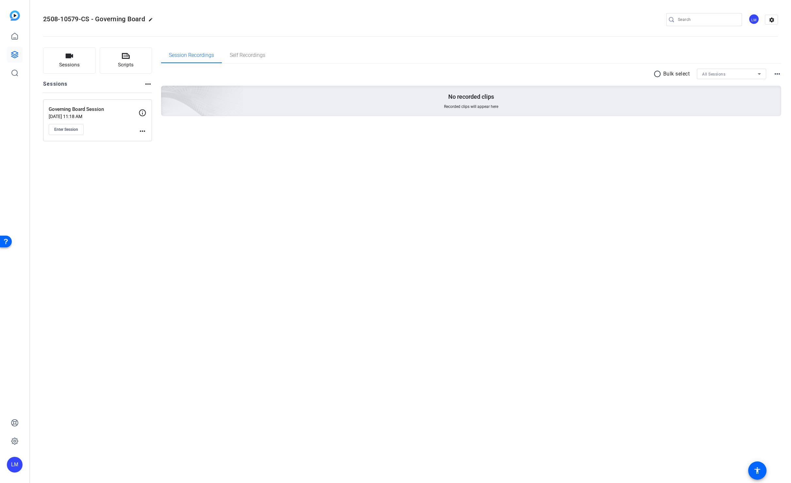
click at [13, 53] on icon at bounding box center [14, 54] width 7 height 7
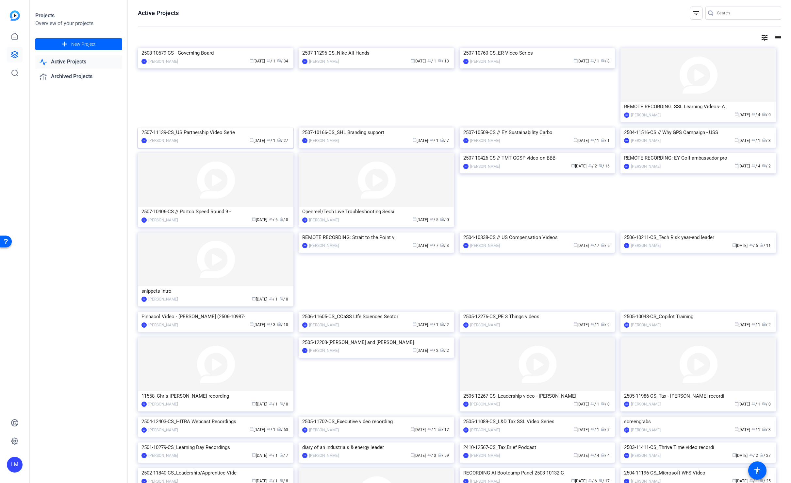
click at [206, 137] on div "2507-11139-CS_US Partnership Video Serie" at bounding box center [216, 132] width 148 height 10
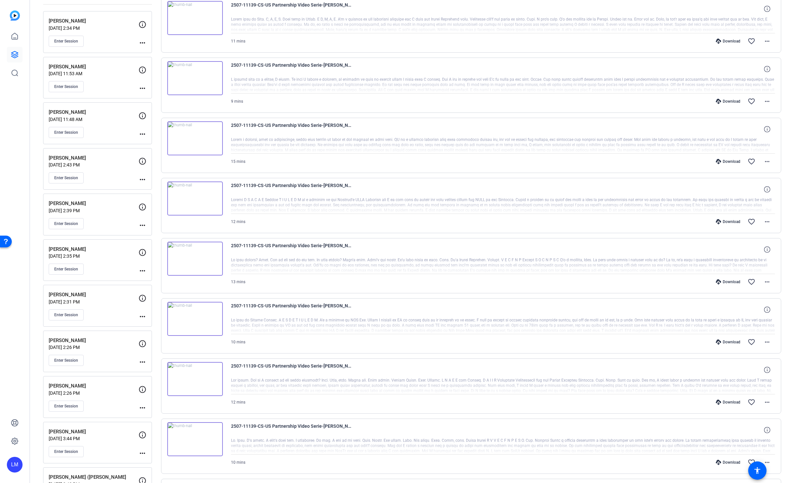
scroll to position [92, 0]
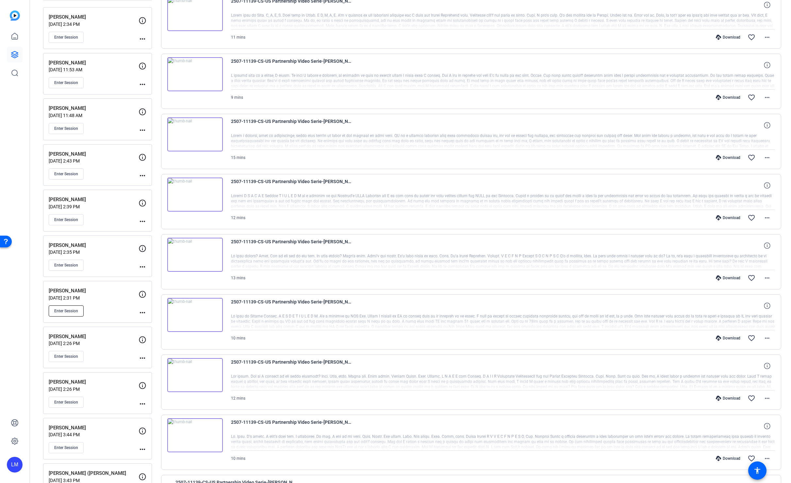
click at [63, 310] on span "Enter Session" at bounding box center [66, 310] width 24 height 5
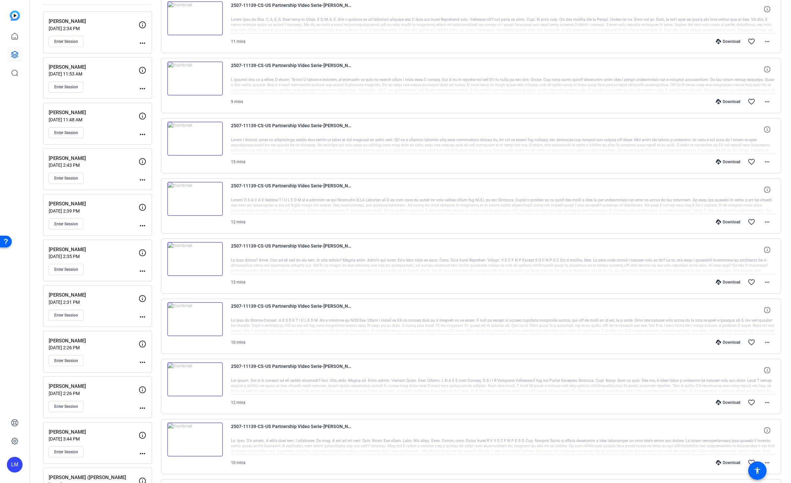
scroll to position [90, 0]
click at [11, 53] on icon at bounding box center [14, 54] width 7 height 7
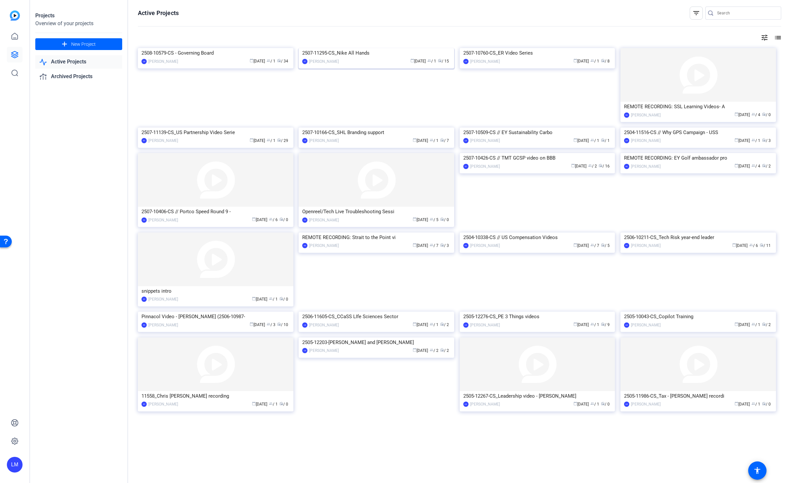
click at [337, 58] on div "2507-11295-CS_Nike All Hands" at bounding box center [376, 53] width 148 height 10
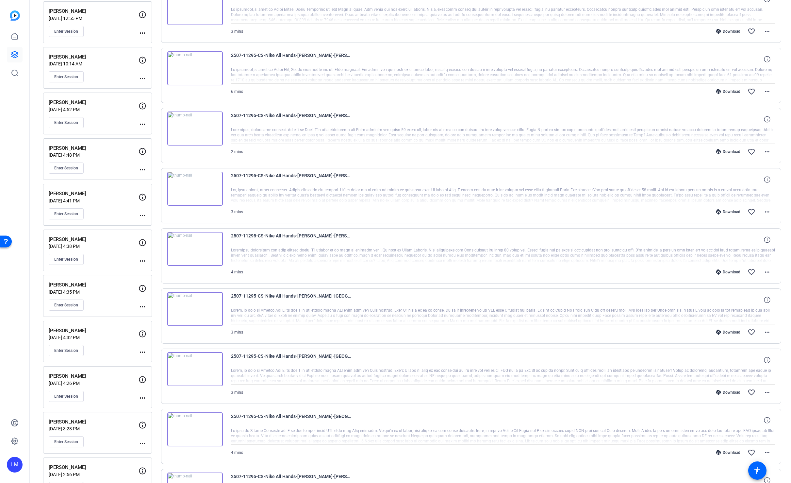
scroll to position [98, 0]
click at [64, 350] on span "Enter Session" at bounding box center [66, 350] width 24 height 5
click at [13, 16] on img at bounding box center [15, 15] width 10 height 10
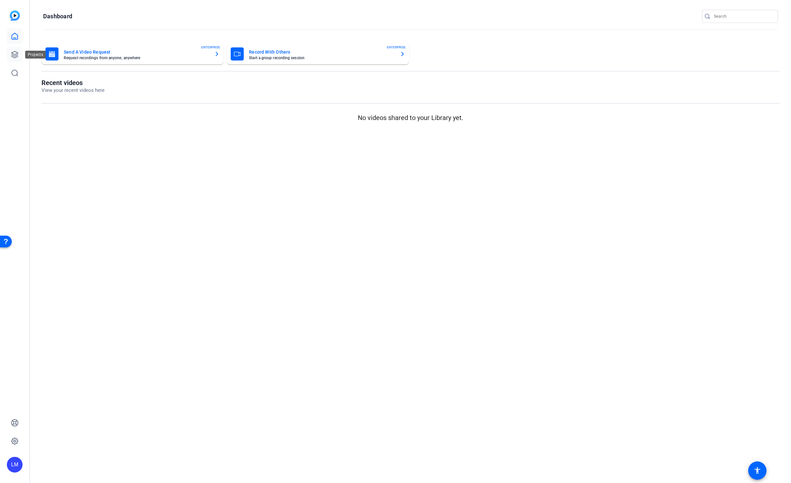
click at [16, 51] on icon at bounding box center [15, 55] width 8 height 8
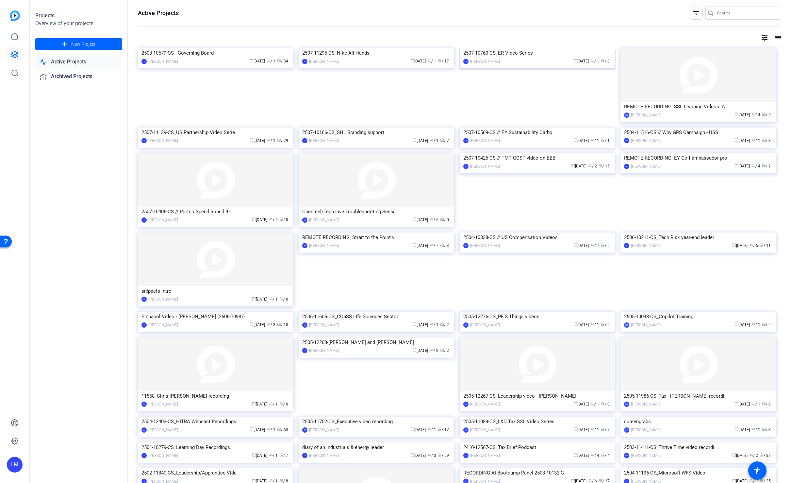
click at [542, 58] on div "2507-10760-CS_ER Video Series" at bounding box center [538, 53] width 148 height 10
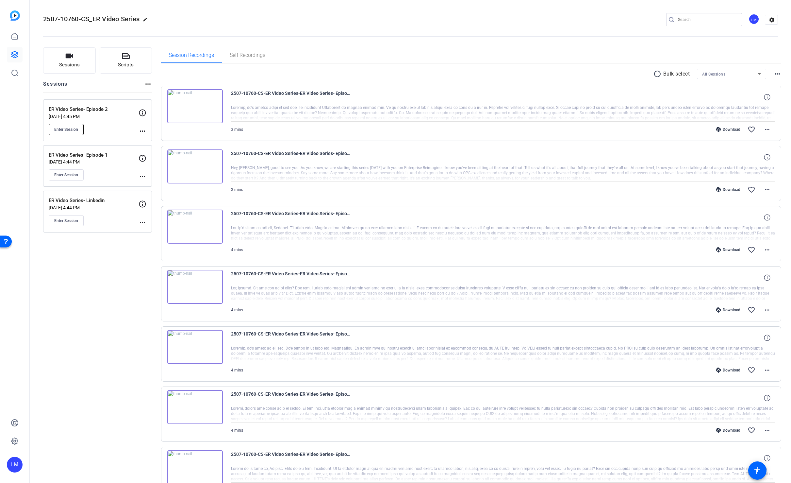
click at [59, 128] on span "Enter Session" at bounding box center [66, 129] width 24 height 5
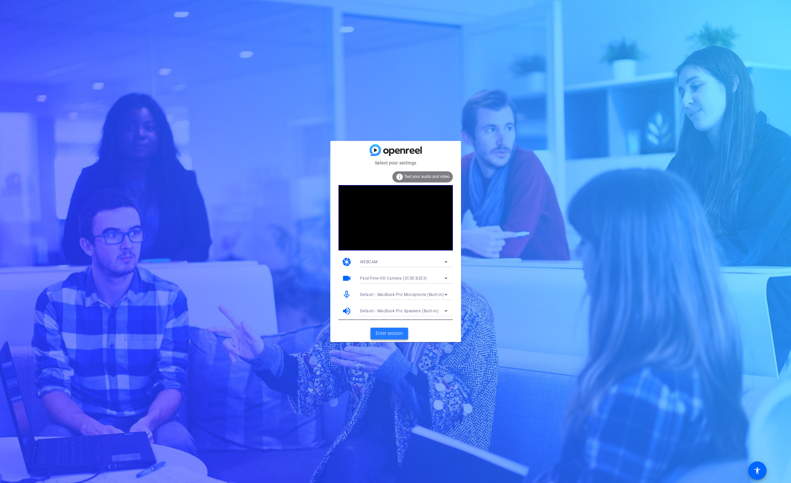
click at [384, 334] on span "Enter session" at bounding box center [389, 333] width 27 height 7
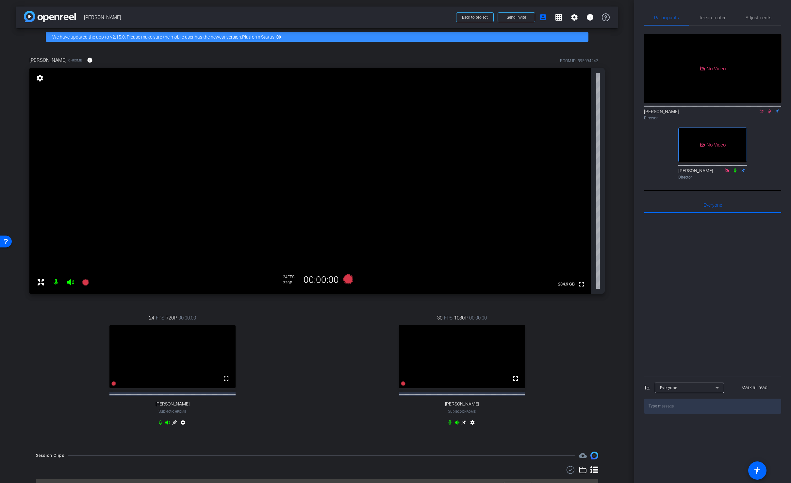
click at [177, 425] on icon at bounding box center [174, 422] width 5 height 5
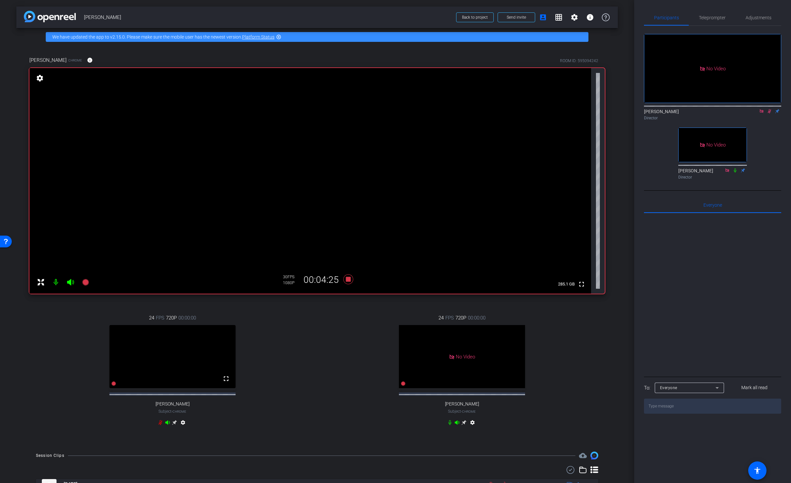
click at [769, 113] on icon at bounding box center [770, 111] width 4 height 4
click at [770, 113] on icon at bounding box center [770, 111] width 3 height 4
click at [769, 113] on icon at bounding box center [770, 111] width 4 height 4
click at [769, 113] on icon at bounding box center [769, 111] width 5 height 5
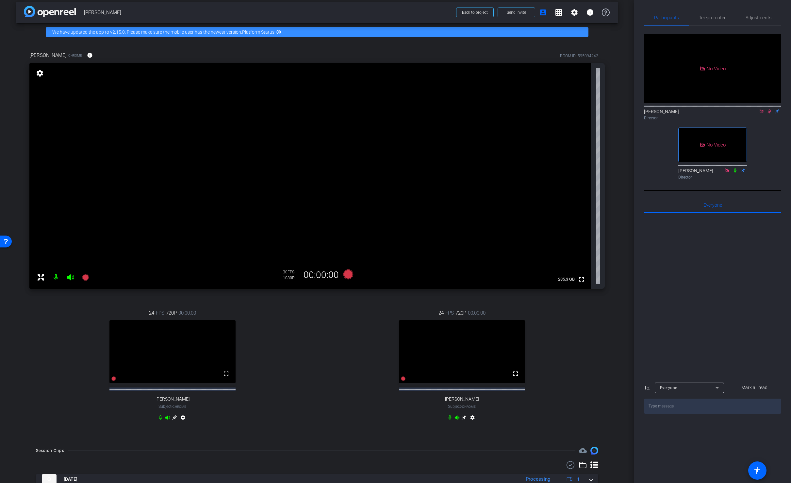
scroll to position [50, 0]
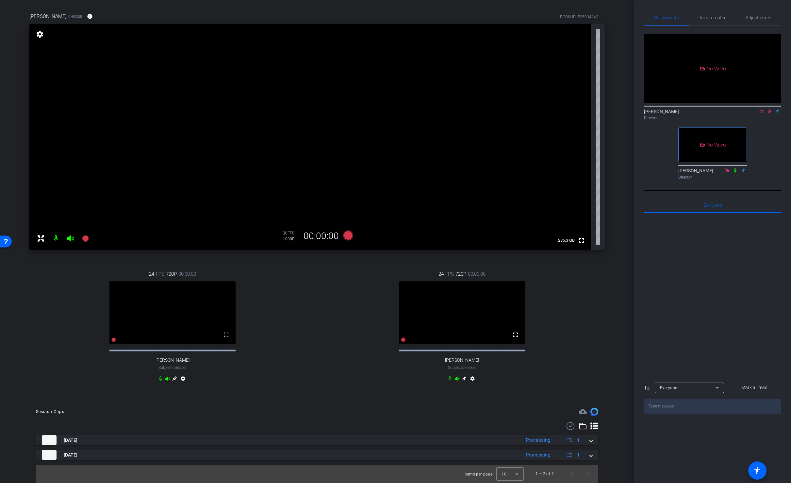
click at [769, 113] on icon at bounding box center [769, 111] width 5 height 5
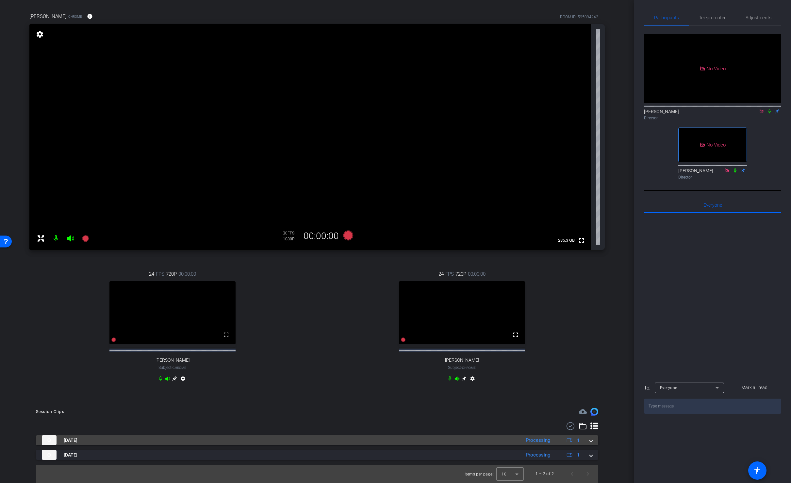
click at [590, 438] on span at bounding box center [591, 440] width 3 height 7
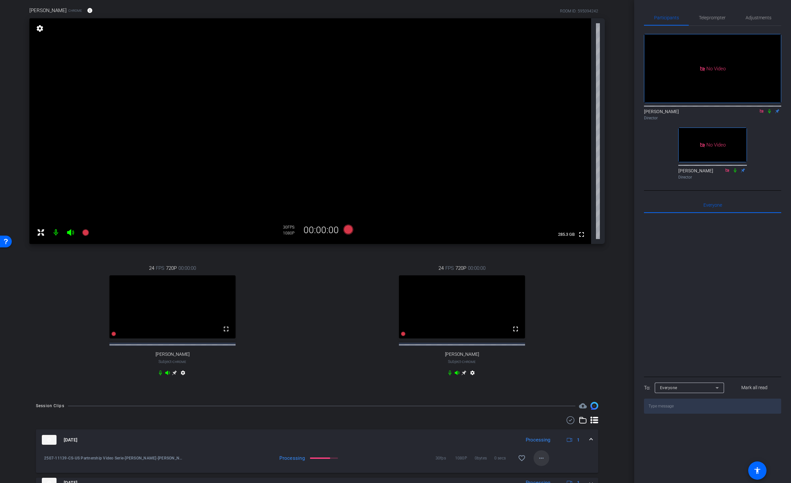
click at [539, 462] on mat-icon "more_horiz" at bounding box center [542, 458] width 8 height 8
click at [601, 457] on div at bounding box center [395, 241] width 791 height 483
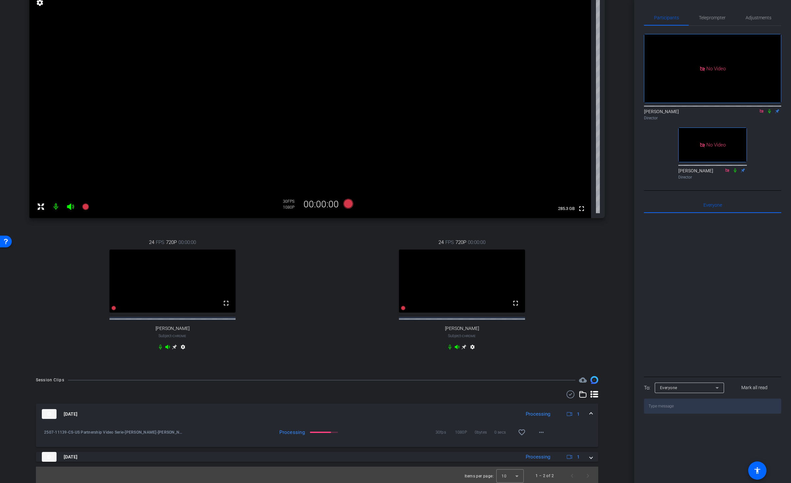
scroll to position [83, 0]
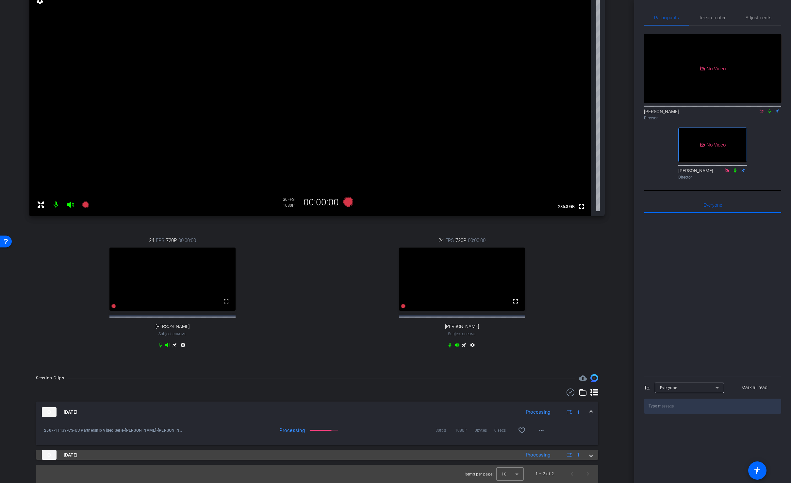
click at [589, 453] on div "Aug 15, 2025 Processing 1" at bounding box center [316, 455] width 548 height 10
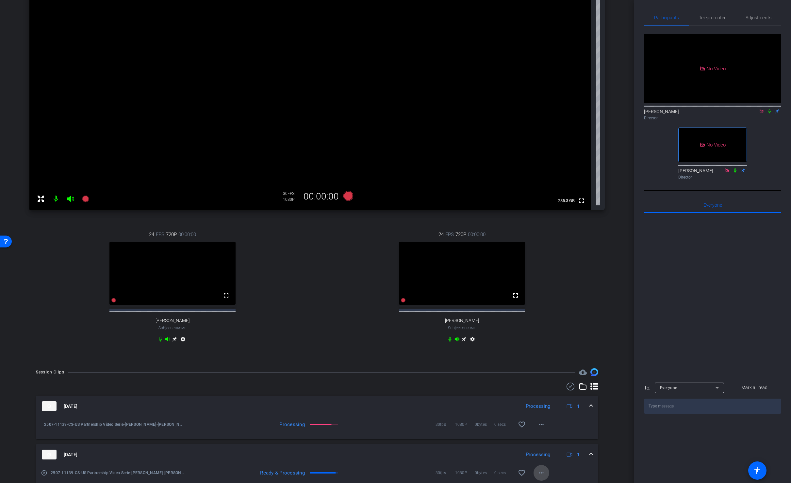
click at [540, 474] on mat-icon "more_horiz" at bounding box center [542, 473] width 8 height 8
click at [616, 421] on div at bounding box center [395, 241] width 791 height 483
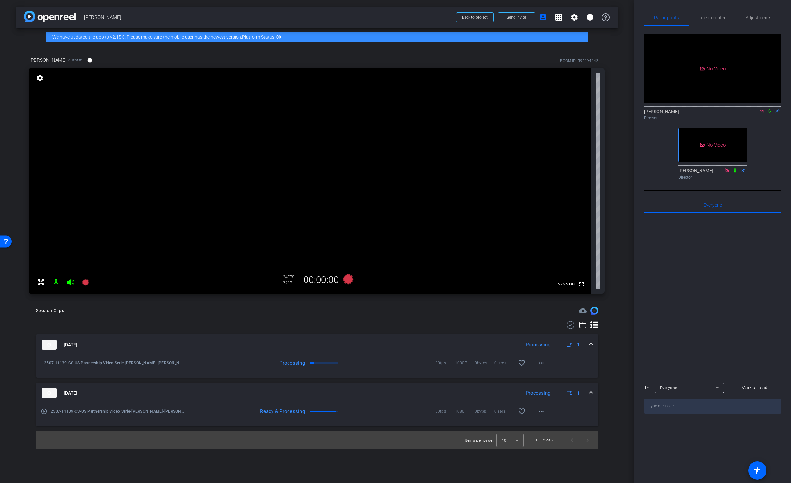
scroll to position [0, 0]
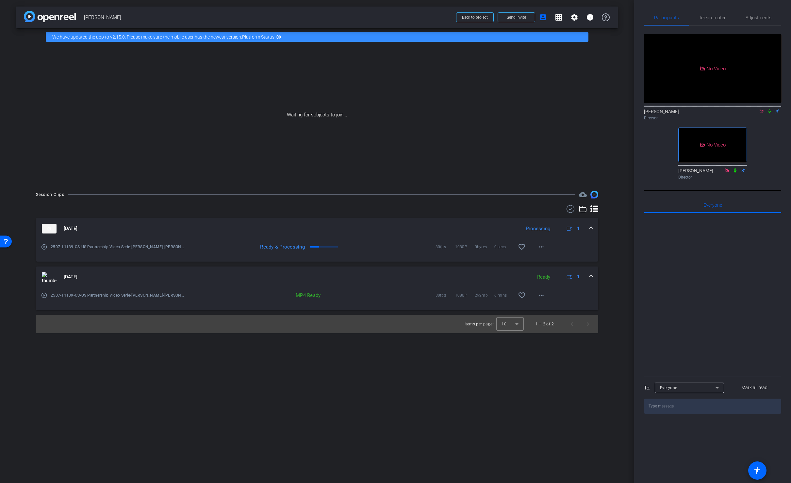
click at [771, 113] on icon at bounding box center [769, 111] width 5 height 5
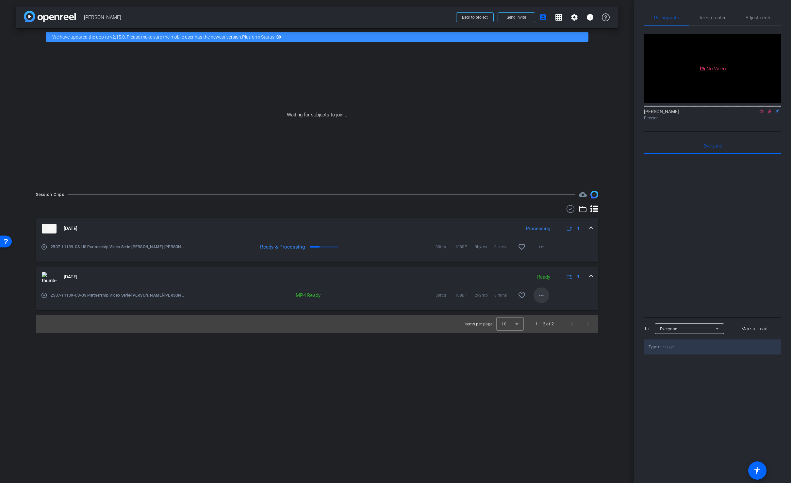
click at [537, 295] on span at bounding box center [542, 295] width 16 height 16
click at [563, 325] on span "Download MP4" at bounding box center [558, 325] width 39 height 8
drag, startPoint x: 84, startPoint y: 15, endPoint x: 112, endPoint y: 16, distance: 27.8
click at [112, 16] on span "Marina Levin" at bounding box center [268, 17] width 368 height 13
copy span "Marina Levin"
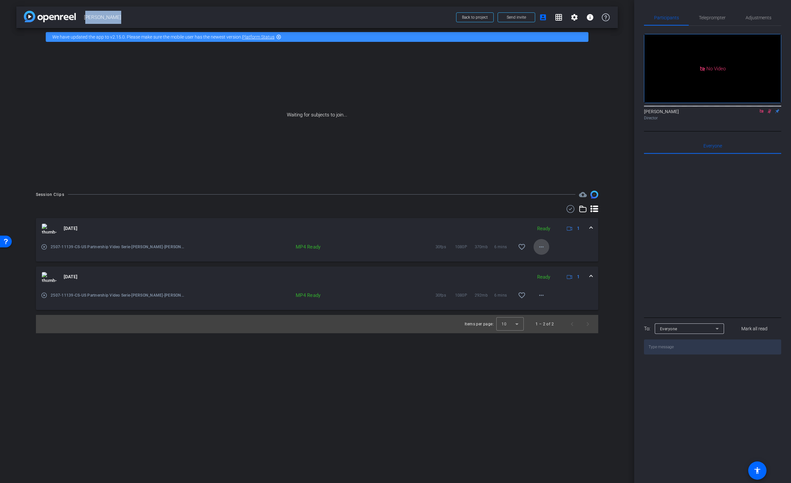
click at [541, 248] on mat-icon "more_horiz" at bounding box center [542, 247] width 8 height 8
click at [554, 277] on span "Download MP4" at bounding box center [558, 277] width 39 height 8
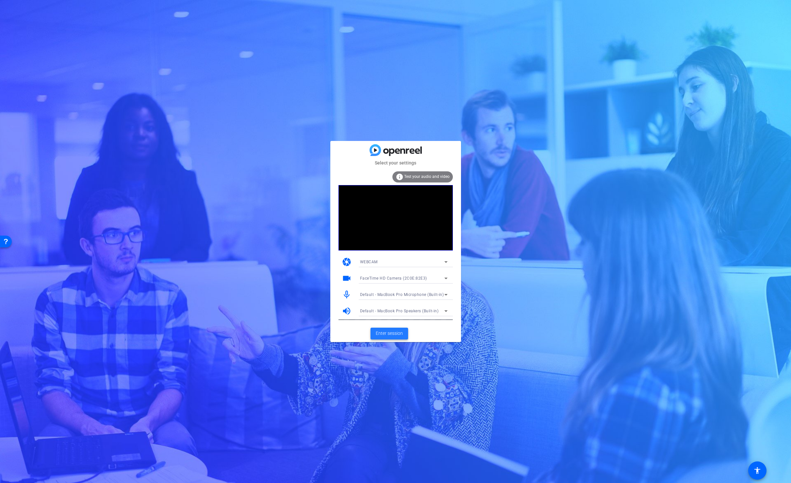
click at [384, 328] on span at bounding box center [390, 334] width 38 height 16
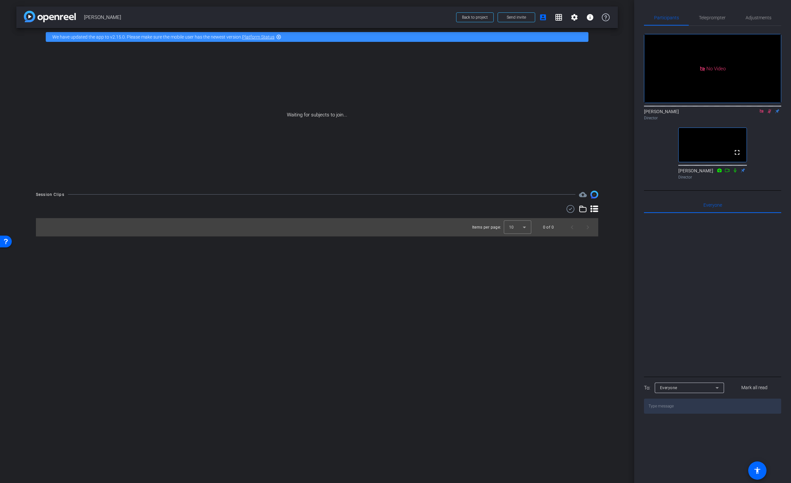
click at [770, 113] on icon at bounding box center [770, 111] width 4 height 4
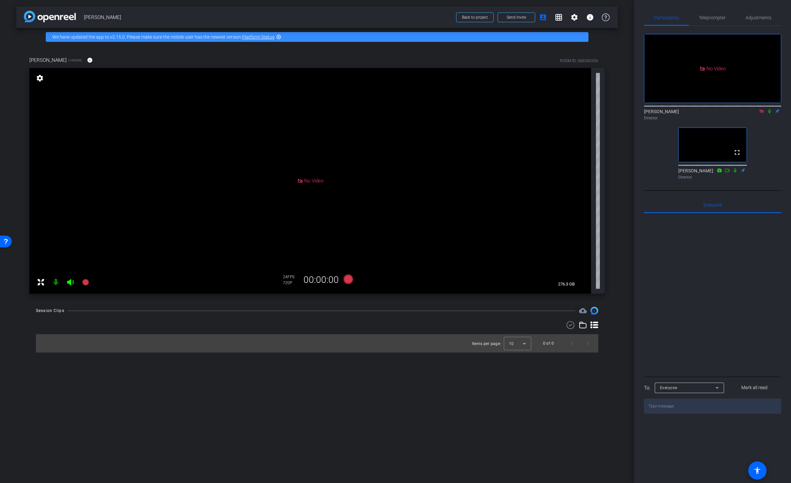
click at [12, 106] on div "arrow_back [PERSON_NAME] Back to project Send invite account_box grid_on settin…" at bounding box center [317, 241] width 634 height 483
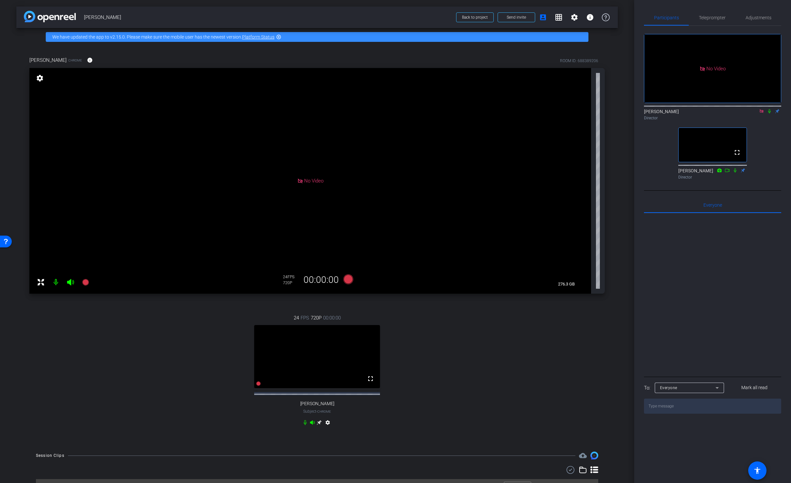
click at [327, 428] on mat-icon "settings" at bounding box center [328, 424] width 8 height 8
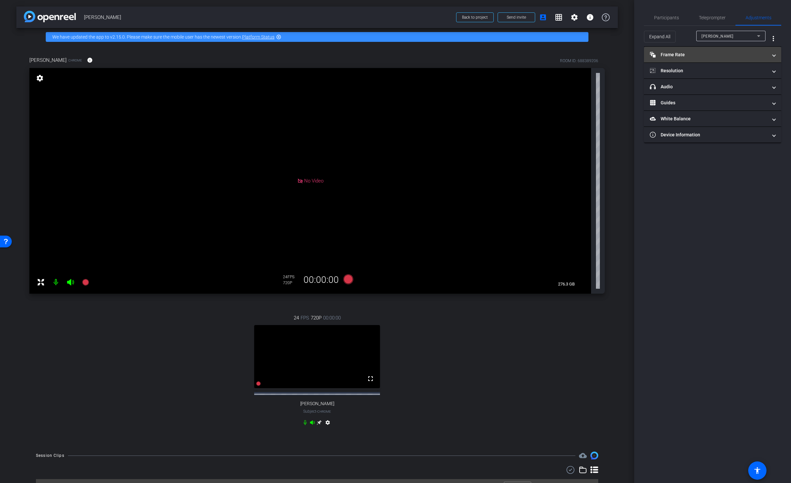
click at [695, 52] on mat-panel-title "Frame Rate Frame Rate" at bounding box center [709, 54] width 118 height 7
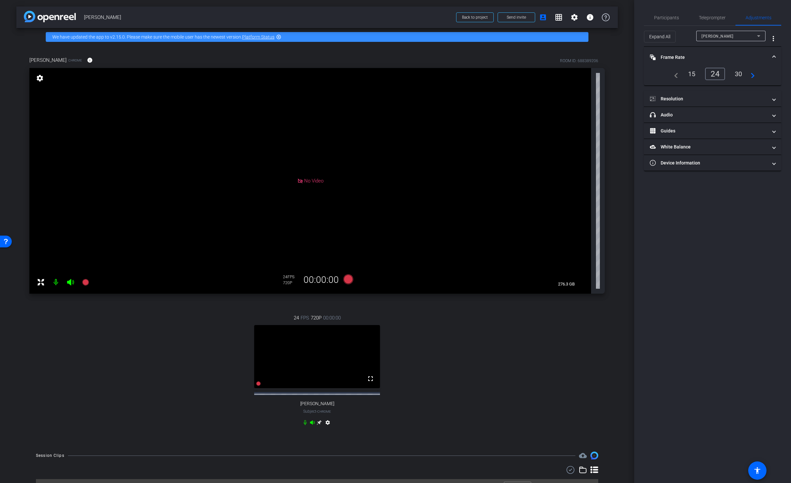
click at [741, 74] on div "30" at bounding box center [738, 73] width 17 height 11
click at [732, 95] on mat-panel-title "Resolution" at bounding box center [709, 98] width 118 height 7
click at [720, 117] on div "1080" at bounding box center [718, 117] width 25 height 11
click at [455, 401] on div "30 FPS 1080P 00:00:00 fullscreen [PERSON_NAME] Subject - Chrome settings" at bounding box center [317, 370] width 576 height 135
click at [319, 425] on icon at bounding box center [319, 422] width 5 height 5
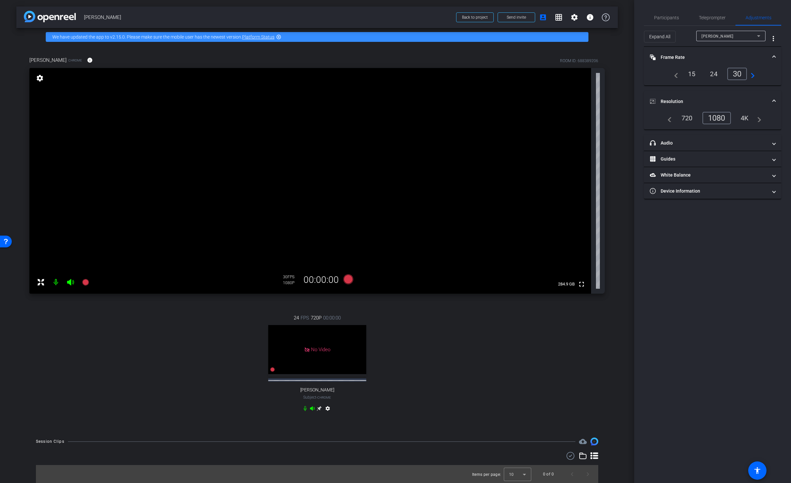
click at [526, 339] on div "24 FPS 720P 00:00:00 No Video [PERSON_NAME] Subject - Chrome settings" at bounding box center [317, 363] width 576 height 121
click at [665, 19] on span "Participants" at bounding box center [666, 17] width 25 height 5
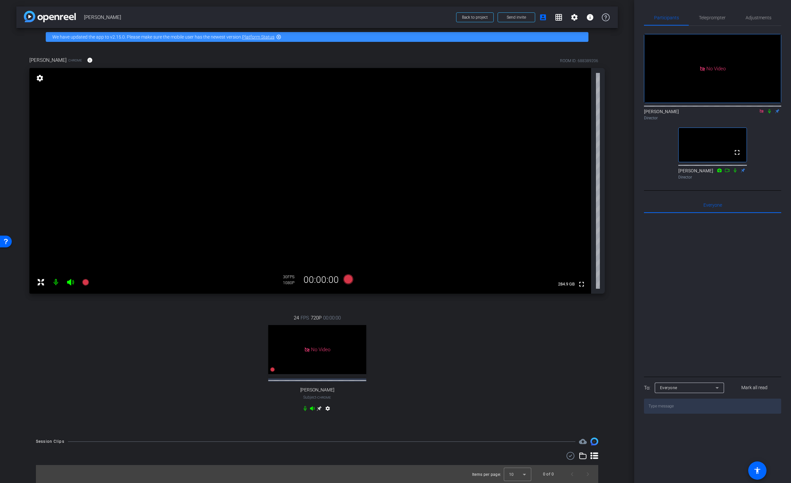
click at [769, 109] on icon at bounding box center [770, 111] width 3 height 4
click at [519, 359] on div "24 FPS 720P 00:00:00 No Video [PERSON_NAME] Subject - Chrome settings" at bounding box center [317, 363] width 576 height 121
drag, startPoint x: 769, startPoint y: 93, endPoint x: 769, endPoint y: 109, distance: 16.3
click at [769, 109] on div "No Video [PERSON_NAME] Director fullscreen [PERSON_NAME] Director" at bounding box center [712, 104] width 137 height 156
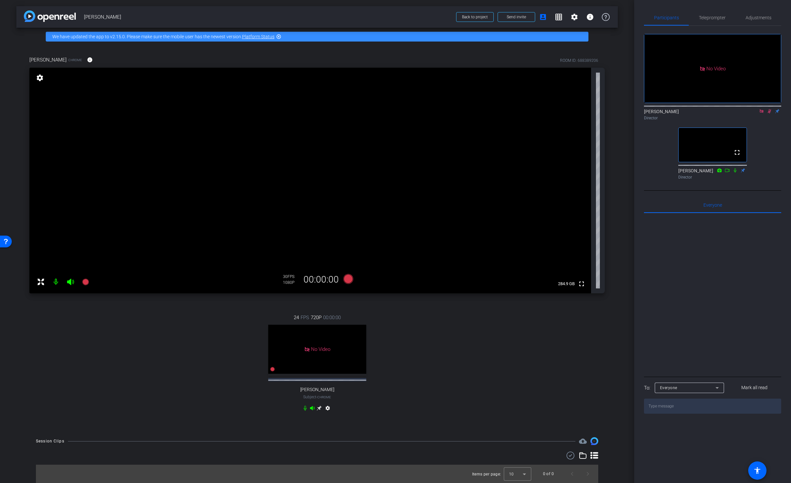
click at [769, 109] on icon at bounding box center [770, 111] width 4 height 4
click at [769, 109] on icon at bounding box center [769, 111] width 5 height 5
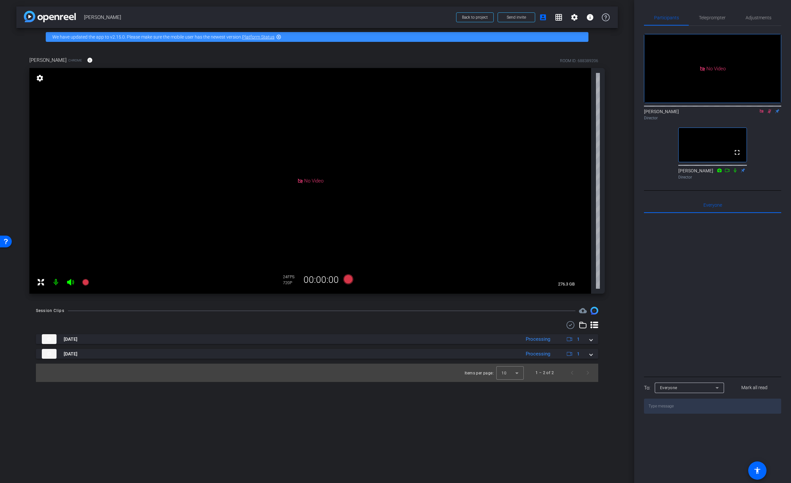
scroll to position [0, 0]
click at [769, 109] on icon at bounding box center [770, 111] width 4 height 4
click at [592, 340] on span at bounding box center [591, 339] width 3 height 7
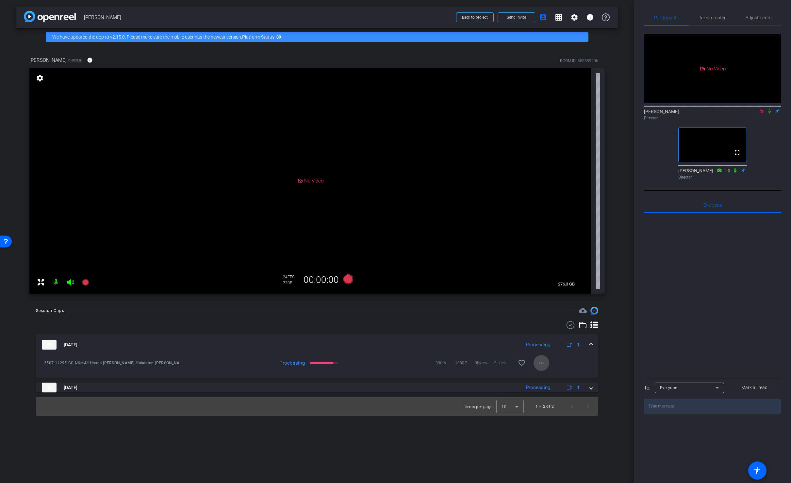
click at [544, 362] on mat-icon "more_horiz" at bounding box center [542, 363] width 8 height 8
click at [616, 365] on div at bounding box center [395, 241] width 791 height 483
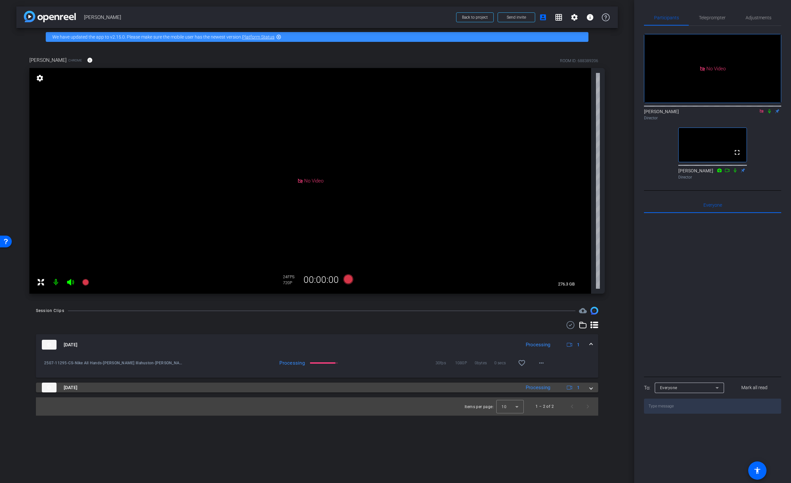
click at [591, 388] on span at bounding box center [591, 387] width 3 height 7
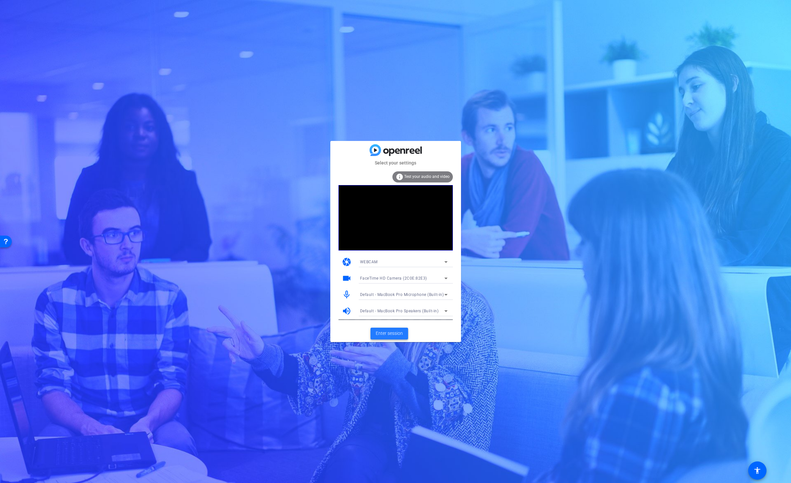
click at [388, 332] on span "Enter session" at bounding box center [389, 333] width 27 height 7
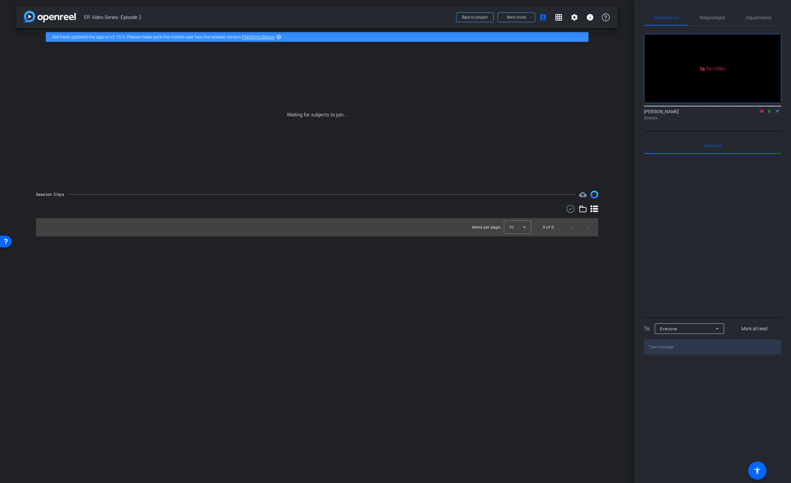
click at [768, 113] on icon at bounding box center [769, 111] width 5 height 5
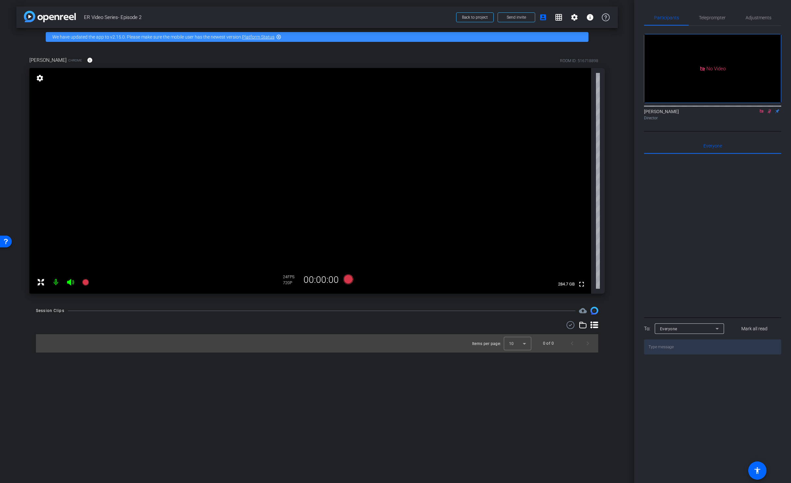
click at [769, 113] on icon at bounding box center [770, 111] width 4 height 4
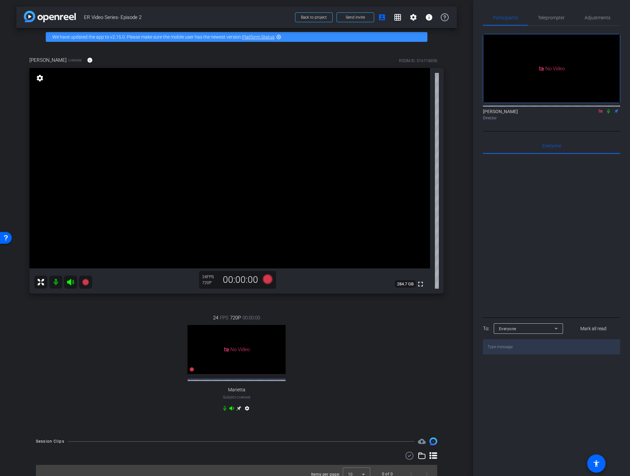
click at [40, 78] on mat-icon "settings" at bounding box center [39, 78] width 9 height 8
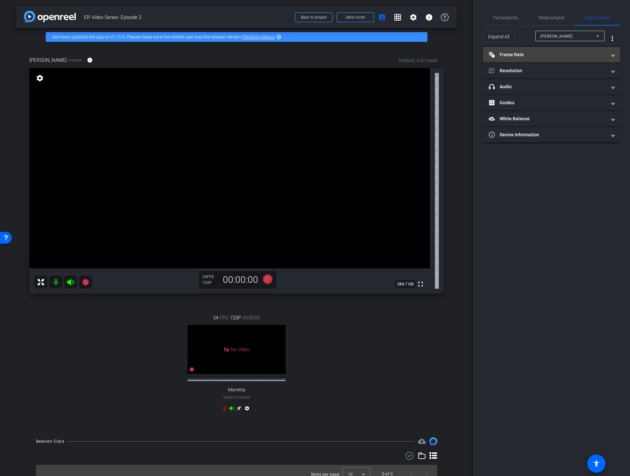
click at [555, 54] on mat-panel-title "Frame Rate Frame Rate" at bounding box center [548, 54] width 118 height 7
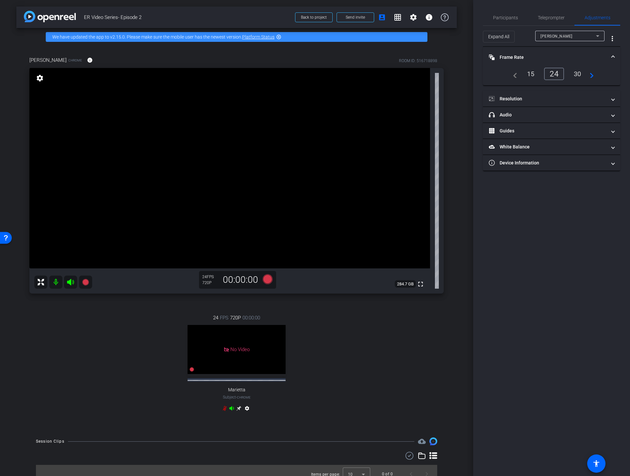
click at [576, 74] on div "30" at bounding box center [577, 73] width 17 height 11
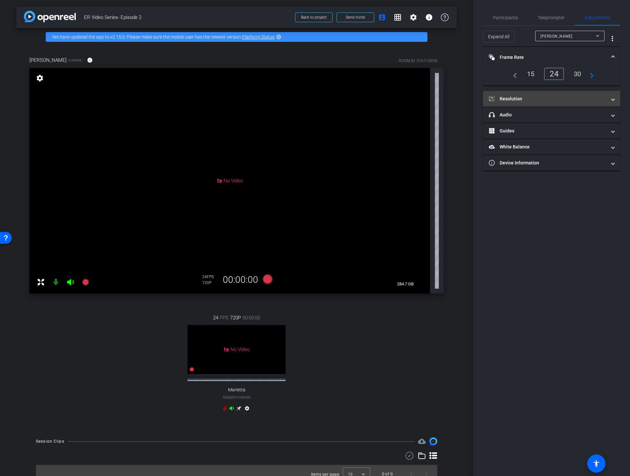
click at [561, 95] on mat-panel-title "Resolution" at bounding box center [548, 98] width 118 height 7
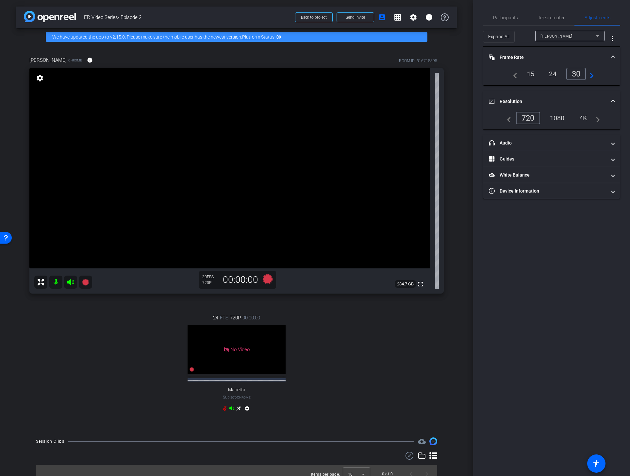
click at [556, 117] on div "1080" at bounding box center [557, 117] width 25 height 11
click at [504, 18] on span "Participants" at bounding box center [505, 17] width 25 height 5
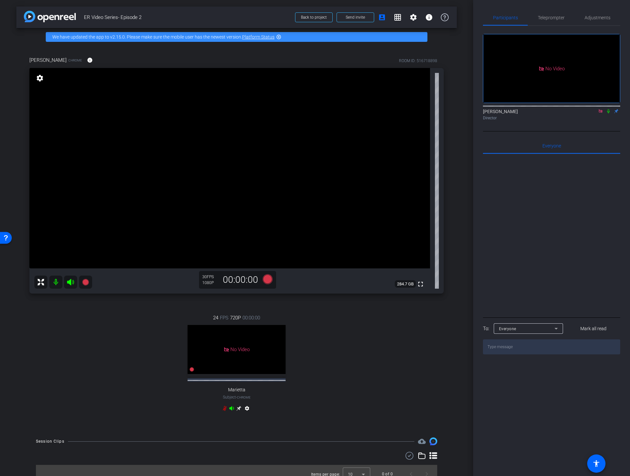
click at [609, 109] on icon at bounding box center [608, 111] width 5 height 5
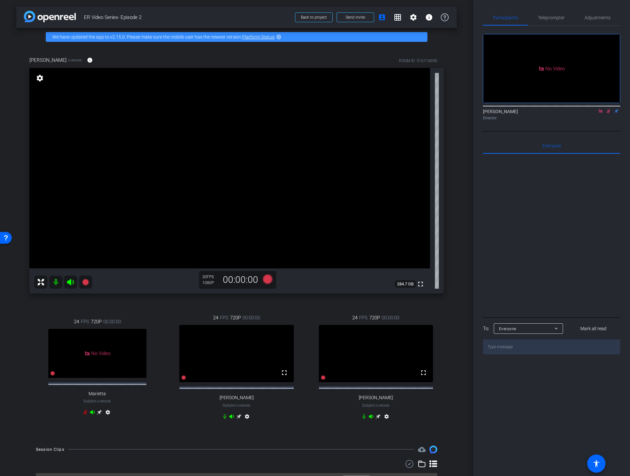
click at [386, 422] on mat-icon "settings" at bounding box center [387, 418] width 8 height 8
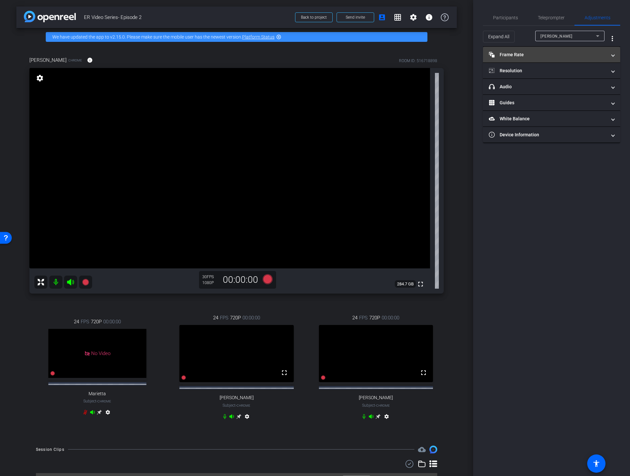
click at [538, 55] on mat-panel-title "Frame Rate Frame Rate" at bounding box center [548, 54] width 118 height 7
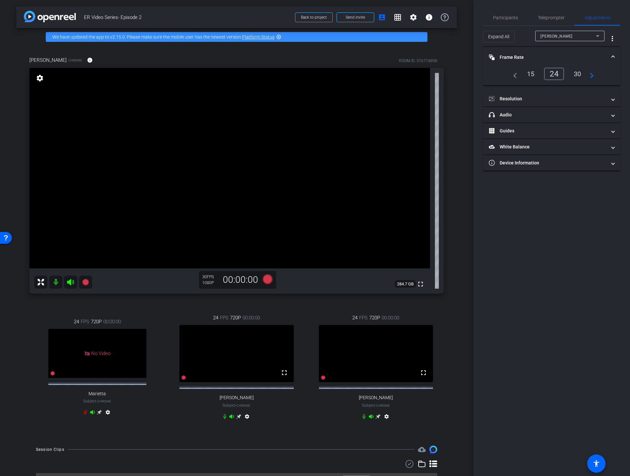
click at [575, 73] on div "30" at bounding box center [577, 73] width 17 height 11
click at [567, 101] on mat-panel-title "Resolution" at bounding box center [548, 98] width 118 height 7
click at [562, 122] on div "1080" at bounding box center [557, 117] width 25 height 11
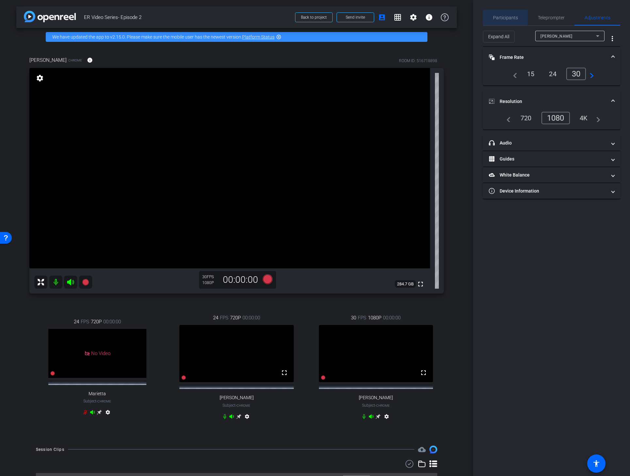
click at [498, 15] on span "Participants" at bounding box center [505, 17] width 25 height 5
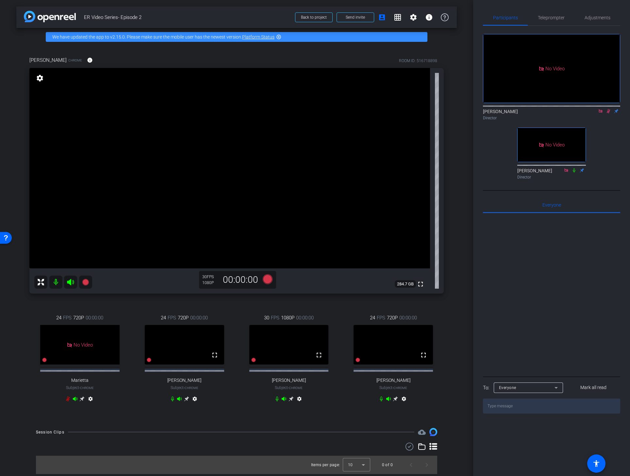
click at [454, 222] on div "[PERSON_NAME] Chrome info ROOM ID: 516718898 fullscreen settings 284.7 GB 30 FP…" at bounding box center [236, 234] width 441 height 376
click at [610, 109] on icon at bounding box center [608, 111] width 5 height 5
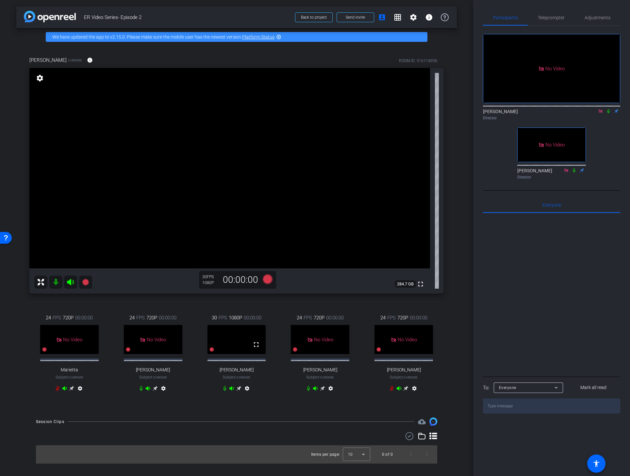
click at [74, 391] on icon at bounding box center [71, 388] width 5 height 5
click at [72, 391] on icon at bounding box center [71, 388] width 5 height 5
click at [610, 109] on icon at bounding box center [608, 111] width 5 height 5
click at [609, 109] on icon at bounding box center [609, 111] width 4 height 4
click at [269, 279] on icon at bounding box center [268, 279] width 10 height 10
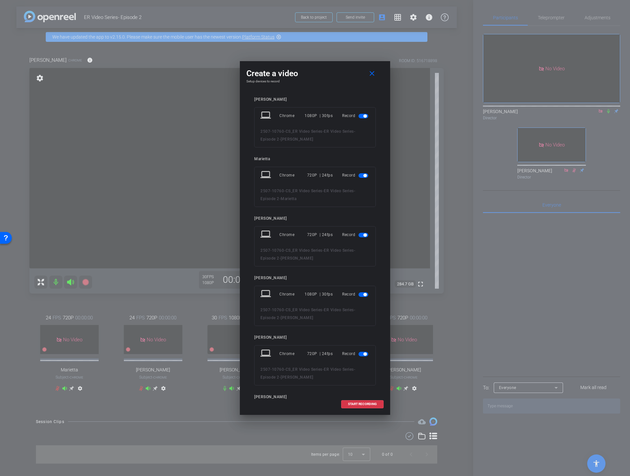
click at [365, 116] on span "button" at bounding box center [364, 115] width 3 height 3
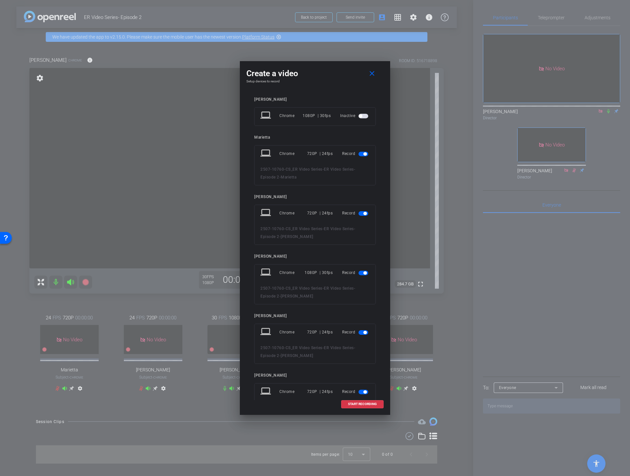
click at [361, 154] on span "button" at bounding box center [364, 154] width 10 height 5
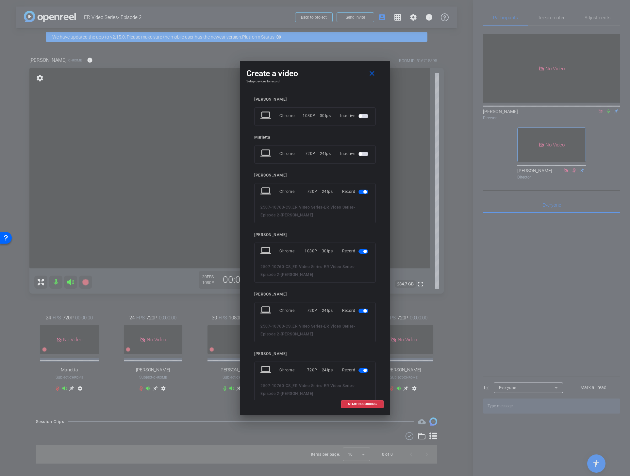
click at [362, 188] on mat-slide-toggle at bounding box center [364, 192] width 11 height 8
click at [363, 192] on span "button" at bounding box center [364, 192] width 10 height 5
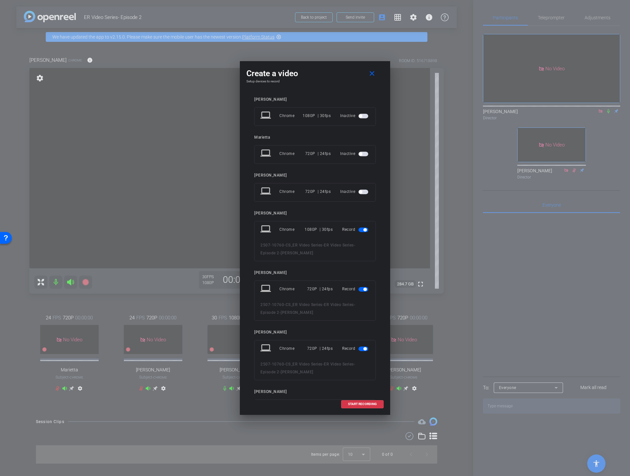
click at [364, 289] on span "button" at bounding box center [364, 289] width 3 height 3
click at [363, 329] on span "button" at bounding box center [364, 327] width 10 height 5
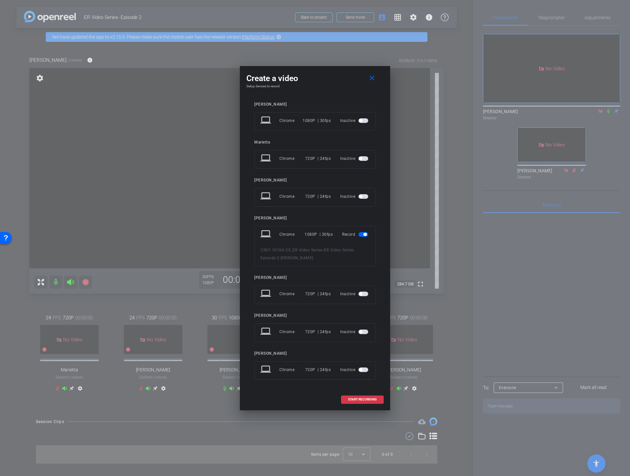
click at [359, 119] on span "button" at bounding box center [364, 120] width 10 height 5
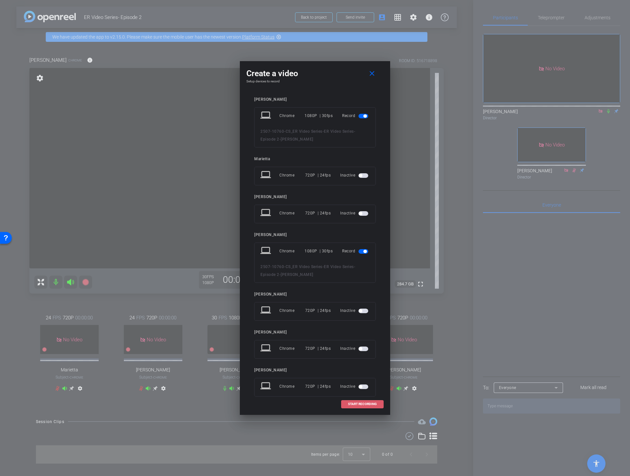
click at [357, 404] on span "START RECORDING" at bounding box center [362, 403] width 29 height 3
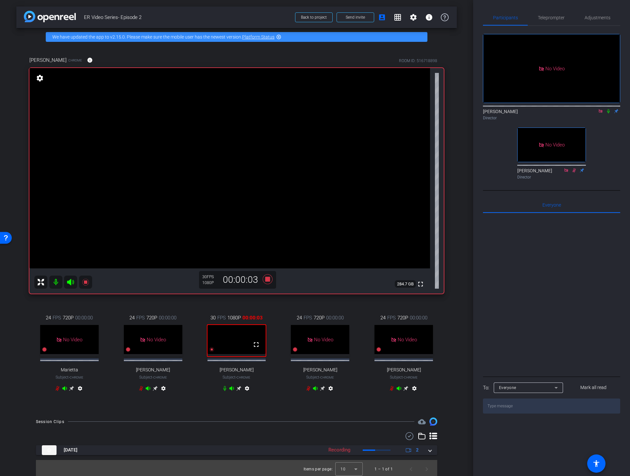
click at [608, 109] on icon at bounding box center [608, 111] width 5 height 5
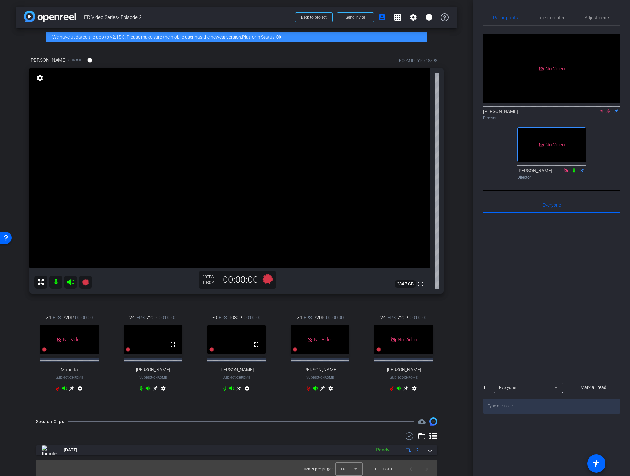
click at [239, 391] on icon at bounding box center [238, 388] width 5 height 5
click at [450, 334] on div "[PERSON_NAME] Chrome info ROOM ID: 516718898 fullscreen settings 276.3 GB 30 FP…" at bounding box center [236, 228] width 441 height 365
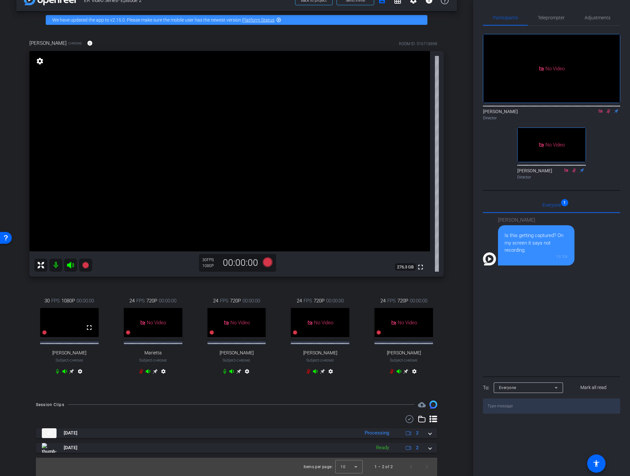
scroll to position [46, 0]
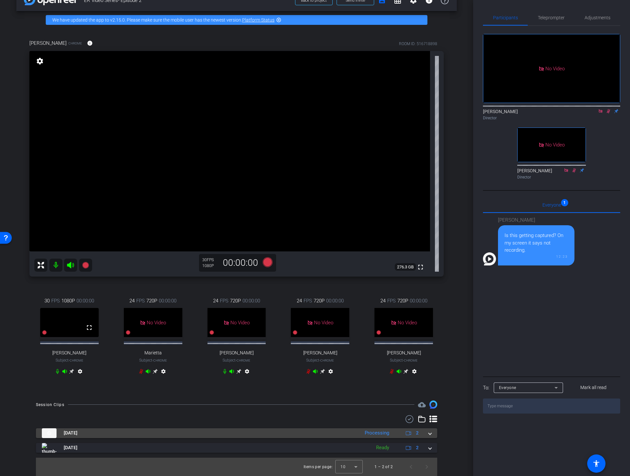
click at [429, 433] on span at bounding box center [430, 433] width 3 height 7
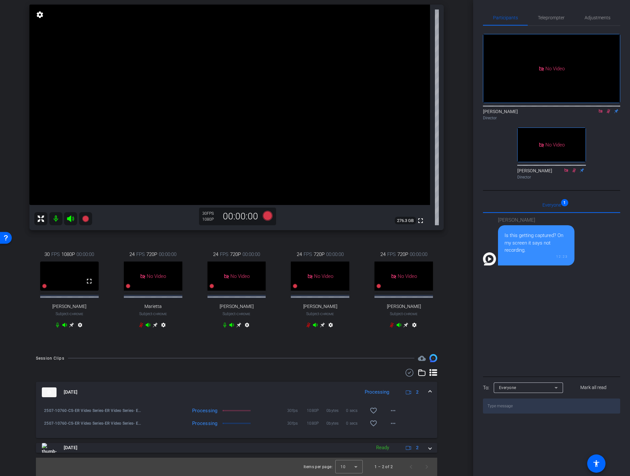
scroll to position [93, 0]
click at [394, 410] on mat-icon "more_horiz" at bounding box center [393, 411] width 8 height 8
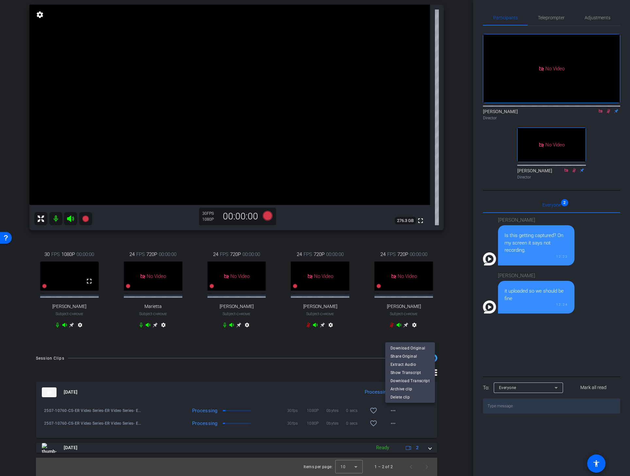
click at [435, 423] on div at bounding box center [315, 238] width 630 height 476
click at [554, 19] on span "Teleprompter" at bounding box center [551, 17] width 27 height 5
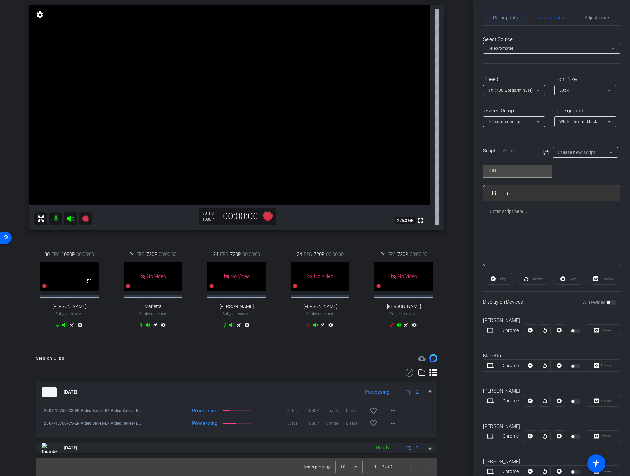
click at [507, 17] on span "Participants" at bounding box center [505, 17] width 25 height 5
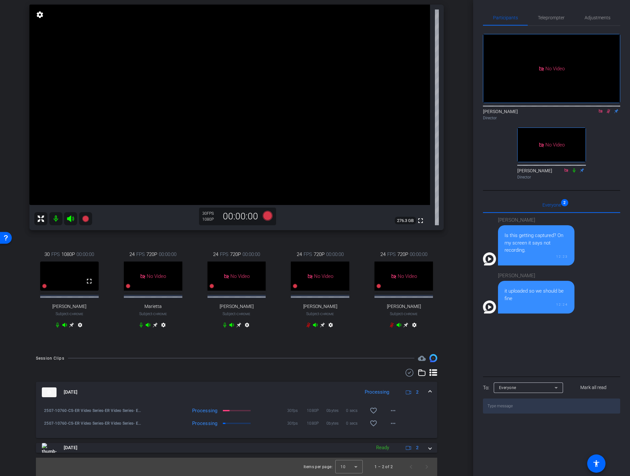
click at [607, 109] on icon at bounding box center [608, 111] width 5 height 5
click at [392, 413] on mat-icon "more_horiz" at bounding box center [393, 411] width 8 height 8
click at [407, 349] on span "Download Original" at bounding box center [410, 348] width 39 height 8
click at [394, 422] on mat-icon "more_horiz" at bounding box center [393, 423] width 8 height 8
click at [416, 360] on span "Download Original" at bounding box center [410, 361] width 39 height 8
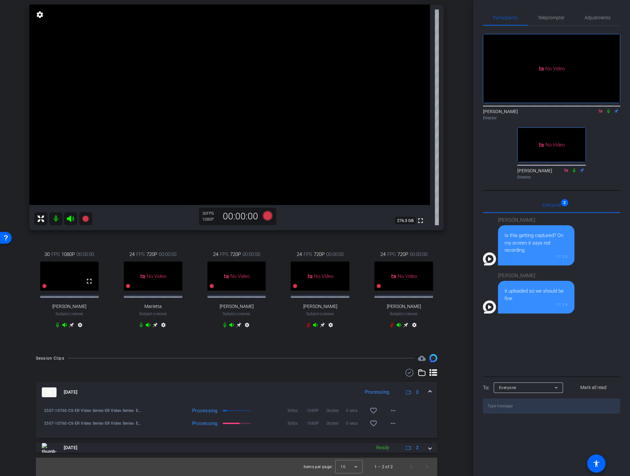
click at [607, 109] on icon at bounding box center [608, 111] width 3 height 4
click at [609, 109] on icon at bounding box center [608, 111] width 5 height 5
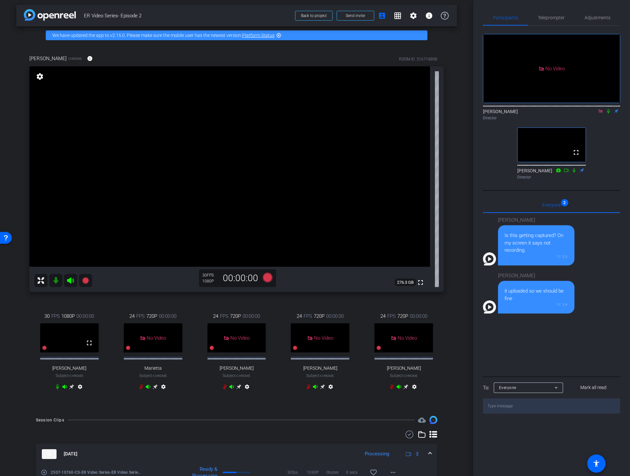
scroll to position [0, 0]
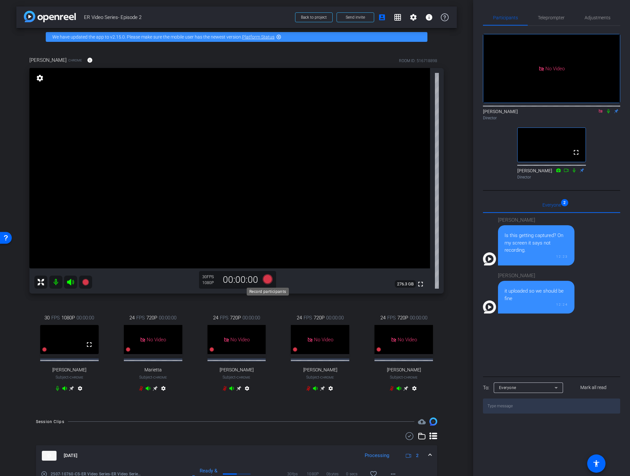
click at [266, 278] on icon at bounding box center [268, 279] width 10 height 10
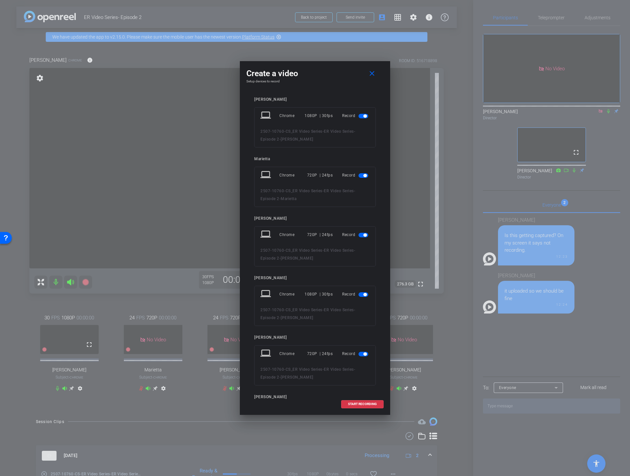
click at [364, 176] on span "button" at bounding box center [364, 175] width 3 height 3
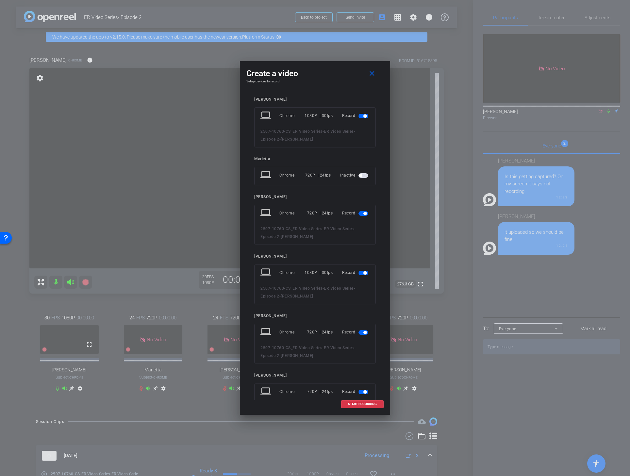
click at [364, 212] on span "button" at bounding box center [364, 213] width 3 height 3
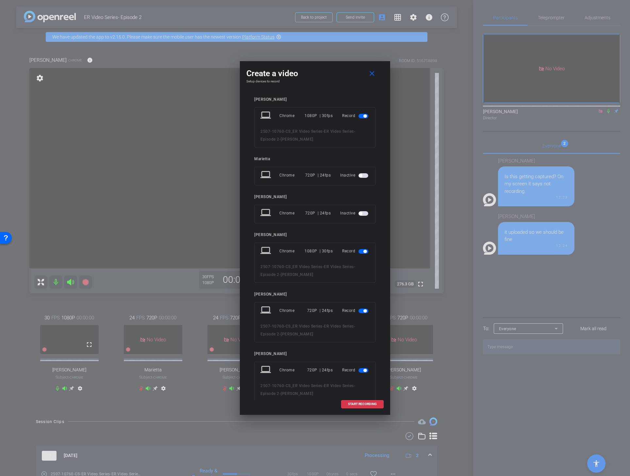
click at [361, 310] on span "button" at bounding box center [364, 311] width 10 height 5
click at [363, 351] on mat-slide-toggle at bounding box center [364, 349] width 11 height 8
click at [363, 347] on span "button" at bounding box center [364, 349] width 10 height 5
click at [359, 405] on span "START RECORDING" at bounding box center [362, 403] width 29 height 3
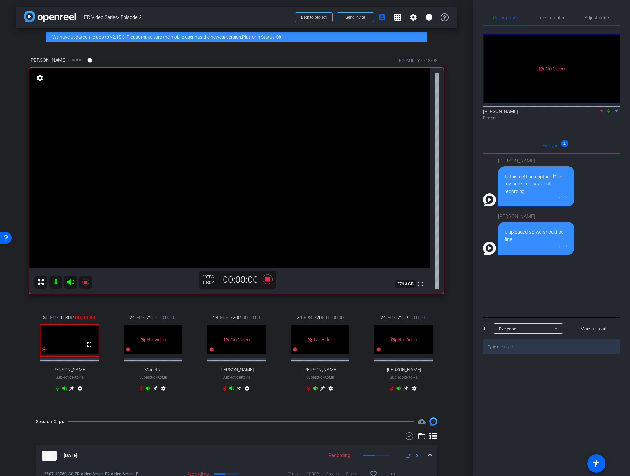
click at [608, 109] on icon at bounding box center [608, 111] width 5 height 5
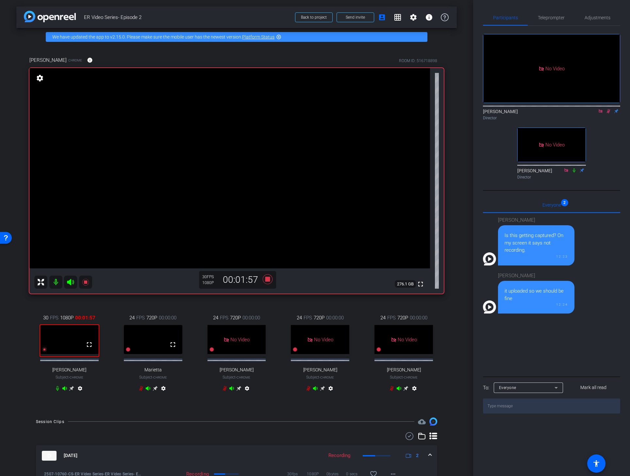
click at [574, 168] on icon at bounding box center [574, 170] width 5 height 5
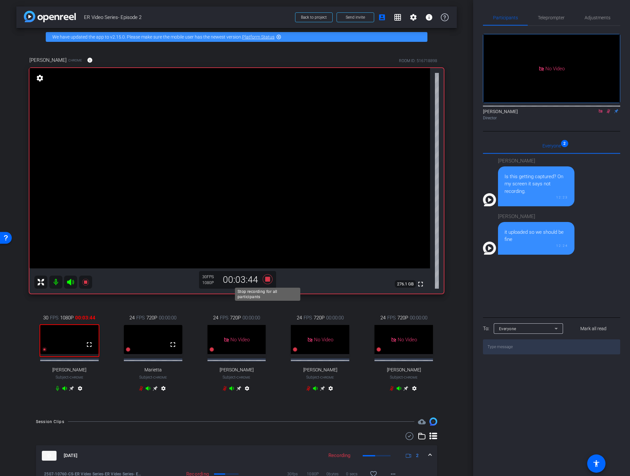
click at [268, 279] on icon at bounding box center [268, 279] width 10 height 10
click at [607, 109] on icon at bounding box center [608, 111] width 5 height 5
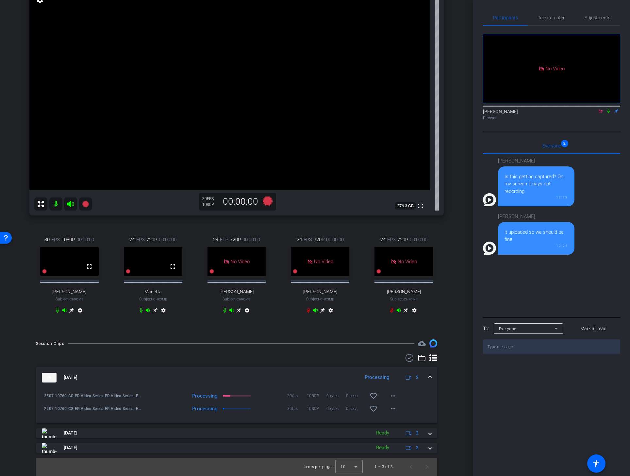
scroll to position [107, 0]
click at [393, 395] on mat-icon "more_horiz" at bounding box center [393, 396] width 8 height 8
click at [451, 376] on div at bounding box center [315, 238] width 630 height 476
click at [391, 410] on mat-icon "more_horiz" at bounding box center [393, 409] width 8 height 8
click at [457, 379] on div at bounding box center [315, 238] width 630 height 476
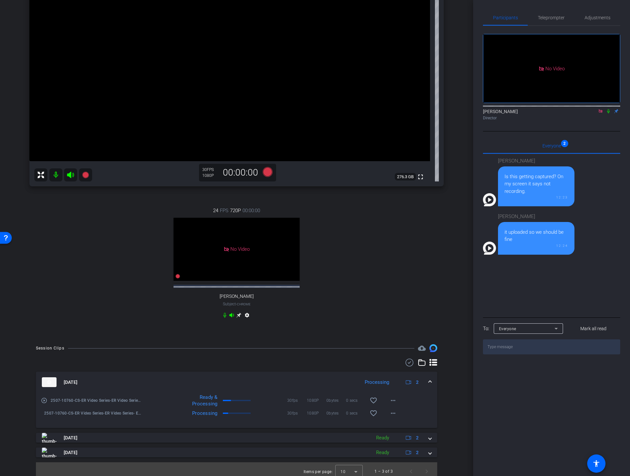
scroll to position [0, 0]
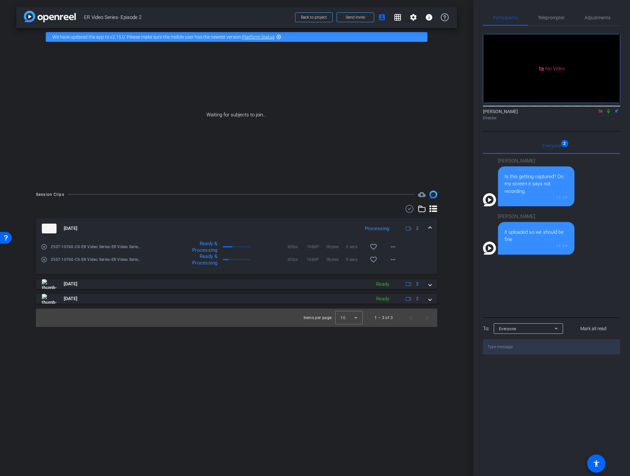
click at [609, 109] on icon at bounding box center [608, 111] width 3 height 4
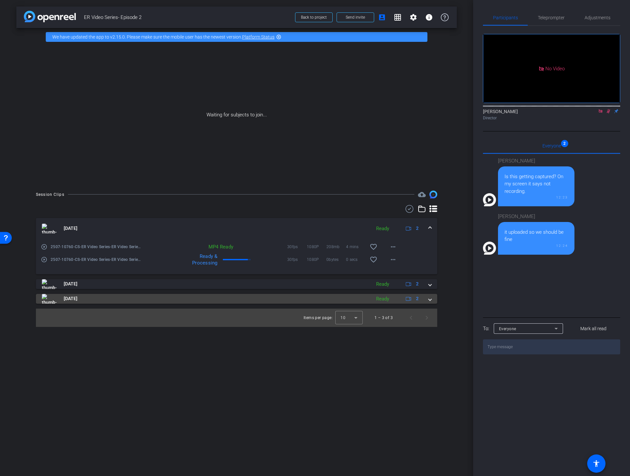
click at [430, 300] on span at bounding box center [430, 298] width 3 height 7
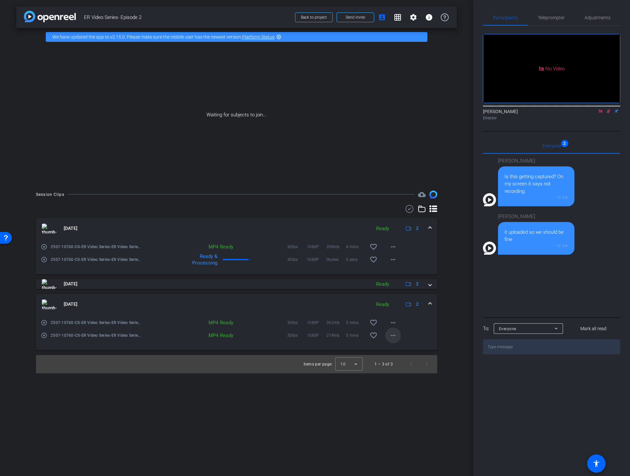
click at [396, 335] on mat-icon "more_horiz" at bounding box center [393, 335] width 8 height 8
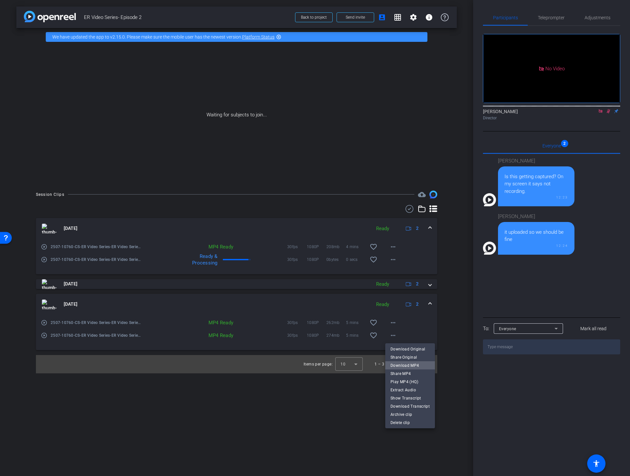
click at [411, 367] on span "Download MP4" at bounding box center [410, 365] width 39 height 8
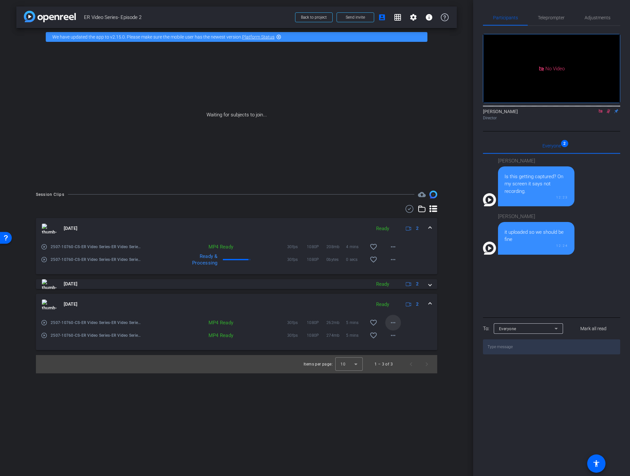
click at [394, 322] on mat-icon "more_horiz" at bounding box center [393, 323] width 8 height 8
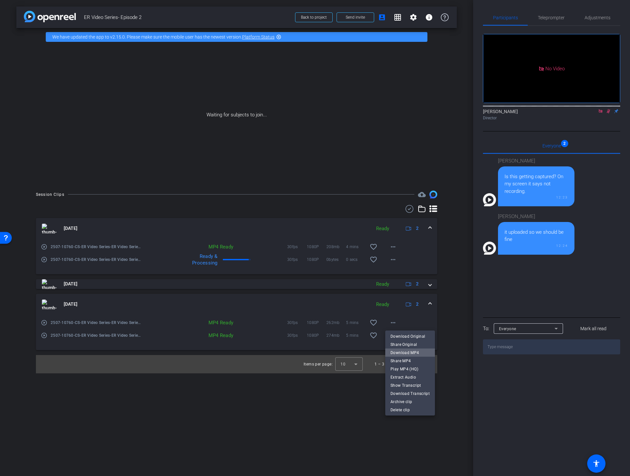
click at [419, 352] on span "Download MP4" at bounding box center [410, 352] width 39 height 8
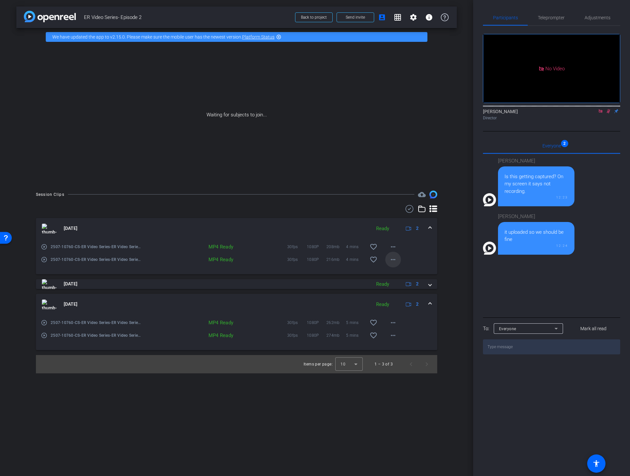
click at [391, 259] on mat-icon "more_horiz" at bounding box center [393, 260] width 8 height 8
click at [407, 290] on span "Download MP4" at bounding box center [410, 289] width 39 height 8
click at [393, 247] on mat-icon "more_horiz" at bounding box center [393, 247] width 8 height 8
click at [413, 276] on span "Download MP4" at bounding box center [410, 277] width 39 height 8
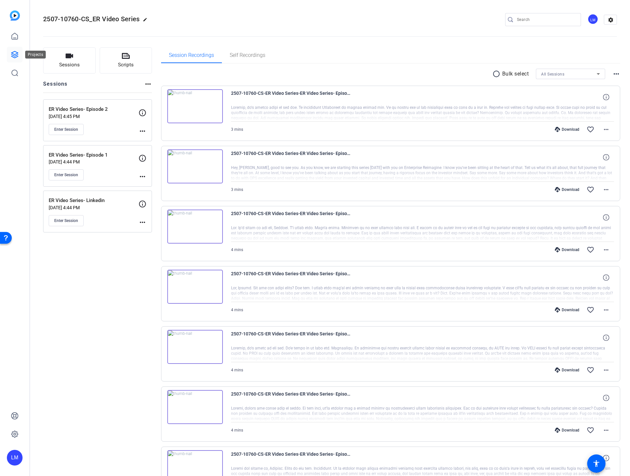
click at [17, 56] on icon at bounding box center [15, 55] width 8 height 8
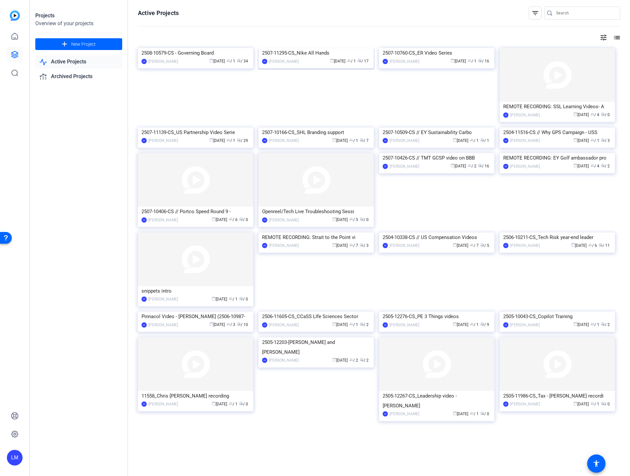
click at [308, 58] on div "2507-11295-CS_Nike All Hands" at bounding box center [316, 53] width 108 height 10
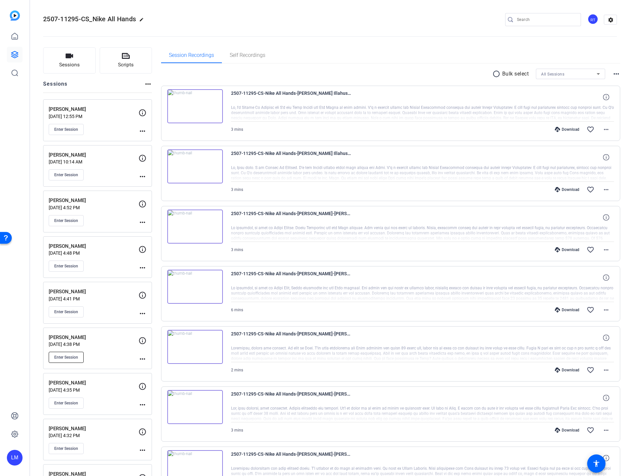
click at [67, 355] on span "Enter Session" at bounding box center [66, 357] width 24 height 5
click at [12, 53] on icon at bounding box center [14, 54] width 7 height 7
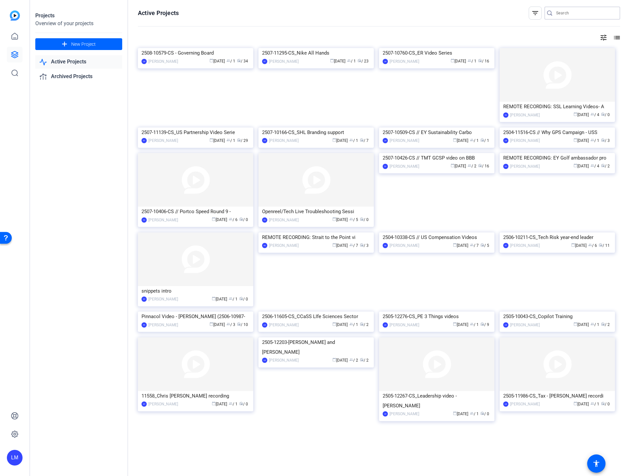
click at [566, 11] on input "Search" at bounding box center [585, 13] width 59 height 8
paste input "2505-11089-CS"
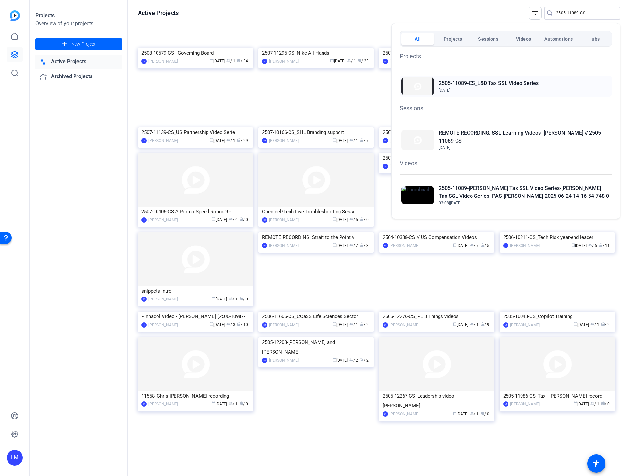
type input "2505-11089-CS"
click at [497, 82] on h2 "2505-11089-CS_L&D Tax SSL Video Series" at bounding box center [489, 83] width 100 height 8
drag, startPoint x: 591, startPoint y: 11, endPoint x: 564, endPoint y: 12, distance: 27.8
click at [564, 12] on div at bounding box center [315, 238] width 630 height 476
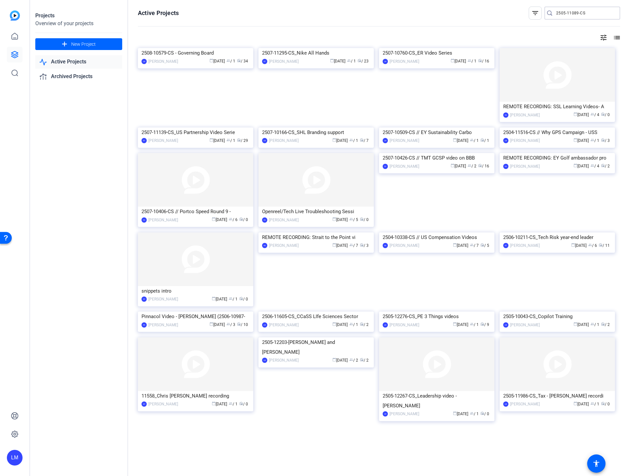
drag, startPoint x: 594, startPoint y: 11, endPoint x: 534, endPoint y: 11, distance: 59.2
click at [534, 11] on div "filter_list 2505-11089-CS" at bounding box center [575, 13] width 92 height 13
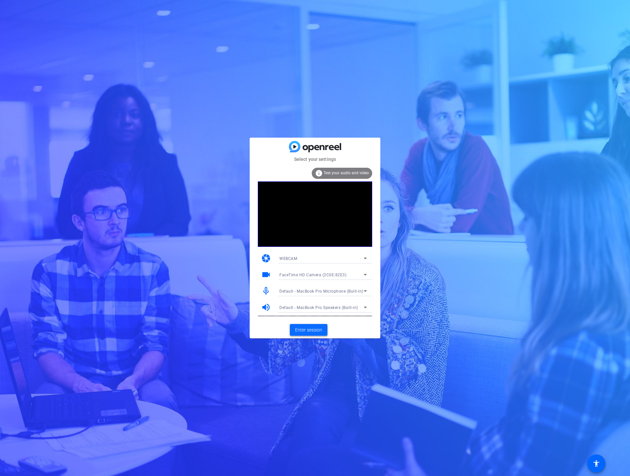
click at [303, 328] on span "Enter session" at bounding box center [308, 330] width 27 height 7
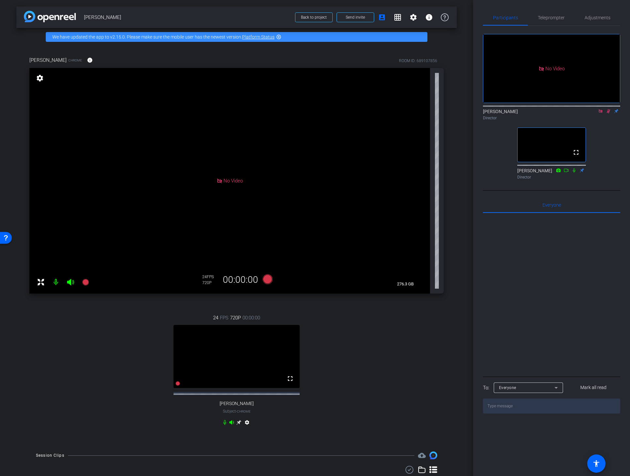
click at [248, 428] on mat-icon "settings" at bounding box center [247, 424] width 8 height 8
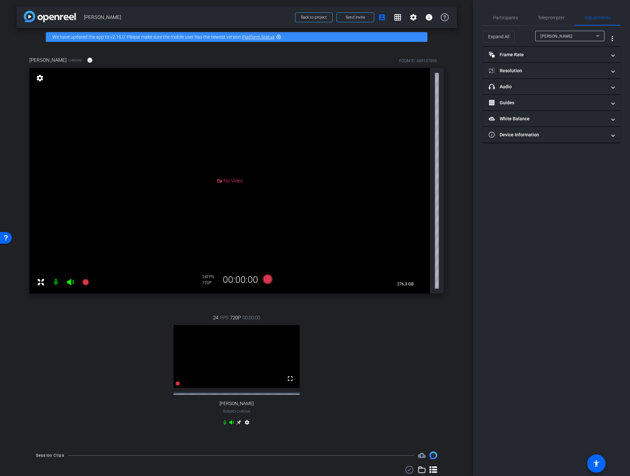
type input "11000"
click at [530, 51] on mat-panel-title "Frame Rate Frame Rate" at bounding box center [548, 54] width 118 height 7
click at [575, 75] on div "30" at bounding box center [577, 73] width 17 height 11
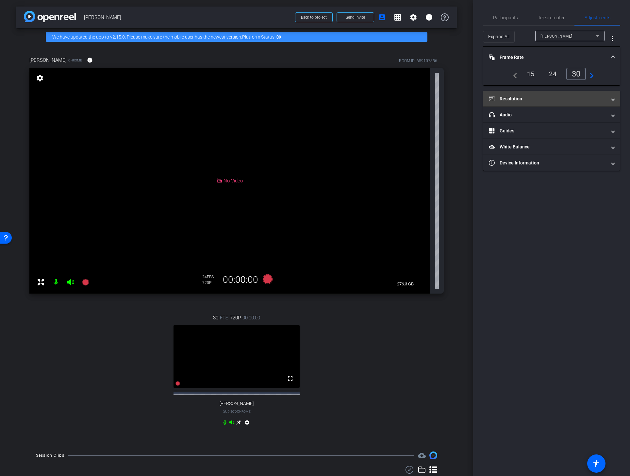
click at [560, 99] on mat-panel-title "Resolution" at bounding box center [548, 98] width 118 height 7
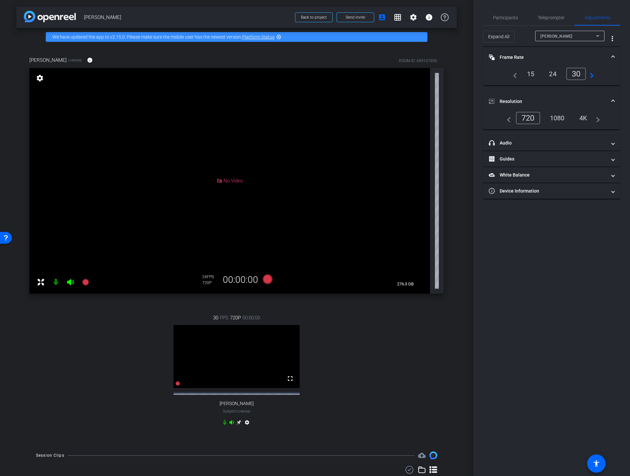
click at [555, 122] on div "1080" at bounding box center [557, 117] width 25 height 11
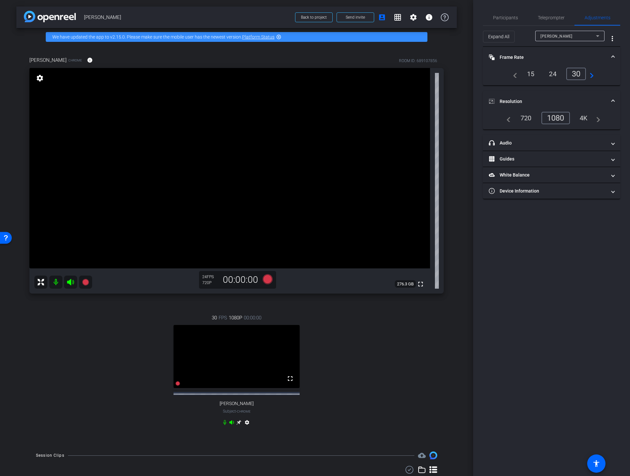
click at [238, 425] on icon at bounding box center [238, 422] width 5 height 5
click at [502, 16] on span "Participants" at bounding box center [505, 17] width 25 height 5
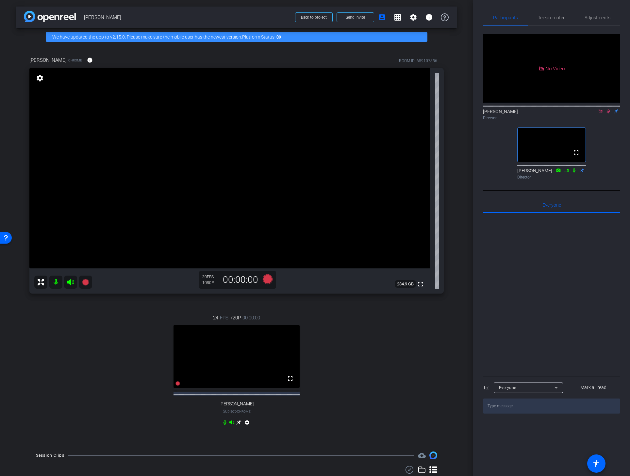
scroll to position [0, 0]
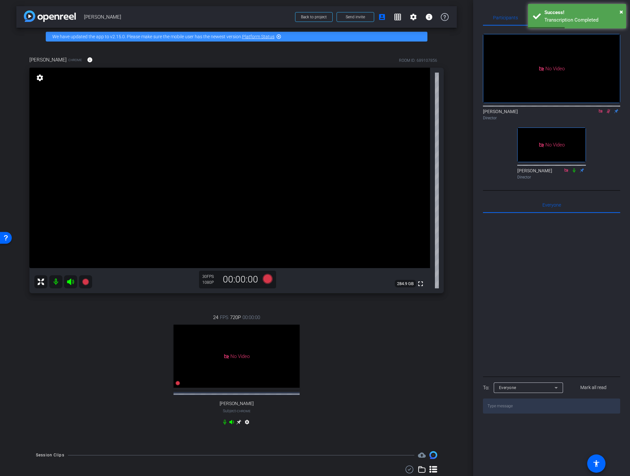
click at [598, 259] on div at bounding box center [551, 294] width 137 height 162
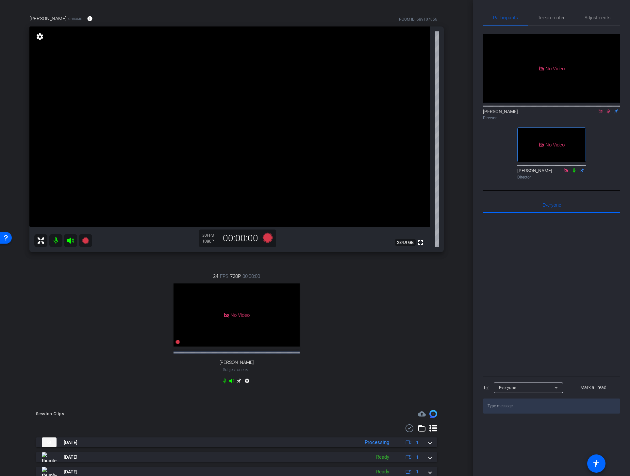
scroll to position [86, 0]
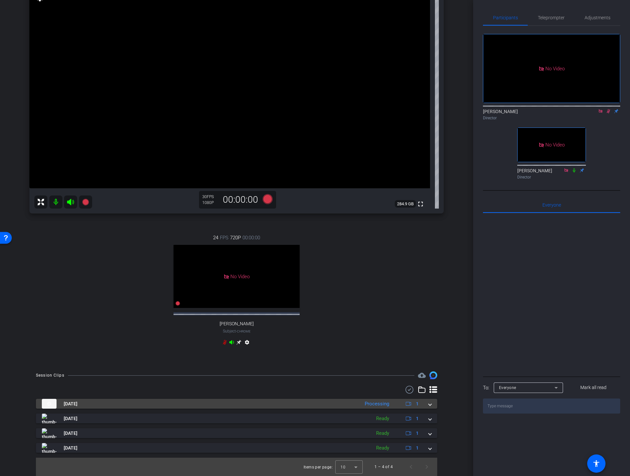
click at [429, 405] on mat-expansion-panel-header "[DATE] Processing 1" at bounding box center [236, 404] width 401 height 10
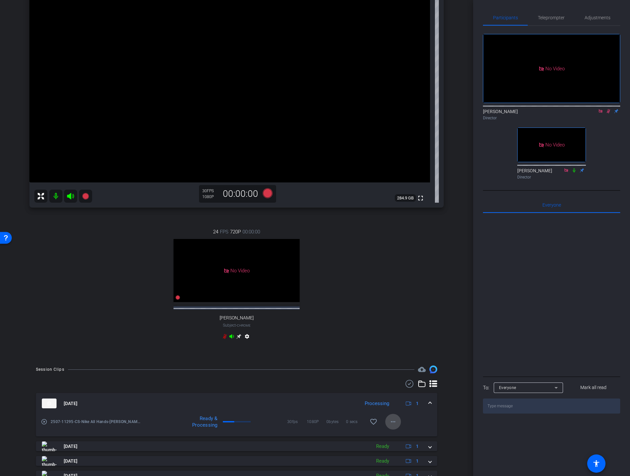
click at [392, 424] on mat-icon "more_horiz" at bounding box center [393, 422] width 8 height 8
click at [456, 428] on div at bounding box center [315, 238] width 630 height 476
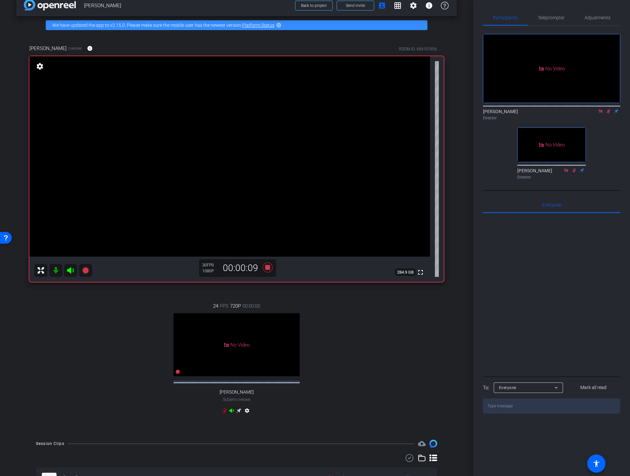
scroll to position [0, 0]
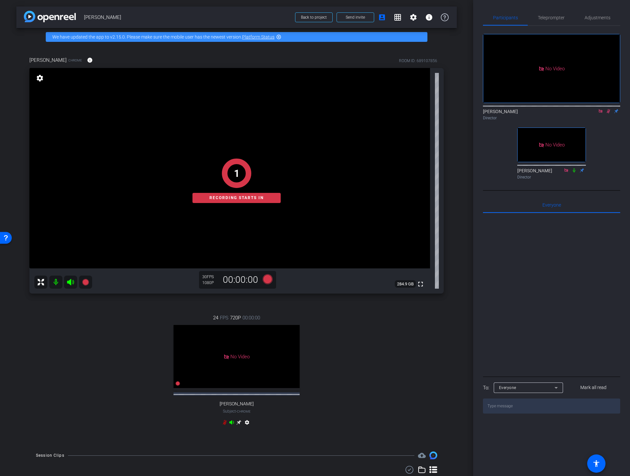
click at [379, 331] on div "24 FPS 720P 00:00:00 No Video [PERSON_NAME] Subject - Chrome settings" at bounding box center [236, 370] width 414 height 135
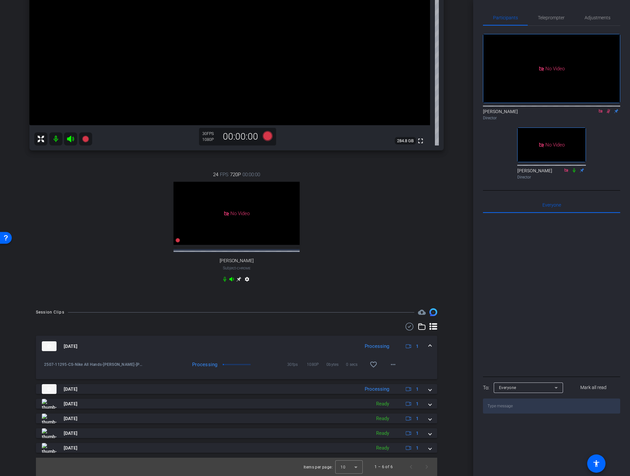
scroll to position [149, 0]
click at [459, 224] on div "arrow_back [PERSON_NAME] Back to project Send invite account_box grid_on settin…" at bounding box center [236, 95] width 473 height 476
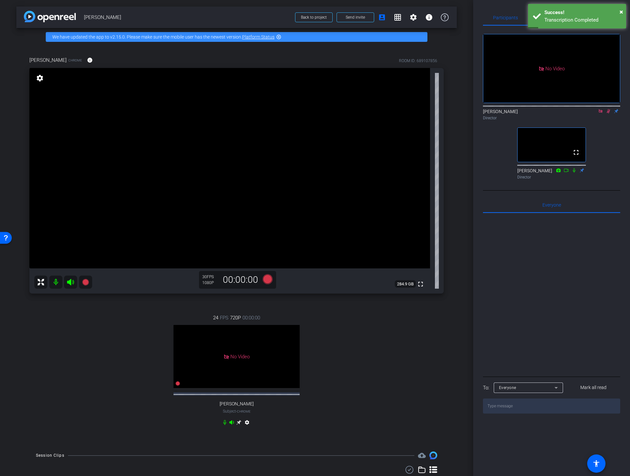
click at [609, 116] on div "No Video Lalo Moreno Director fullscreen Rob Thomas Director" at bounding box center [551, 104] width 137 height 156
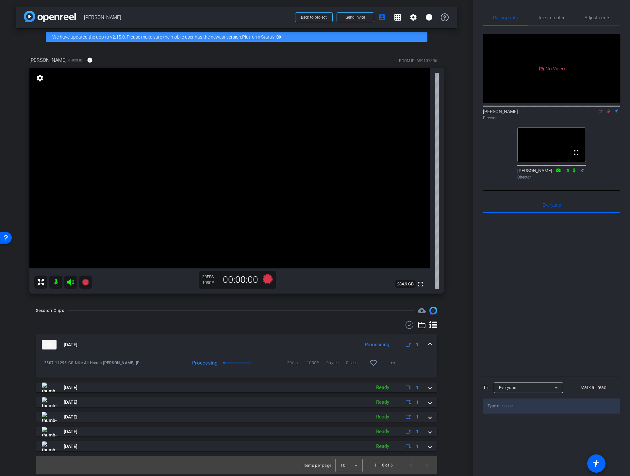
click at [610, 109] on icon at bounding box center [608, 111] width 5 height 5
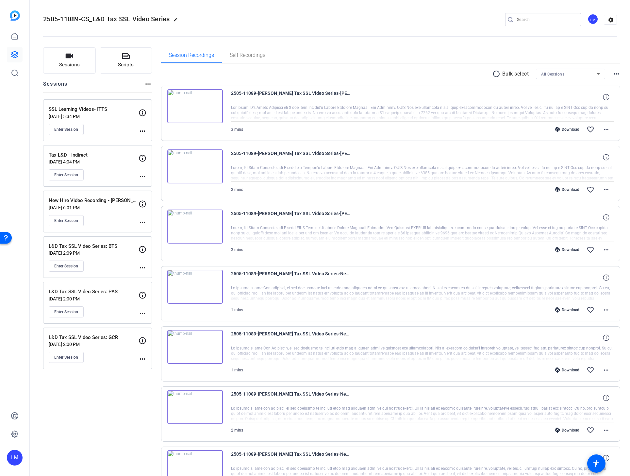
click at [143, 129] on mat-icon "more_horiz" at bounding box center [143, 131] width 8 height 8
click at [161, 142] on span "Edit Session" at bounding box center [159, 141] width 30 height 8
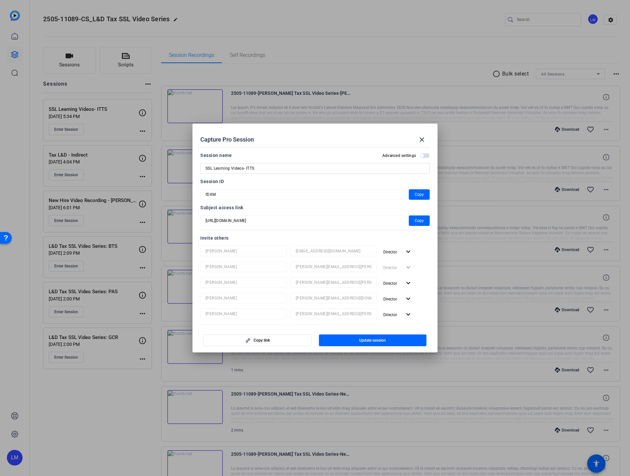
click at [74, 405] on div at bounding box center [315, 238] width 630 height 476
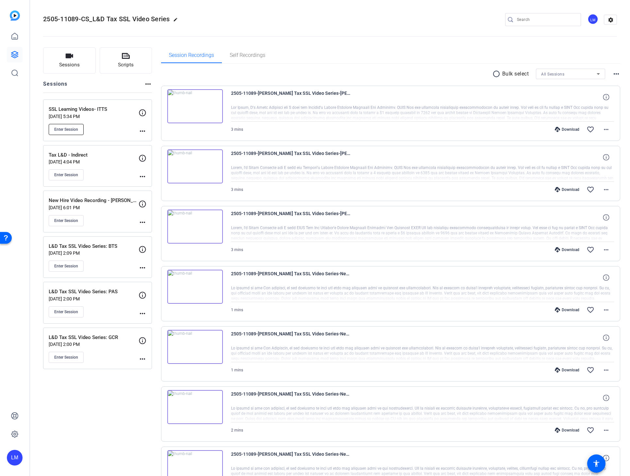
click at [58, 127] on span "Enter Session" at bounding box center [66, 129] width 24 height 5
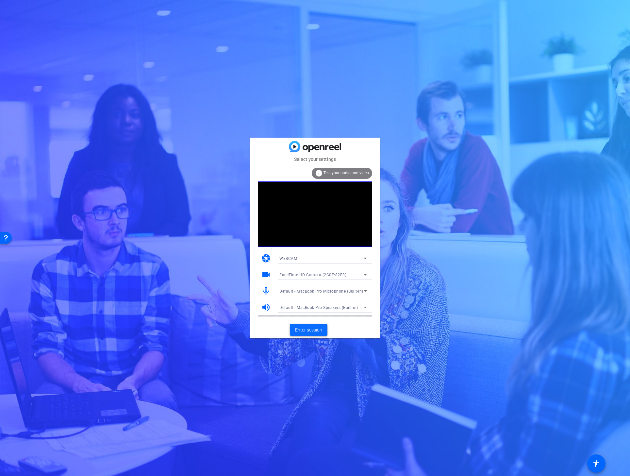
click at [299, 329] on span "Enter session" at bounding box center [308, 330] width 27 height 7
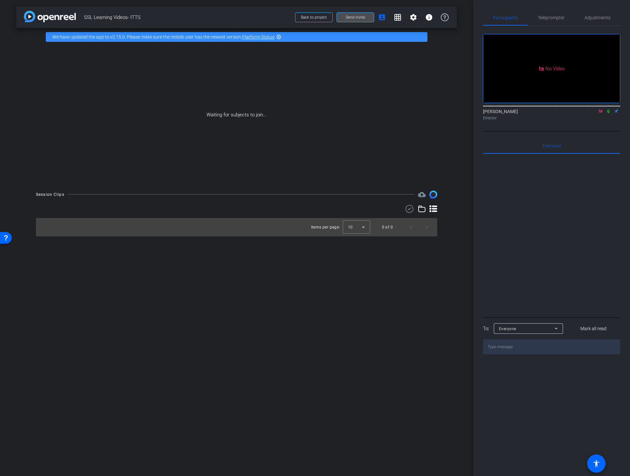
click at [354, 16] on span "Send invite" at bounding box center [355, 17] width 19 height 5
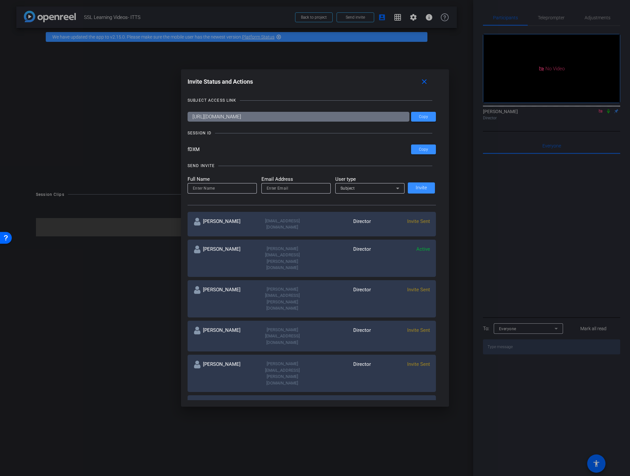
click at [124, 303] on div at bounding box center [315, 238] width 630 height 476
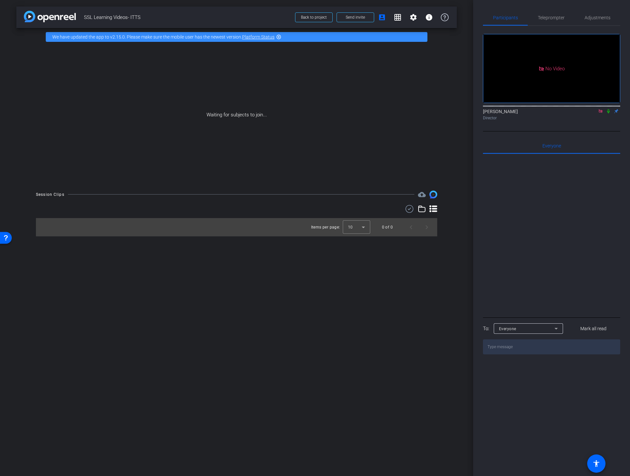
click at [179, 414] on div "arrow_back SSL Learning Videos- ITTS Back to project Send invite account_box gr…" at bounding box center [236, 238] width 473 height 476
click at [363, 343] on div "arrow_back SSL Learning Videos- ITTS Back to project Send invite account_box gr…" at bounding box center [236, 238] width 473 height 476
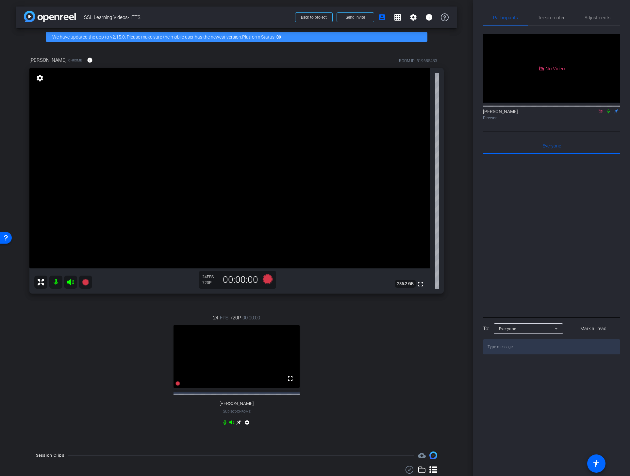
click at [343, 372] on div "24 FPS 720P 00:00:00 fullscreen [PERSON_NAME] Subject - Chrome settings" at bounding box center [236, 370] width 414 height 135
click at [248, 427] on mat-icon "settings" at bounding box center [247, 424] width 8 height 8
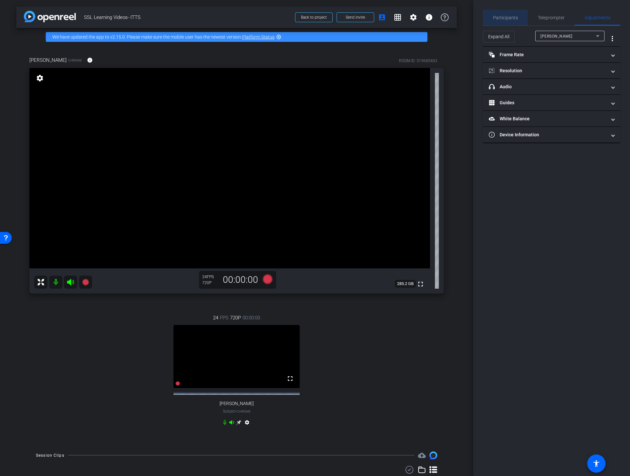
click at [515, 16] on span "Participants" at bounding box center [505, 17] width 25 height 5
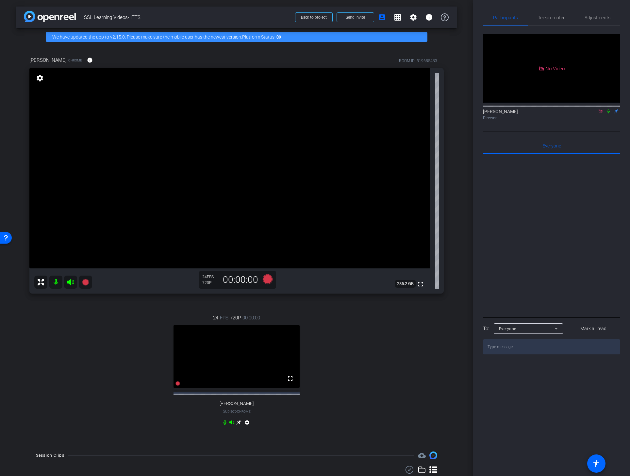
click at [248, 428] on mat-icon "settings" at bounding box center [247, 424] width 8 height 8
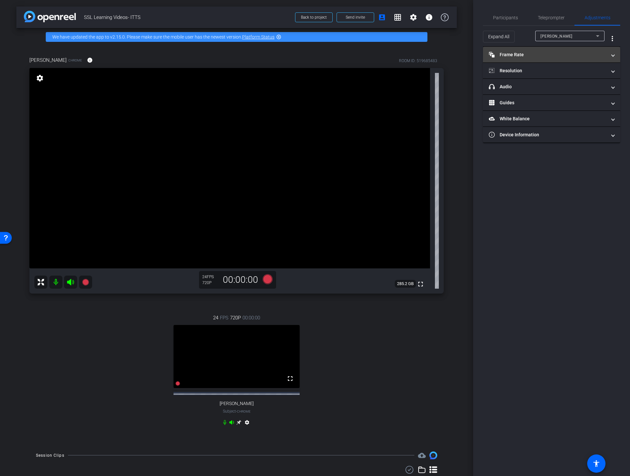
click at [558, 54] on mat-panel-title "Frame Rate Frame Rate" at bounding box center [548, 54] width 118 height 7
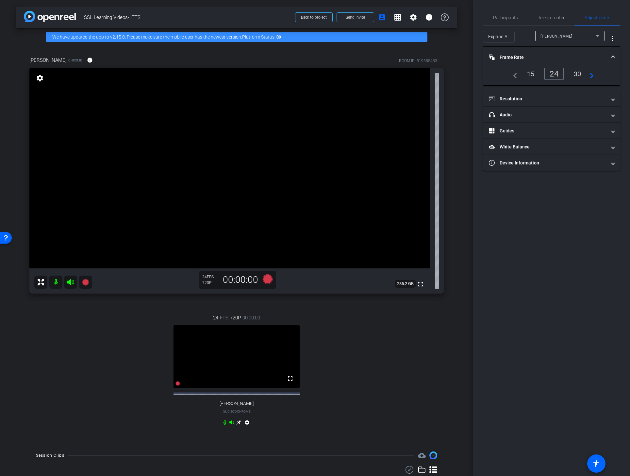
click at [578, 74] on div "30" at bounding box center [577, 73] width 17 height 11
click at [567, 97] on mat-panel-title "Resolution" at bounding box center [548, 98] width 118 height 7
click at [558, 117] on div "1080" at bounding box center [557, 117] width 25 height 11
click at [240, 425] on icon at bounding box center [238, 422] width 5 height 5
click at [502, 16] on span "Participants" at bounding box center [505, 17] width 25 height 5
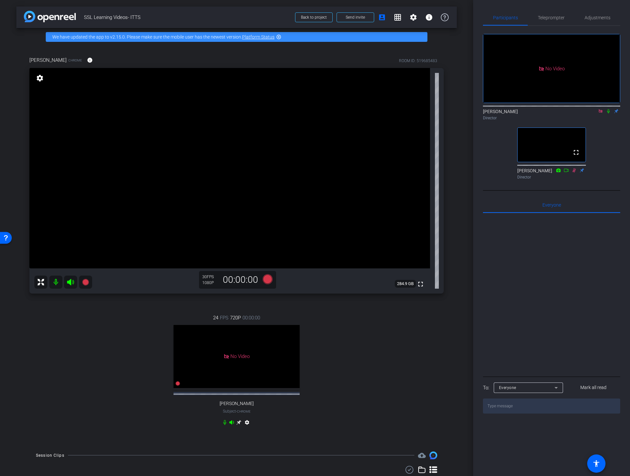
click at [577, 169] on div "No Video [PERSON_NAME] Director fullscreen [PERSON_NAME] Director" at bounding box center [551, 108] width 137 height 165
click at [574, 168] on icon at bounding box center [575, 170] width 4 height 4
click at [379, 414] on div "24 FPS 720P 00:00:00 No Video [PERSON_NAME] Subject - Chrome settings" at bounding box center [236, 370] width 414 height 135
click at [86, 282] on icon at bounding box center [85, 282] width 7 height 7
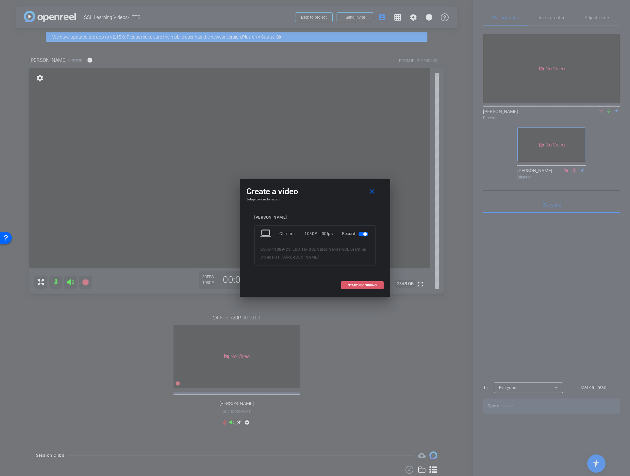
click at [355, 284] on span "START RECORDING" at bounding box center [362, 285] width 29 height 3
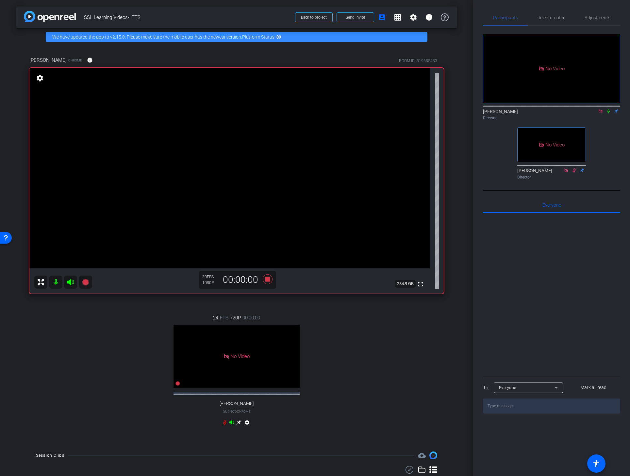
click at [607, 109] on icon at bounding box center [608, 111] width 5 height 5
click at [609, 109] on icon at bounding box center [608, 111] width 5 height 5
click at [268, 281] on icon at bounding box center [268, 279] width 10 height 10
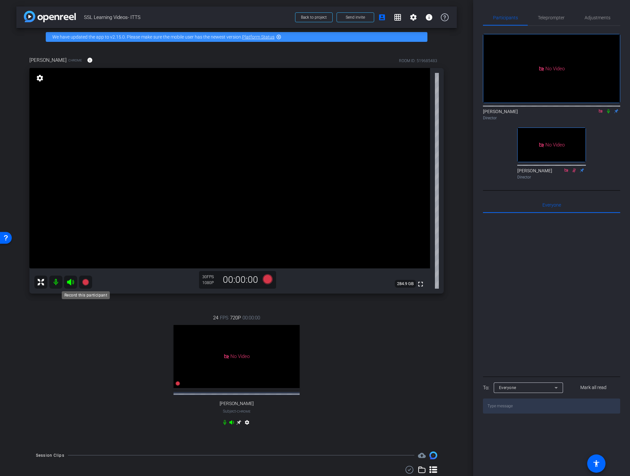
click at [84, 280] on icon at bounding box center [85, 282] width 7 height 7
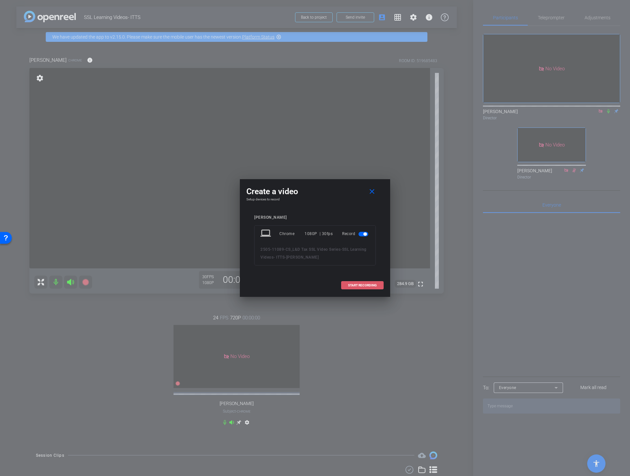
click at [364, 282] on span at bounding box center [363, 286] width 42 height 16
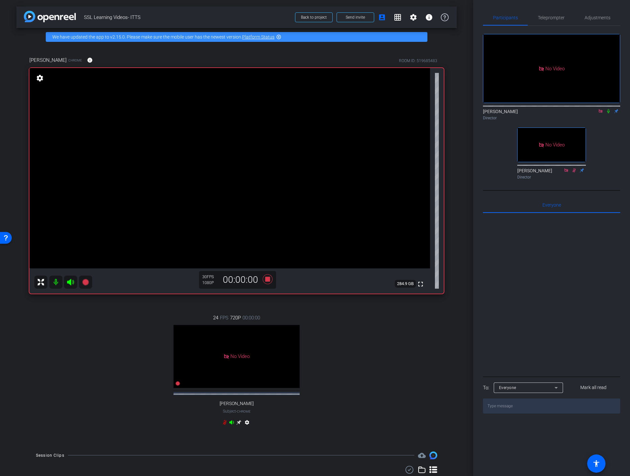
click at [609, 109] on icon at bounding box center [608, 111] width 5 height 5
click at [598, 16] on span "Adjustments" at bounding box center [598, 17] width 26 height 5
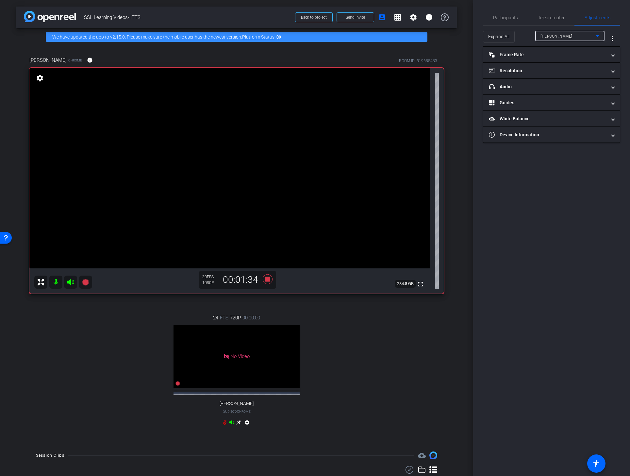
click at [586, 38] on div "[PERSON_NAME]" at bounding box center [569, 36] width 56 height 8
click at [569, 59] on mat-option "[PERSON_NAME]" at bounding box center [569, 59] width 69 height 10
type input "11000"
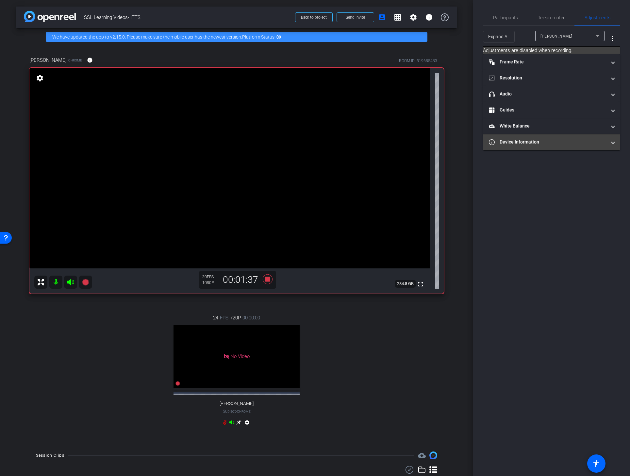
click at [590, 141] on mat-panel-title "Device Information" at bounding box center [548, 142] width 118 height 7
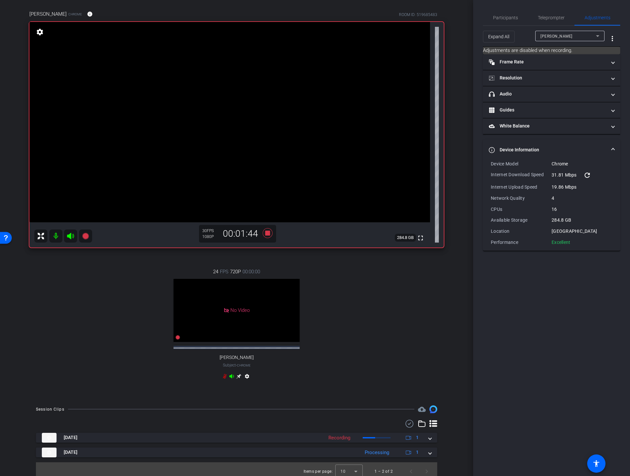
scroll to position [56, 0]
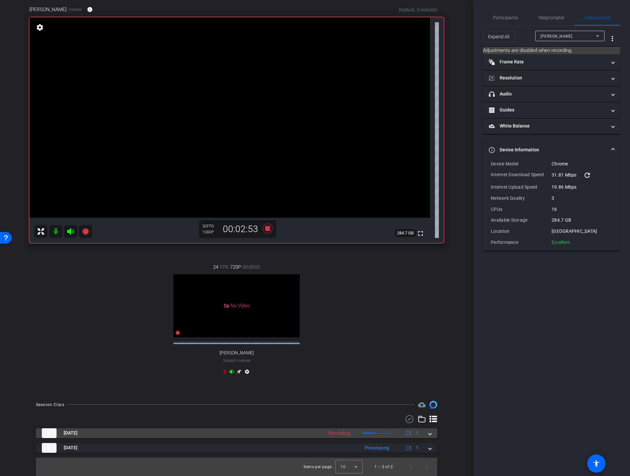
click at [432, 435] on mat-expansion-panel-header "[DATE] Recording 1" at bounding box center [236, 433] width 401 height 10
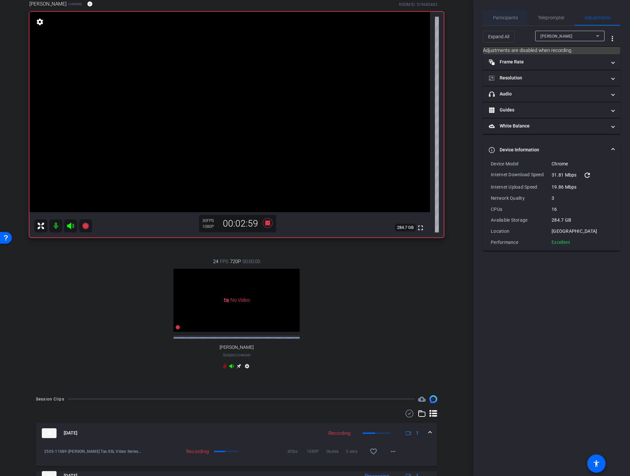
click at [515, 20] on span "Participants" at bounding box center [505, 17] width 25 height 5
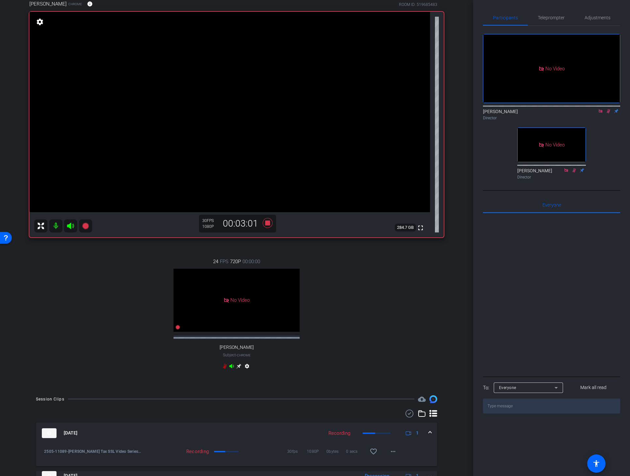
click at [608, 109] on icon at bounding box center [608, 111] width 5 height 5
click at [266, 223] on icon at bounding box center [268, 223] width 10 height 10
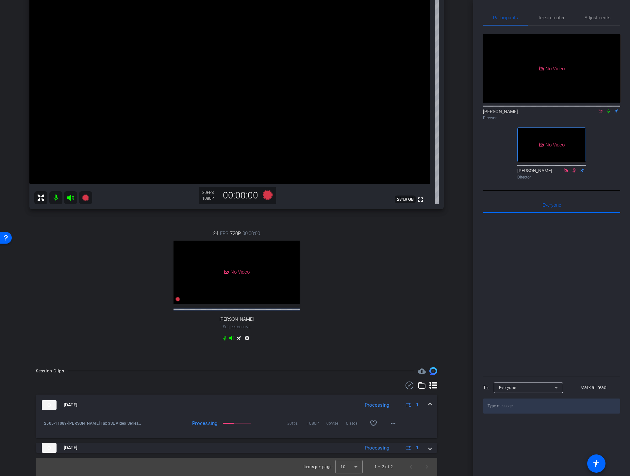
scroll to position [90, 0]
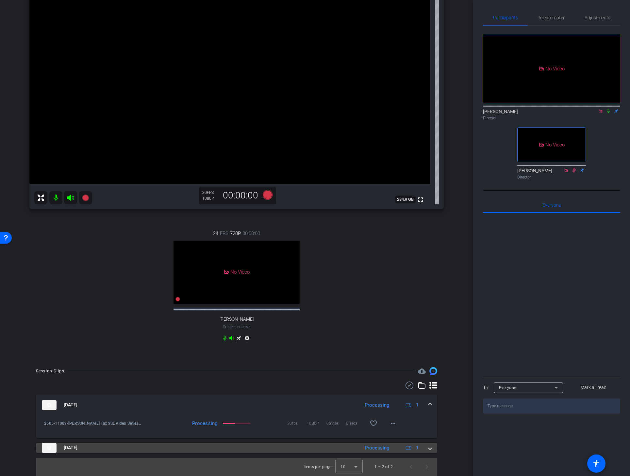
click at [431, 449] on span at bounding box center [430, 447] width 3 height 7
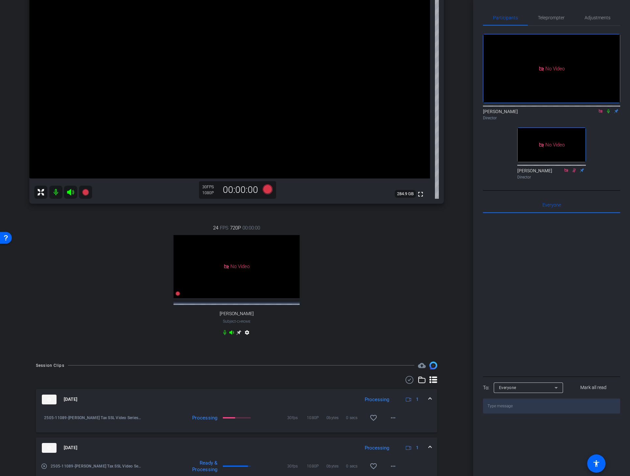
click at [430, 403] on span at bounding box center [430, 399] width 3 height 7
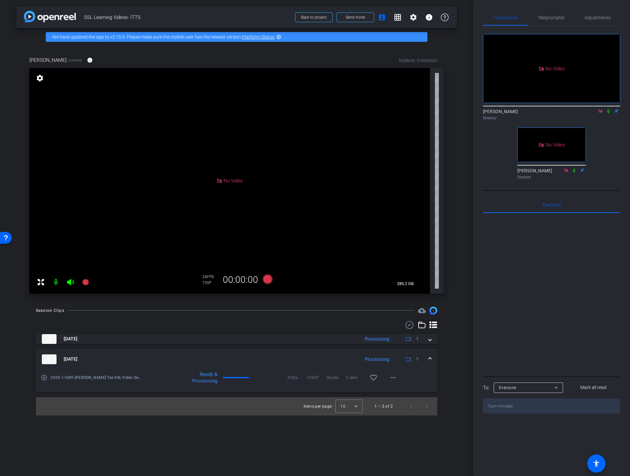
scroll to position [0, 0]
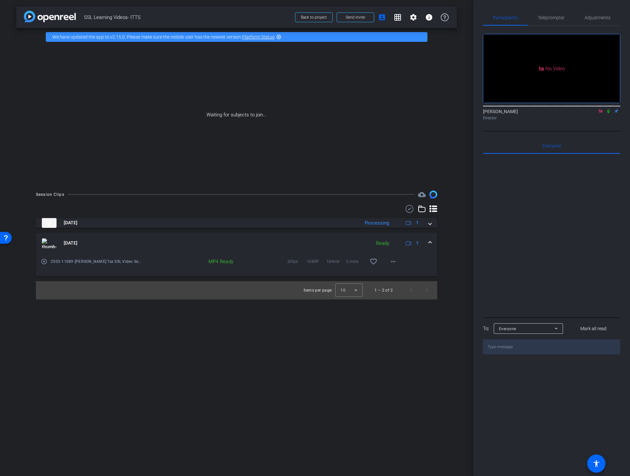
click at [608, 109] on icon at bounding box center [608, 111] width 3 height 4
click at [393, 265] on mat-icon "more_horiz" at bounding box center [393, 262] width 8 height 8
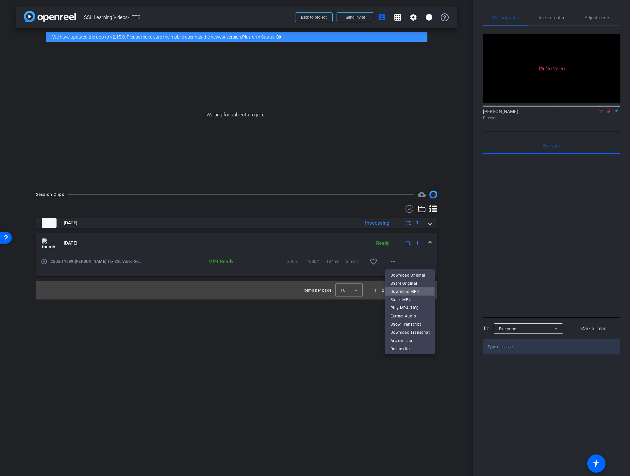
click at [404, 291] on span "Download MP4" at bounding box center [410, 291] width 39 height 8
